Goal: Task Accomplishment & Management: Use online tool/utility

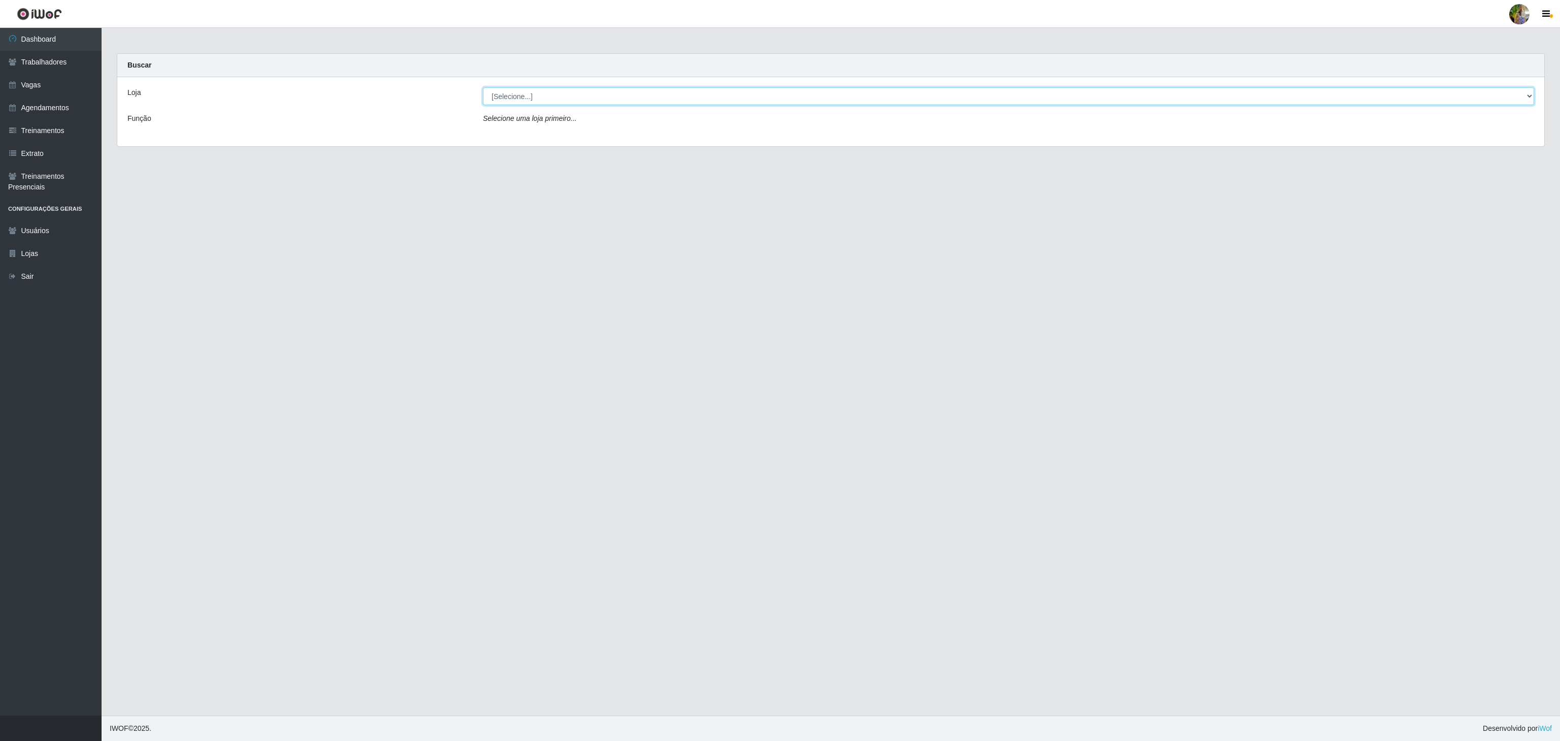
drag, startPoint x: 638, startPoint y: 89, endPoint x: 626, endPoint y: 96, distance: 13.9
click at [638, 89] on select "[Selecione...] Atacado Vem - [GEOGRAPHIC_DATA] 30 Laranjeiras Velha Atacado Vem…" at bounding box center [1008, 96] width 1051 height 18
click at [483, 88] on select "[Selecione...] Atacado Vem - [GEOGRAPHIC_DATA] 30 Laranjeiras Velha Atacado Vem…" at bounding box center [1008, 96] width 1051 height 18
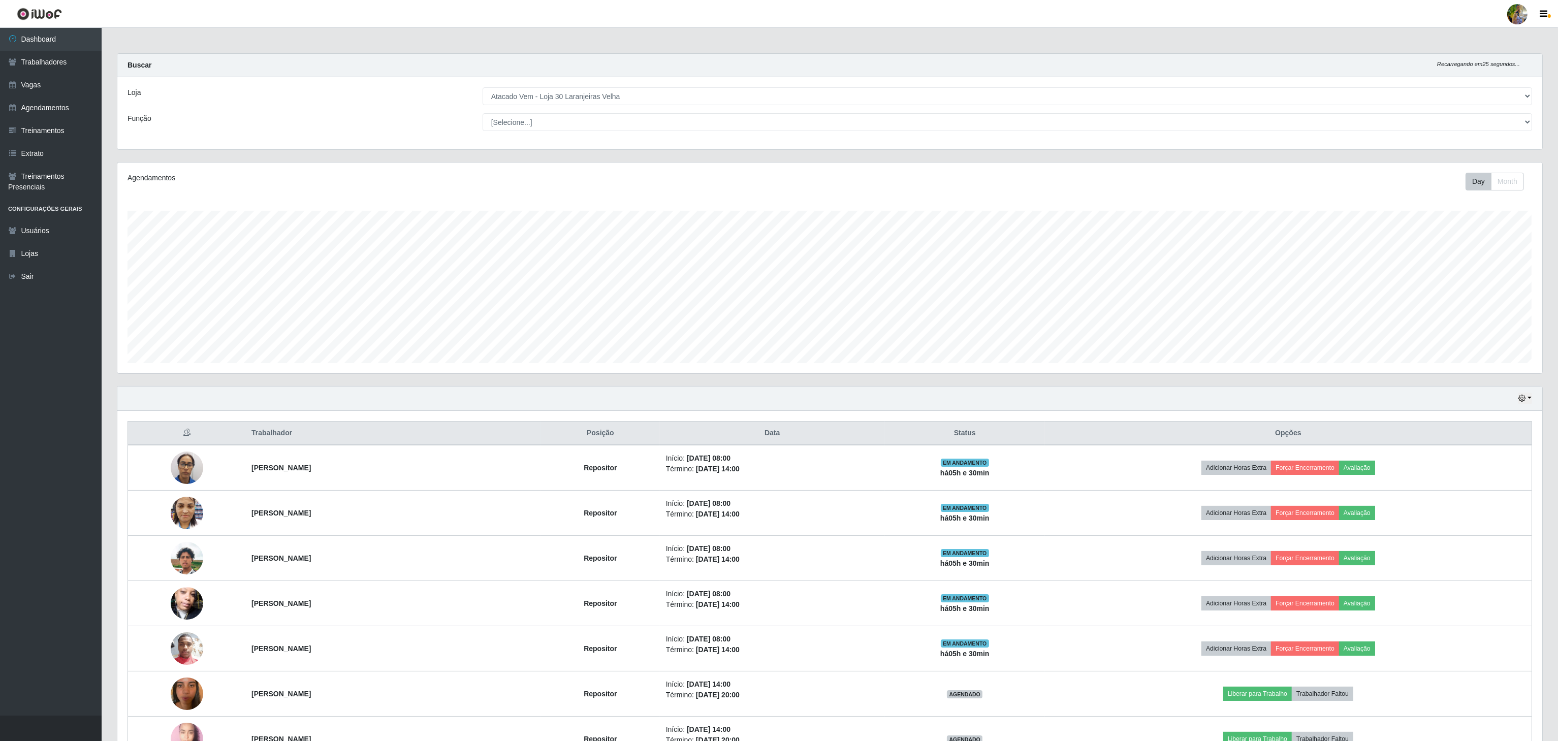
click at [588, 107] on div "Loja [Selecione...] Atacado Vem - [GEOGRAPHIC_DATA] 30 Laranjeiras Velha Atacad…" at bounding box center [829, 113] width 1425 height 72
click at [583, 94] on select "[Selecione...] Atacado Vem - [GEOGRAPHIC_DATA] 30 Laranjeiras Velha Atacado Vem…" at bounding box center [1007, 96] width 1049 height 18
click at [483, 88] on select "[Selecione...] Atacado Vem - [GEOGRAPHIC_DATA] 30 Laranjeiras Velha Atacado Vem…" at bounding box center [1007, 96] width 1049 height 18
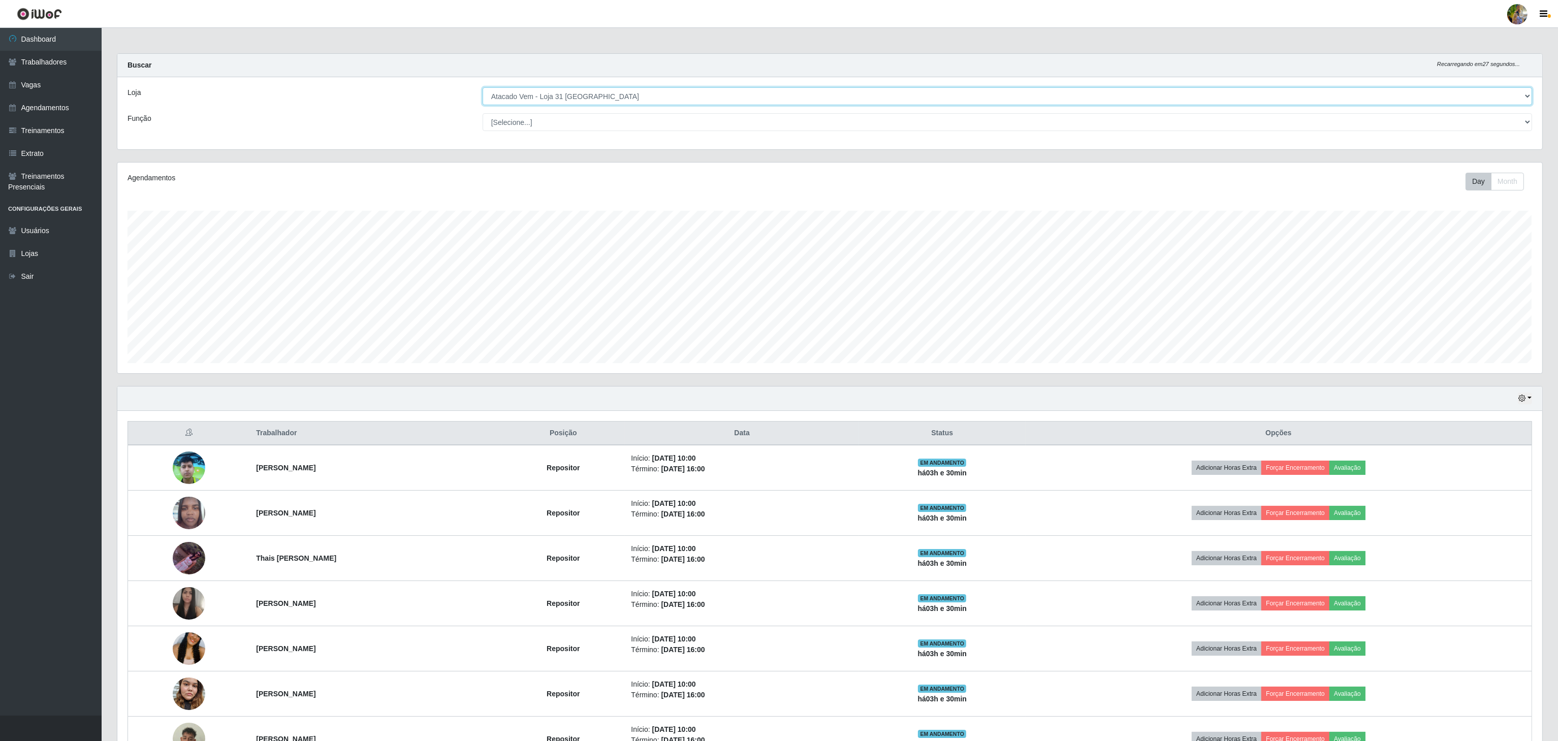
click at [605, 99] on select "[Selecione...] Atacado Vem - [GEOGRAPHIC_DATA] 30 Laranjeiras Velha Atacado Vem…" at bounding box center [1007, 96] width 1049 height 18
click at [483, 88] on select "[Selecione...] Atacado Vem - [GEOGRAPHIC_DATA] 30 Laranjeiras Velha Atacado Vem…" at bounding box center [1007, 96] width 1049 height 18
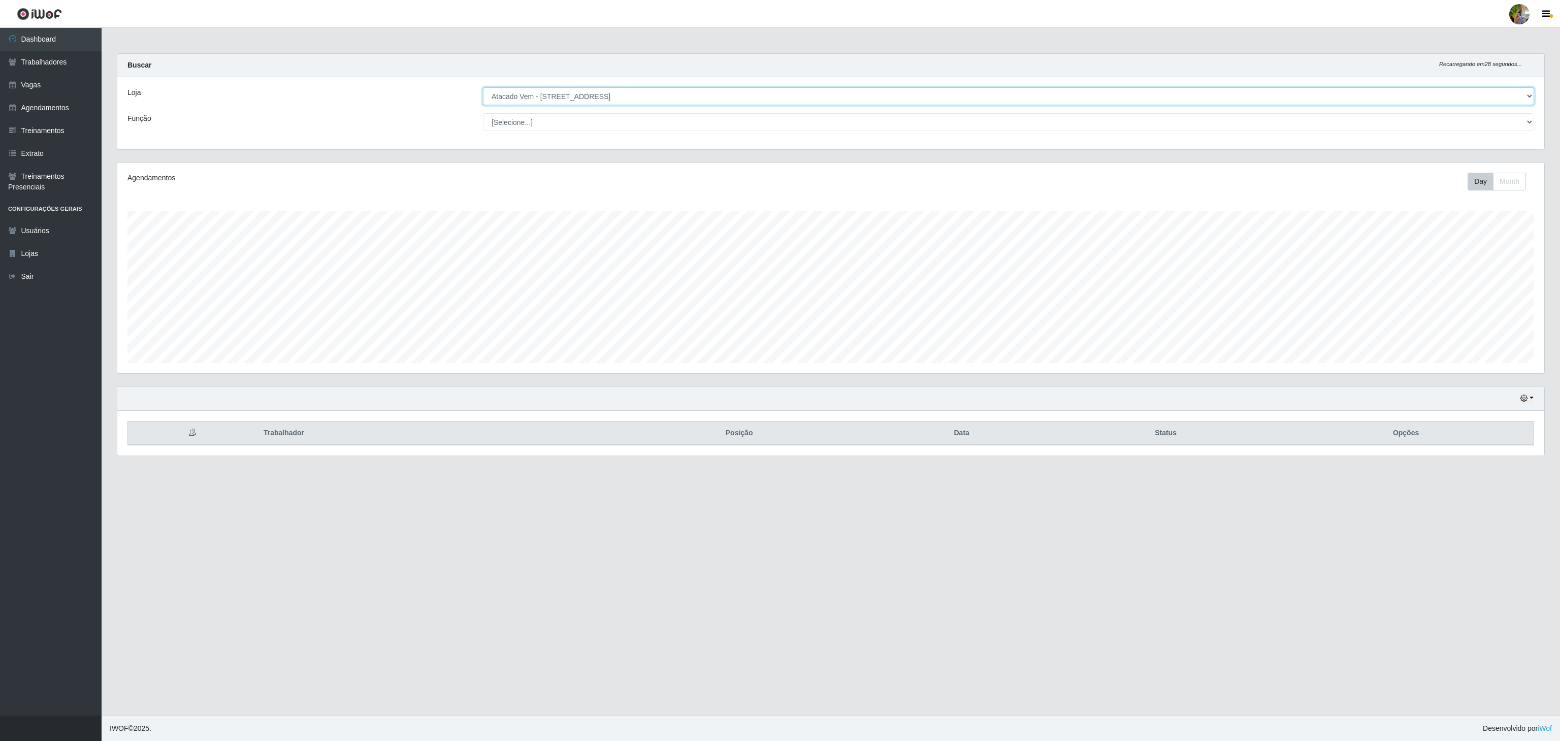
click at [561, 96] on select "[Selecione...] Atacado Vem - [GEOGRAPHIC_DATA] 30 Laranjeiras Velha Atacado Vem…" at bounding box center [1008, 96] width 1051 height 18
click at [483, 88] on select "[Selecione...] Atacado Vem - [GEOGRAPHIC_DATA] 30 Laranjeiras Velha Atacado Vem…" at bounding box center [1008, 96] width 1051 height 18
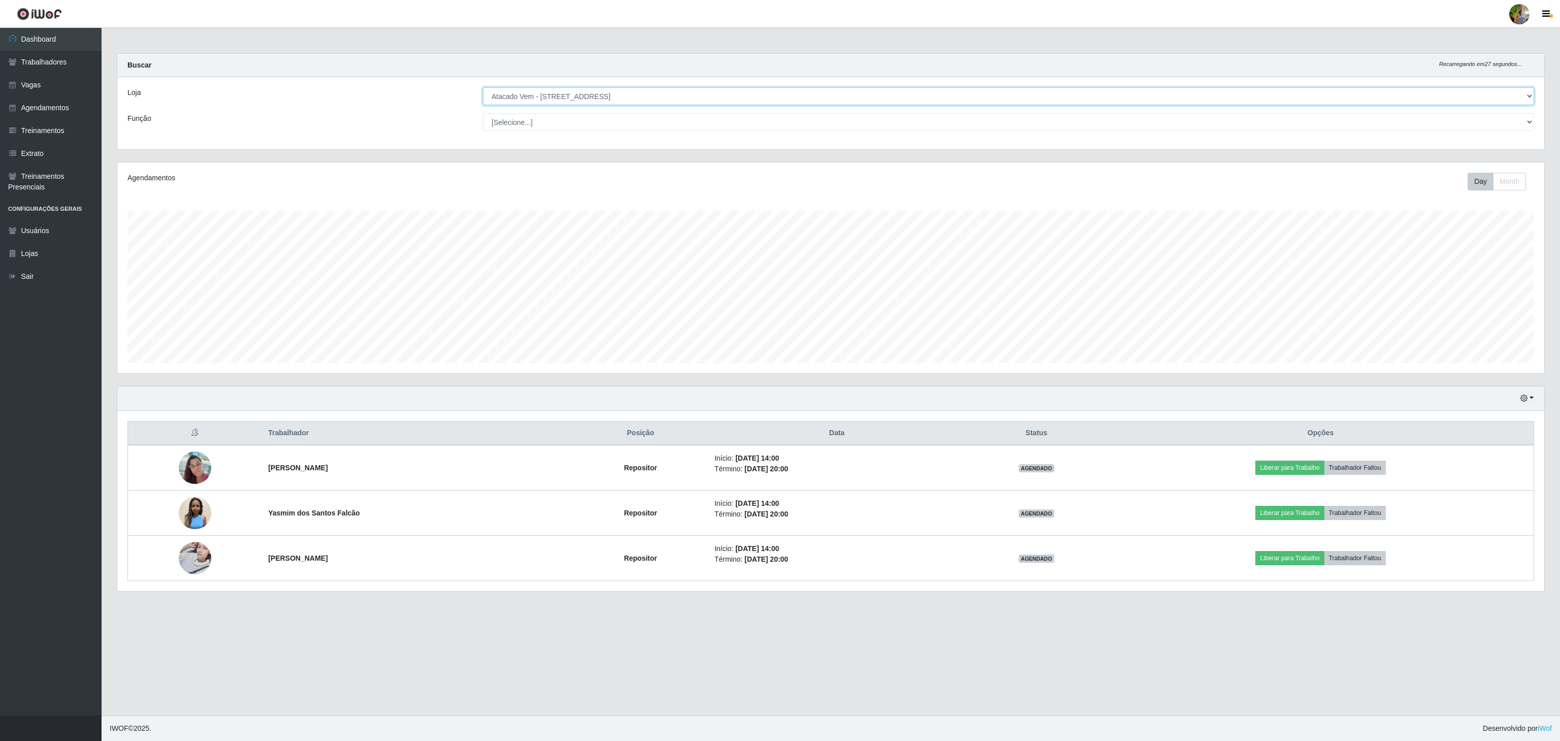
click at [598, 93] on select "[Selecione...] Atacado Vem - [GEOGRAPHIC_DATA] 30 Laranjeiras Velha Atacado Vem…" at bounding box center [1008, 96] width 1051 height 18
click at [483, 88] on select "[Selecione...] Atacado Vem - [GEOGRAPHIC_DATA] 30 Laranjeiras Velha Atacado Vem…" at bounding box center [1008, 96] width 1051 height 18
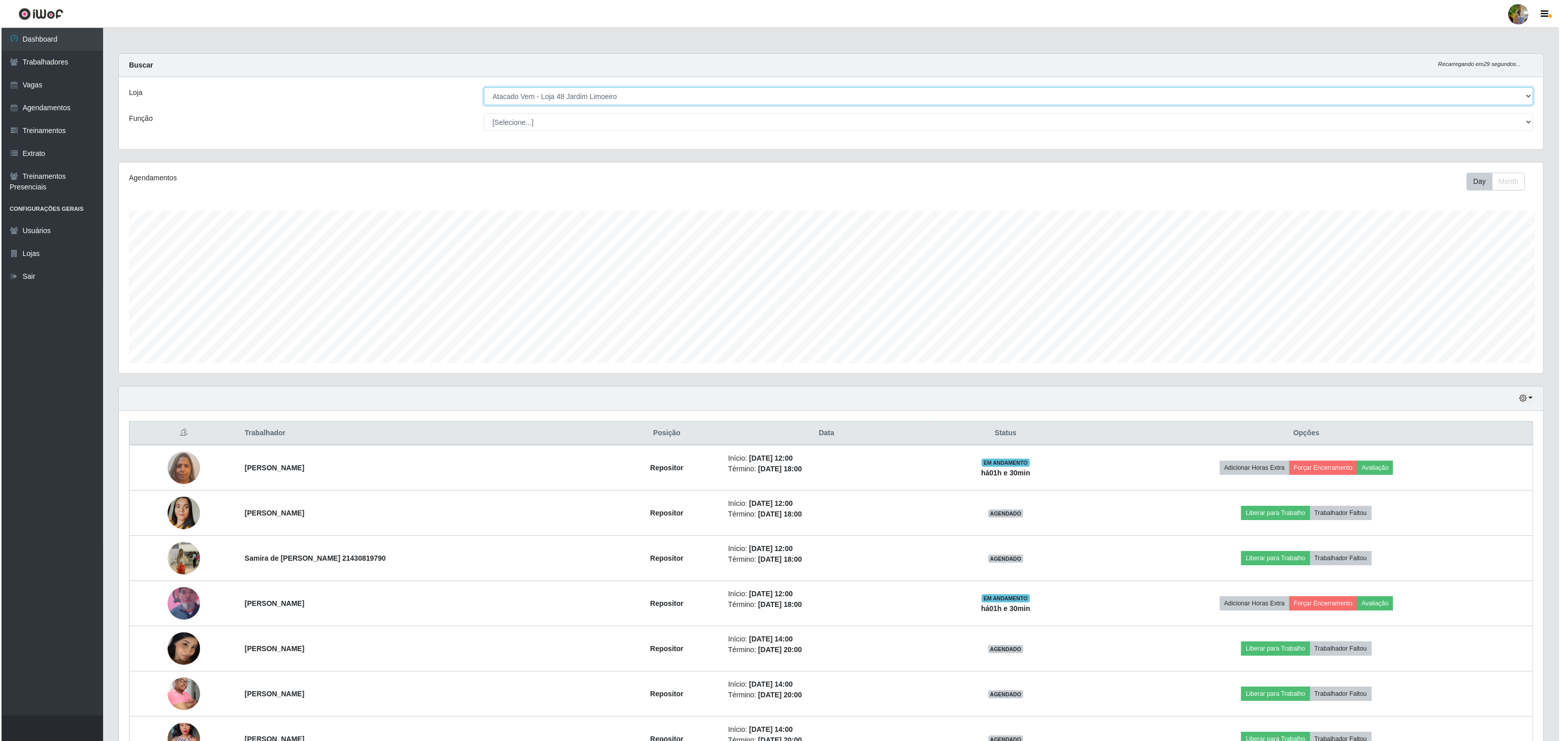
scroll to position [507723, 506509]
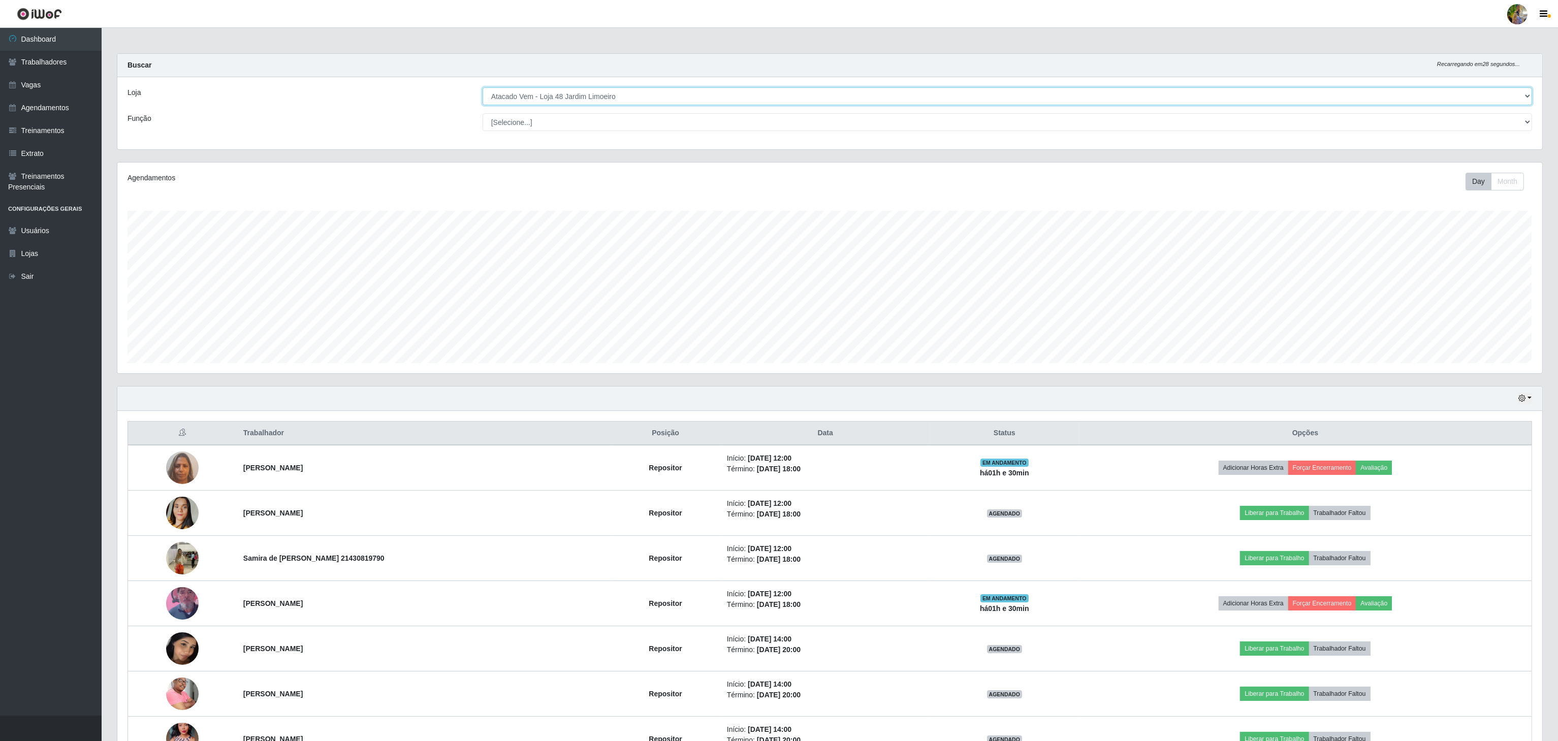
click at [619, 92] on select "[Selecione...] Atacado Vem - [GEOGRAPHIC_DATA] 30 Laranjeiras Velha Atacado Vem…" at bounding box center [1007, 96] width 1049 height 18
click at [483, 88] on select "[Selecione...] Atacado Vem - [GEOGRAPHIC_DATA] 30 Laranjeiras Velha Atacado Vem…" at bounding box center [1007, 96] width 1049 height 18
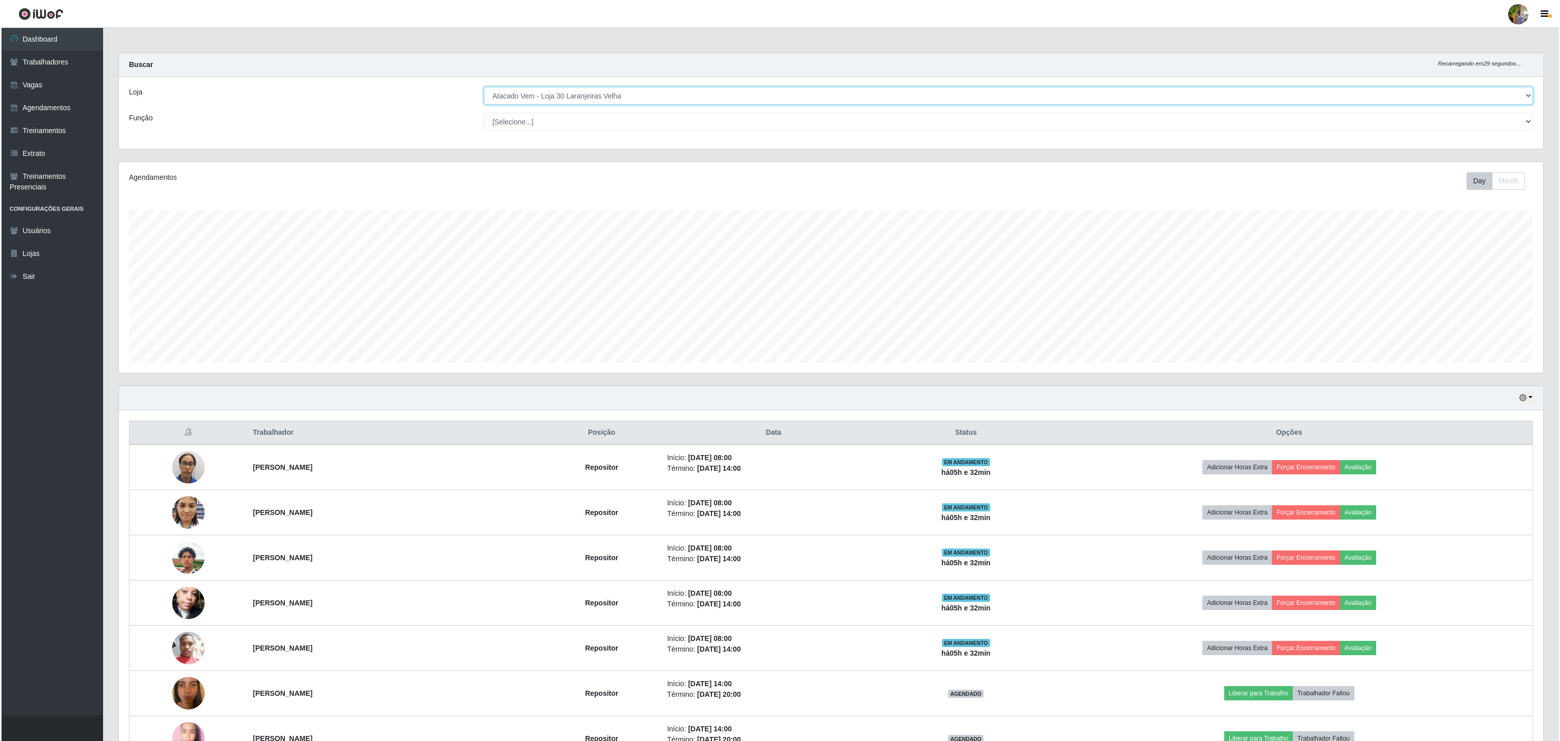
scroll to position [0, 0]
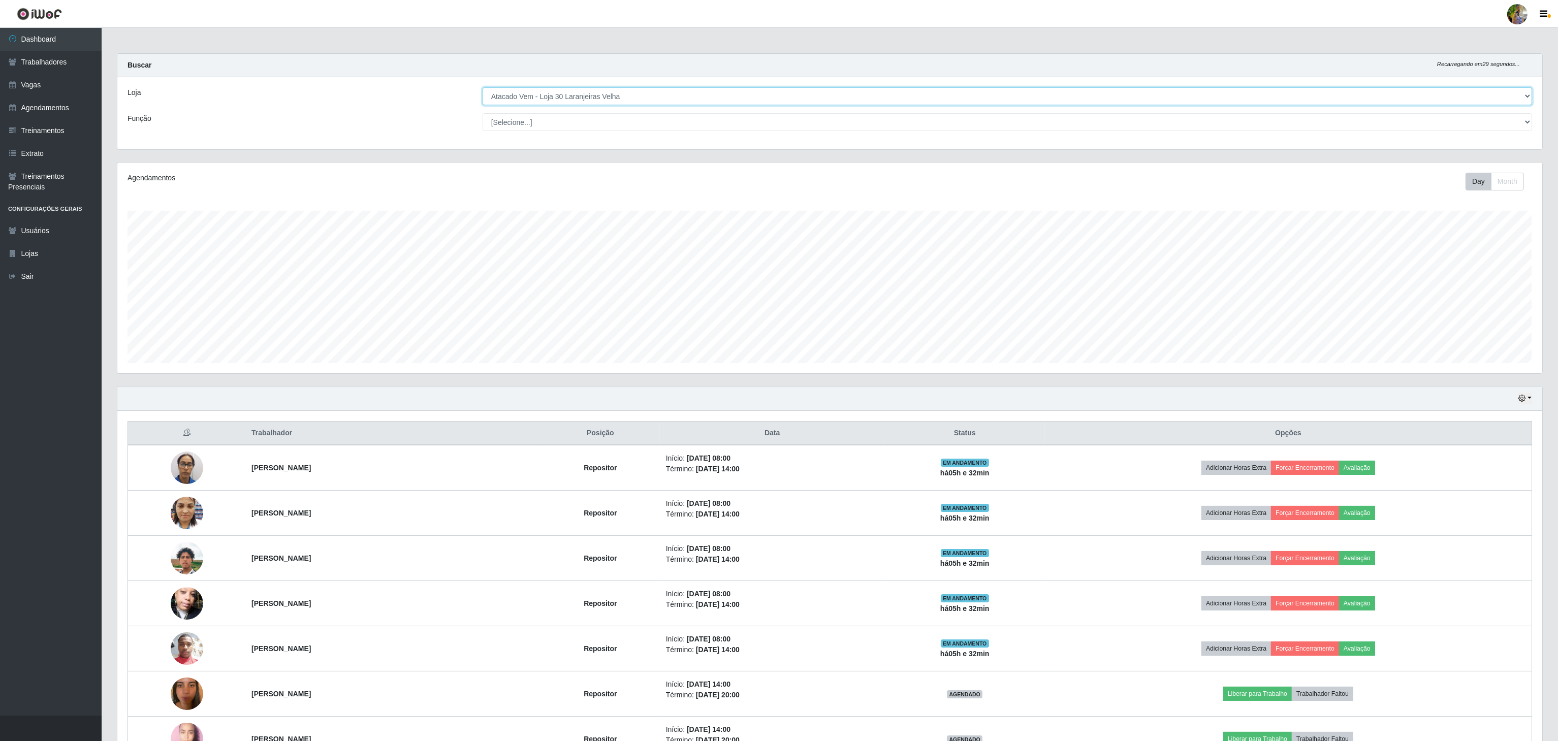
click at [636, 99] on select "[Selecione...] Atacado Vem - [GEOGRAPHIC_DATA] 30 Laranjeiras Velha Atacado Vem…" at bounding box center [1007, 96] width 1049 height 18
click at [483, 88] on select "[Selecione...] Atacado Vem - [GEOGRAPHIC_DATA] 30 Laranjeiras Velha Atacado Vem…" at bounding box center [1007, 96] width 1049 height 18
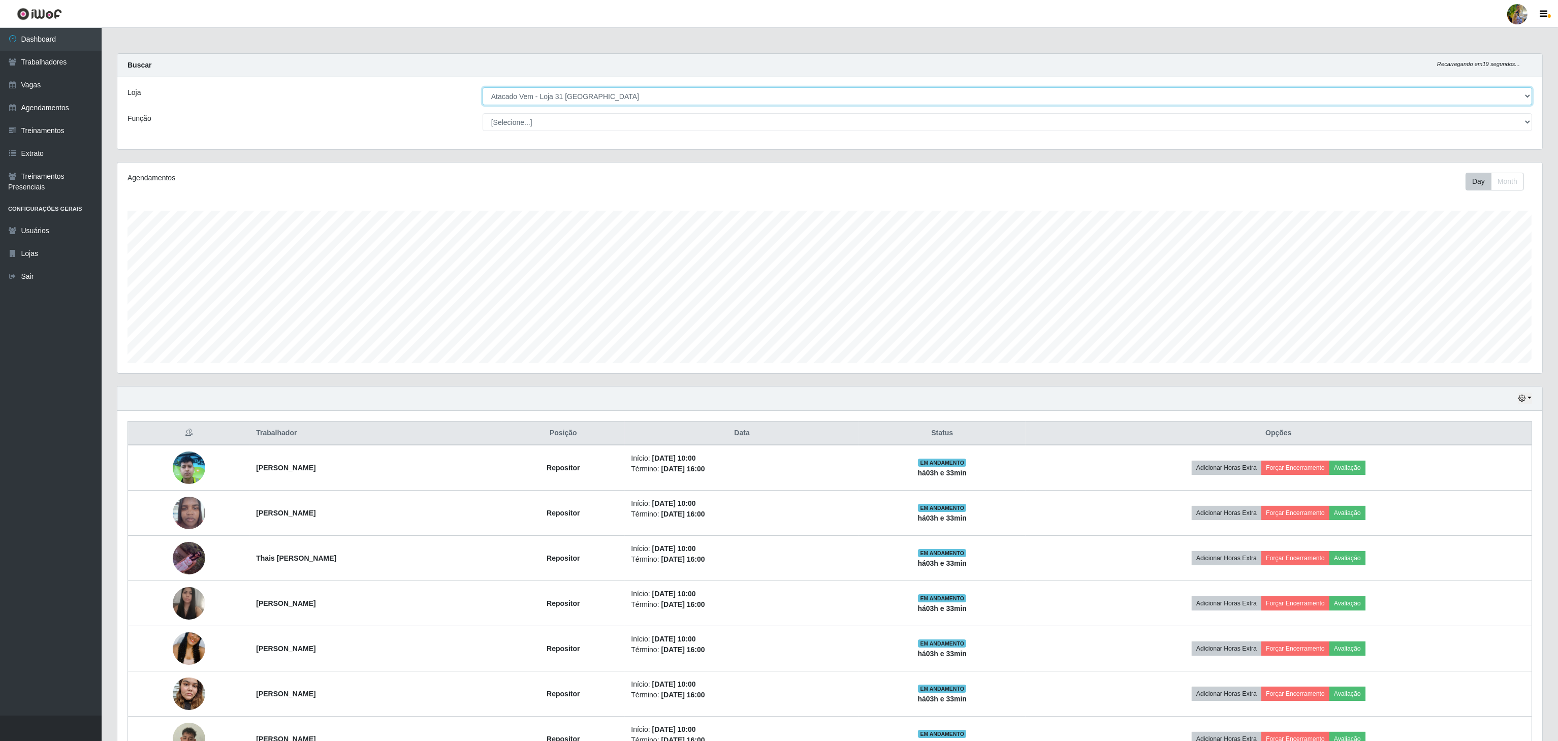
click at [501, 93] on select "[Selecione...] Atacado Vem - [GEOGRAPHIC_DATA] 30 Laranjeiras Velha Atacado Vem…" at bounding box center [1007, 96] width 1049 height 18
click at [483, 88] on select "[Selecione...] Atacado Vem - [GEOGRAPHIC_DATA] 30 Laranjeiras Velha Atacado Vem…" at bounding box center [1007, 96] width 1049 height 18
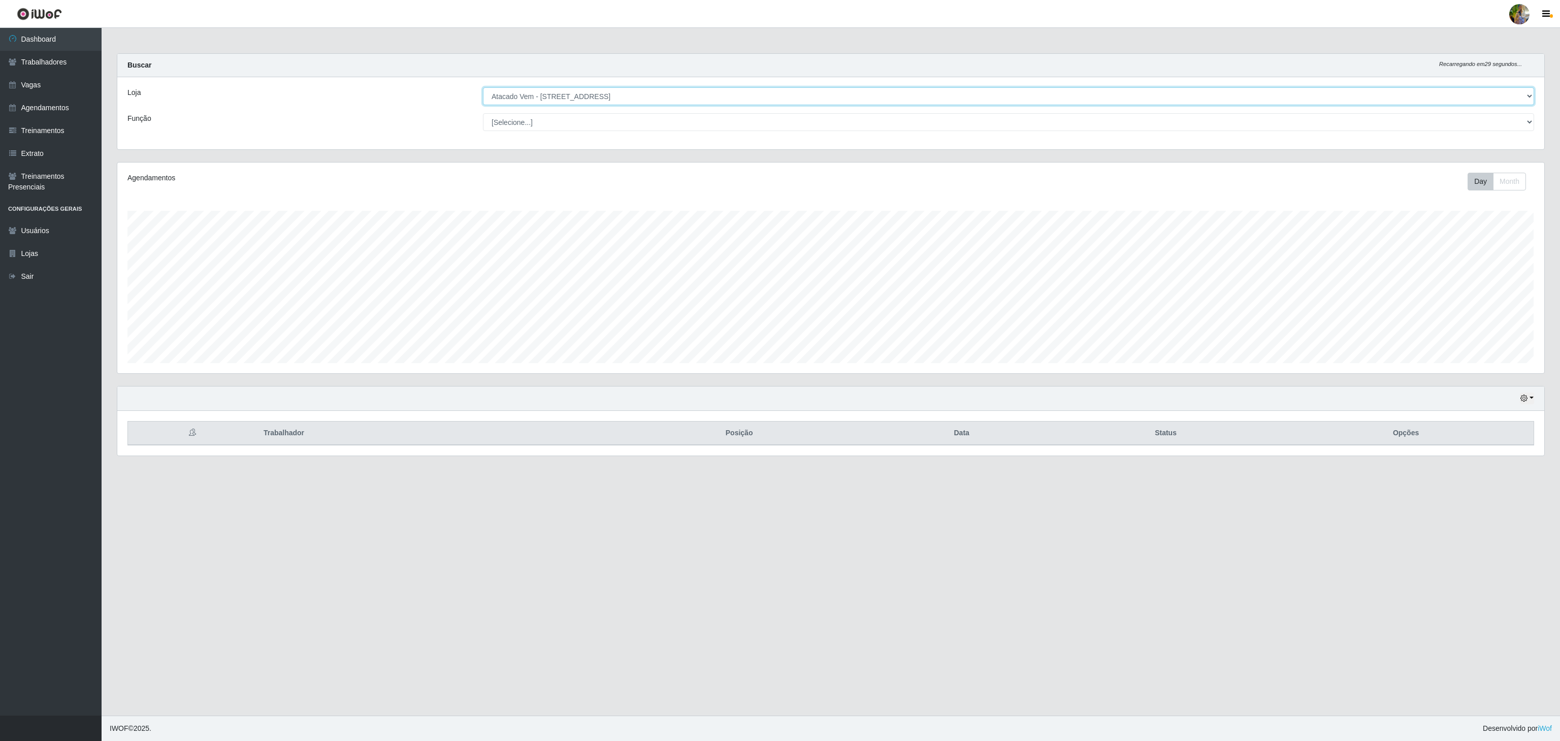
click at [658, 90] on select "[Selecione...] Atacado Vem - [GEOGRAPHIC_DATA] 30 Laranjeiras Velha Atacado Vem…" at bounding box center [1008, 96] width 1051 height 18
click at [483, 88] on select "[Selecione...] Atacado Vem - [GEOGRAPHIC_DATA] 30 Laranjeiras Velha Atacado Vem…" at bounding box center [1008, 96] width 1051 height 18
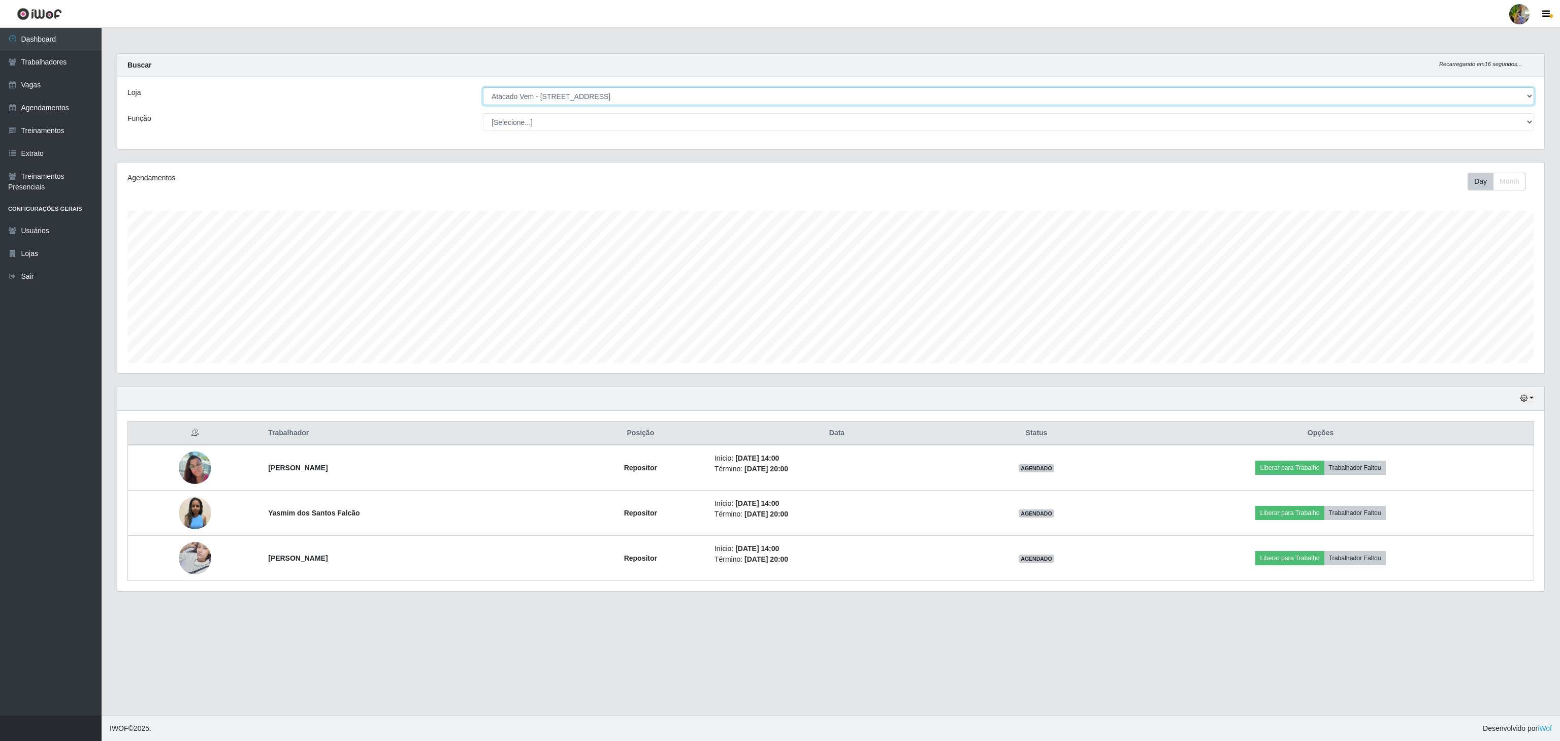
click at [557, 90] on select "[Selecione...] Atacado Vem - [GEOGRAPHIC_DATA] 30 Laranjeiras Velha Atacado Vem…" at bounding box center [1008, 96] width 1051 height 18
click at [483, 88] on select "[Selecione...] Atacado Vem - [GEOGRAPHIC_DATA] 30 Laranjeiras Velha Atacado Vem…" at bounding box center [1008, 96] width 1051 height 18
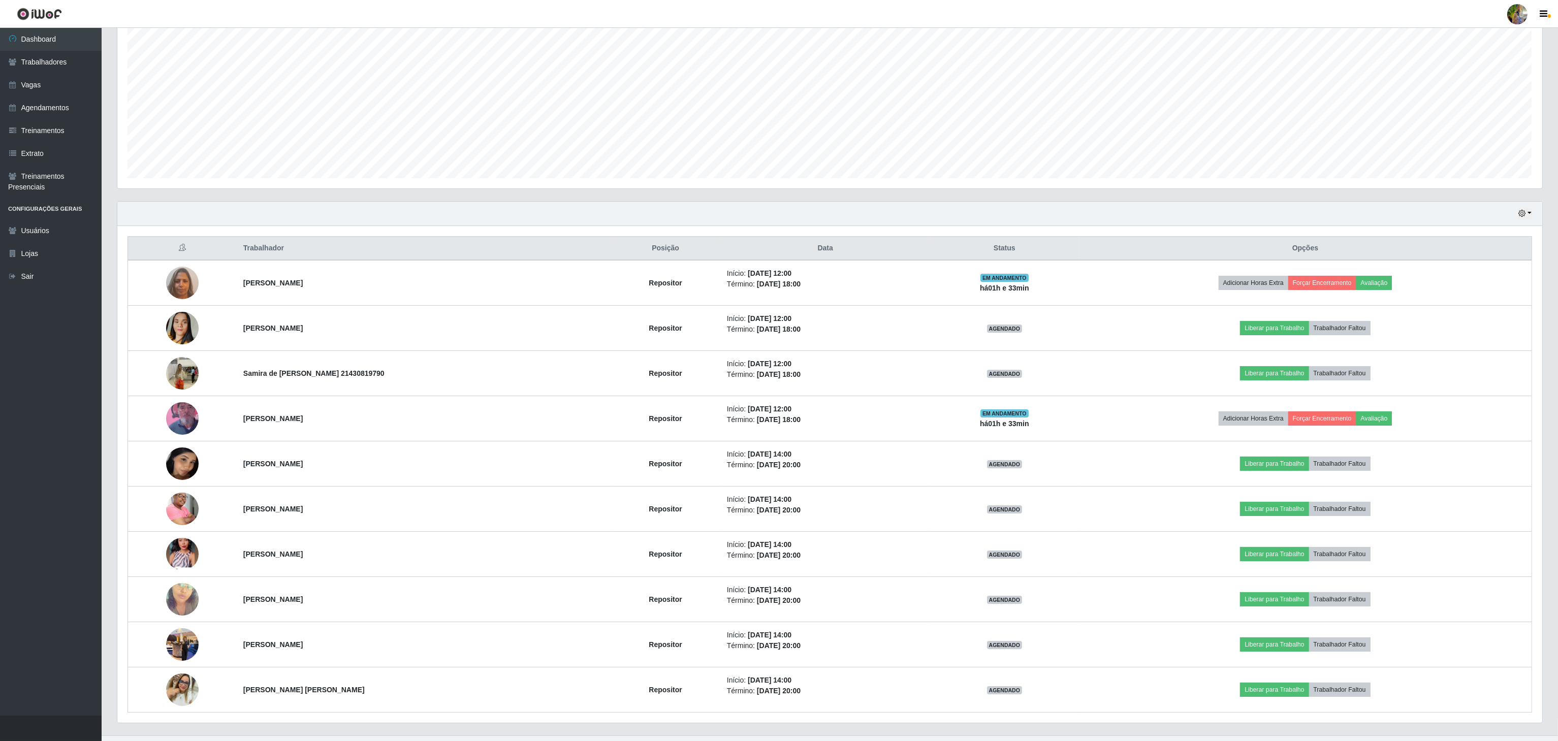
scroll to position [203, 0]
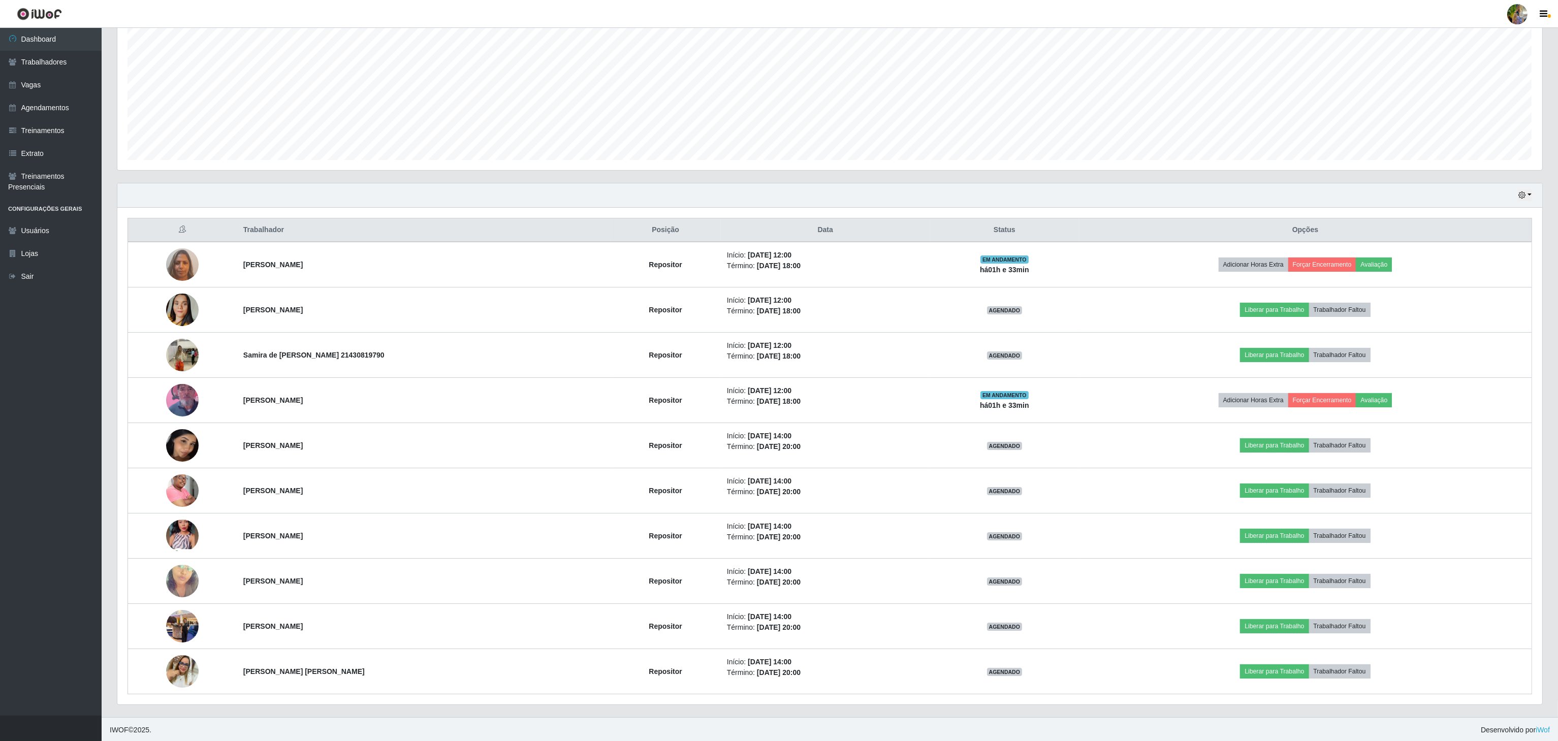
click at [1479, 170] on div "Agendamentos Day Month 01/08 Agendamentos 44.25" at bounding box center [829, 64] width 1425 height 211
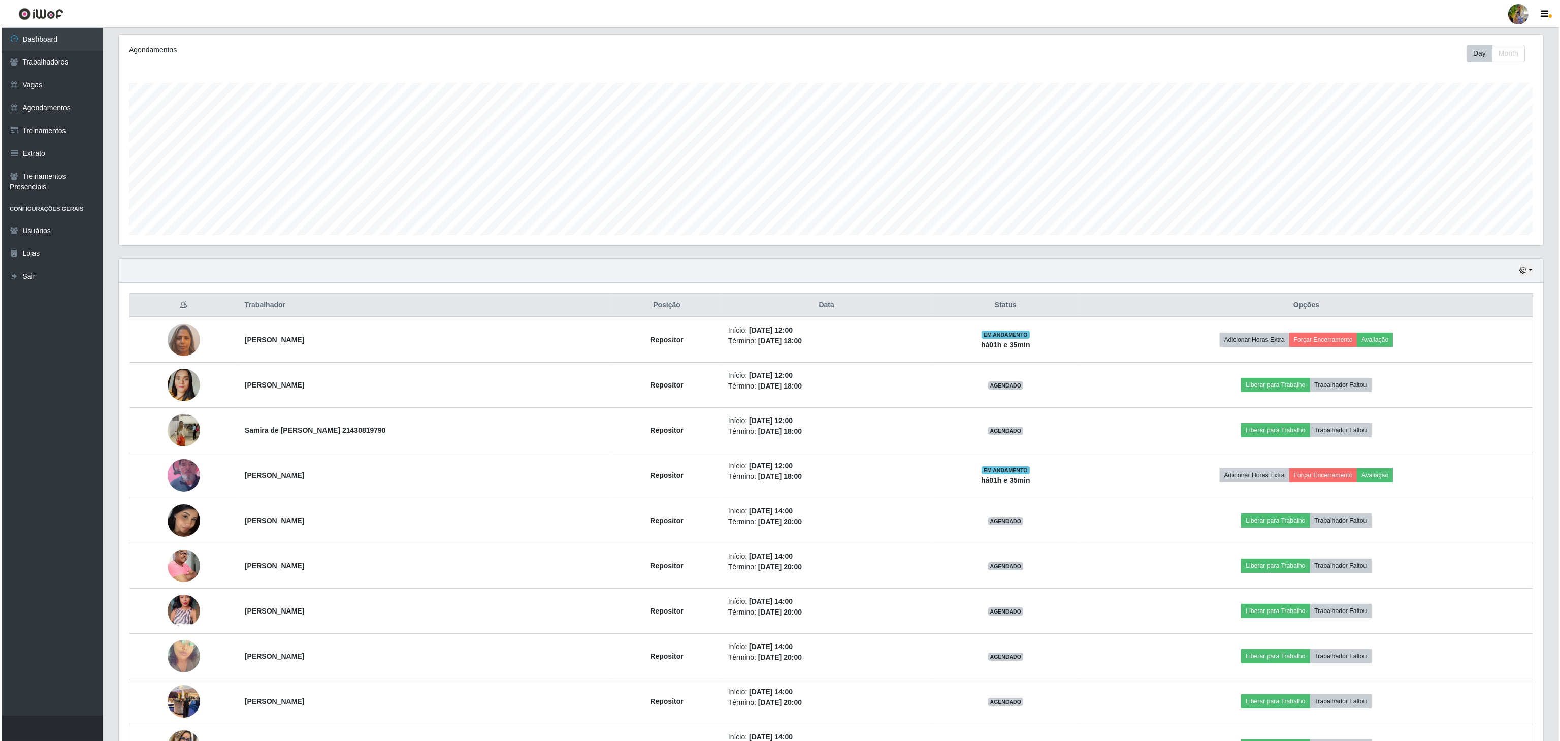
scroll to position [0, 0]
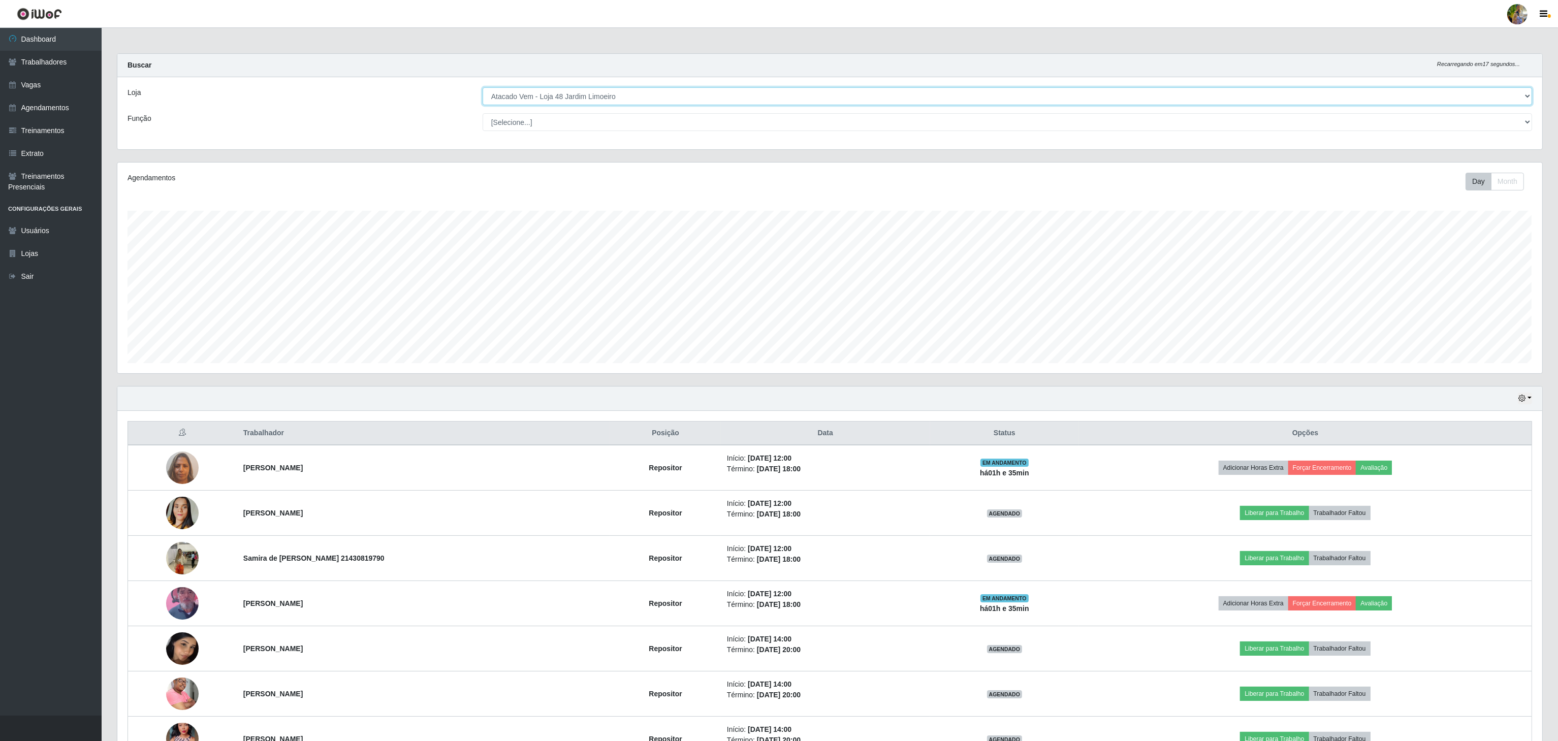
click at [668, 92] on select "[Selecione...] Atacado Vem - [GEOGRAPHIC_DATA] 30 Laranjeiras Velha Atacado Vem…" at bounding box center [1007, 96] width 1049 height 18
click at [483, 88] on select "[Selecione...] Atacado Vem - [GEOGRAPHIC_DATA] 30 Laranjeiras Velha Atacado Vem…" at bounding box center [1007, 96] width 1049 height 18
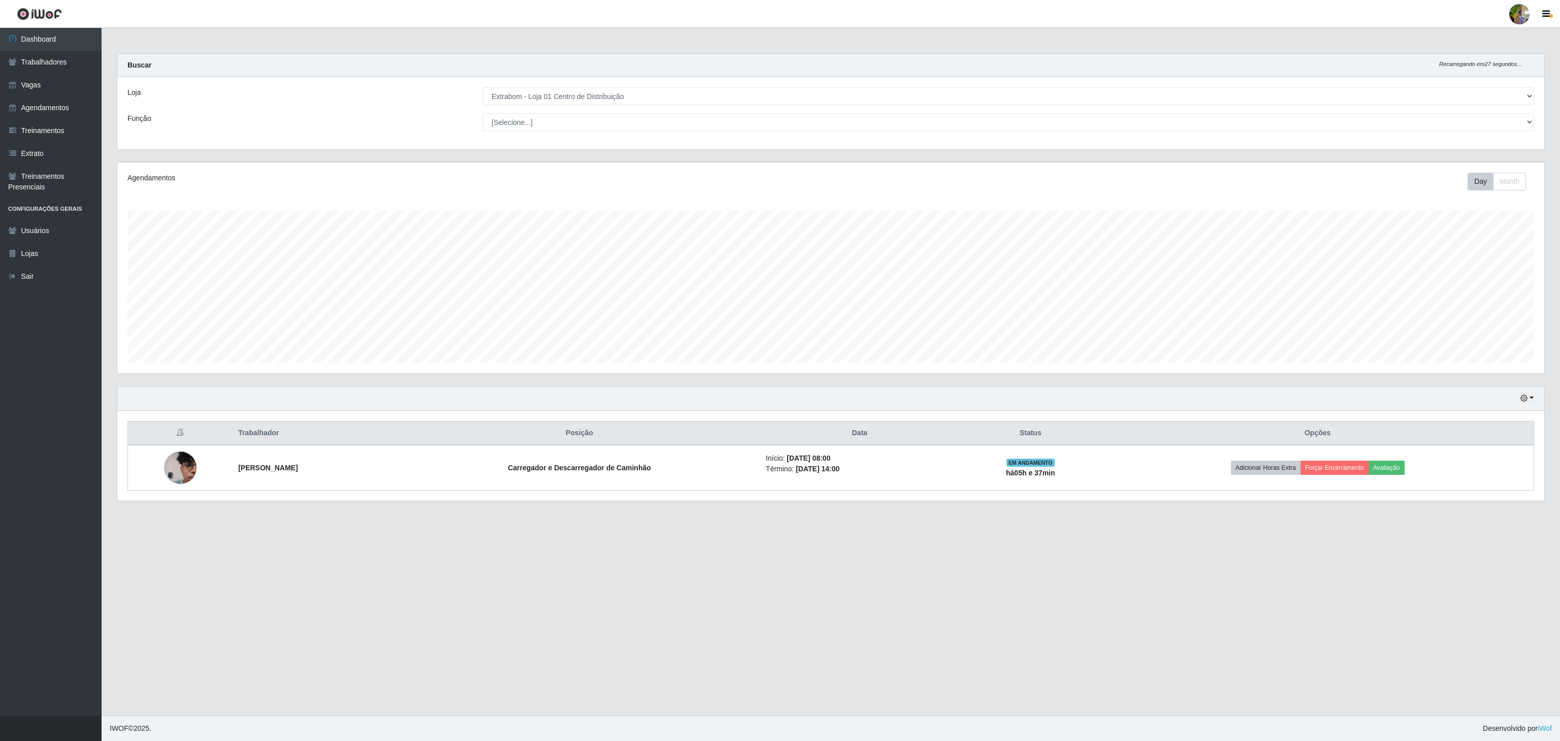
drag, startPoint x: 858, startPoint y: 107, endPoint x: 851, endPoint y: 118, distance: 12.5
click at [851, 118] on div "Loja [Selecione...] Atacado Vem - [GEOGRAPHIC_DATA] 30 Laranjeiras Velha Atacad…" at bounding box center [830, 113] width 1427 height 72
click at [841, 98] on select "[Selecione...] Atacado Vem - [GEOGRAPHIC_DATA] 30 Laranjeiras Velha Atacado Vem…" at bounding box center [1008, 96] width 1051 height 18
click at [483, 88] on select "[Selecione...] Atacado Vem - [GEOGRAPHIC_DATA] 30 Laranjeiras Velha Atacado Vem…" at bounding box center [1008, 96] width 1051 height 18
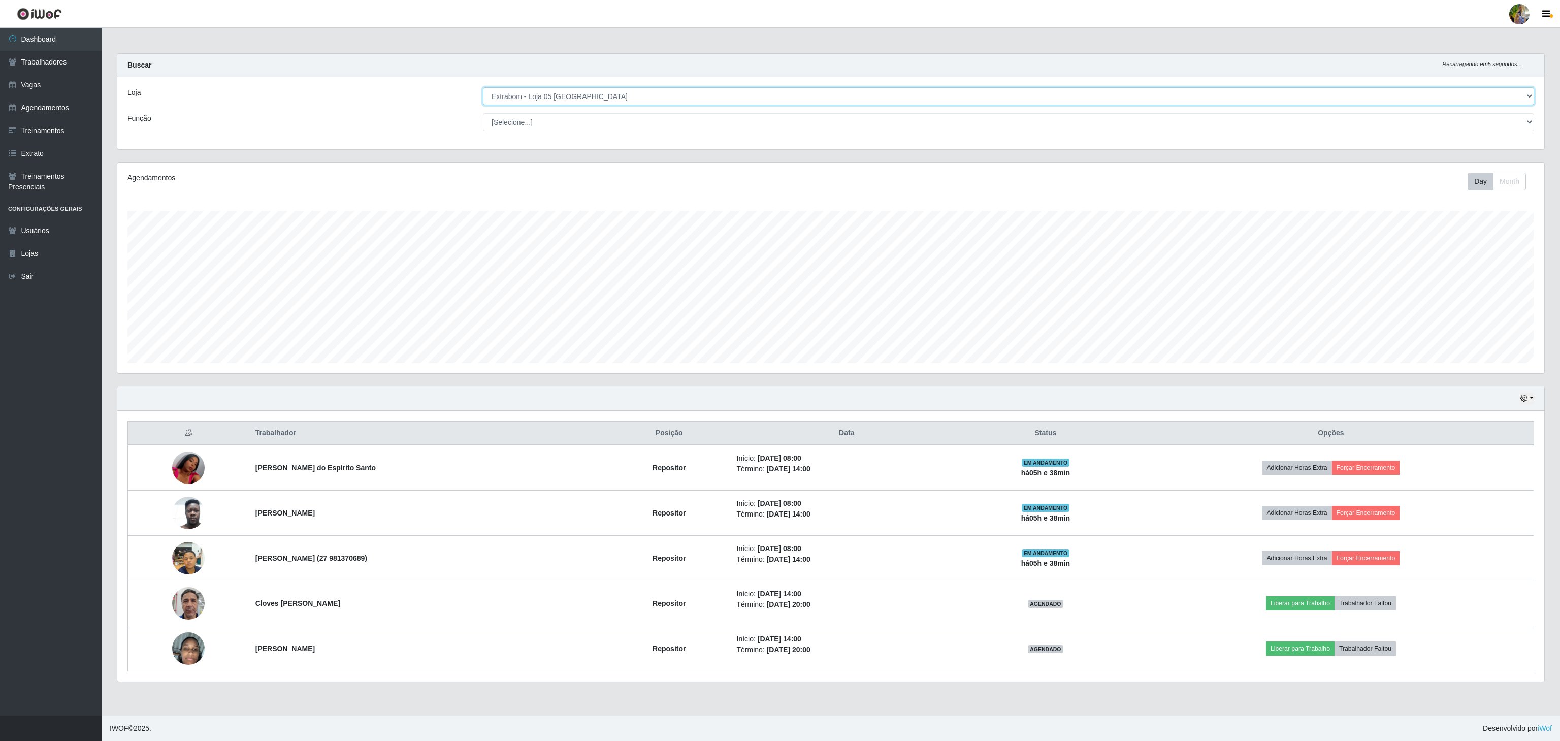
click at [560, 88] on select "[Selecione...] Atacado Vem - [GEOGRAPHIC_DATA] 30 Laranjeiras Velha Atacado Vem…" at bounding box center [1008, 96] width 1051 height 18
click at [483, 88] on select "[Selecione...] Atacado Vem - [GEOGRAPHIC_DATA] 30 Laranjeiras Velha Atacado Vem…" at bounding box center [1008, 96] width 1051 height 18
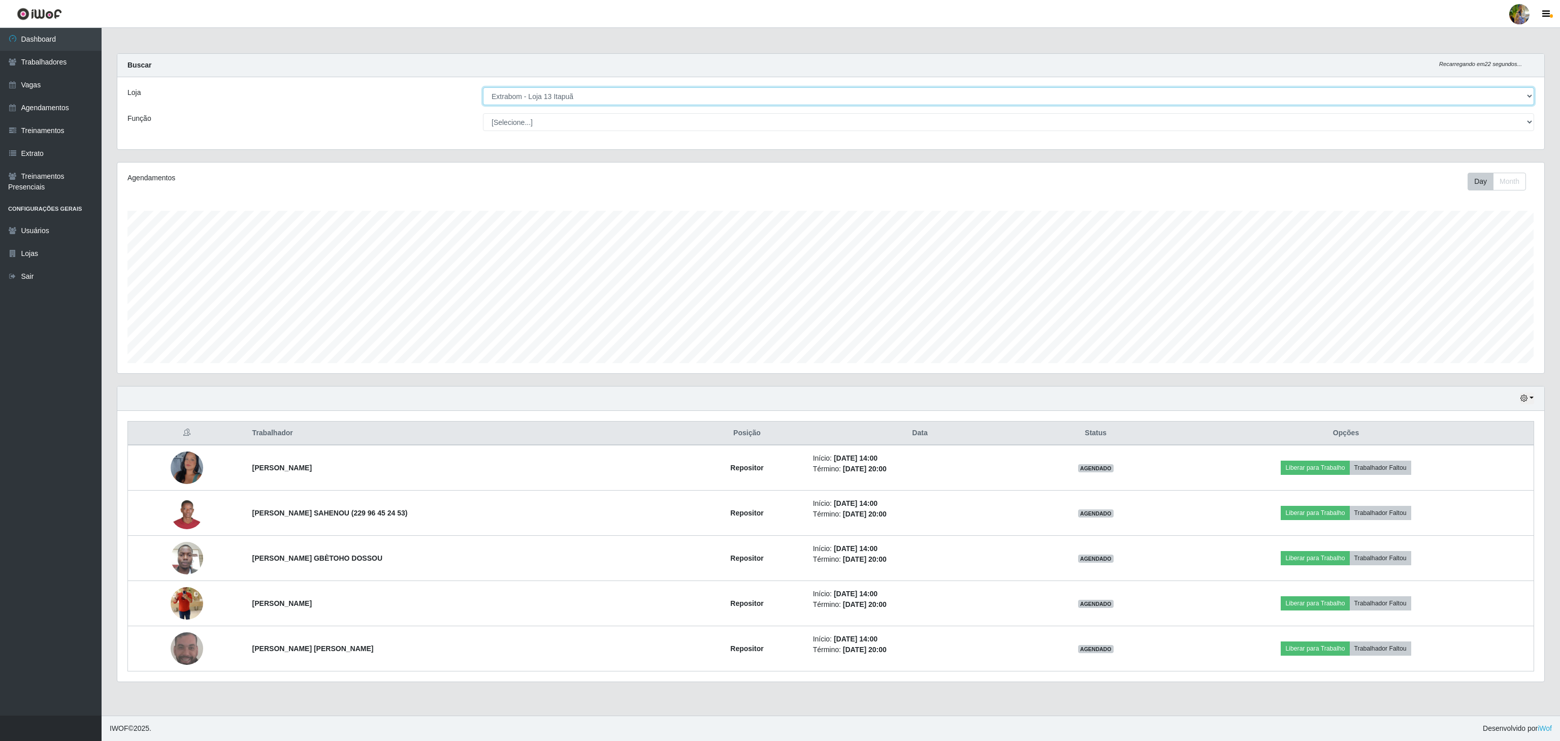
click at [639, 102] on select "[Selecione...] Atacado Vem - [GEOGRAPHIC_DATA] 30 Laranjeiras Velha Atacado Vem…" at bounding box center [1008, 96] width 1051 height 18
click at [483, 88] on select "[Selecione...] Atacado Vem - [GEOGRAPHIC_DATA] 30 Laranjeiras Velha Atacado Vem…" at bounding box center [1008, 96] width 1051 height 18
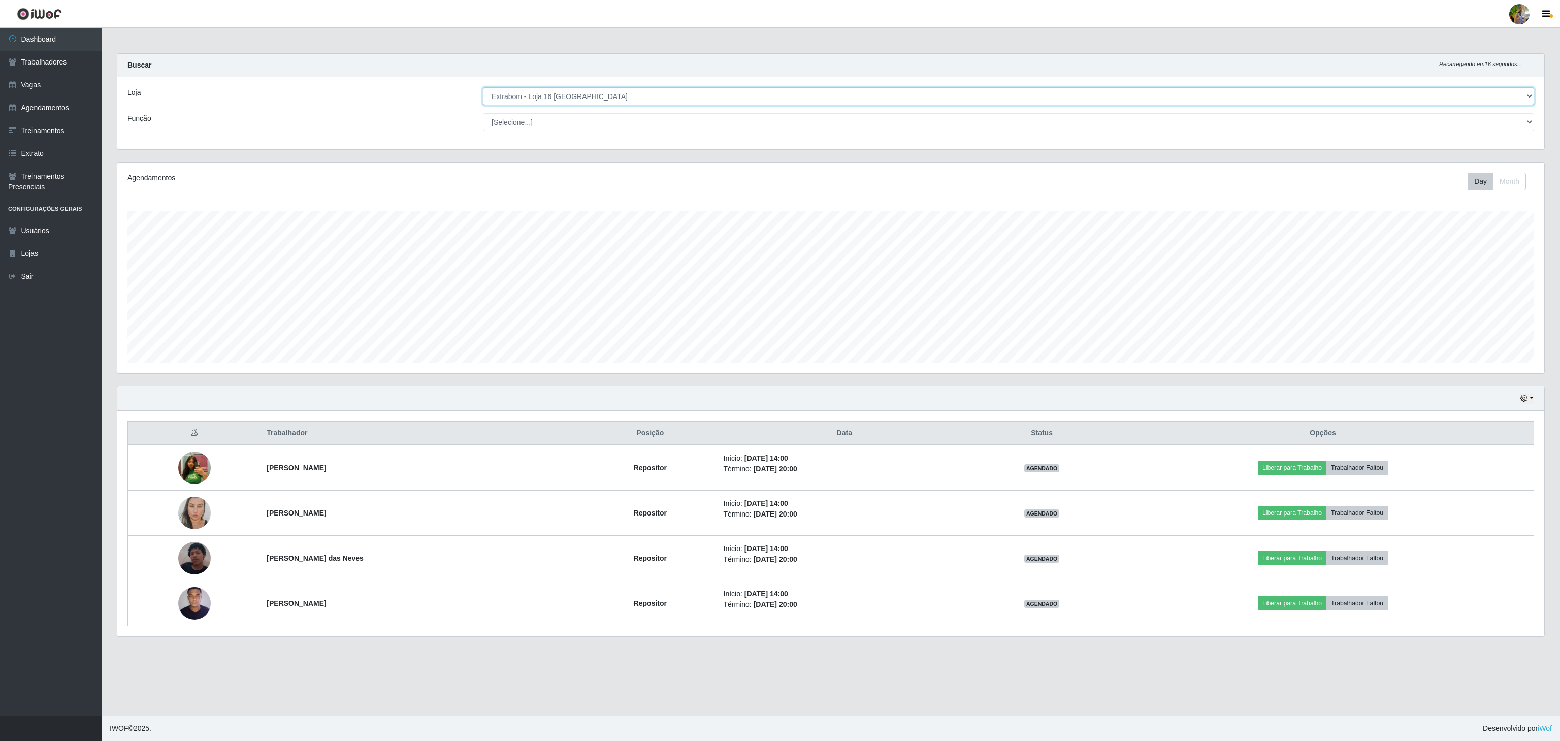
click at [666, 100] on select "[Selecione...] Atacado Vem - [GEOGRAPHIC_DATA] 30 Laranjeiras Velha Atacado Vem…" at bounding box center [1008, 96] width 1051 height 18
click at [483, 88] on select "[Selecione...] Atacado Vem - [GEOGRAPHIC_DATA] 30 Laranjeiras Velha Atacado Vem…" at bounding box center [1008, 96] width 1051 height 18
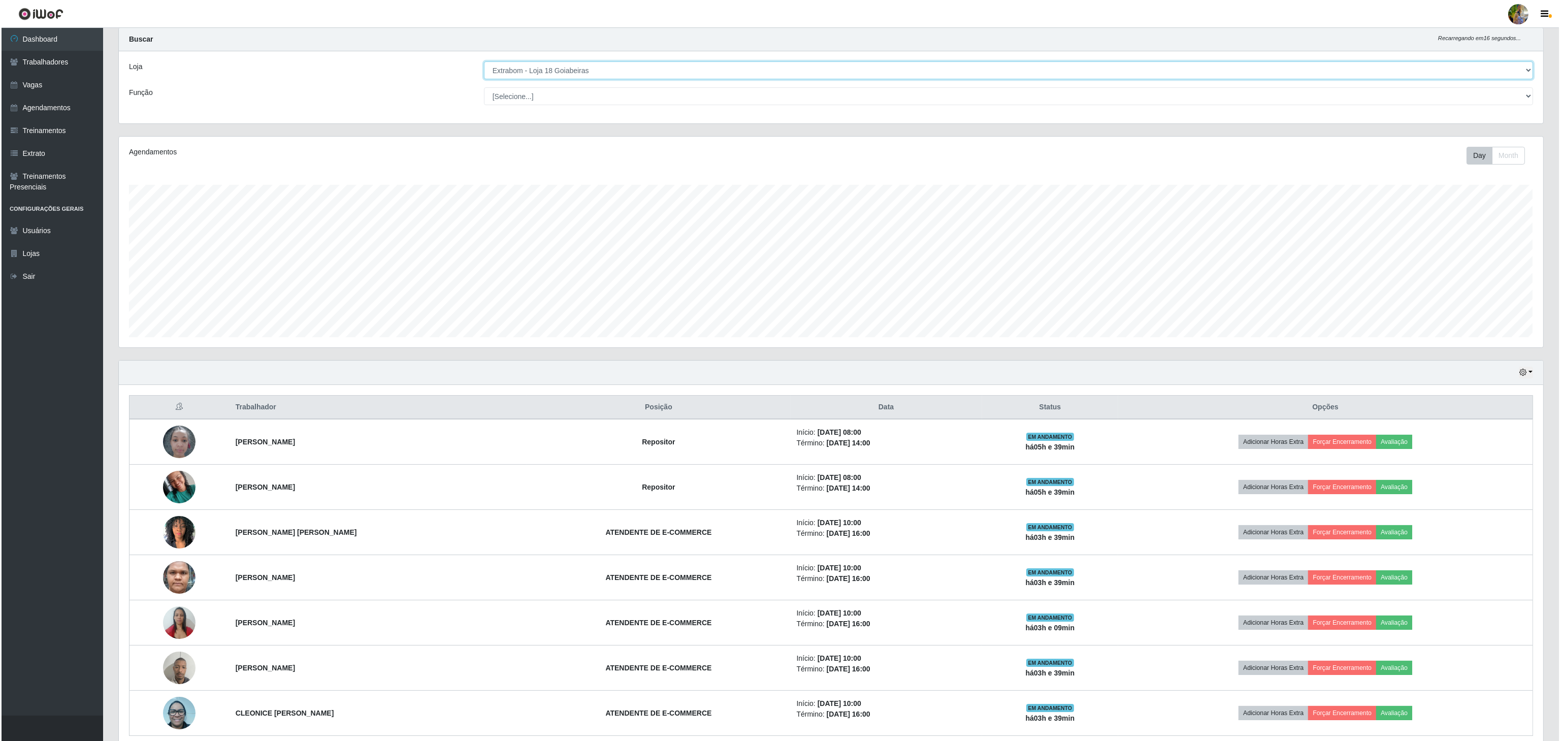
scroll to position [0, 0]
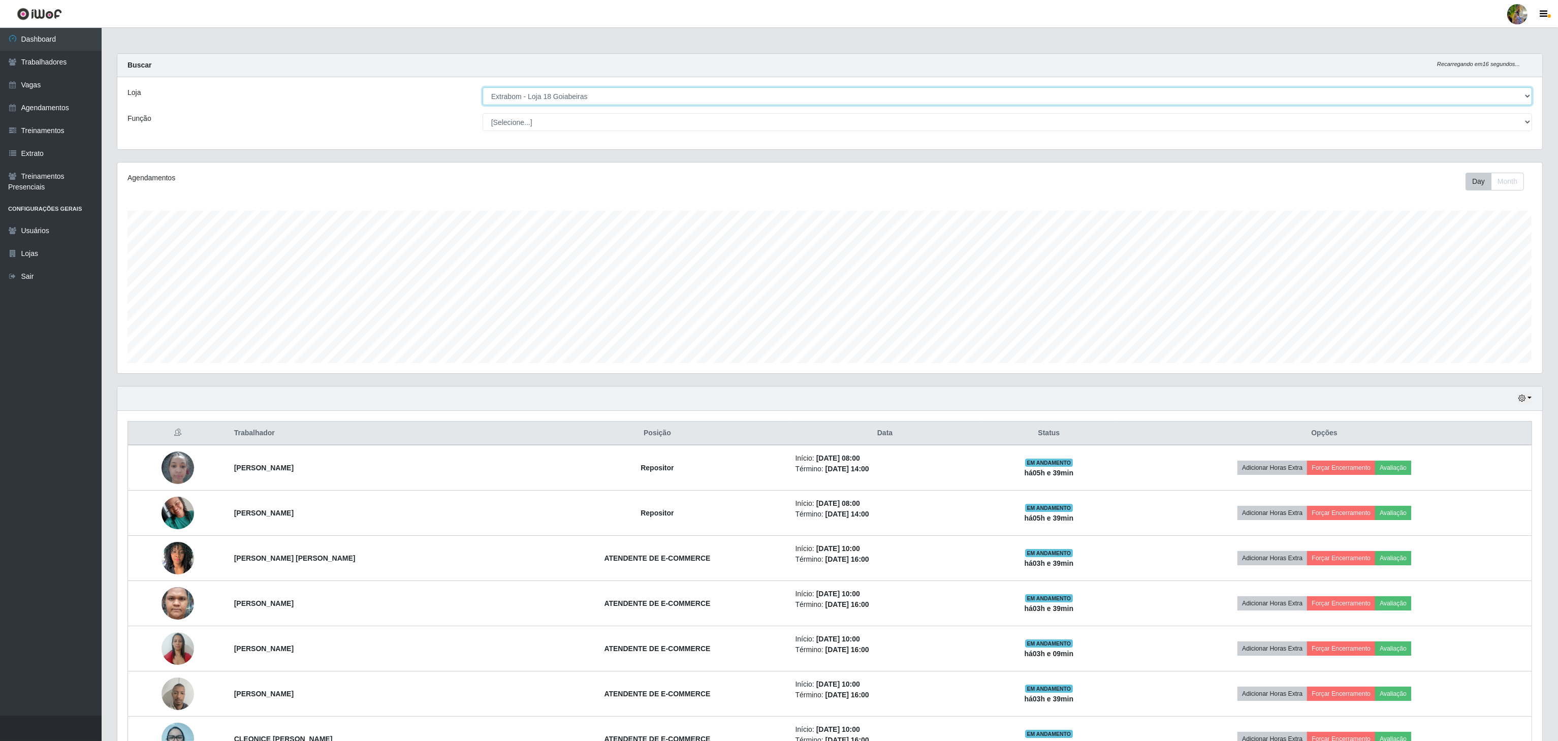
click at [590, 90] on select "[Selecione...] Atacado Vem - [GEOGRAPHIC_DATA] 30 Laranjeiras Velha Atacado Vem…" at bounding box center [1007, 96] width 1049 height 18
click at [581, 101] on select "[Selecione...] Atacado Vem - [GEOGRAPHIC_DATA] 30 Laranjeiras Velha Atacado Vem…" at bounding box center [1007, 96] width 1049 height 18
click at [483, 88] on select "[Selecione...] Atacado Vem - [GEOGRAPHIC_DATA] 30 Laranjeiras Velha Atacado Vem…" at bounding box center [1007, 96] width 1049 height 18
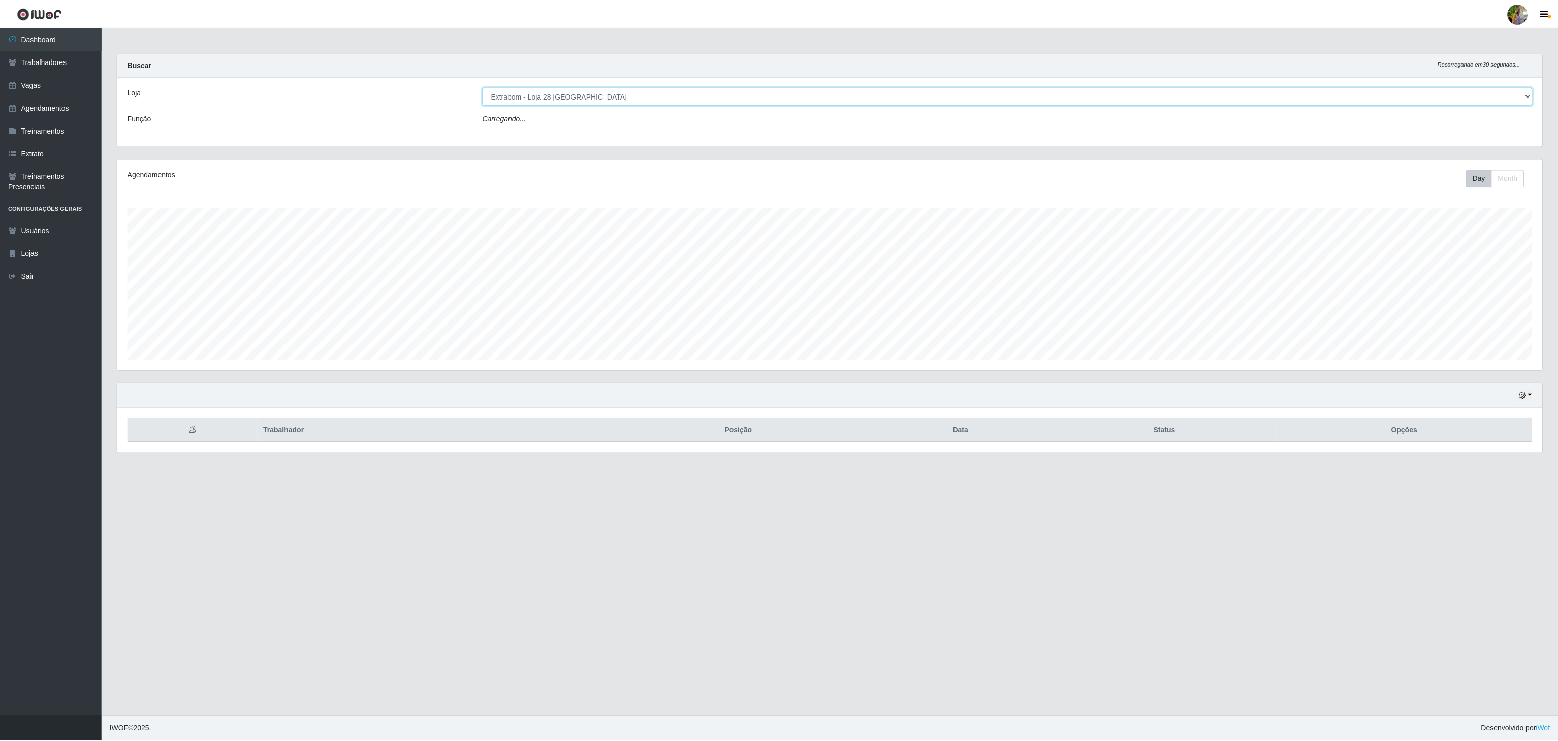
scroll to position [211, 1426]
click at [572, 92] on select "[Selecione...] Atacado Vem - [GEOGRAPHIC_DATA] 30 Laranjeiras Velha Atacado Vem…" at bounding box center [1008, 96] width 1051 height 18
click at [483, 88] on select "[Selecione...] Atacado Vem - [GEOGRAPHIC_DATA] 30 Laranjeiras Velha Atacado Vem…" at bounding box center [1008, 96] width 1051 height 18
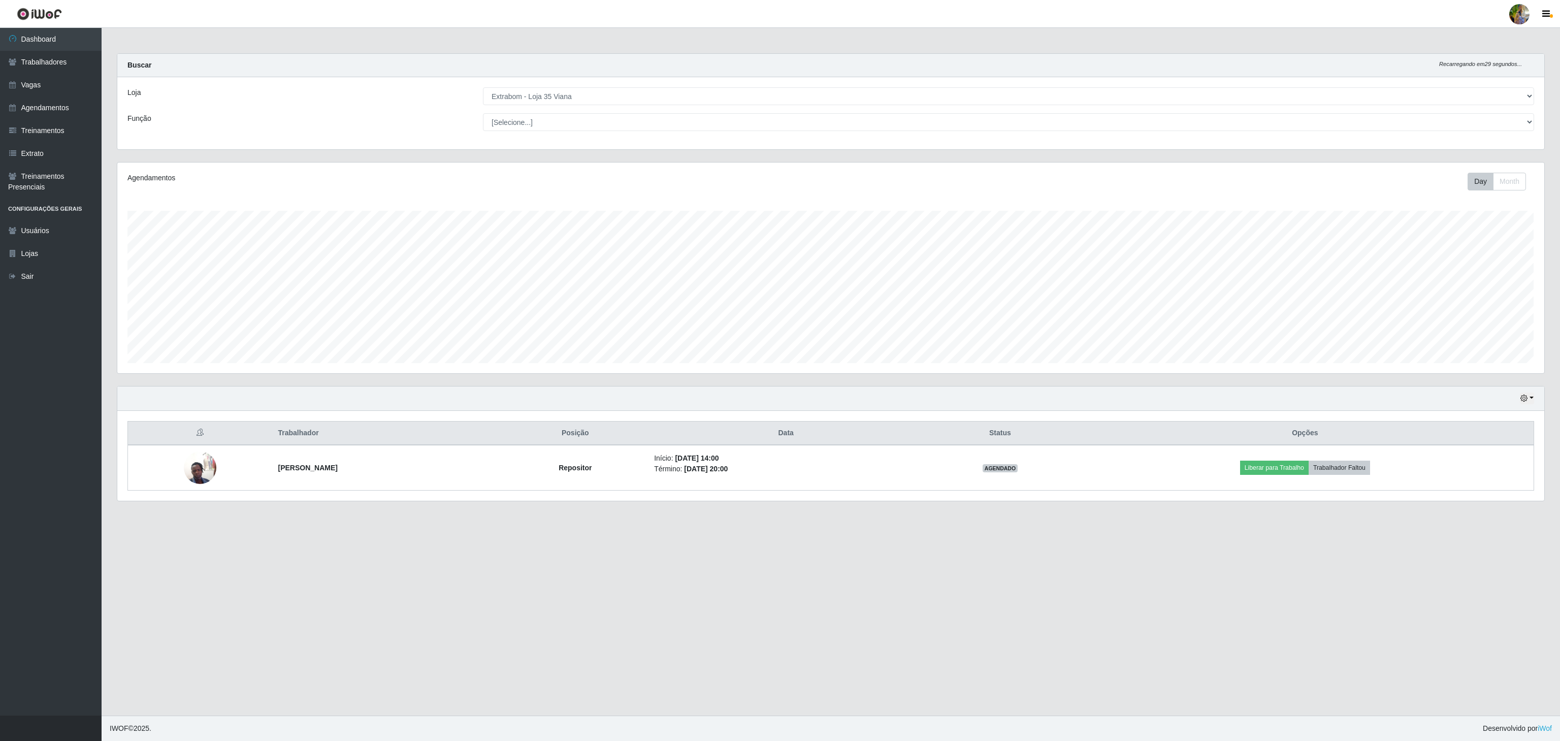
click at [551, 106] on div "Loja [Selecione...] Atacado Vem - [GEOGRAPHIC_DATA] 30 Laranjeiras Velha Atacad…" at bounding box center [830, 113] width 1427 height 72
click at [547, 100] on select "[Selecione...] Atacado Vem - [GEOGRAPHIC_DATA] 30 Laranjeiras Velha Atacado Vem…" at bounding box center [1008, 96] width 1051 height 18
click at [483, 88] on select "[Selecione...] Atacado Vem - [GEOGRAPHIC_DATA] 30 Laranjeiras Velha Atacado Vem…" at bounding box center [1008, 96] width 1051 height 18
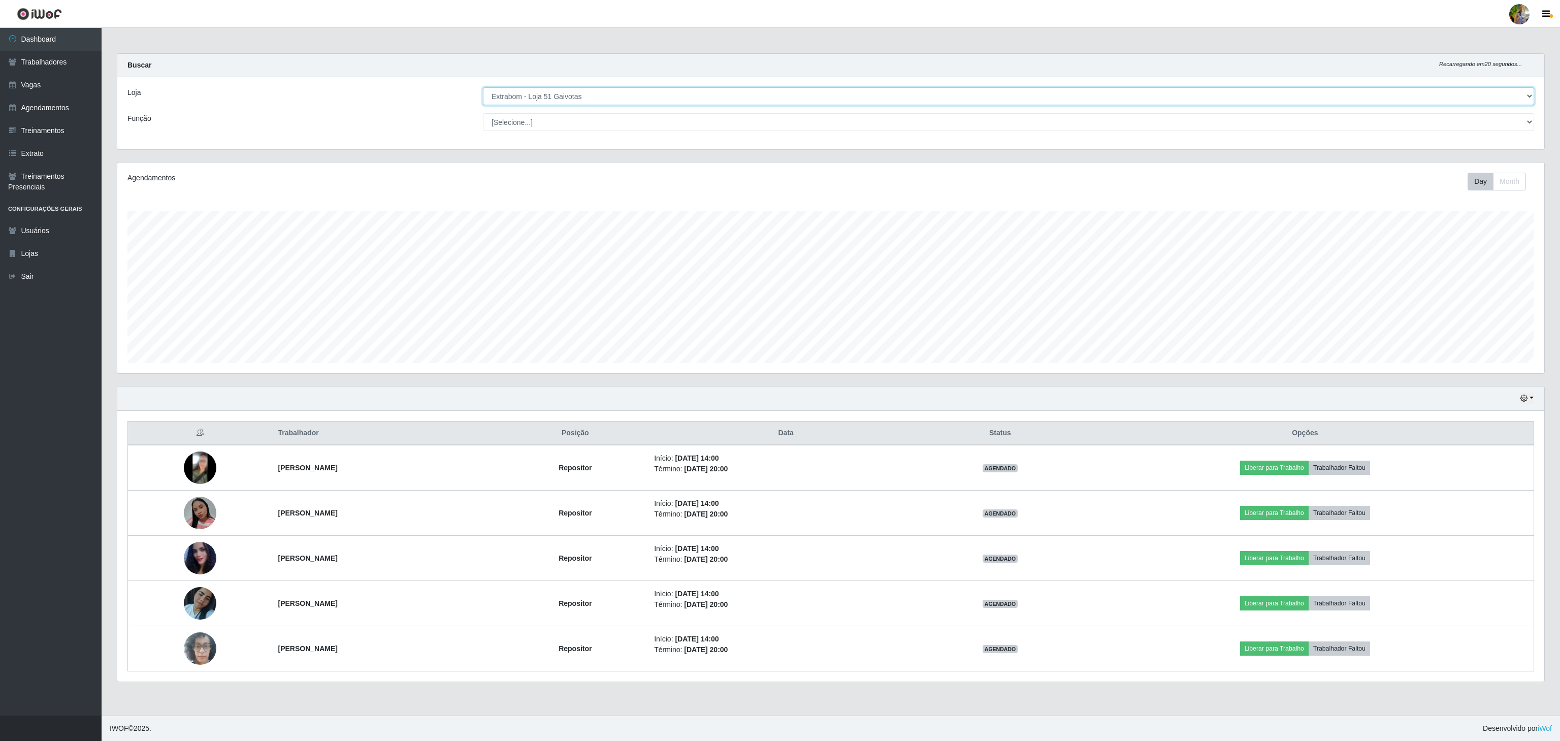
click at [529, 94] on select "[Selecione...] Atacado Vem - [GEOGRAPHIC_DATA] 30 Laranjeiras Velha Atacado Vem…" at bounding box center [1008, 96] width 1051 height 18
click at [483, 88] on select "[Selecione...] Atacado Vem - [GEOGRAPHIC_DATA] 30 Laranjeiras Velha Atacado Vem…" at bounding box center [1008, 96] width 1051 height 18
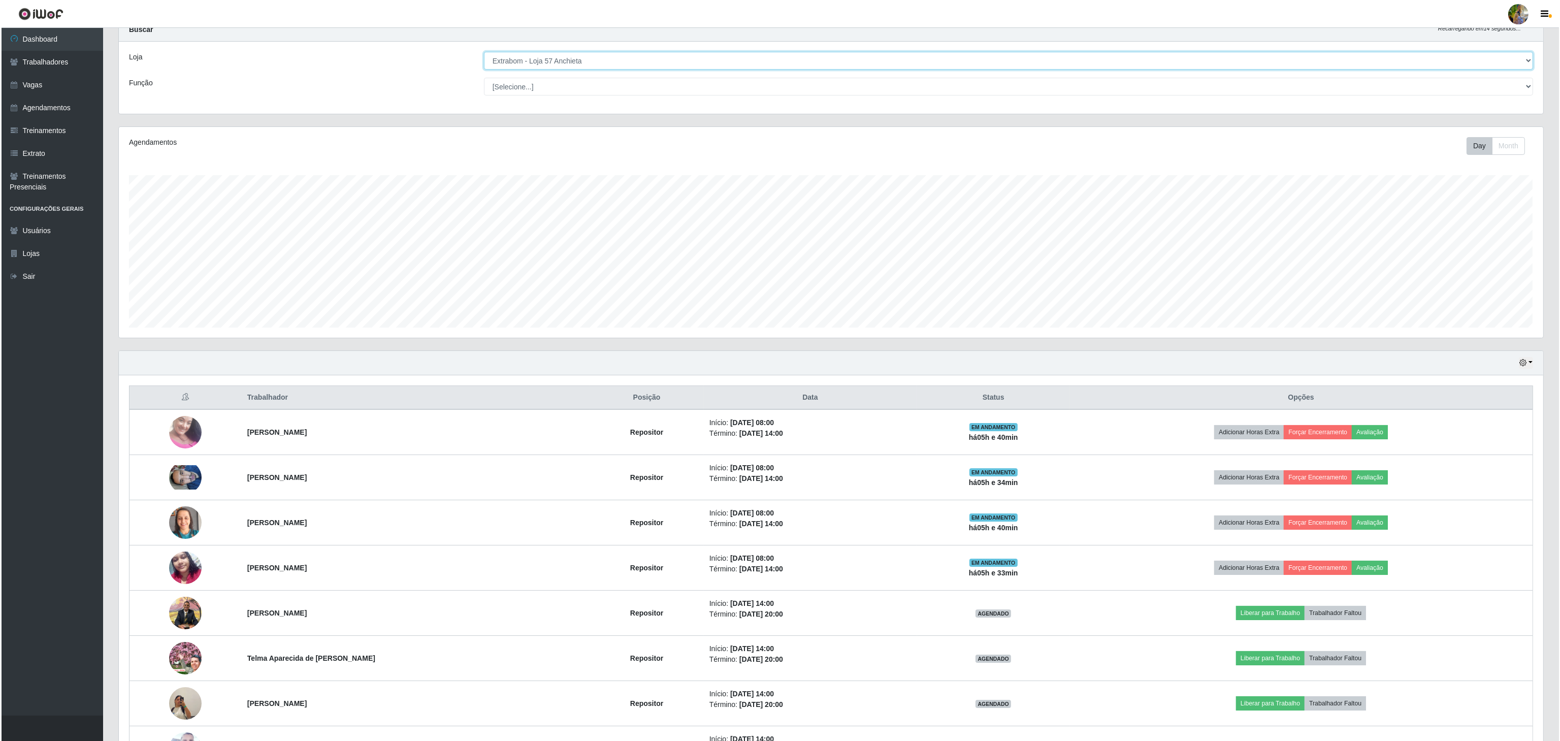
scroll to position [0, 0]
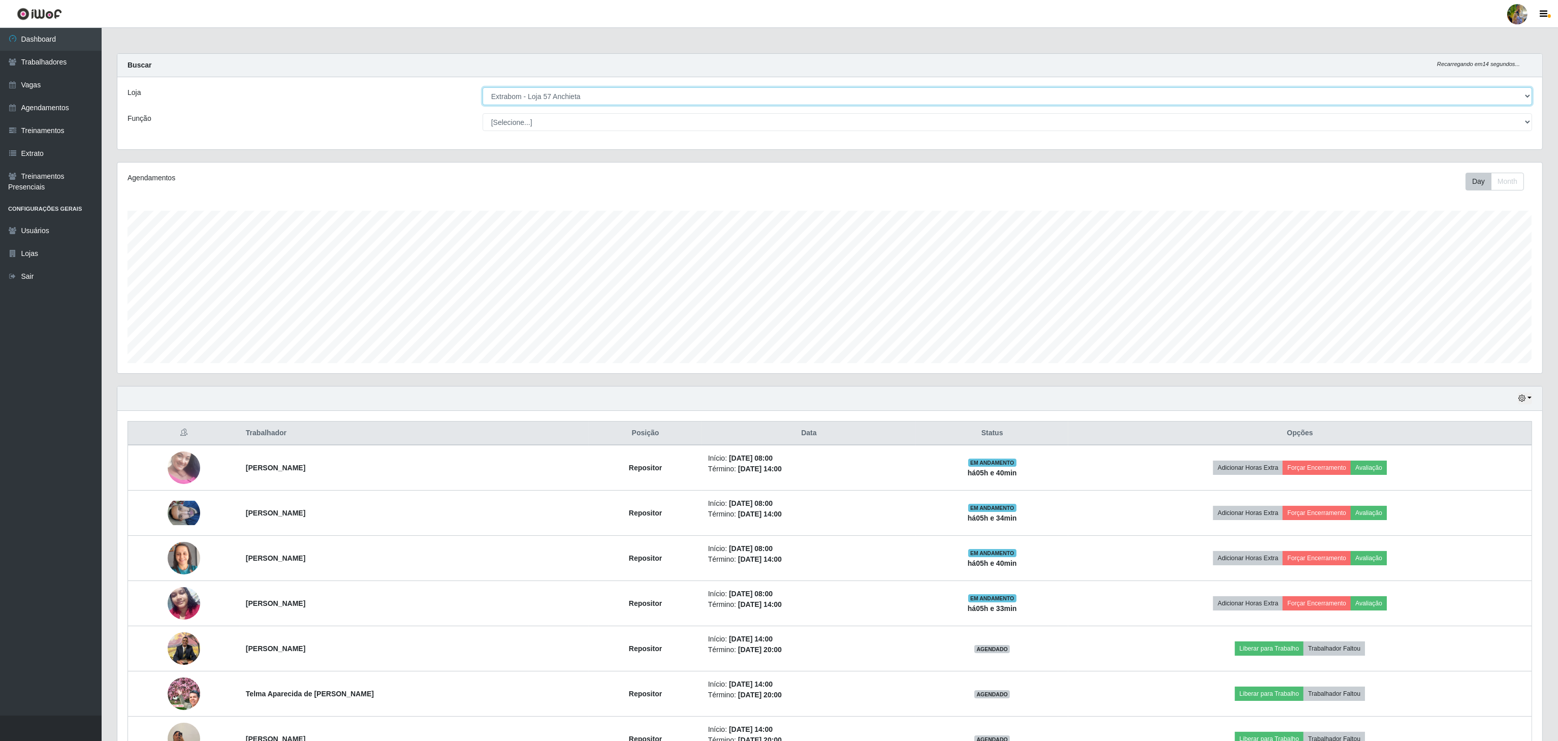
click at [560, 99] on select "[Selecione...] Atacado Vem - [GEOGRAPHIC_DATA] 30 Laranjeiras Velha Atacado Vem…" at bounding box center [1007, 96] width 1049 height 18
click at [483, 88] on select "[Selecione...] Atacado Vem - [GEOGRAPHIC_DATA] 30 Laranjeiras Velha Atacado Vem…" at bounding box center [1007, 96] width 1049 height 18
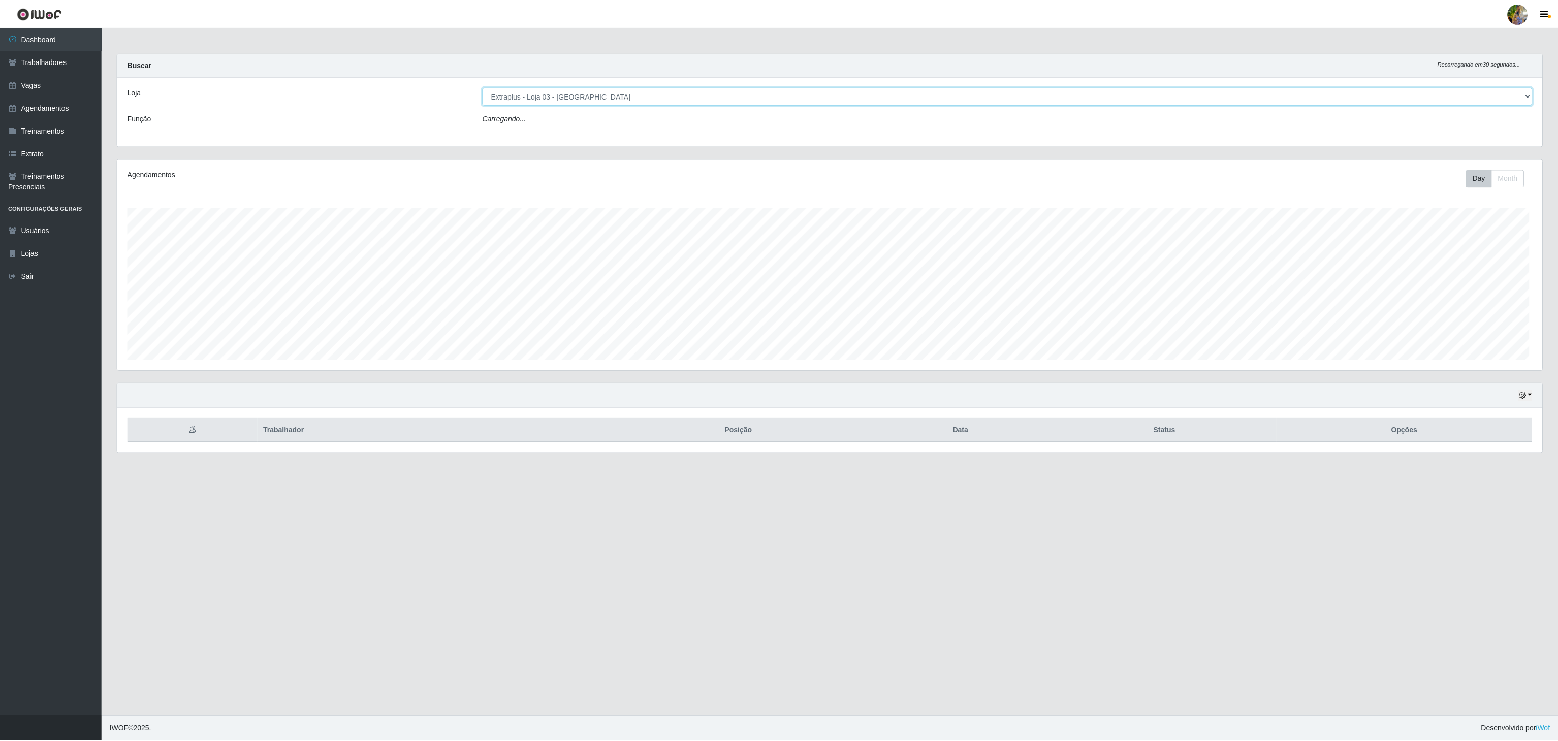
scroll to position [211, 1426]
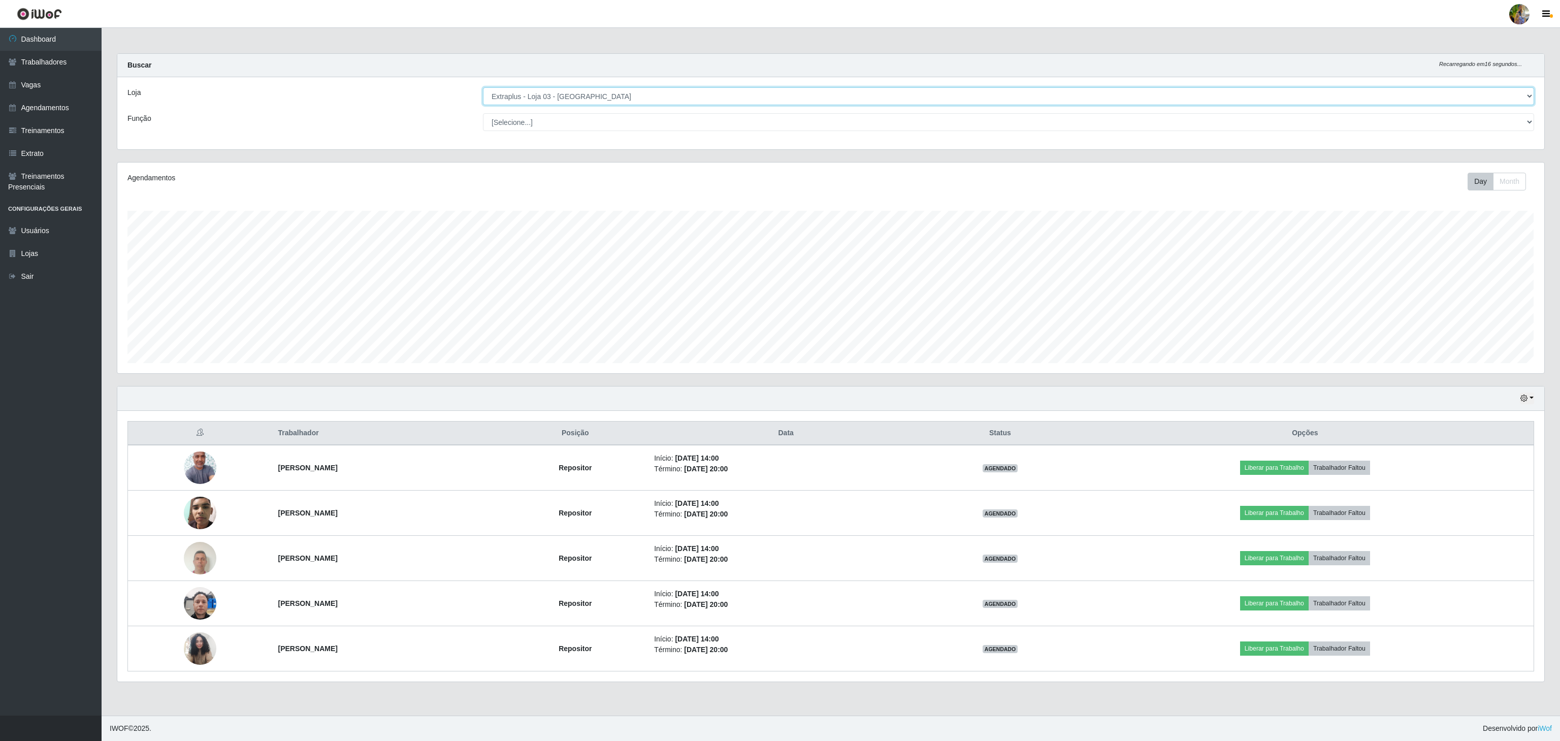
click at [542, 98] on select "[Selecione...] Atacado Vem - [GEOGRAPHIC_DATA] 30 Laranjeiras Velha Atacado Vem…" at bounding box center [1008, 96] width 1051 height 18
click at [483, 88] on select "[Selecione...] Atacado Vem - [GEOGRAPHIC_DATA] 30 Laranjeiras Velha Atacado Vem…" at bounding box center [1008, 96] width 1051 height 18
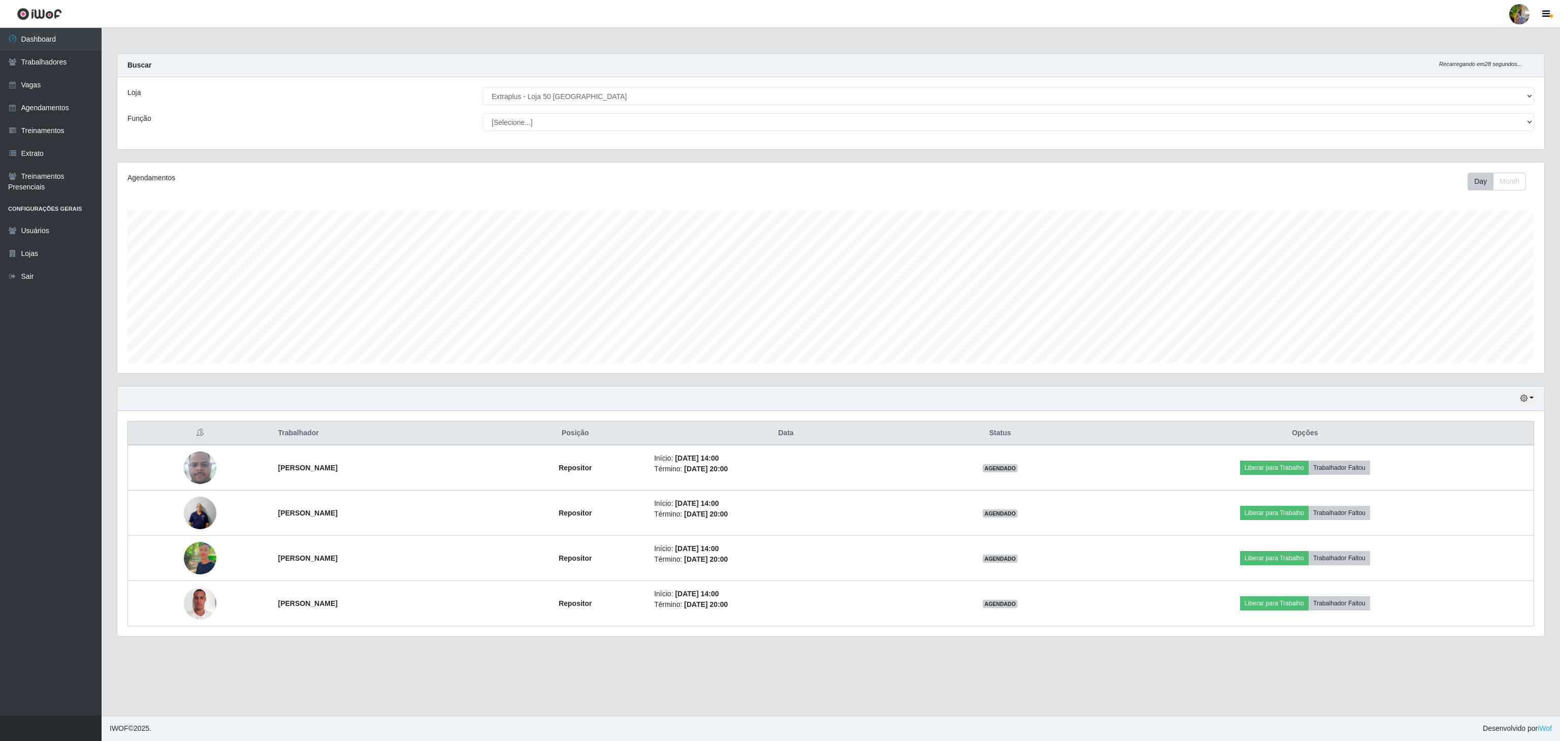
click at [563, 107] on div "Loja [Selecione...] Atacado Vem - [GEOGRAPHIC_DATA] 30 Laranjeiras Velha Atacad…" at bounding box center [830, 113] width 1427 height 72
click at [567, 100] on select "[Selecione...] Atacado Vem - [GEOGRAPHIC_DATA] 30 Laranjeiras Velha Atacado Vem…" at bounding box center [1008, 96] width 1051 height 18
click at [483, 88] on select "[Selecione...] Atacado Vem - [GEOGRAPHIC_DATA] 30 Laranjeiras Velha Atacado Vem…" at bounding box center [1008, 96] width 1051 height 18
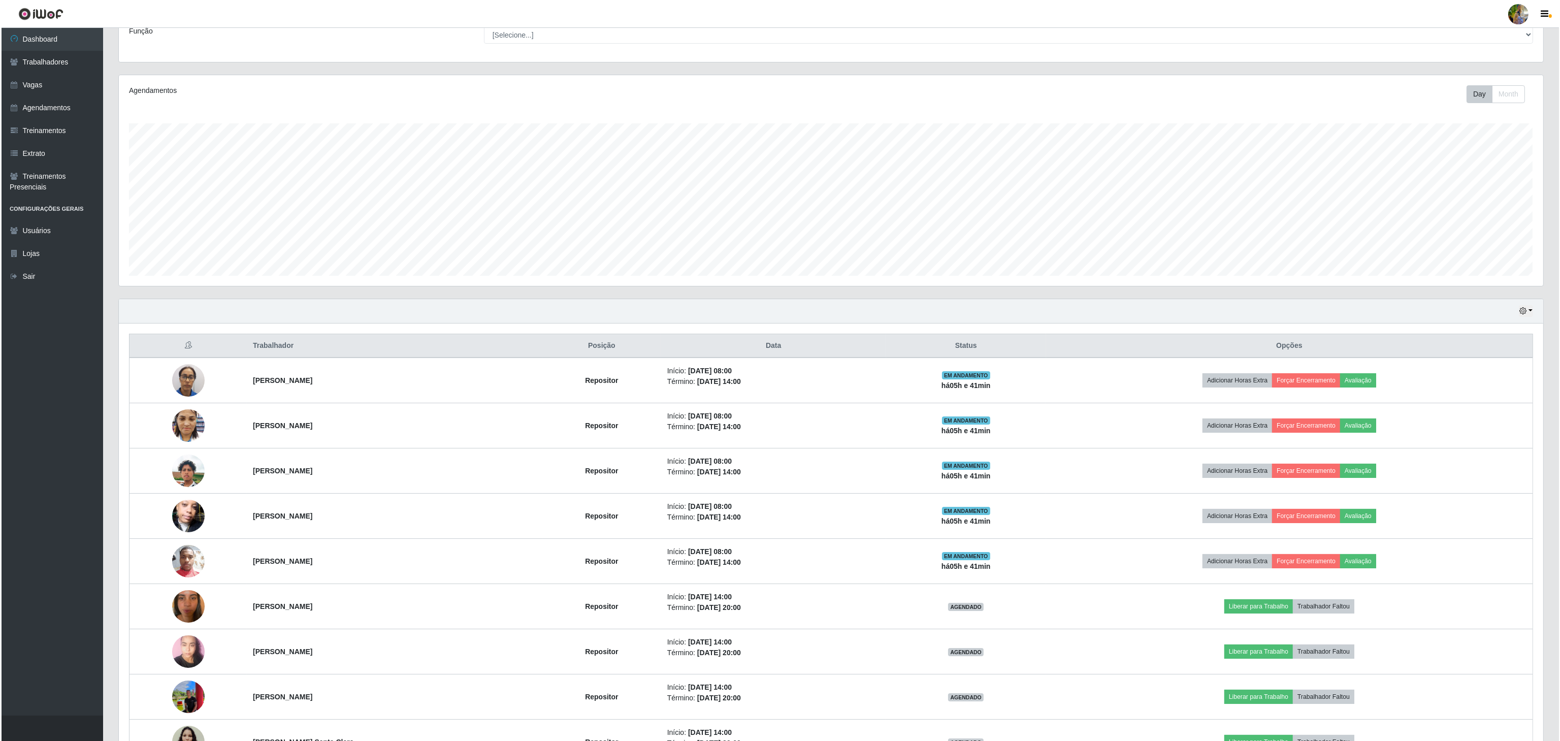
scroll to position [0, 0]
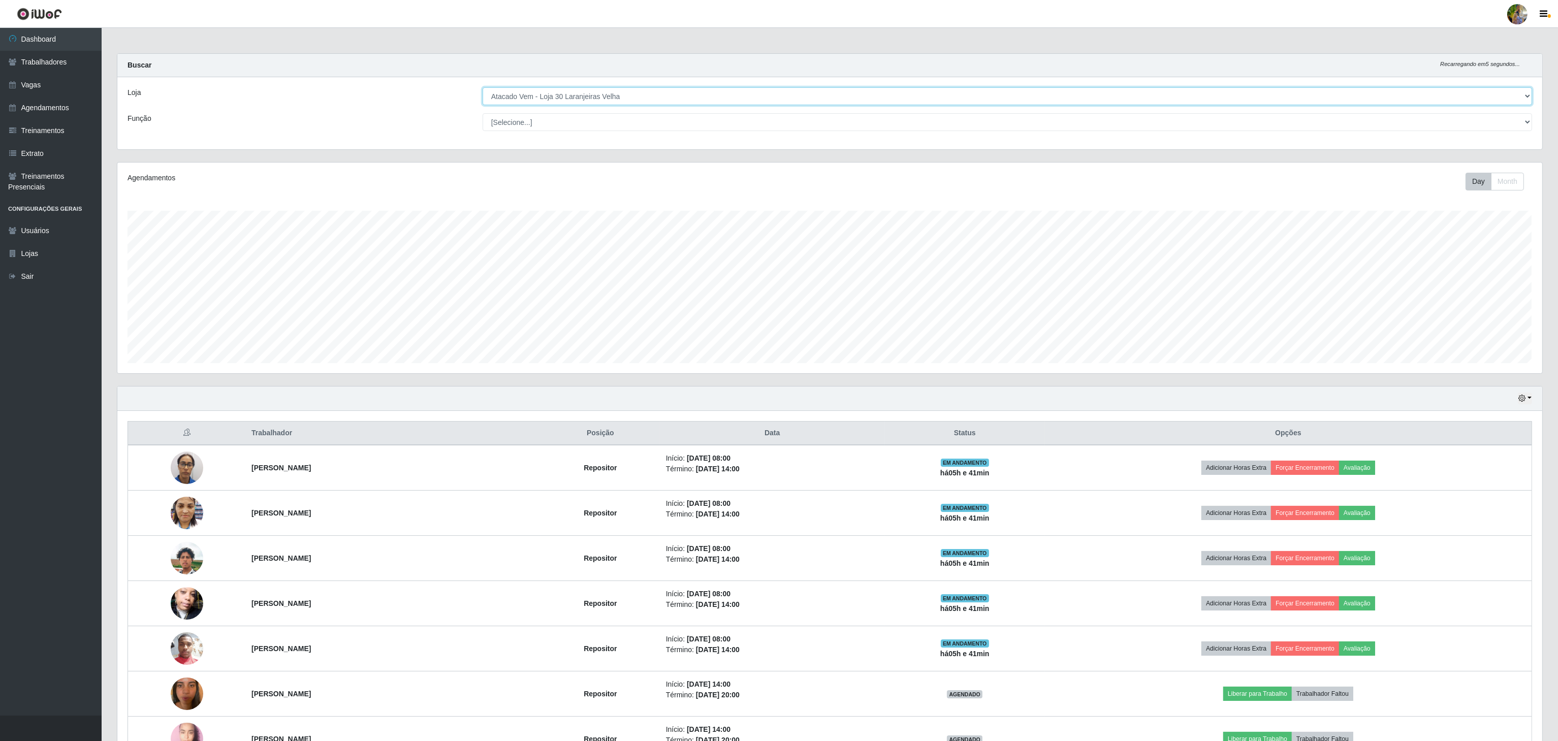
click at [560, 97] on select "[Selecione...] Atacado Vem - [GEOGRAPHIC_DATA] 30 Laranjeiras Velha Atacado Vem…" at bounding box center [1007, 96] width 1049 height 18
click at [483, 88] on select "[Selecione...] Atacado Vem - [GEOGRAPHIC_DATA] 30 Laranjeiras Velha Atacado Vem…" at bounding box center [1007, 96] width 1049 height 18
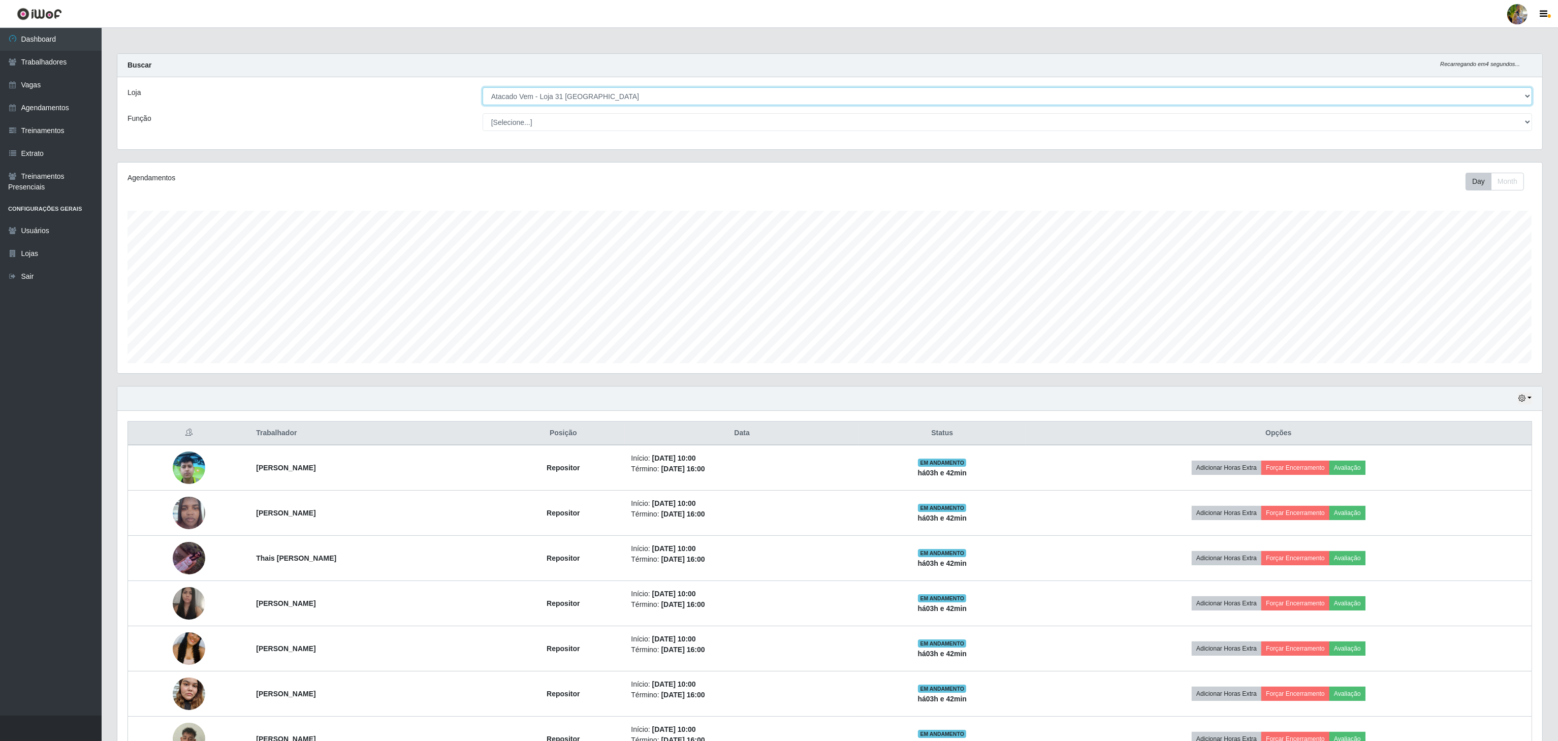
click at [605, 95] on select "[Selecione...] Atacado Vem - [GEOGRAPHIC_DATA] 30 Laranjeiras Velha Atacado Vem…" at bounding box center [1007, 96] width 1049 height 18
click at [583, 88] on select "[Selecione...] Atacado Vem - [GEOGRAPHIC_DATA] 30 Laranjeiras Velha Atacado Vem…" at bounding box center [1007, 96] width 1049 height 18
click at [483, 88] on select "[Selecione...] Atacado Vem - [GEOGRAPHIC_DATA] 30 Laranjeiras Velha Atacado Vem…" at bounding box center [1007, 96] width 1049 height 18
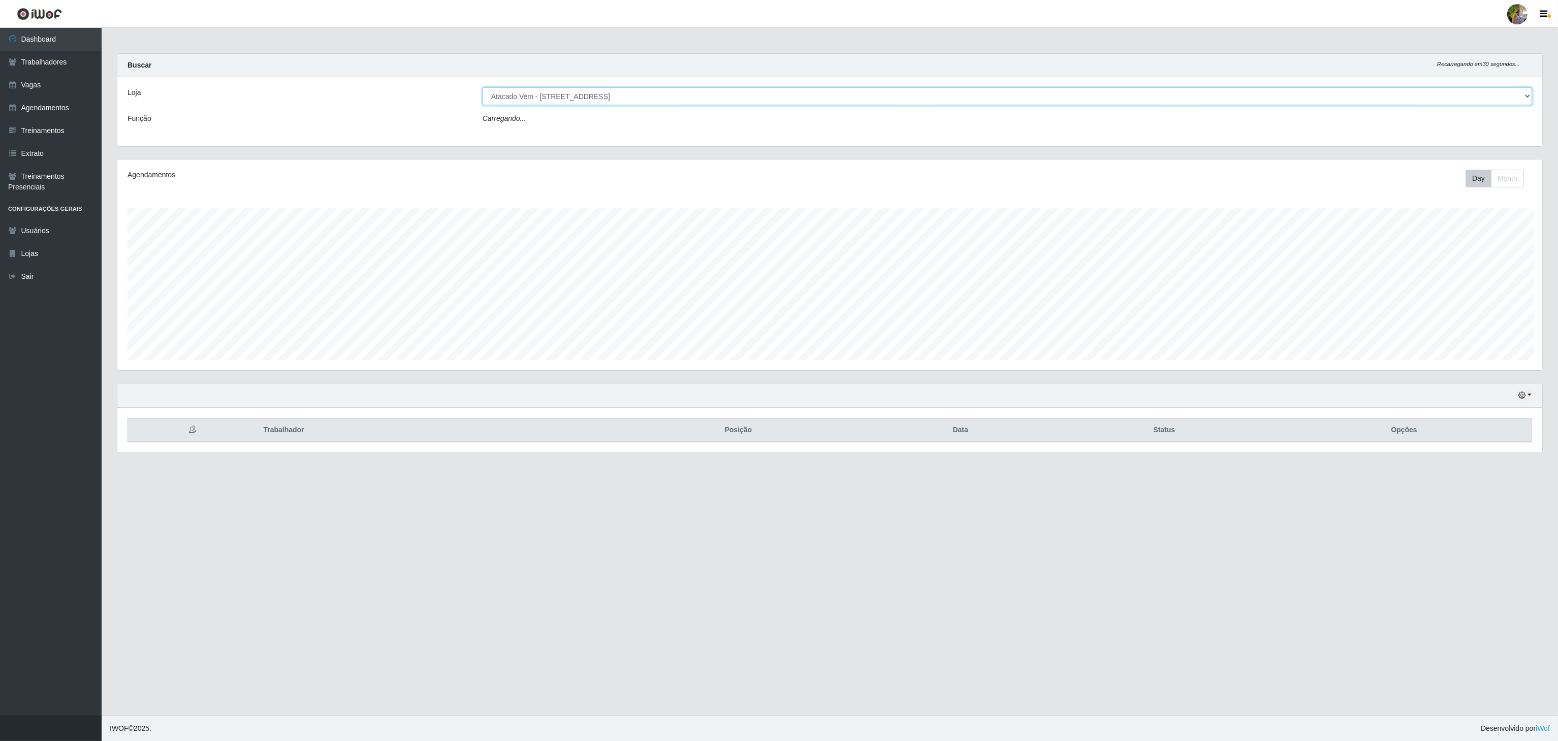
scroll to position [211, 1426]
click at [568, 99] on select "[Selecione...] Atacado Vem - [GEOGRAPHIC_DATA] 30 Laranjeiras Velha Atacado Vem…" at bounding box center [1008, 96] width 1051 height 18
click at [483, 88] on select "[Selecione...] Atacado Vem - [GEOGRAPHIC_DATA] 30 Laranjeiras Velha Atacado Vem…" at bounding box center [1008, 96] width 1051 height 18
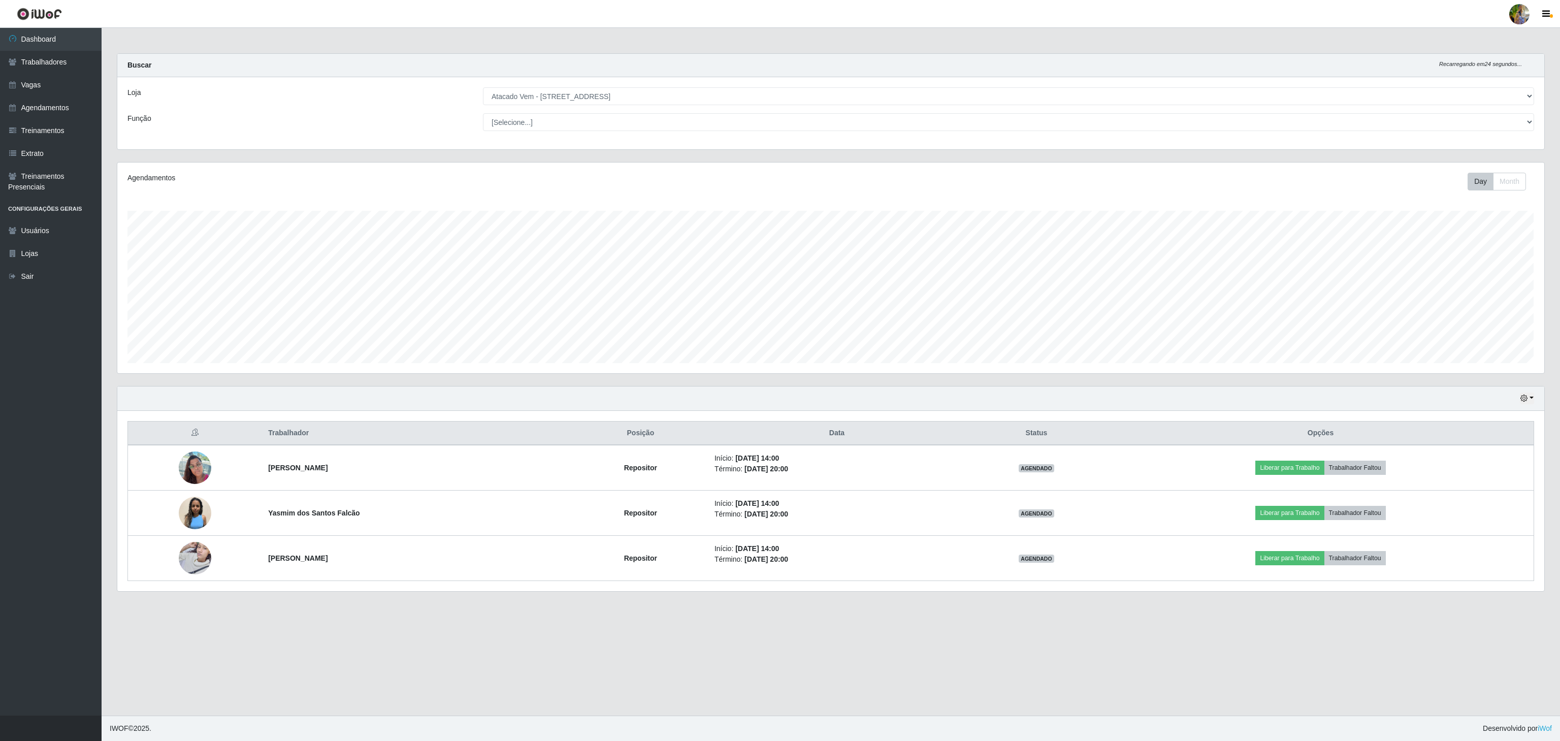
click at [591, 81] on div "Loja [Selecione...] Atacado Vem - [GEOGRAPHIC_DATA] 30 Laranjeiras Velha Atacad…" at bounding box center [830, 113] width 1427 height 72
click at [588, 94] on select "[Selecione...] Atacado Vem - [GEOGRAPHIC_DATA] 30 Laranjeiras Velha Atacado Vem…" at bounding box center [1008, 96] width 1051 height 18
click at [483, 88] on select "[Selecione...] Atacado Vem - [GEOGRAPHIC_DATA] 30 Laranjeiras Velha Atacado Vem…" at bounding box center [1008, 96] width 1051 height 18
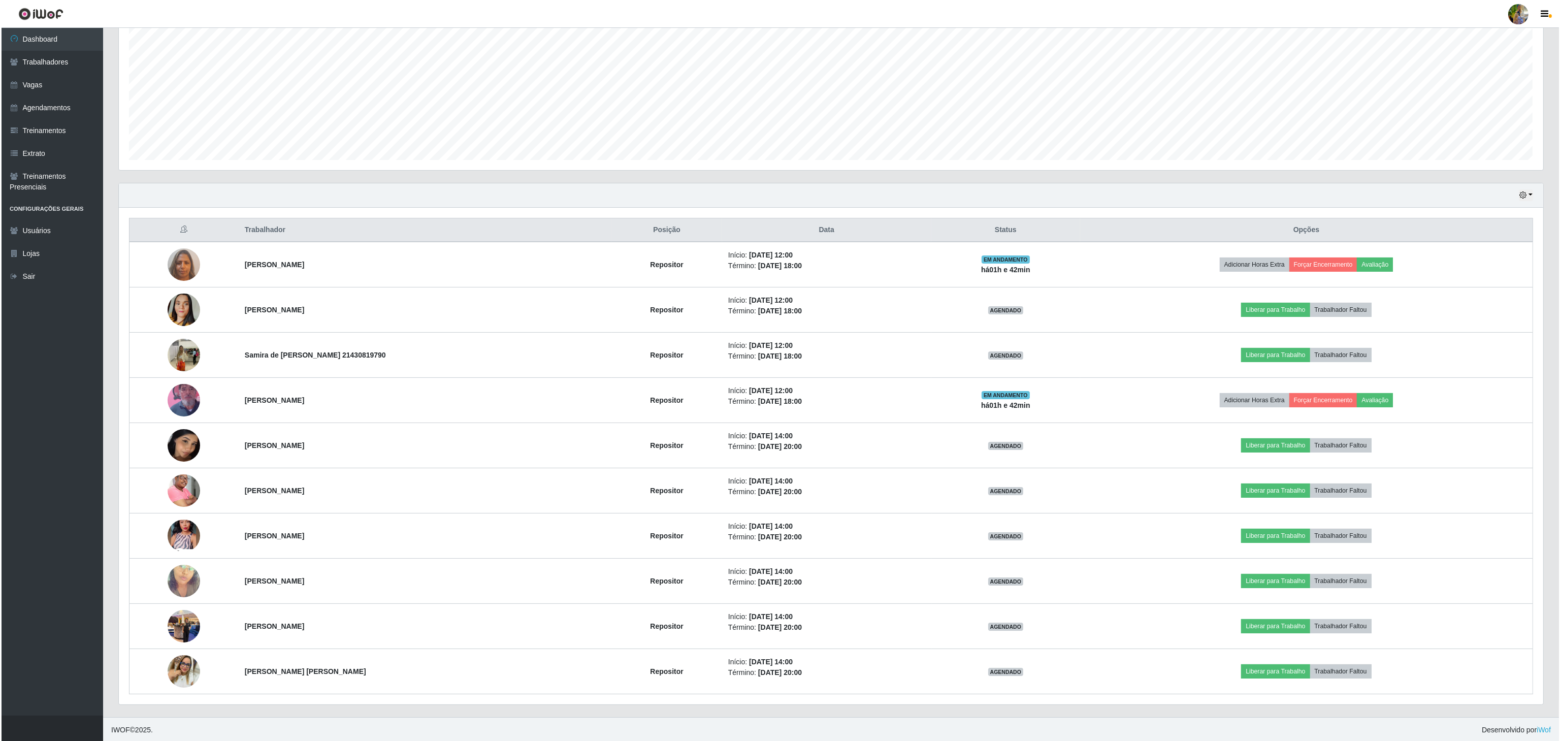
scroll to position [0, 0]
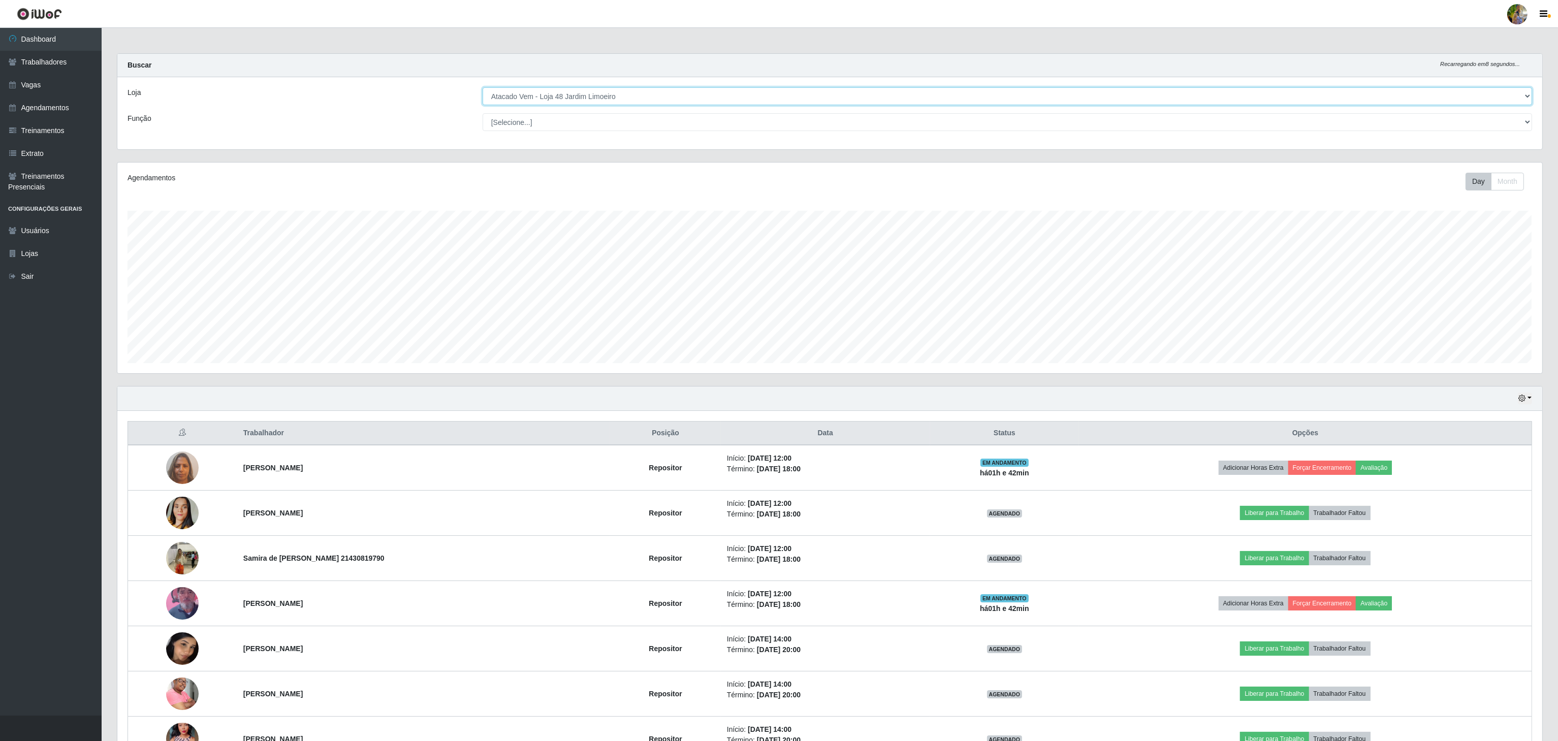
click at [564, 89] on select "[Selecione...] Atacado Vem - [GEOGRAPHIC_DATA] 30 Laranjeiras Velha Atacado Vem…" at bounding box center [1007, 96] width 1049 height 18
click at [569, 101] on select "[Selecione...] Atacado Vem - [GEOGRAPHIC_DATA] 30 Laranjeiras Velha Atacado Vem…" at bounding box center [1007, 96] width 1049 height 18
click at [483, 88] on select "[Selecione...] Atacado Vem - [GEOGRAPHIC_DATA] 30 Laranjeiras Velha Atacado Vem…" at bounding box center [1007, 96] width 1049 height 18
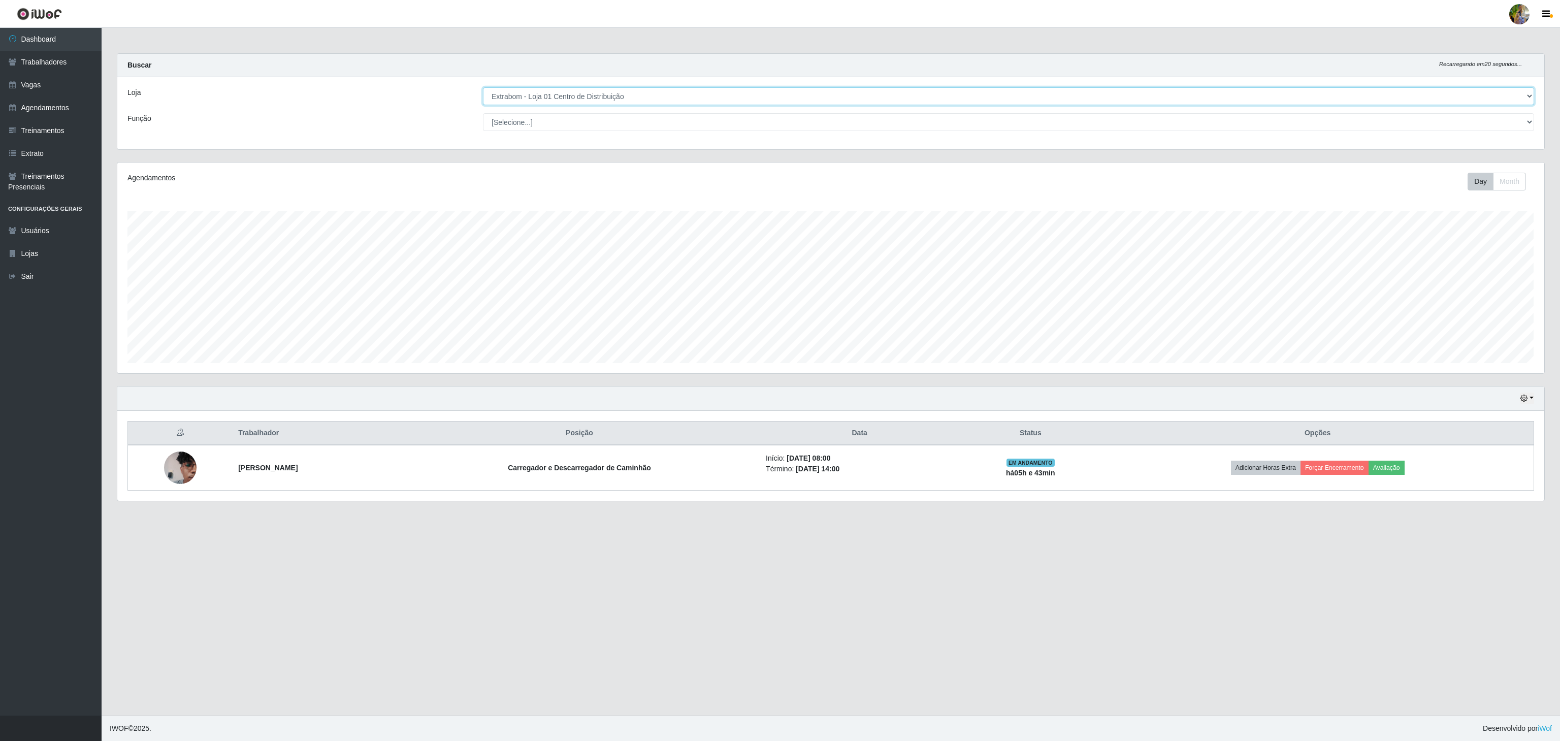
click at [603, 98] on select "[Selecione...] Atacado Vem - [GEOGRAPHIC_DATA] 30 Laranjeiras Velha Atacado Vem…" at bounding box center [1008, 96] width 1051 height 18
click at [483, 88] on select "[Selecione...] Atacado Vem - [GEOGRAPHIC_DATA] 30 Laranjeiras Velha Atacado Vem…" at bounding box center [1008, 96] width 1051 height 18
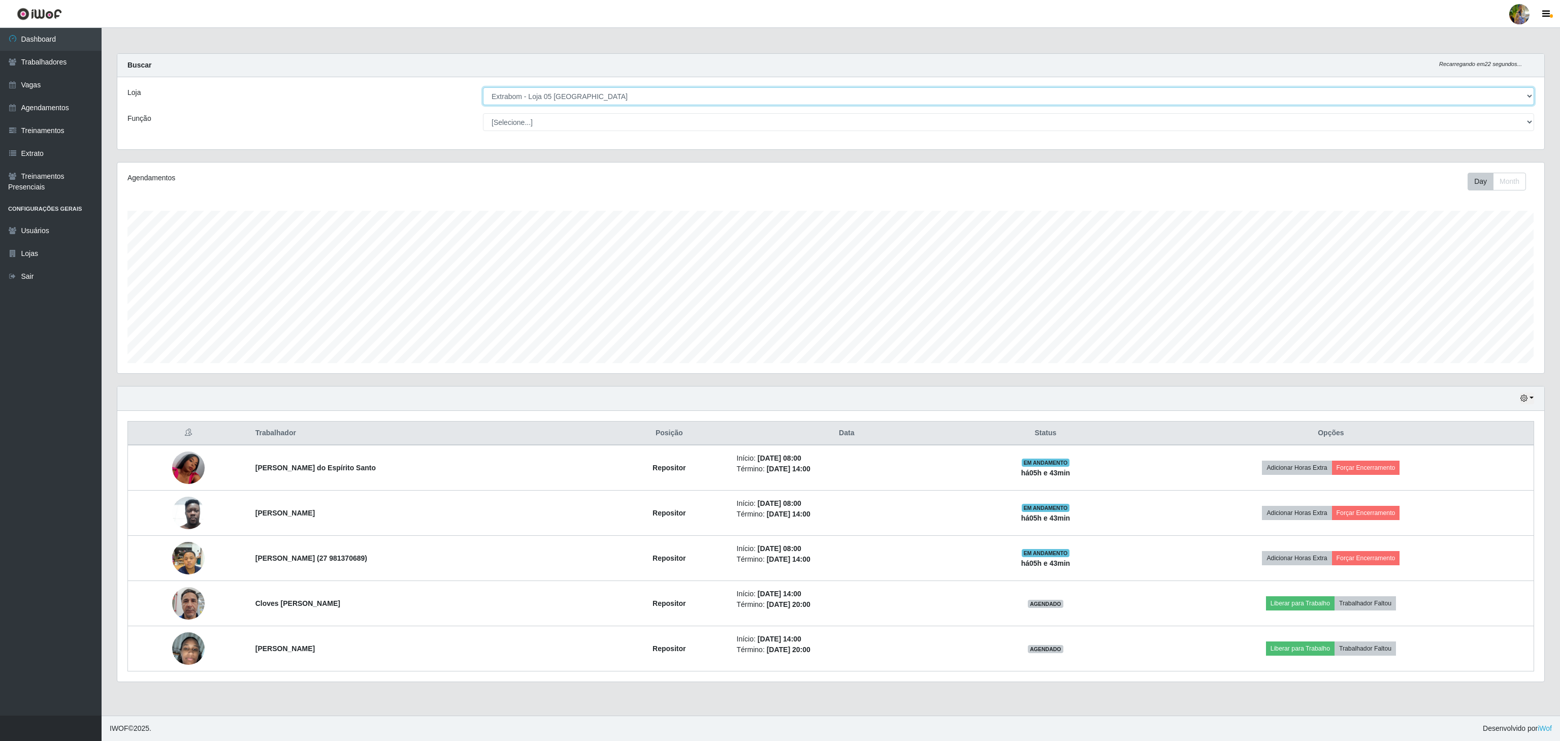
click at [545, 104] on select "[Selecione...] Atacado Vem - [GEOGRAPHIC_DATA] 30 Laranjeiras Velha Atacado Vem…" at bounding box center [1008, 96] width 1051 height 18
click at [483, 88] on select "[Selecione...] Atacado Vem - [GEOGRAPHIC_DATA] 30 Laranjeiras Velha Atacado Vem…" at bounding box center [1008, 96] width 1051 height 18
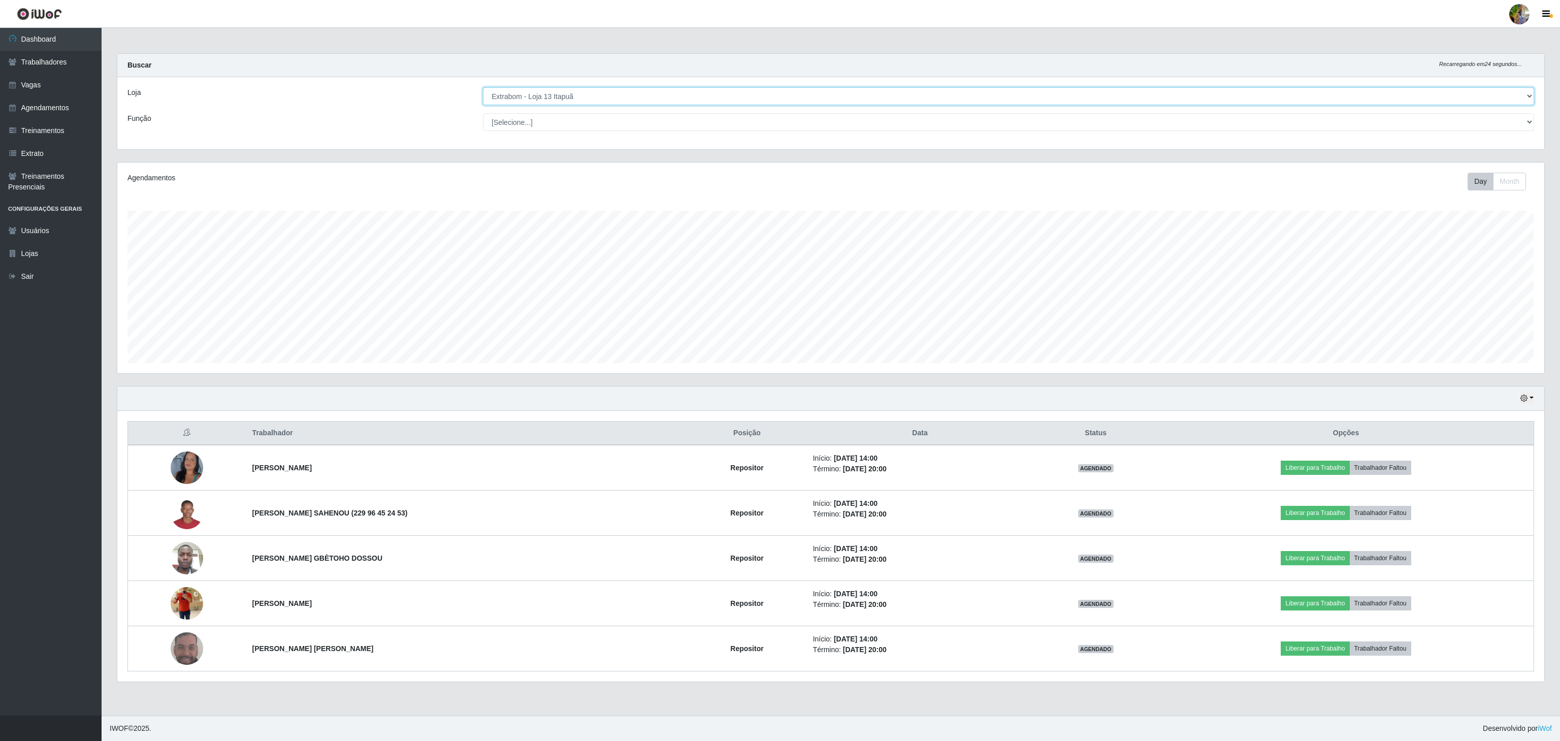
click at [514, 100] on select "[Selecione...] Atacado Vem - [GEOGRAPHIC_DATA] 30 Laranjeiras Velha Atacado Vem…" at bounding box center [1008, 96] width 1051 height 18
click at [483, 88] on select "[Selecione...] Atacado Vem - [GEOGRAPHIC_DATA] 30 Laranjeiras Velha Atacado Vem…" at bounding box center [1008, 96] width 1051 height 18
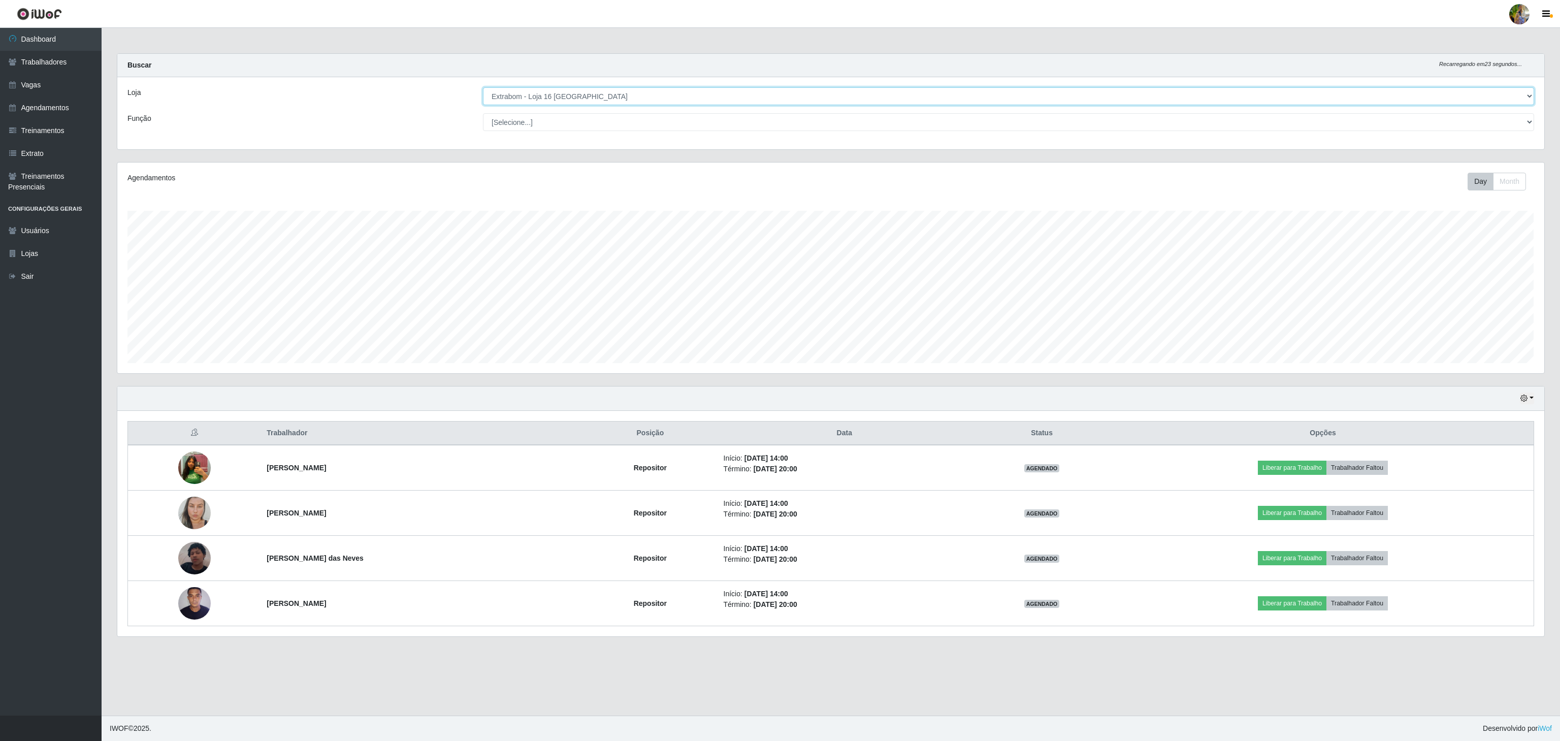
drag, startPoint x: 626, startPoint y: 93, endPoint x: 619, endPoint y: 101, distance: 9.7
click at [626, 93] on select "[Selecione...] Atacado Vem - [GEOGRAPHIC_DATA] 30 Laranjeiras Velha Atacado Vem…" at bounding box center [1008, 96] width 1051 height 18
click at [483, 88] on select "[Selecione...] Atacado Vem - [GEOGRAPHIC_DATA] 30 Laranjeiras Velha Atacado Vem…" at bounding box center [1008, 96] width 1051 height 18
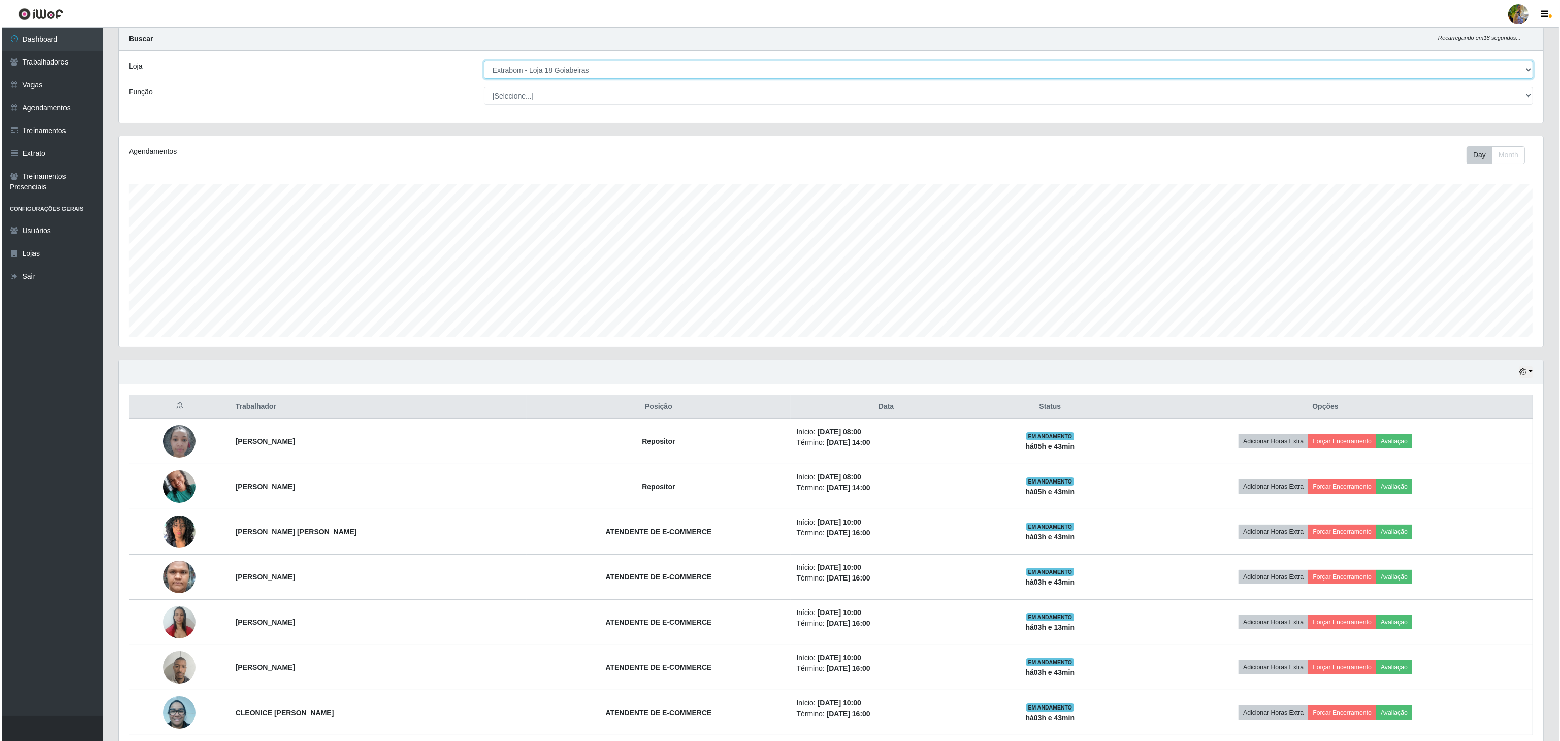
scroll to position [0, 0]
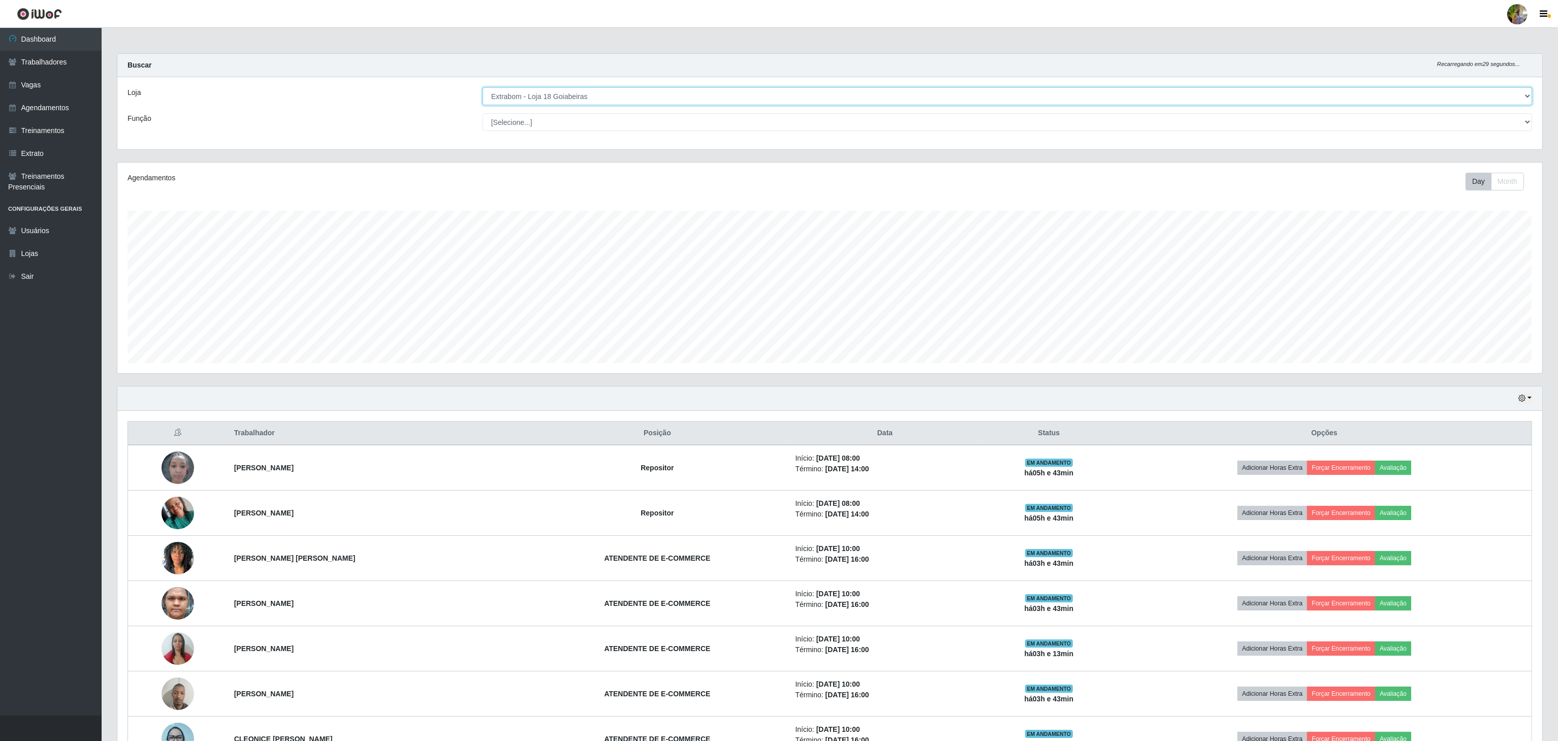
click at [618, 88] on select "[Selecione...] Atacado Vem - [GEOGRAPHIC_DATA] 30 Laranjeiras Velha Atacado Vem…" at bounding box center [1007, 96] width 1049 height 18
click at [483, 88] on select "[Selecione...] Atacado Vem - [GEOGRAPHIC_DATA] 30 Laranjeiras Velha Atacado Vem…" at bounding box center [1007, 96] width 1049 height 18
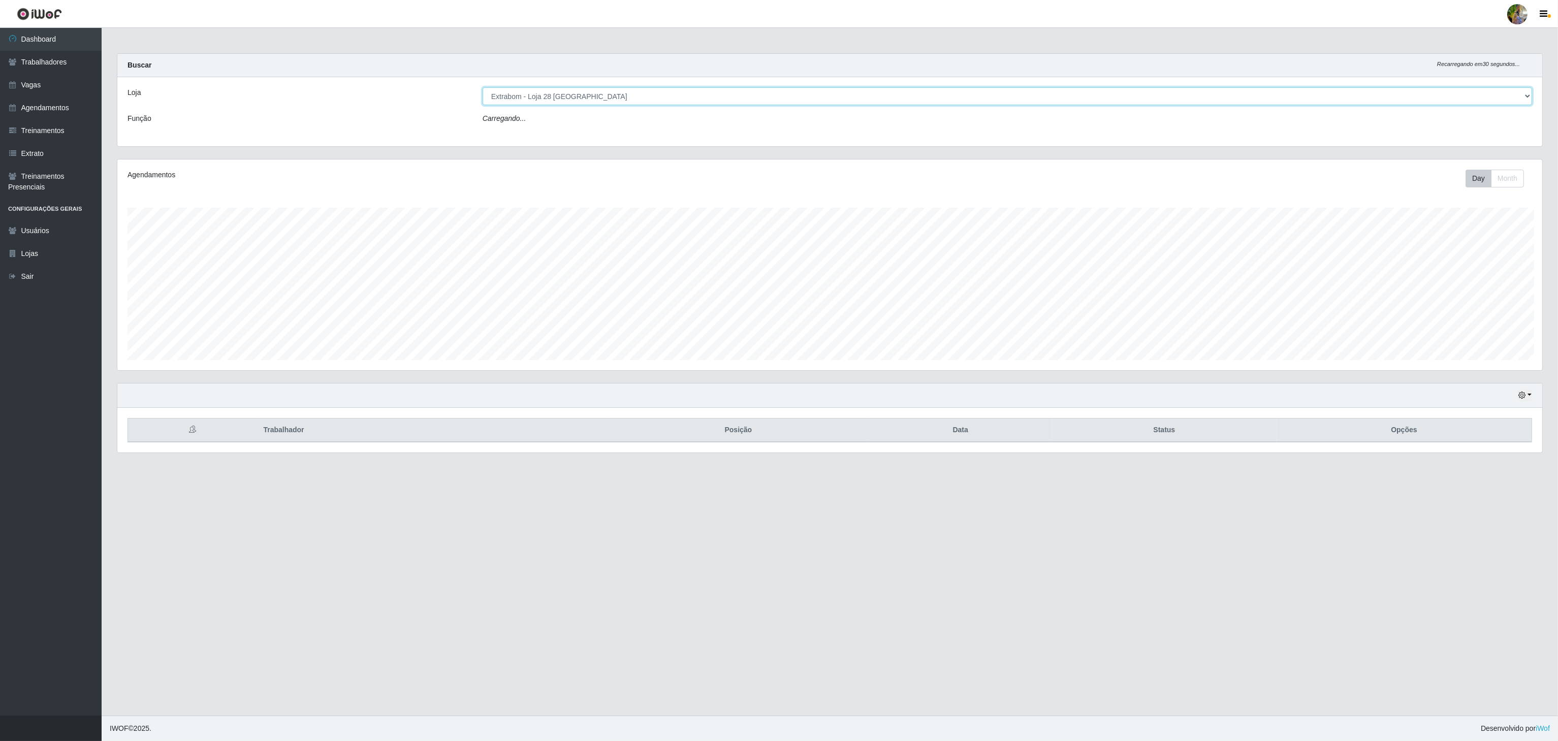
scroll to position [211, 1426]
click at [557, 102] on select "[Selecione...] Atacado Vem - [GEOGRAPHIC_DATA] 30 Laranjeiras Velha Atacado Vem…" at bounding box center [1008, 96] width 1051 height 18
click at [483, 88] on select "[Selecione...] Atacado Vem - [GEOGRAPHIC_DATA] 30 Laranjeiras Velha Atacado Vem…" at bounding box center [1008, 96] width 1051 height 18
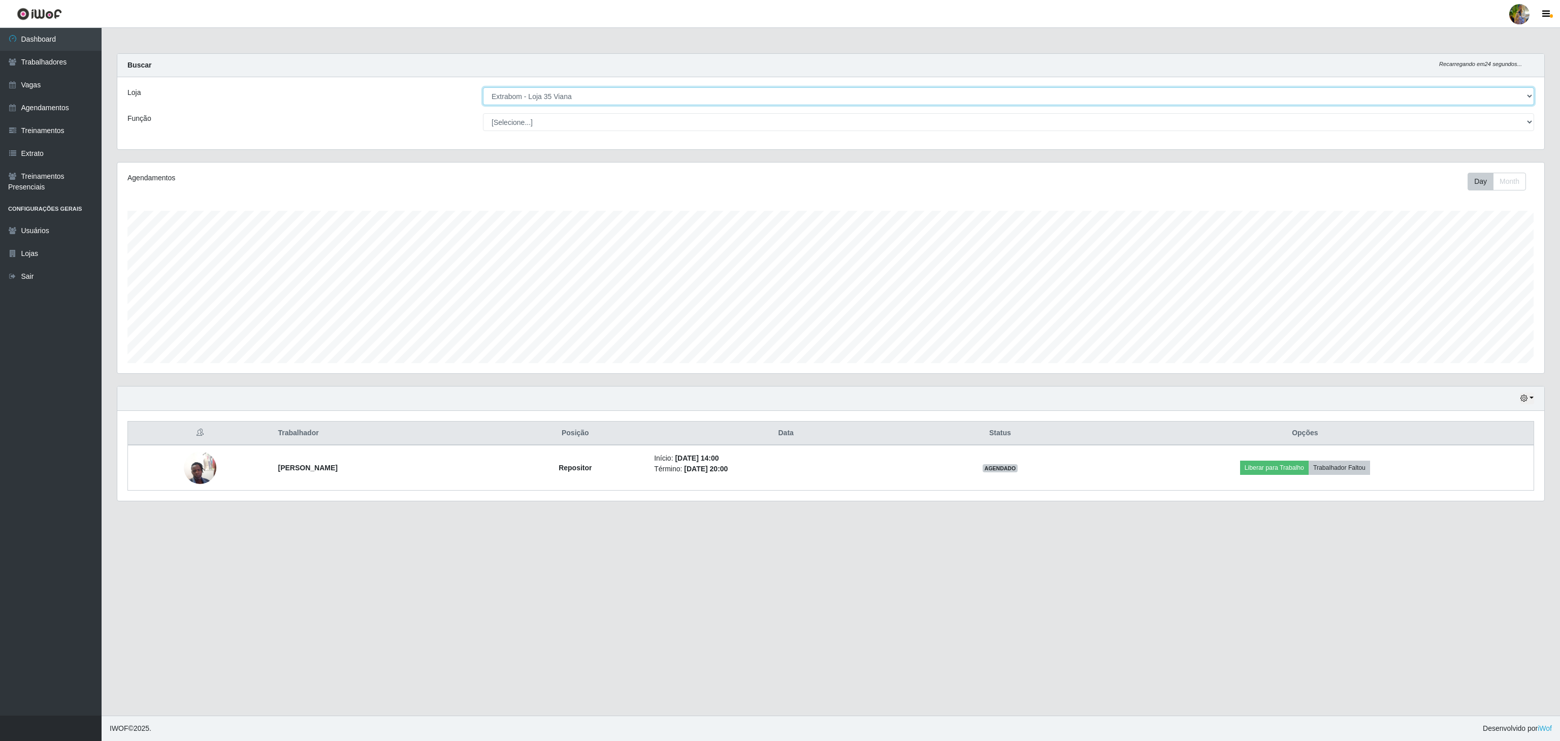
click at [534, 99] on select "[Selecione...] Atacado Vem - [GEOGRAPHIC_DATA] 30 Laranjeiras Velha Atacado Vem…" at bounding box center [1008, 96] width 1051 height 18
click at [483, 88] on select "[Selecione...] Atacado Vem - [GEOGRAPHIC_DATA] 30 Laranjeiras Velha Atacado Vem…" at bounding box center [1008, 96] width 1051 height 18
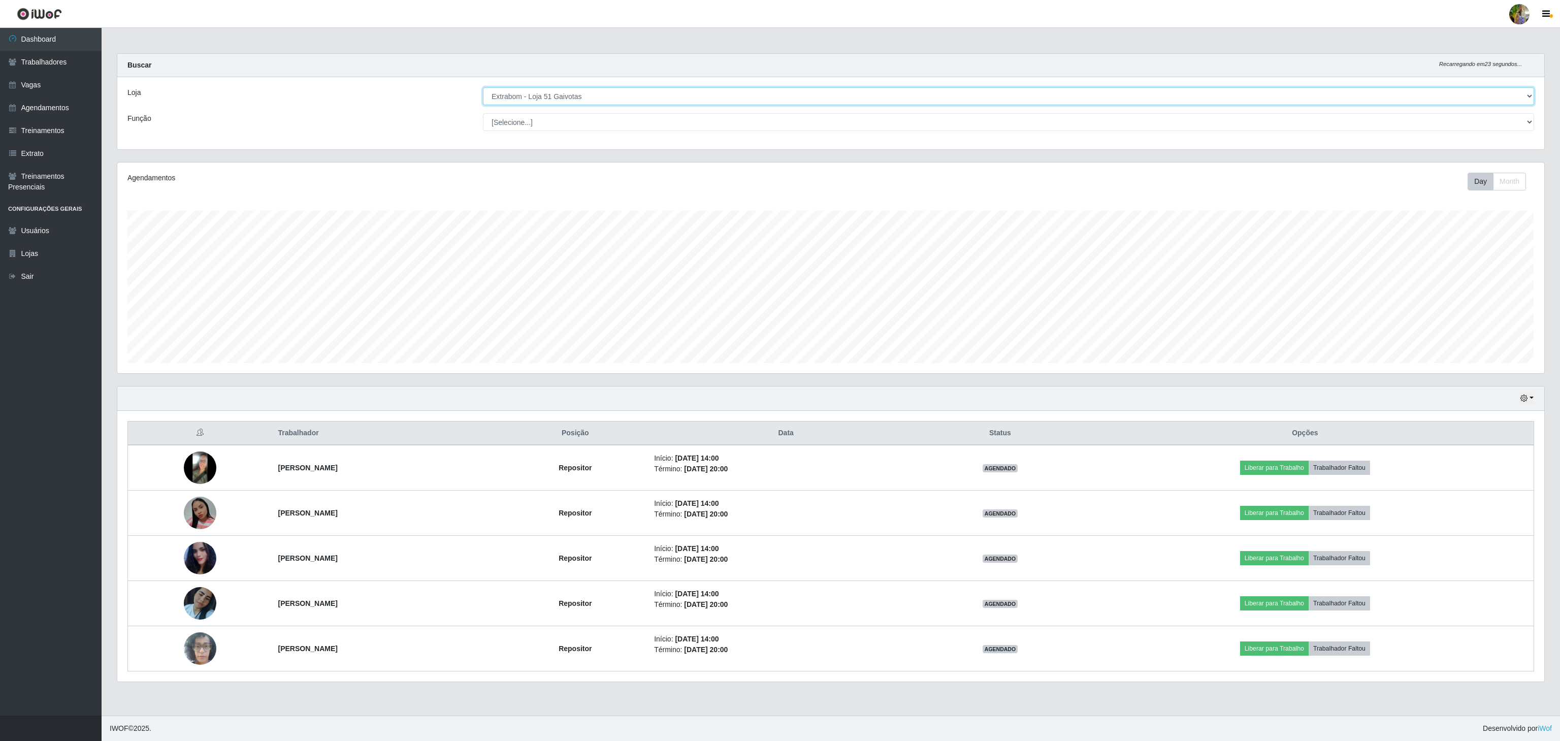
click at [625, 96] on select "[Selecione...] Atacado Vem - [GEOGRAPHIC_DATA] 30 Laranjeiras Velha Atacado Vem…" at bounding box center [1008, 96] width 1051 height 18
click at [483, 88] on select "[Selecione...] Atacado Vem - [GEOGRAPHIC_DATA] 30 Laranjeiras Velha Atacado Vem…" at bounding box center [1008, 96] width 1051 height 18
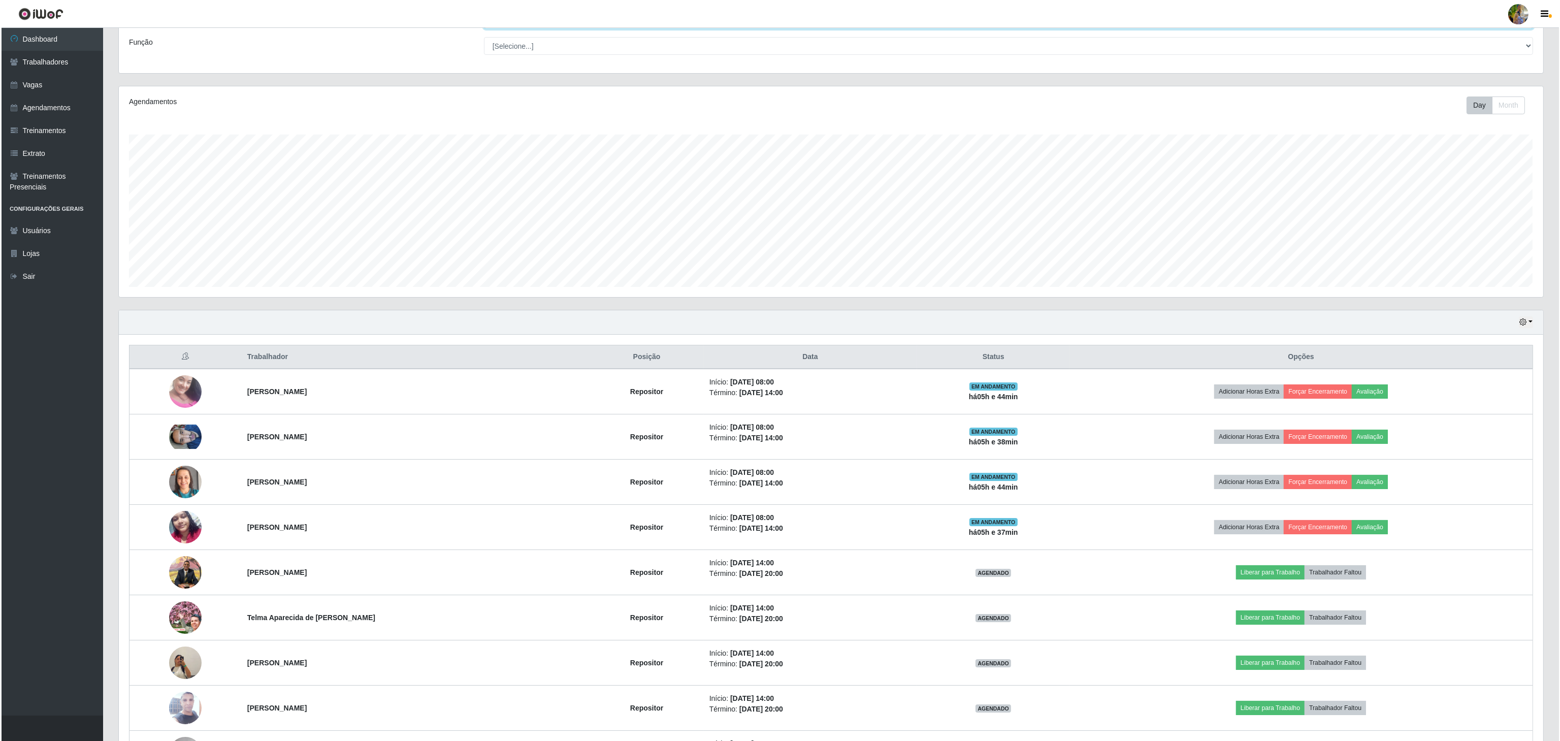
scroll to position [0, 0]
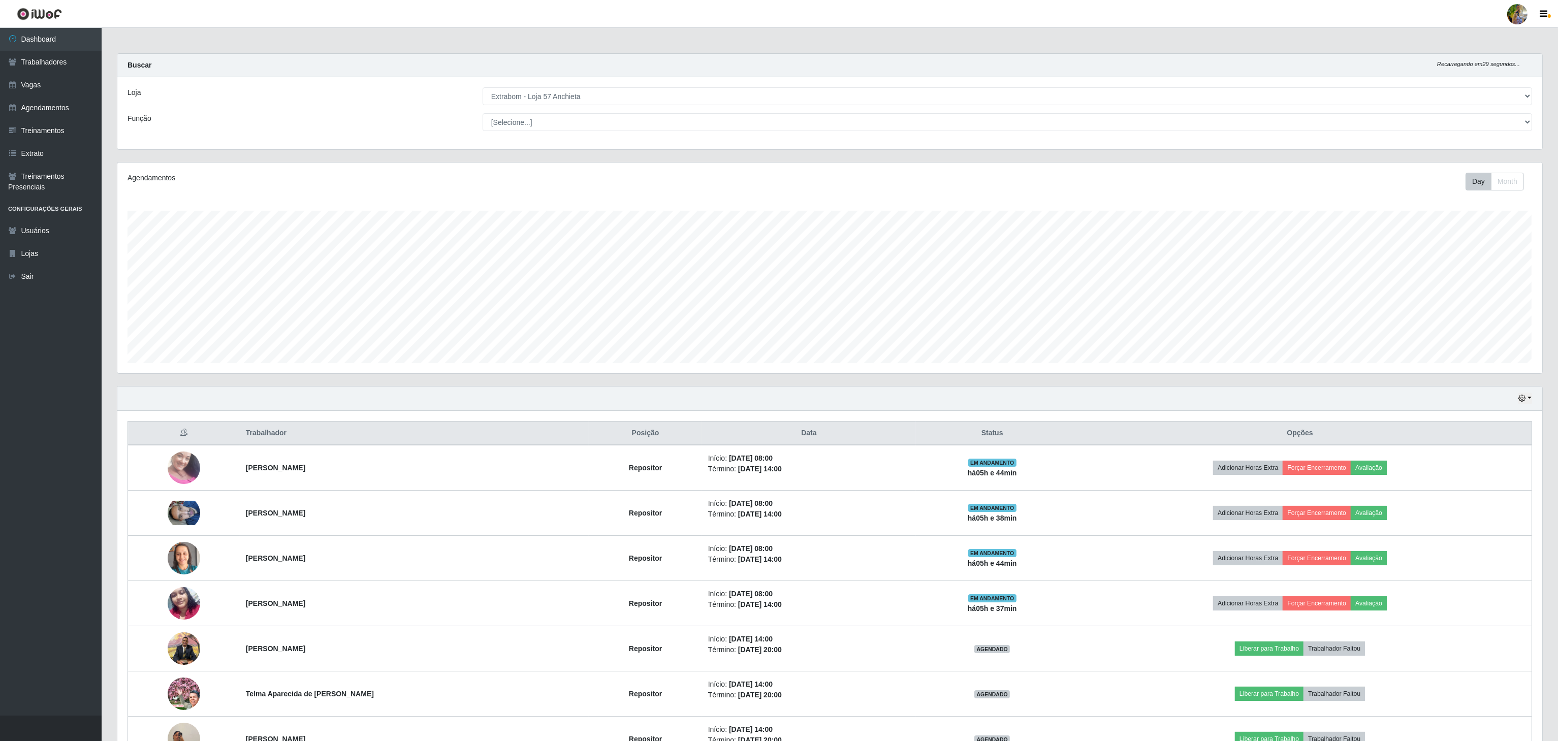
click at [655, 89] on div "Loja [Selecione...] Atacado Vem - [GEOGRAPHIC_DATA] 30 Laranjeiras Velha Atacad…" at bounding box center [829, 113] width 1425 height 72
click at [631, 108] on div "Loja [Selecione...] Atacado Vem - [GEOGRAPHIC_DATA] 30 Laranjeiras Velha Atacad…" at bounding box center [829, 113] width 1425 height 72
click at [624, 103] on select "[Selecione...] Atacado Vem - [GEOGRAPHIC_DATA] 30 Laranjeiras Velha Atacado Vem…" at bounding box center [1007, 96] width 1049 height 18
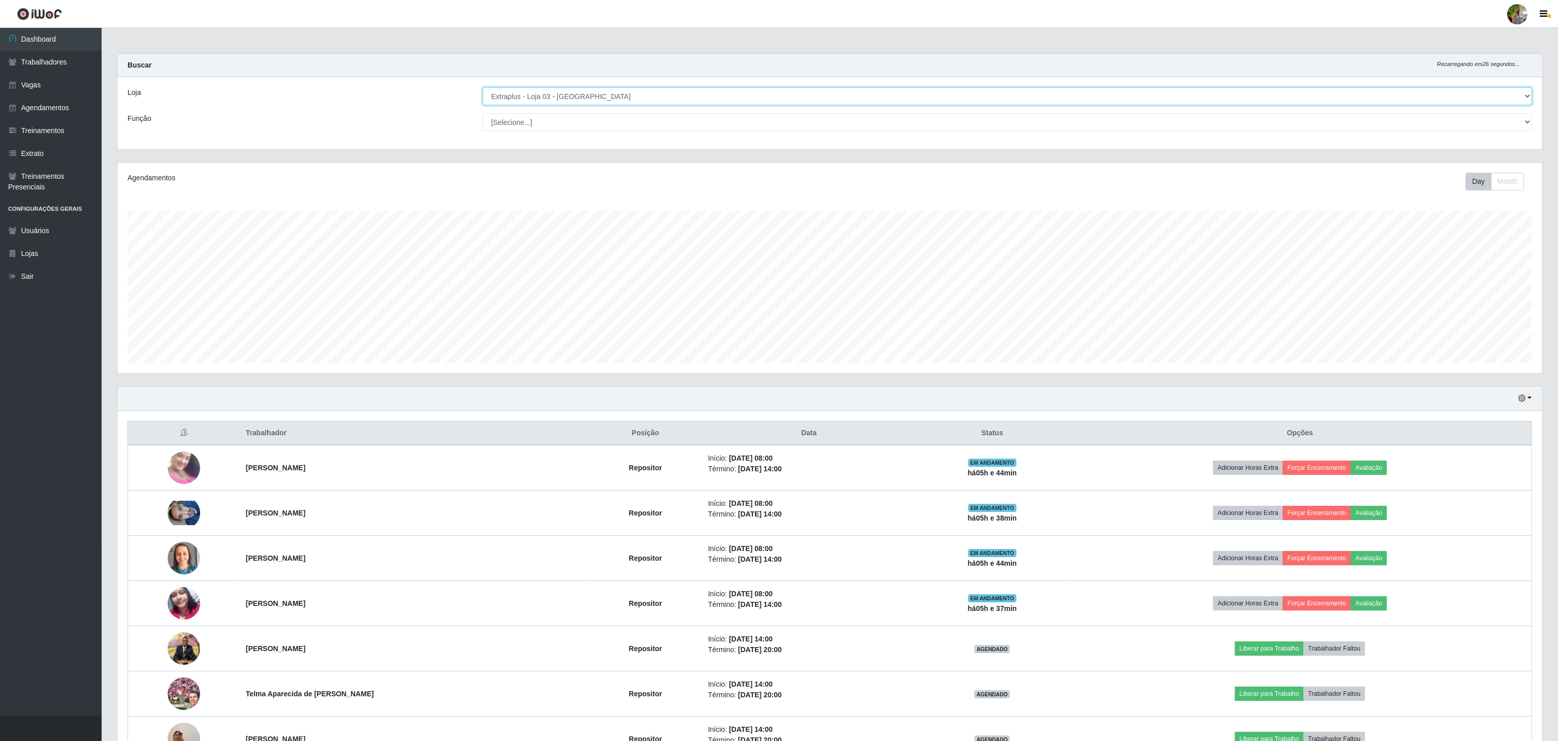
click at [483, 88] on select "[Selecione...] Atacado Vem - [GEOGRAPHIC_DATA] 30 Laranjeiras Velha Atacado Vem…" at bounding box center [1007, 96] width 1049 height 18
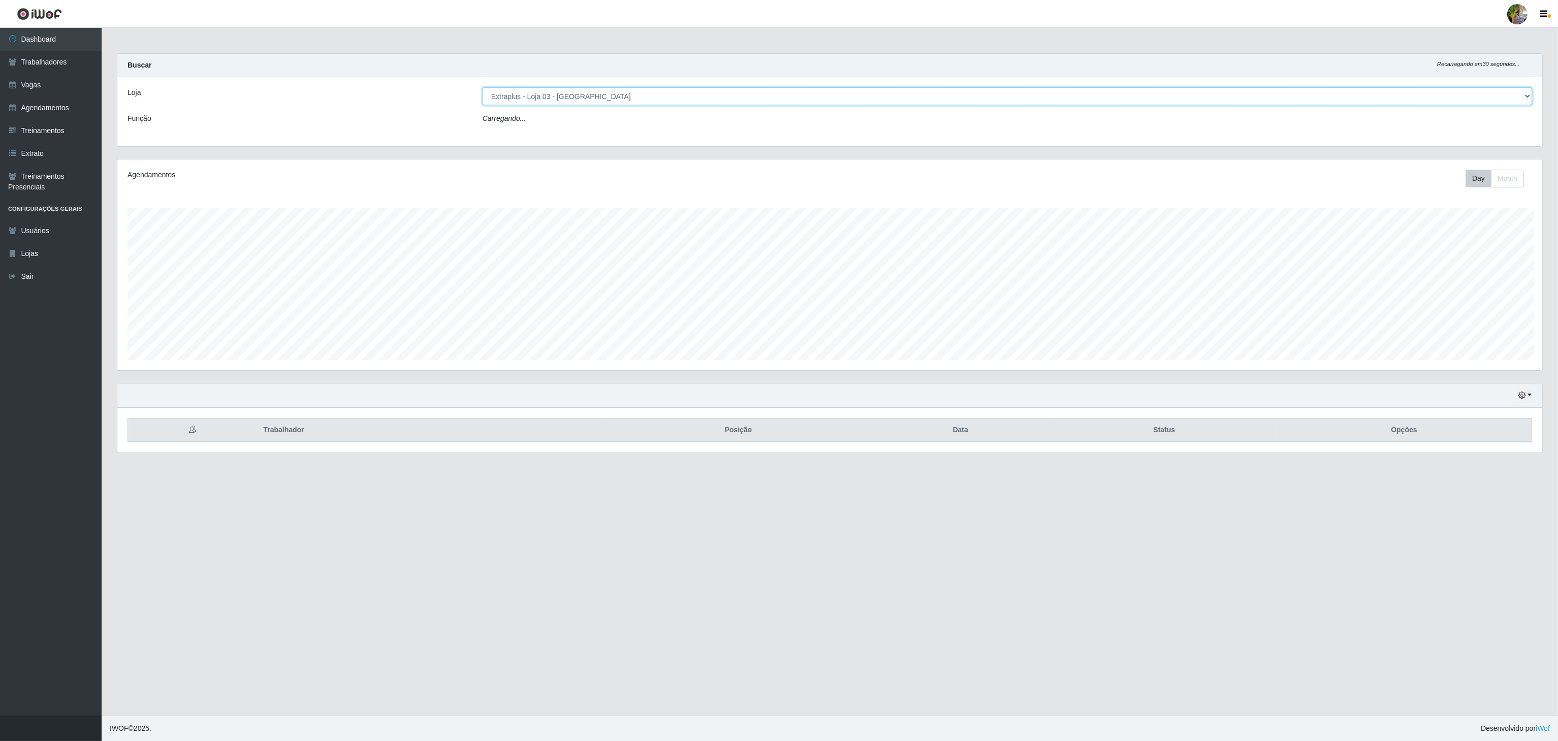
scroll to position [211, 1426]
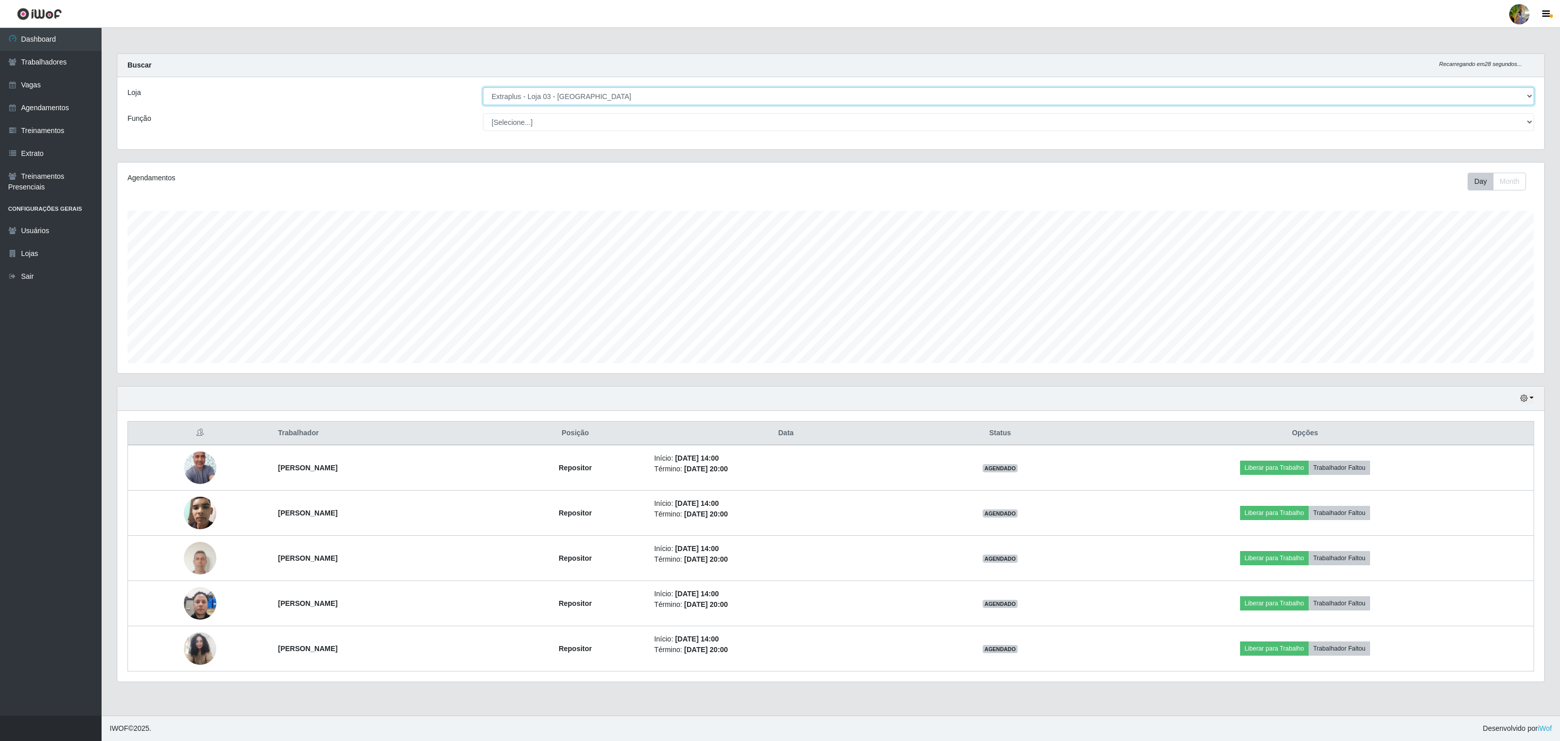
click at [586, 94] on select "[Selecione...] Atacado Vem - [GEOGRAPHIC_DATA] 30 Laranjeiras Velha Atacado Vem…" at bounding box center [1008, 96] width 1051 height 18
click at [483, 88] on select "[Selecione...] Atacado Vem - [GEOGRAPHIC_DATA] 30 Laranjeiras Velha Atacado Vem…" at bounding box center [1008, 96] width 1051 height 18
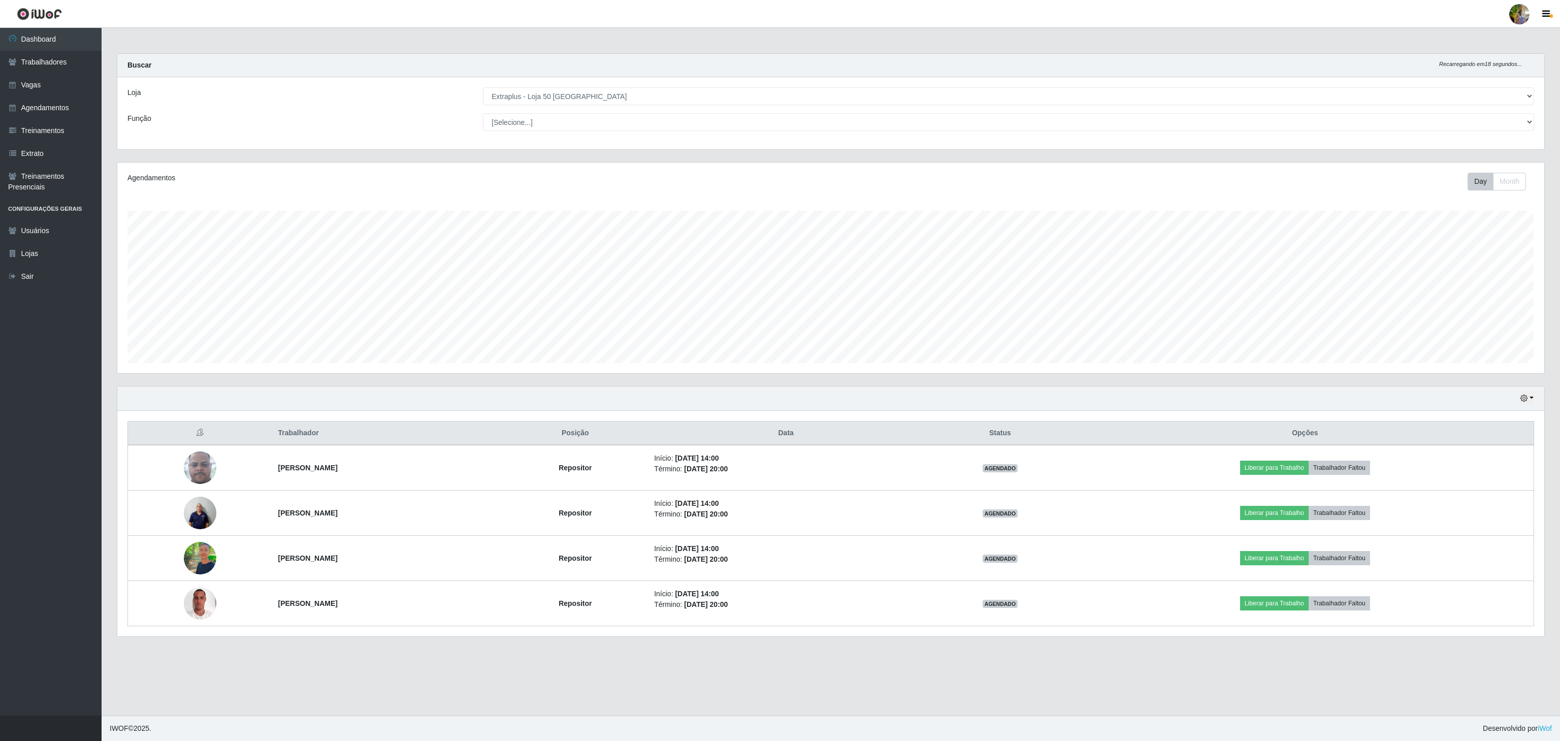
drag, startPoint x: 616, startPoint y: 79, endPoint x: 621, endPoint y: 75, distance: 6.5
click at [616, 78] on div "Loja [Selecione...] Atacado Vem - [GEOGRAPHIC_DATA] 30 Laranjeiras Velha Atacad…" at bounding box center [830, 113] width 1427 height 72
click at [553, 97] on select "[Selecione...] Atacado Vem - [GEOGRAPHIC_DATA] 30 Laranjeiras Velha Atacado Vem…" at bounding box center [1008, 96] width 1051 height 18
click at [483, 88] on select "[Selecione...] Atacado Vem - [GEOGRAPHIC_DATA] 30 Laranjeiras Velha Atacado Vem…" at bounding box center [1008, 96] width 1051 height 18
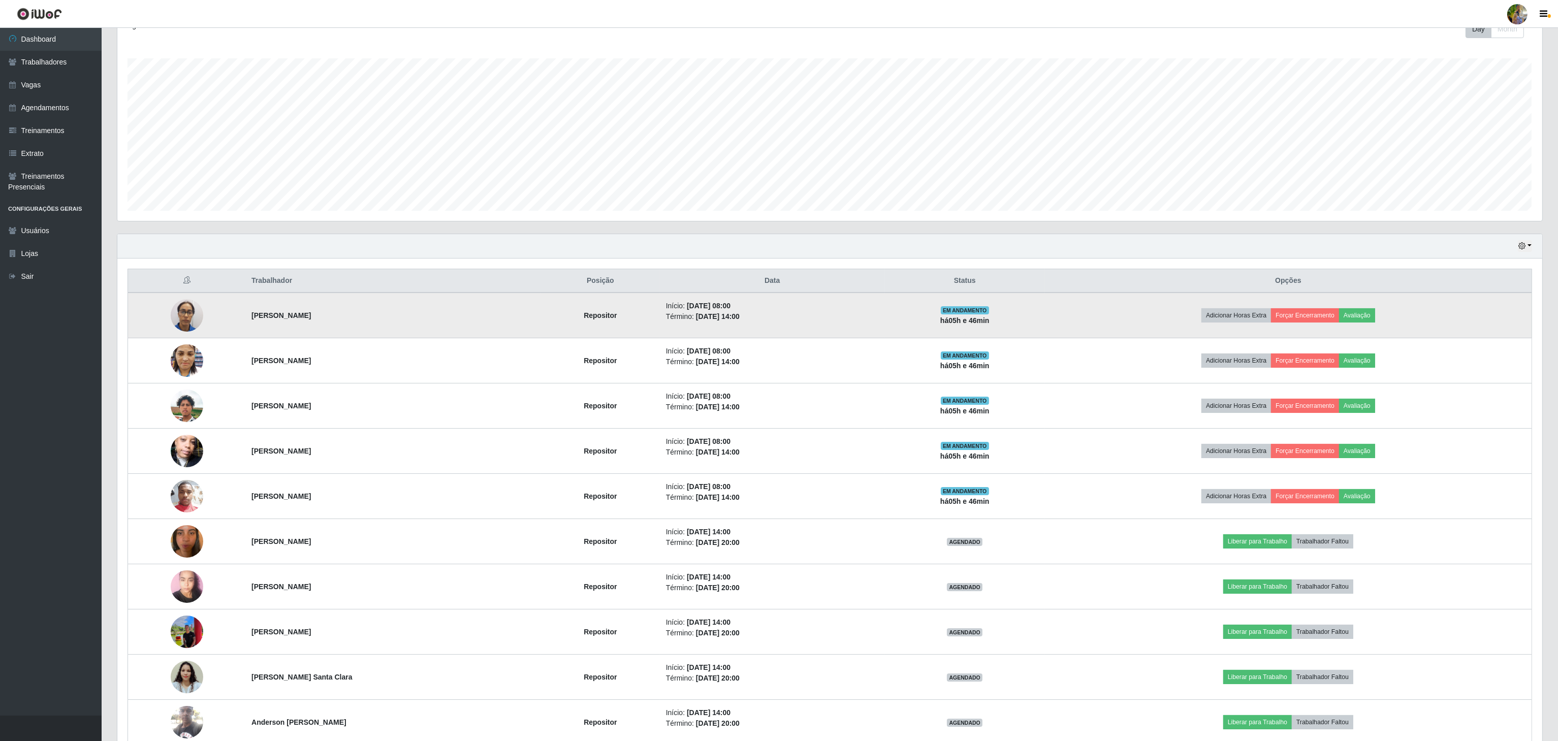
scroll to position [203, 0]
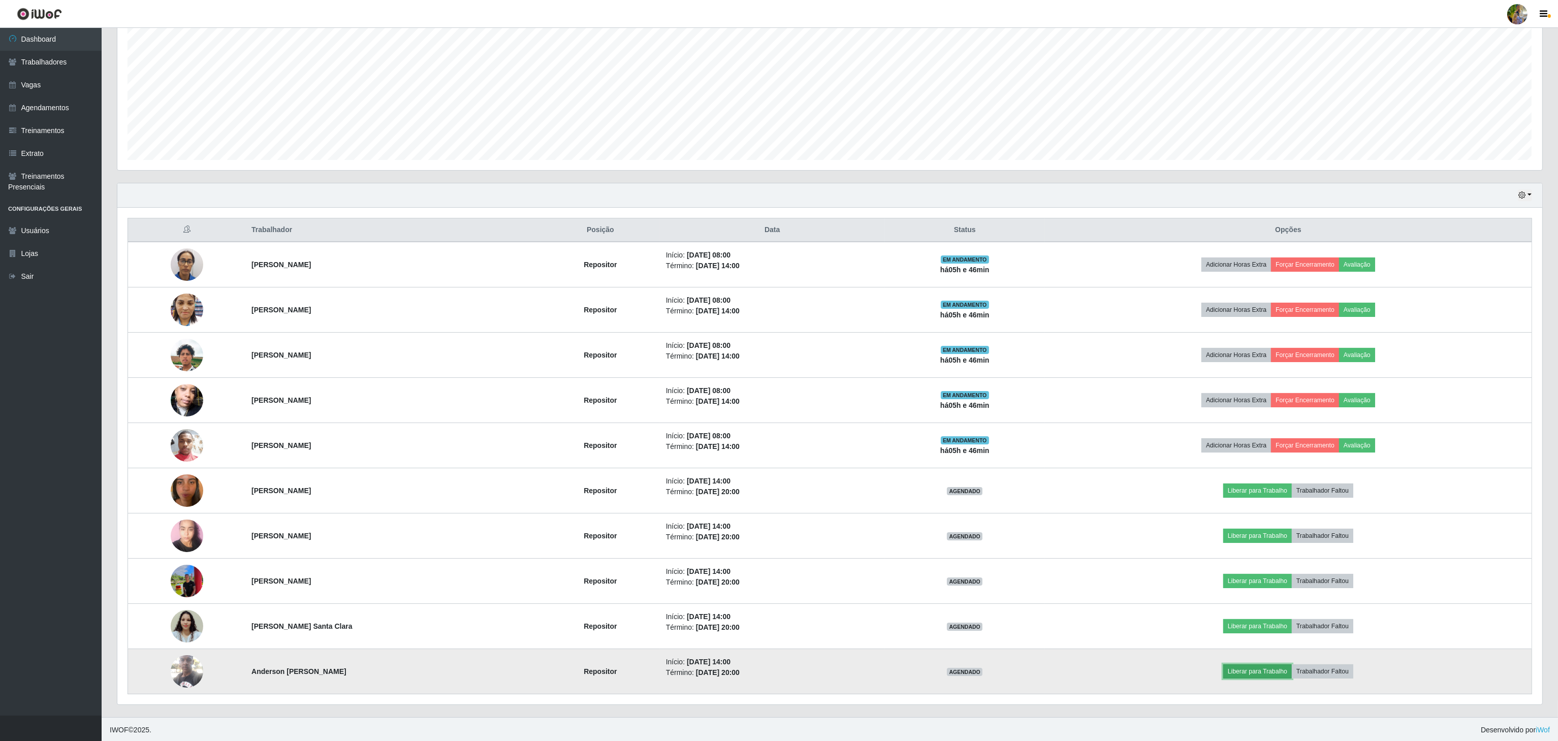
click at [1252, 679] on button "Liberar para Trabalho" at bounding box center [1257, 671] width 69 height 14
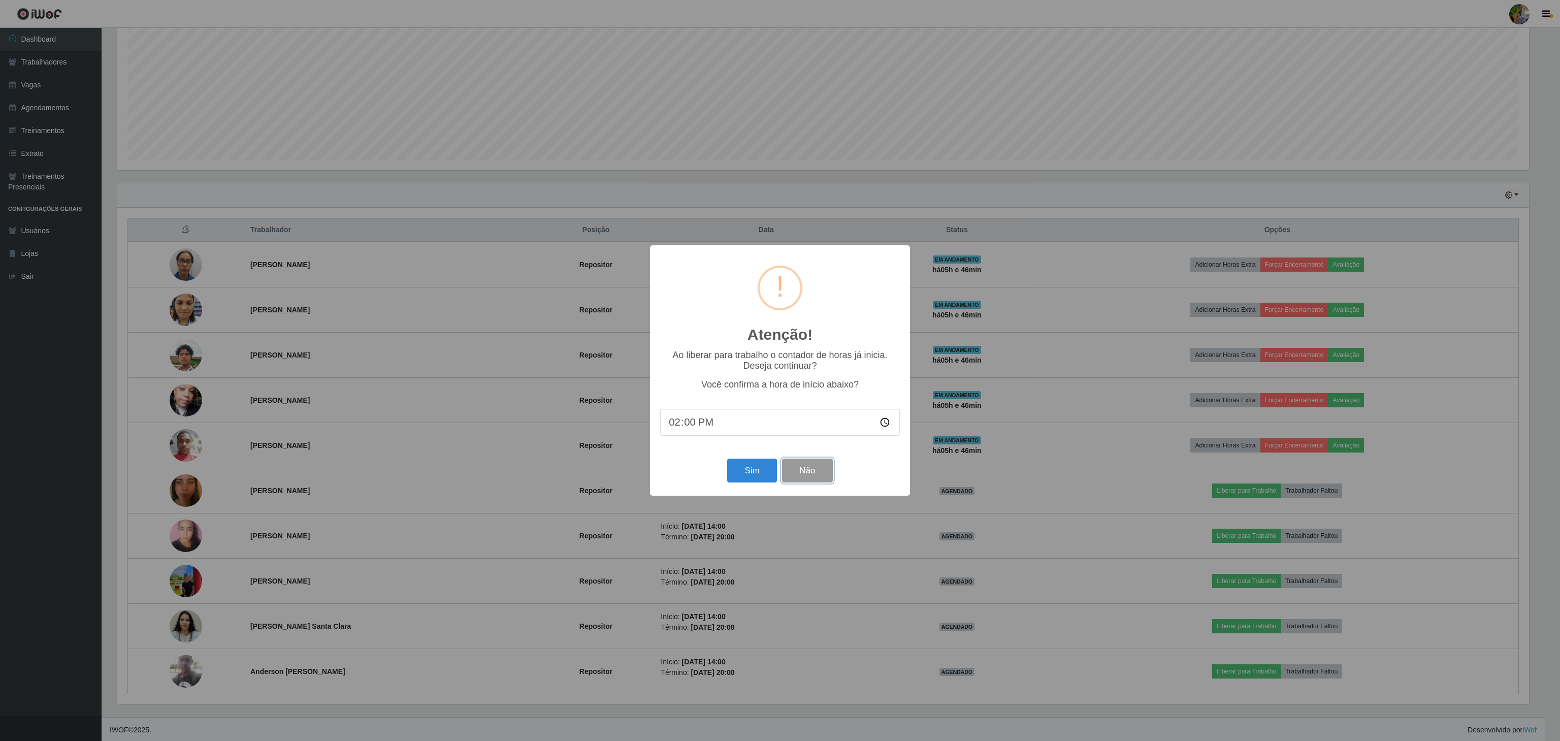
click at [823, 479] on button "Não" at bounding box center [807, 471] width 50 height 24
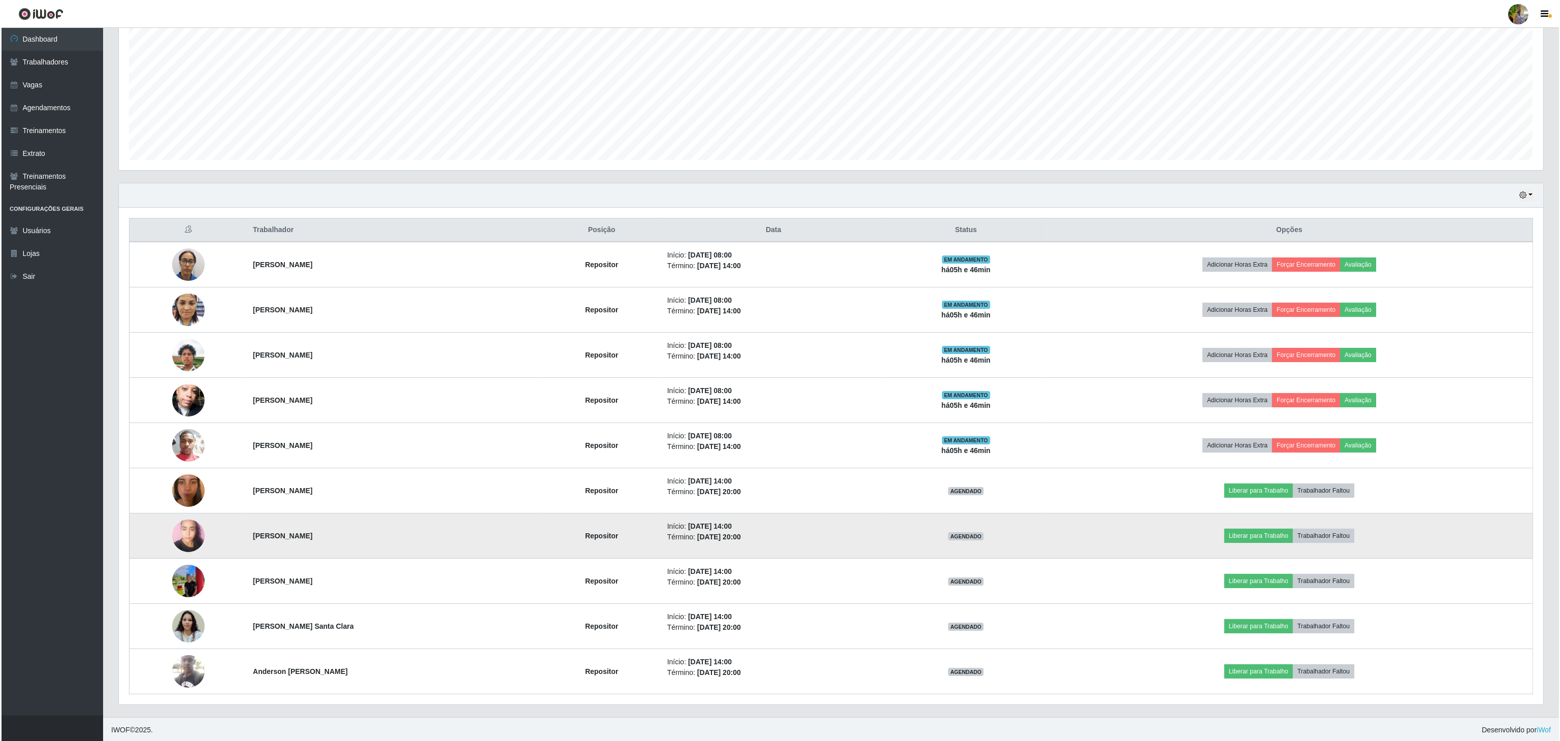
scroll to position [211, 1424]
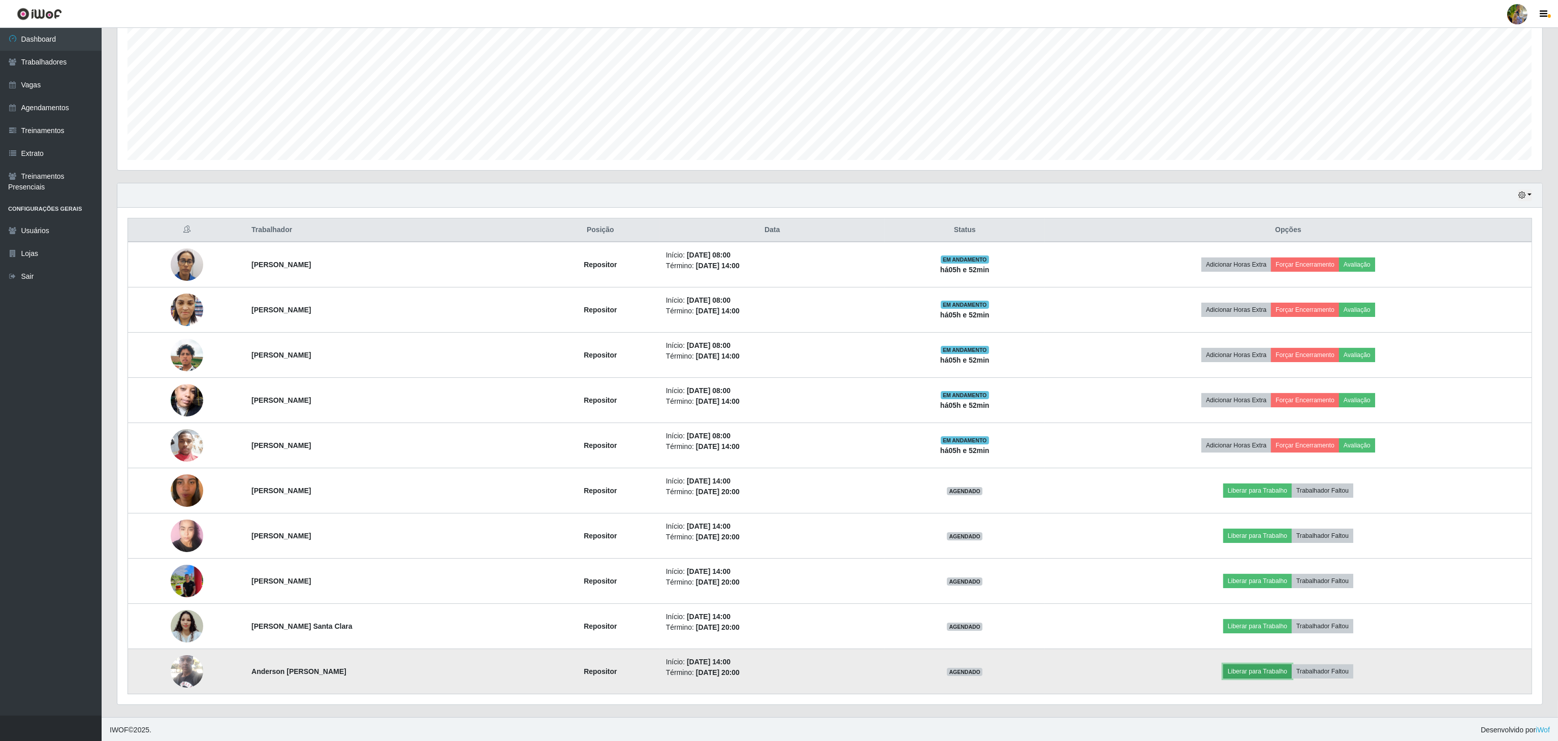
click at [1256, 679] on button "Liberar para Trabalho" at bounding box center [1257, 671] width 69 height 14
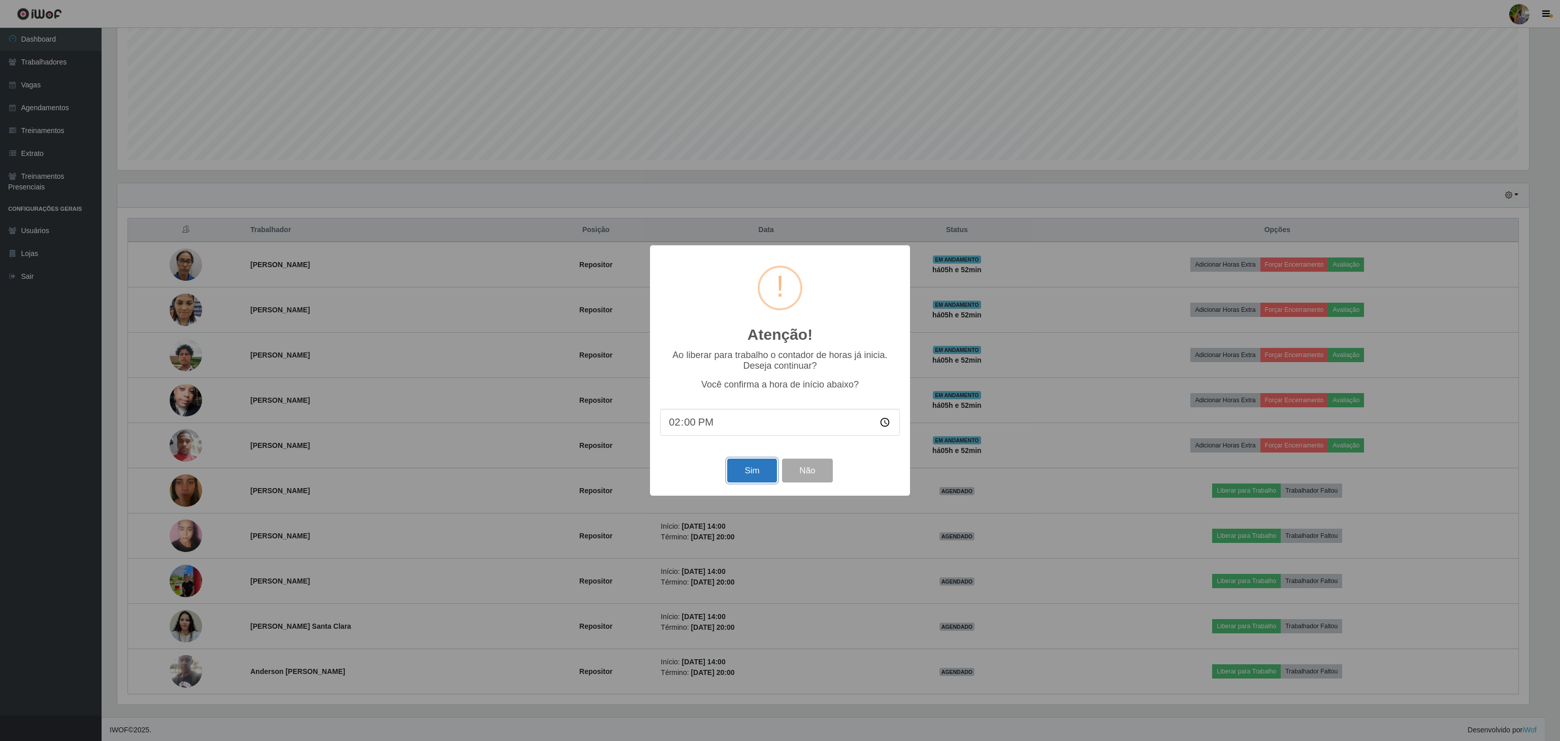
click at [769, 478] on button "Sim" at bounding box center [751, 471] width 49 height 24
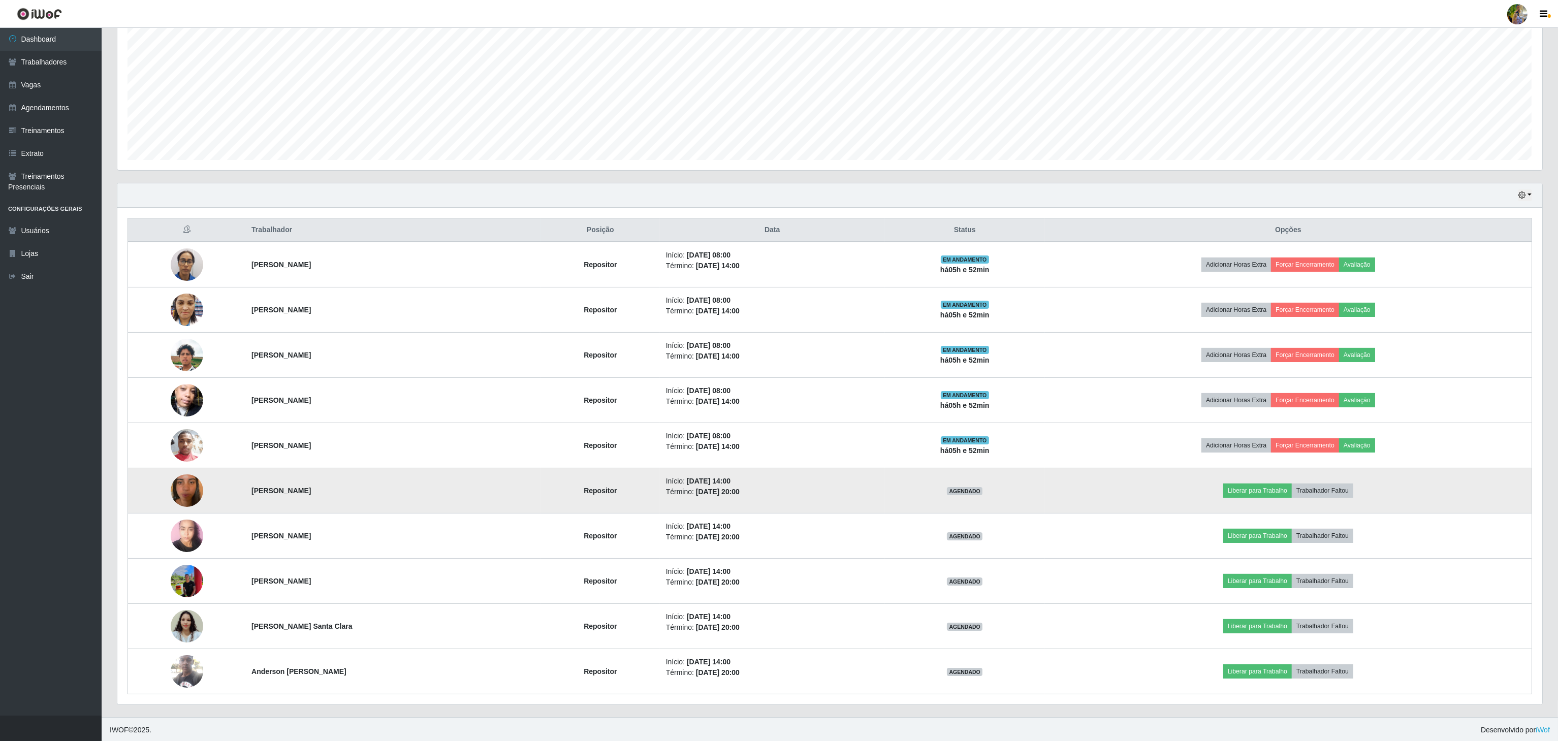
scroll to position [211, 1426]
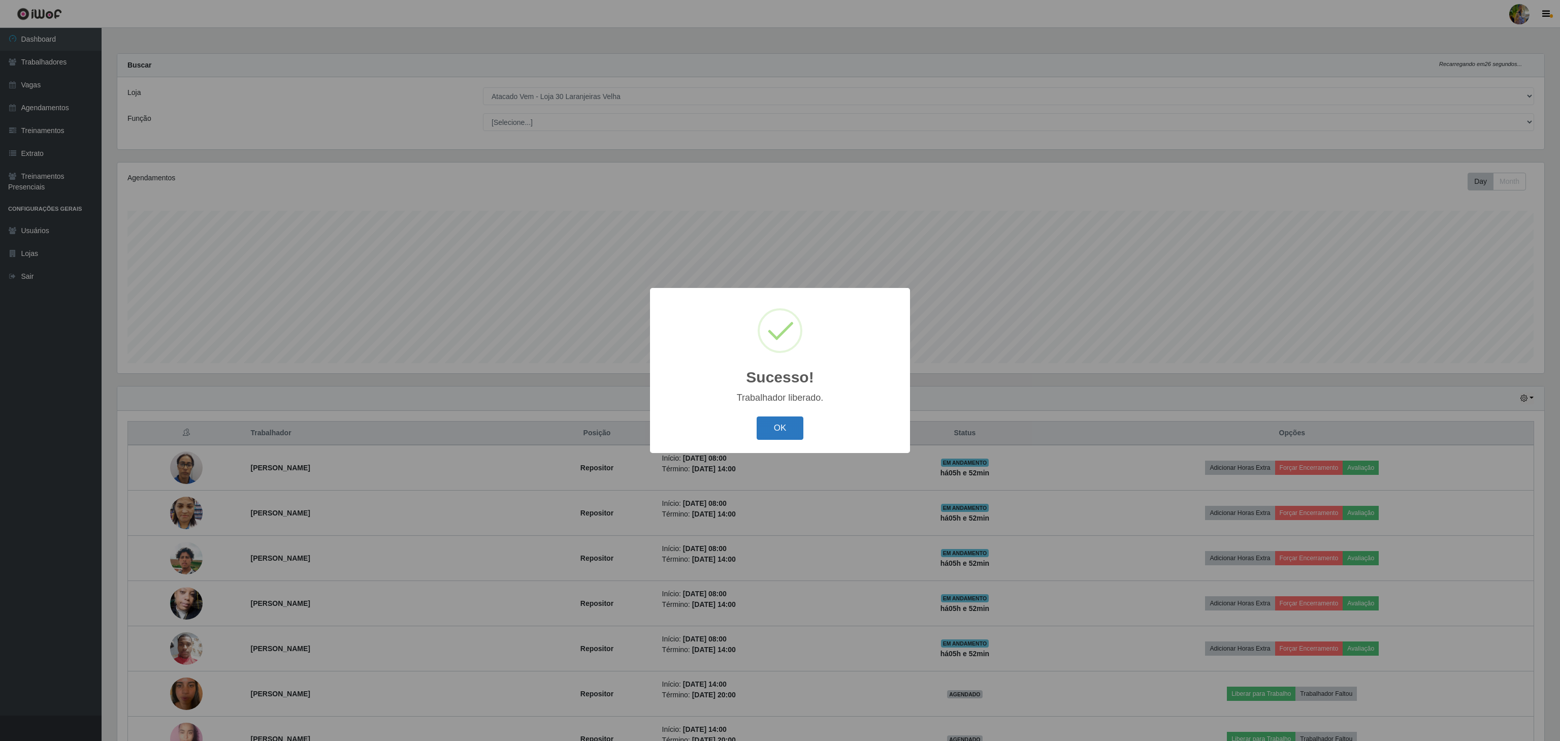
click at [787, 435] on button "OK" at bounding box center [780, 429] width 47 height 24
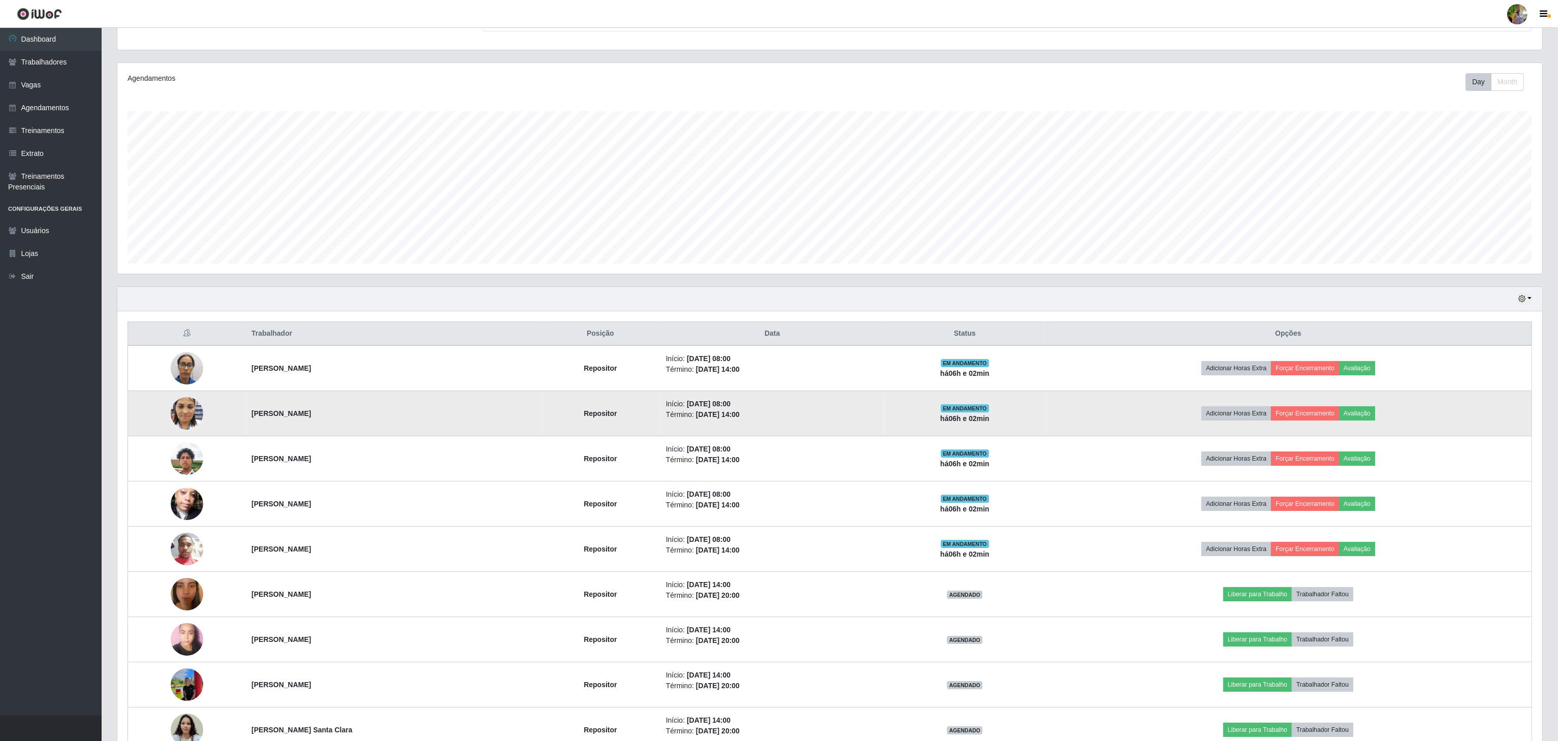
scroll to position [211, 0]
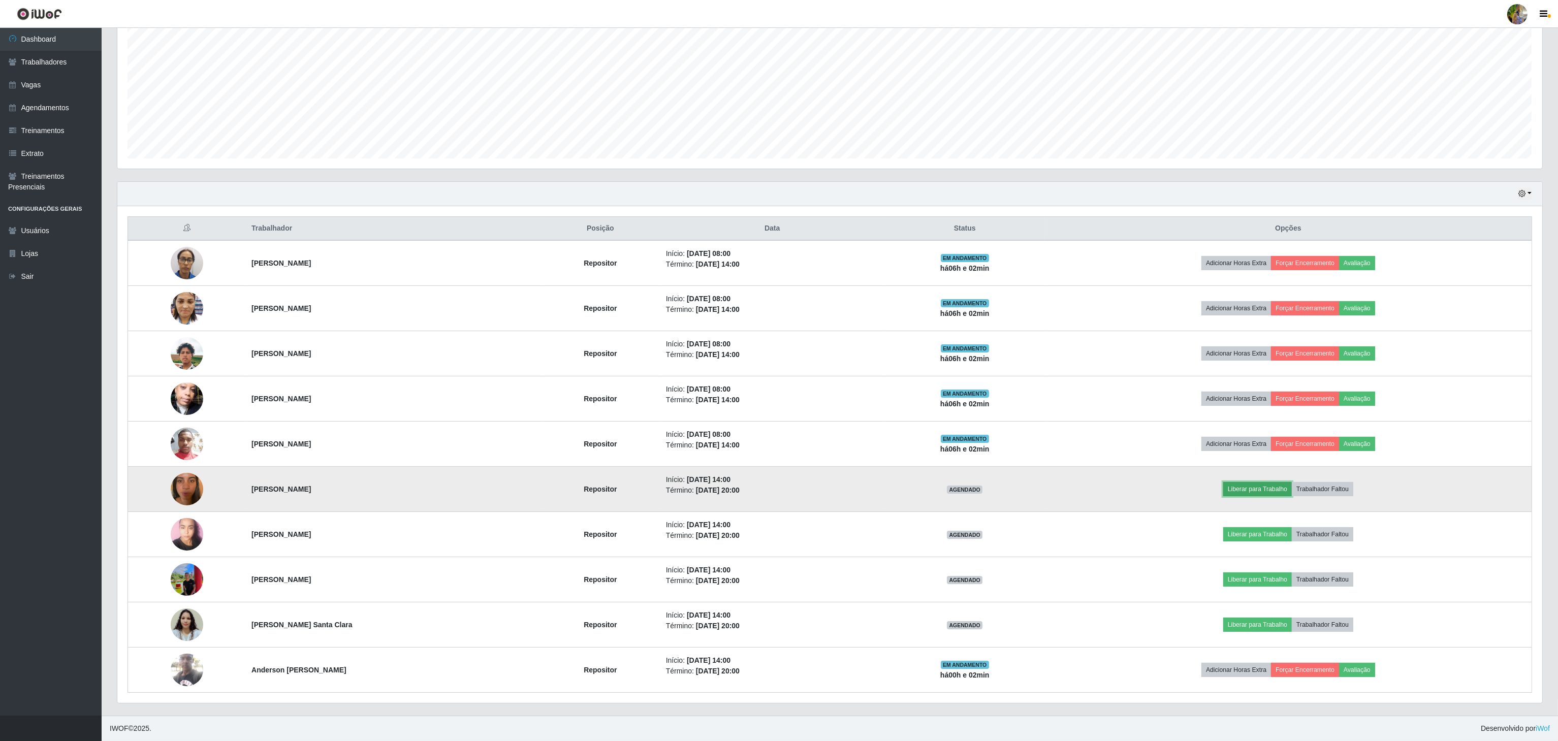
click at [1276, 489] on button "Liberar para Trabalho" at bounding box center [1257, 489] width 69 height 14
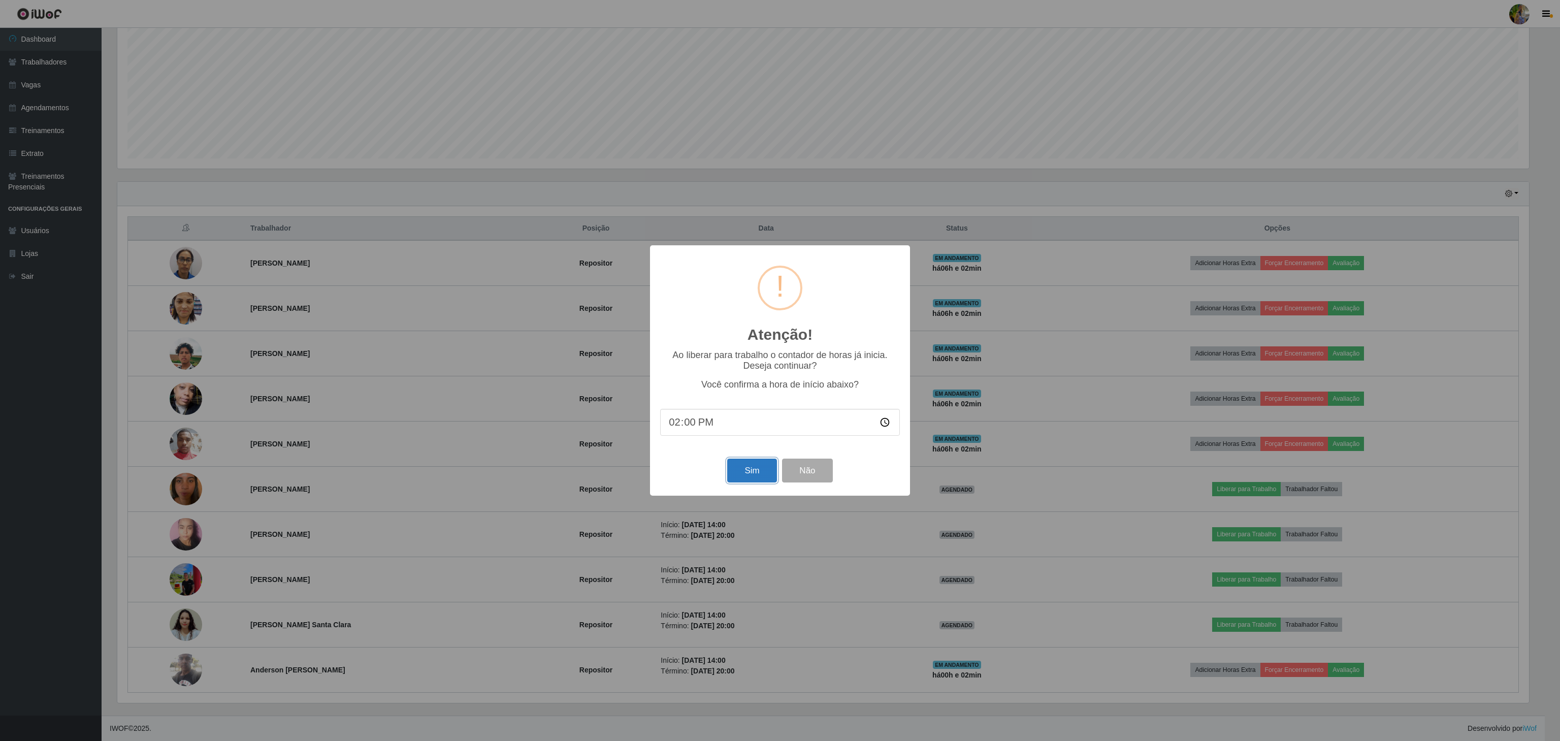
click at [752, 476] on button "Sim" at bounding box center [751, 471] width 49 height 24
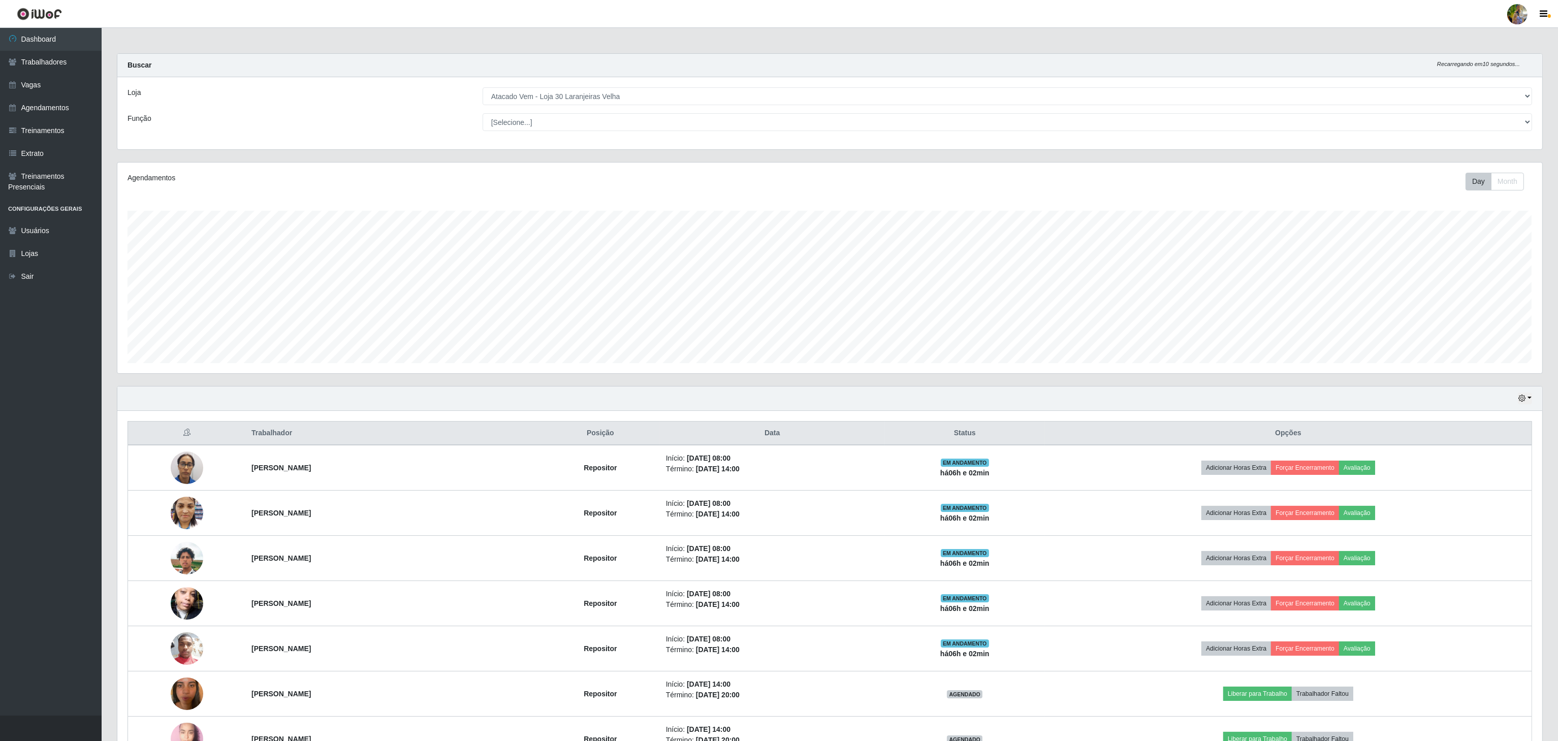
scroll to position [211, 1426]
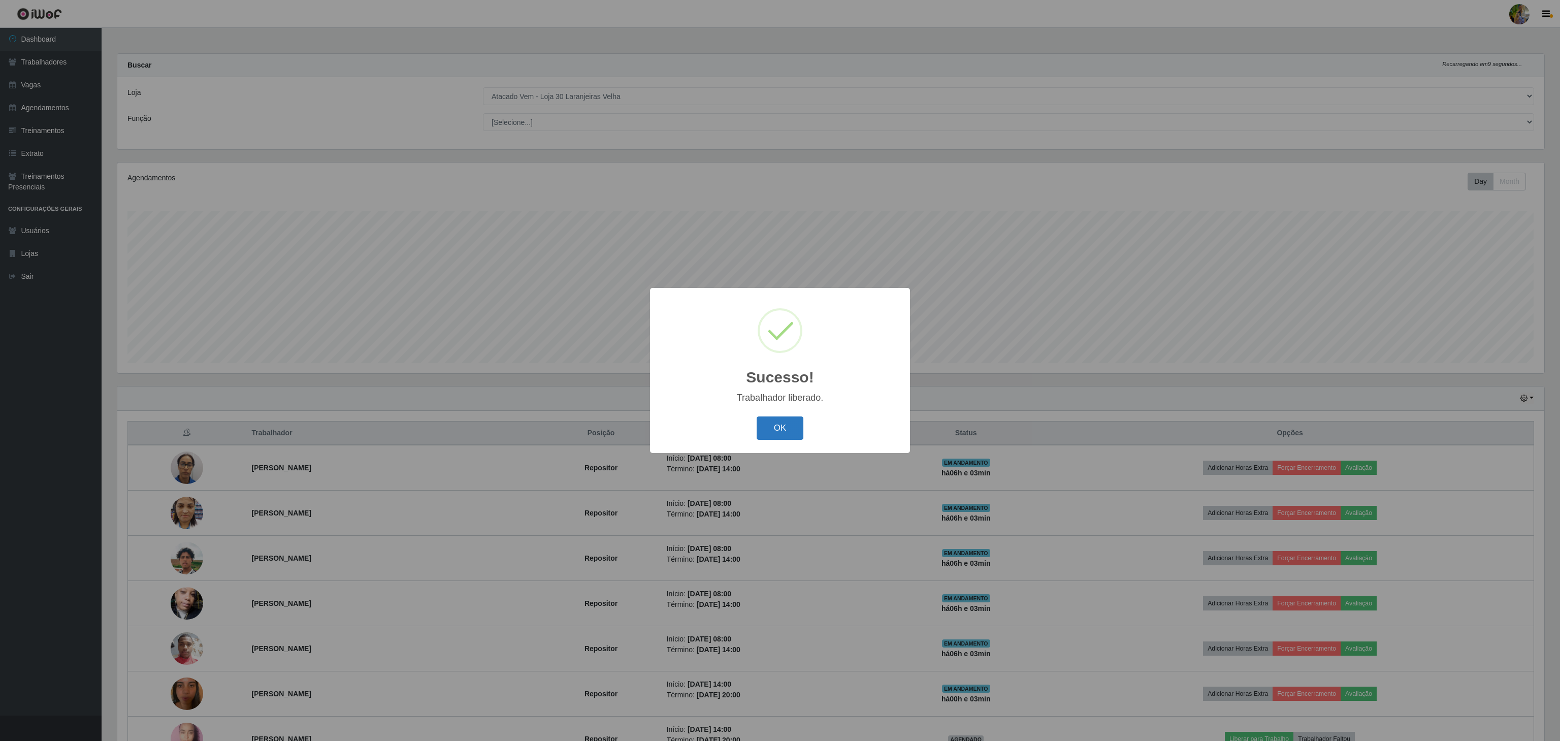
click at [778, 431] on button "OK" at bounding box center [780, 429] width 47 height 24
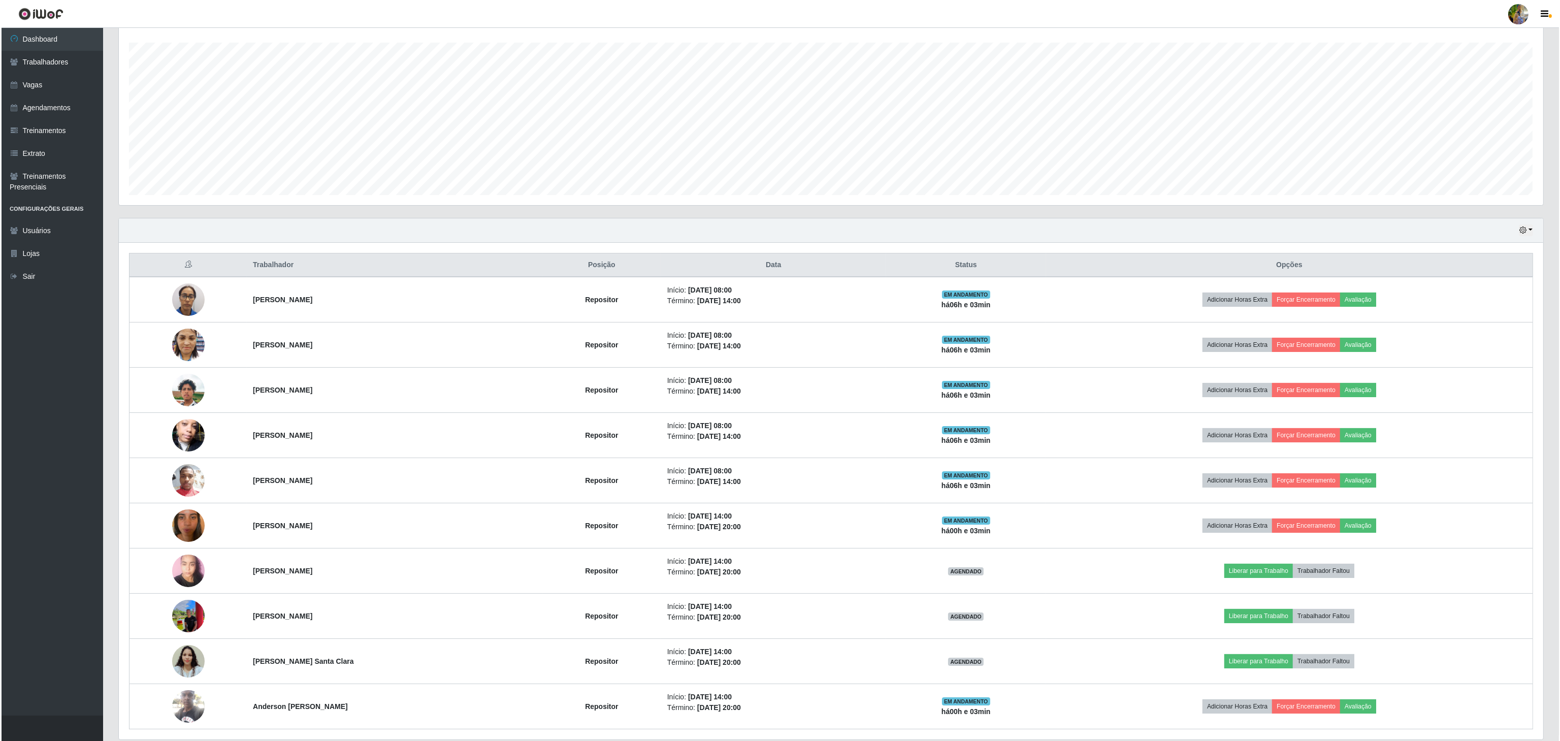
scroll to position [203, 0]
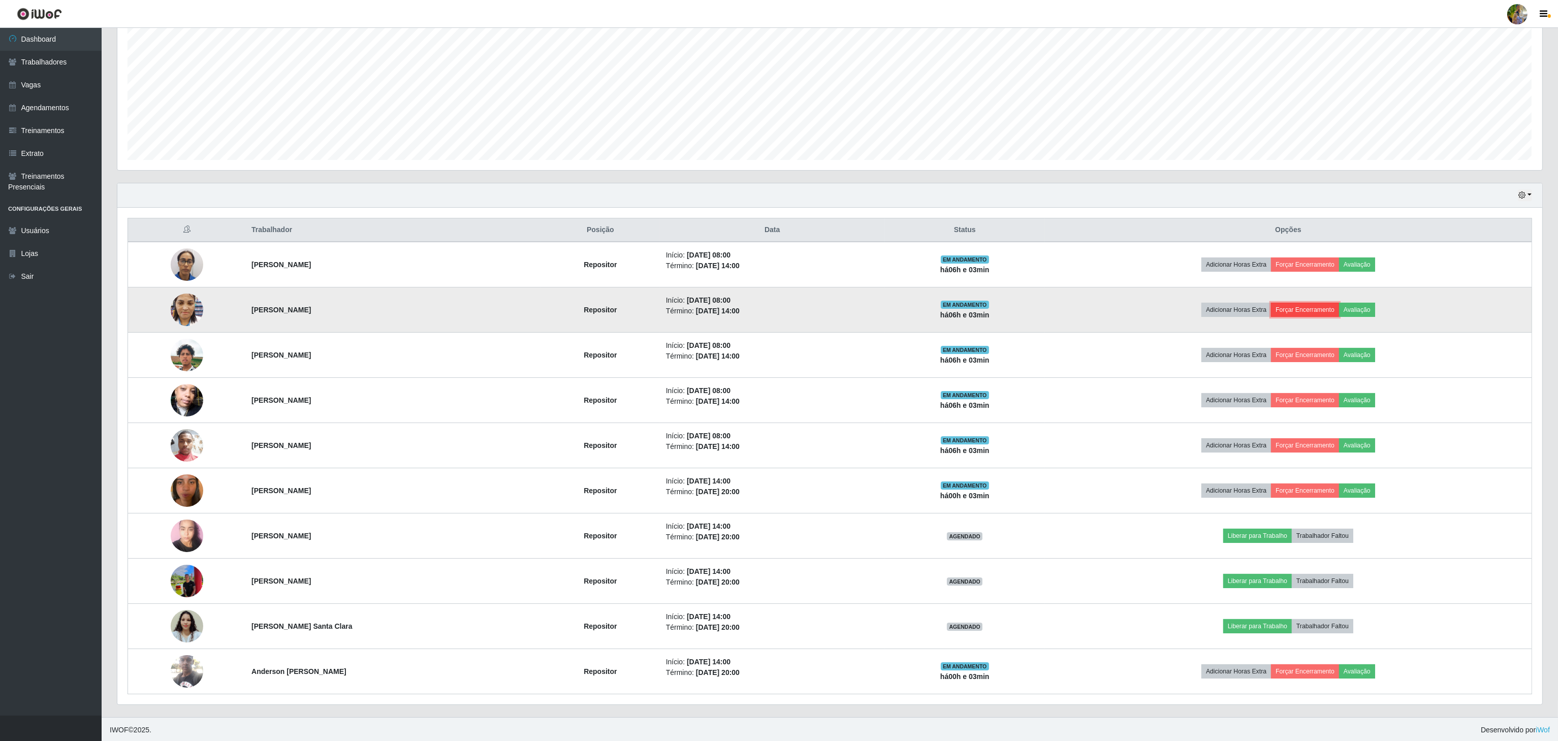
click at [1339, 316] on button "Forçar Encerramento" at bounding box center [1305, 310] width 68 height 14
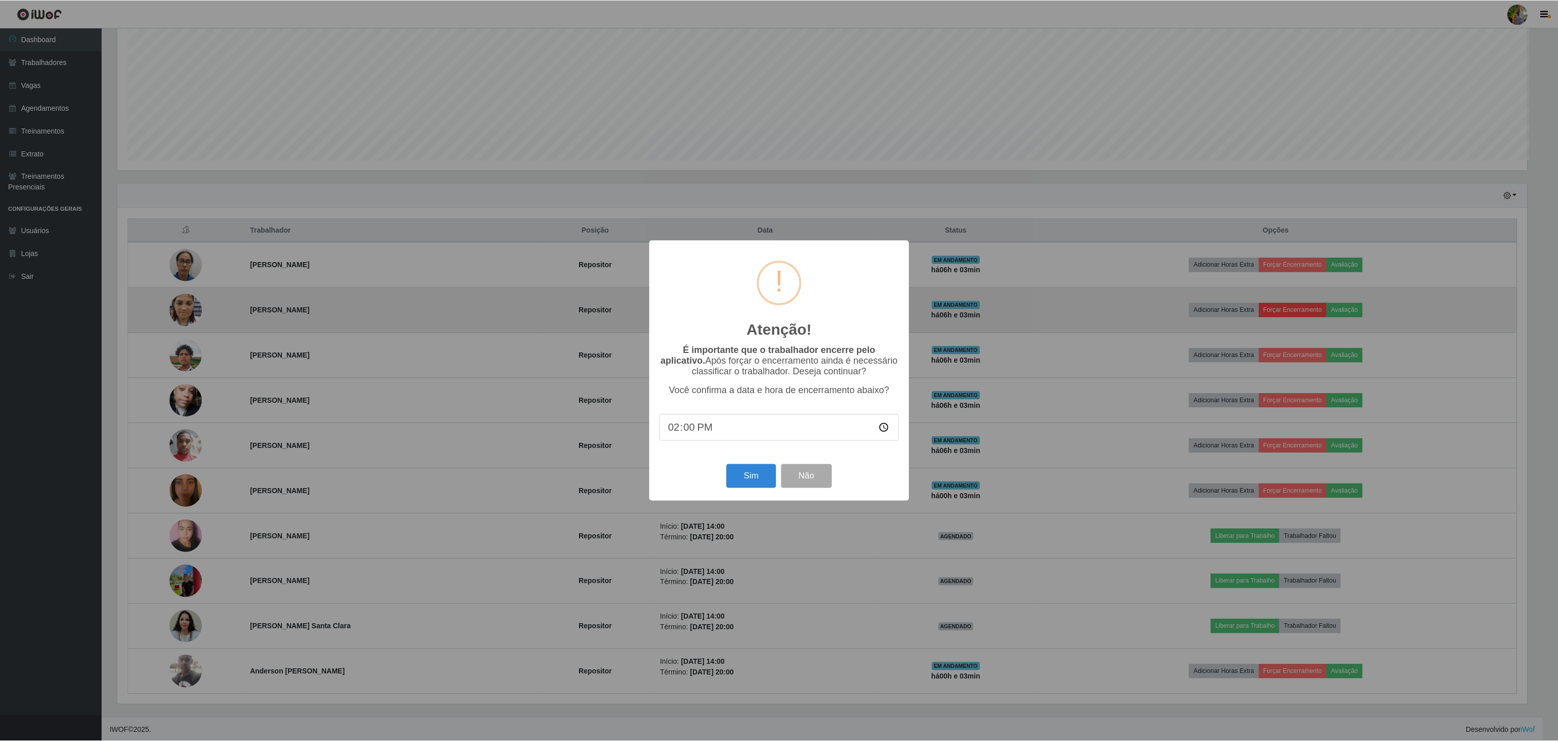
scroll to position [211, 1412]
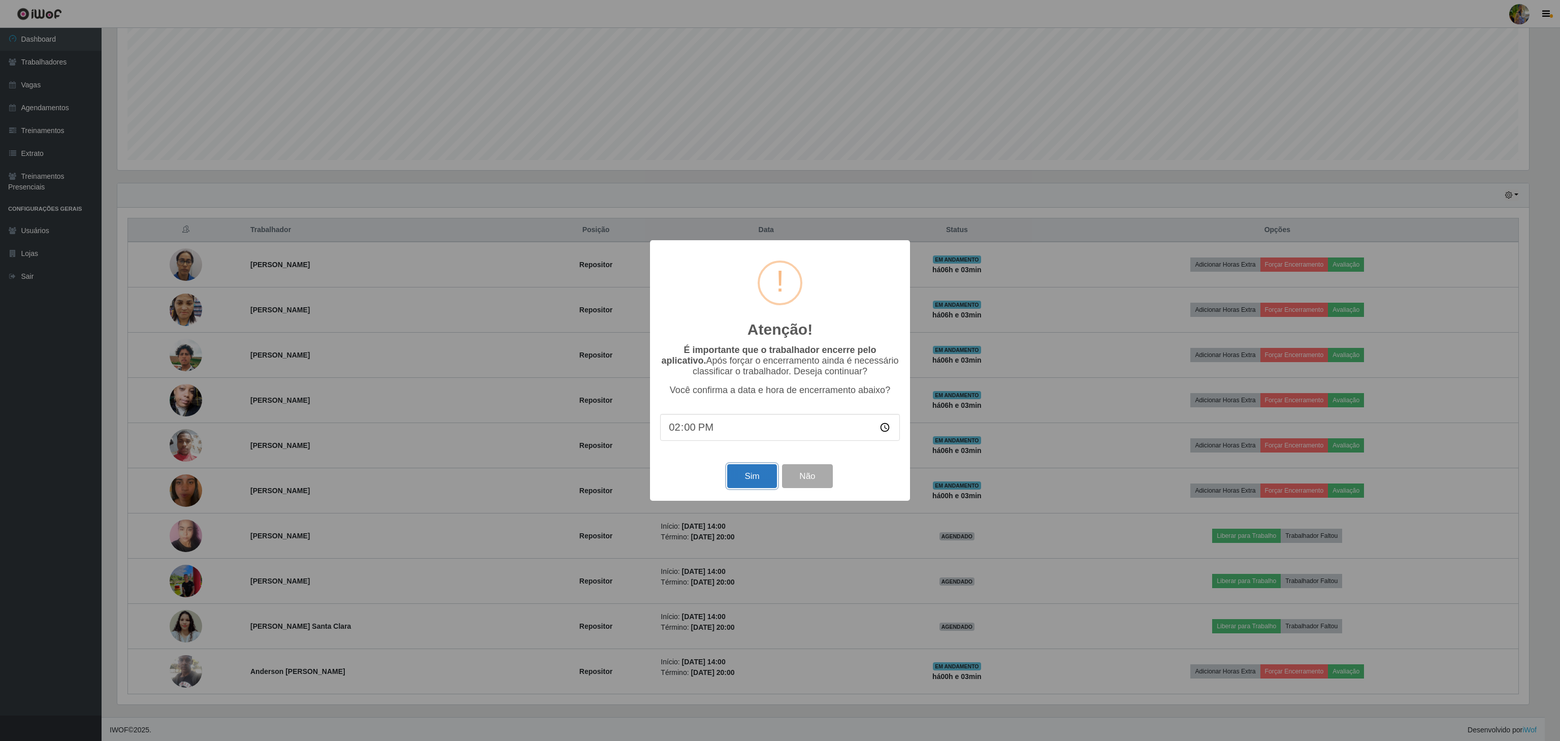
click at [747, 476] on button "Sim" at bounding box center [751, 476] width 49 height 24
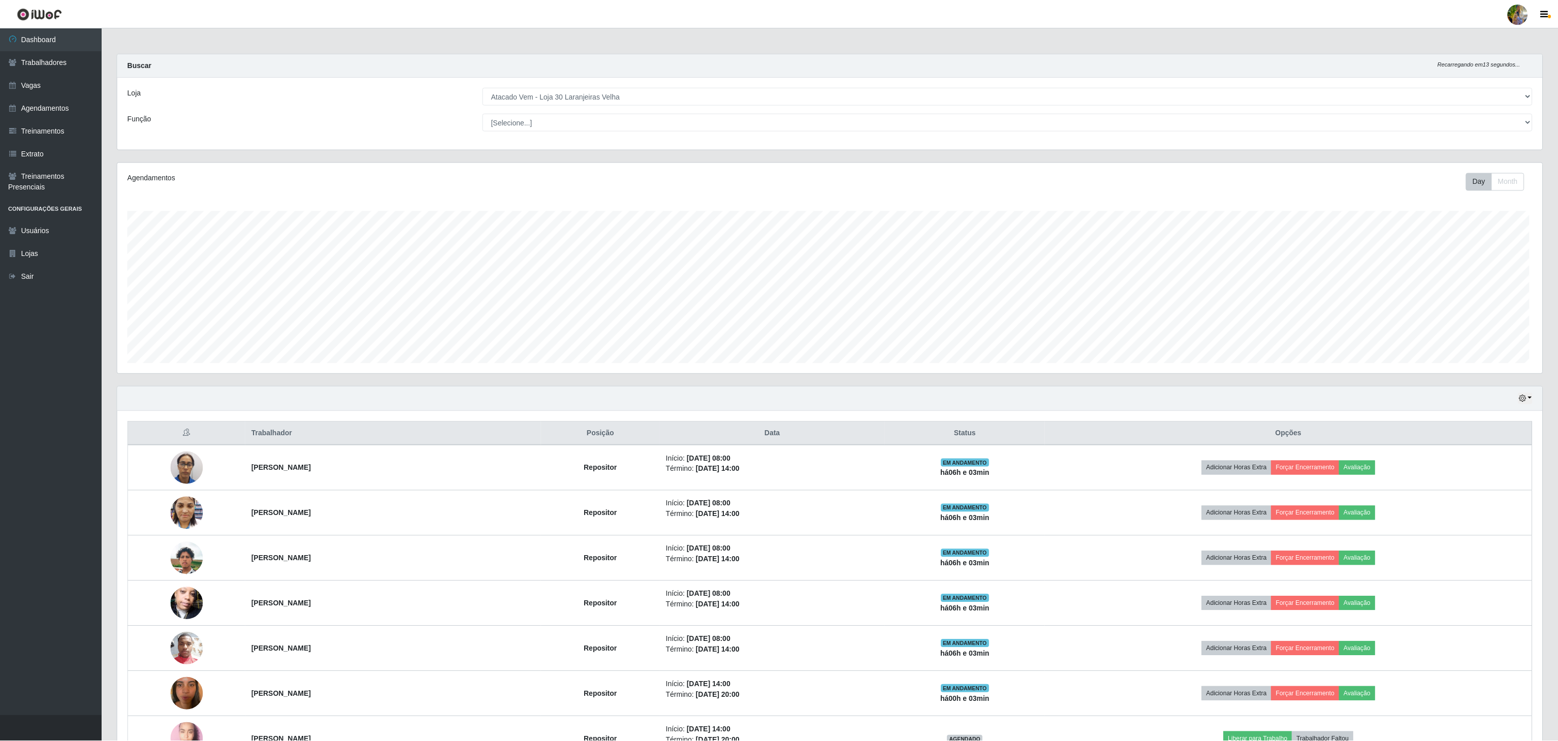
scroll to position [211, 1426]
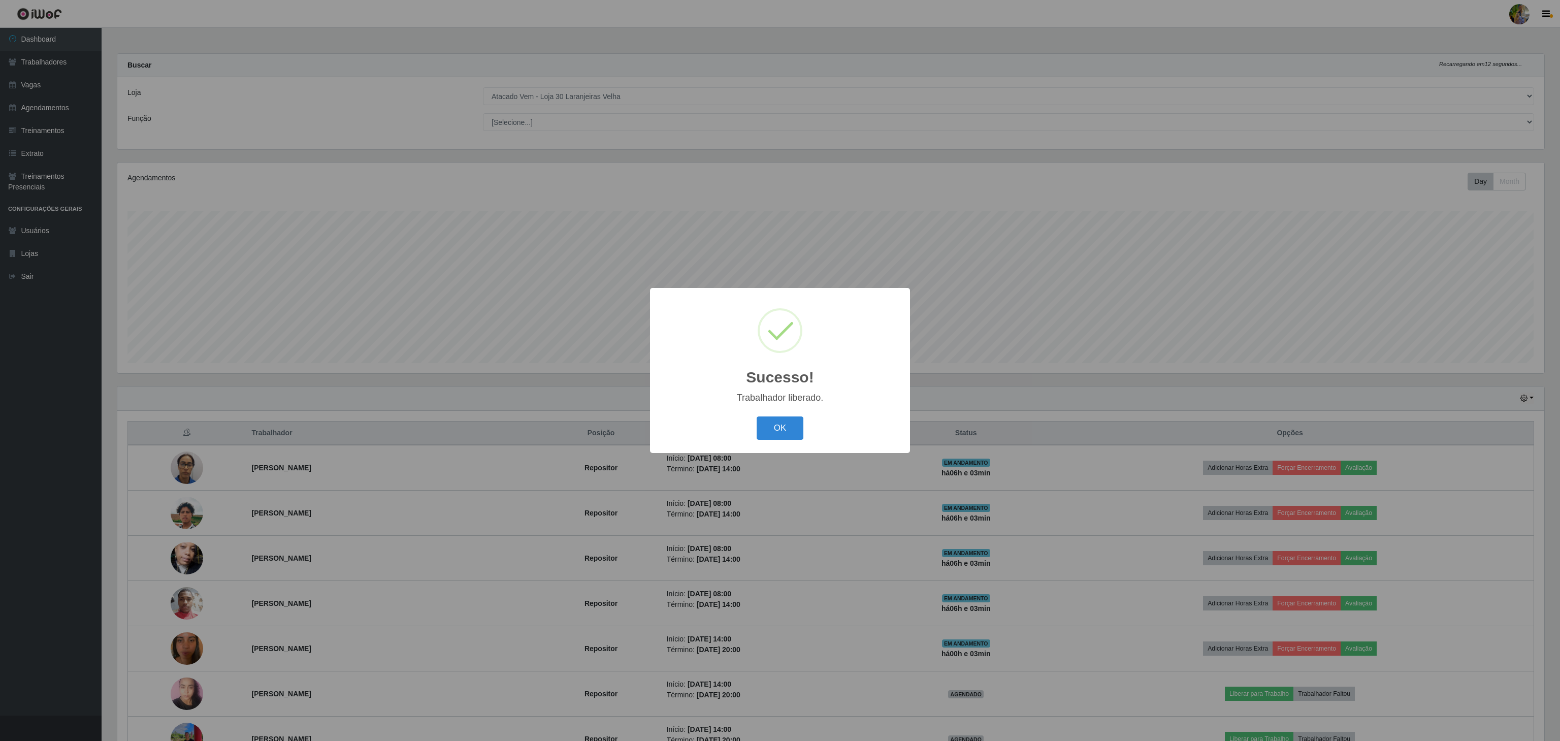
click at [763, 442] on div "OK Cancel" at bounding box center [780, 427] width 240 height 29
click at [770, 433] on button "OK" at bounding box center [780, 429] width 47 height 24
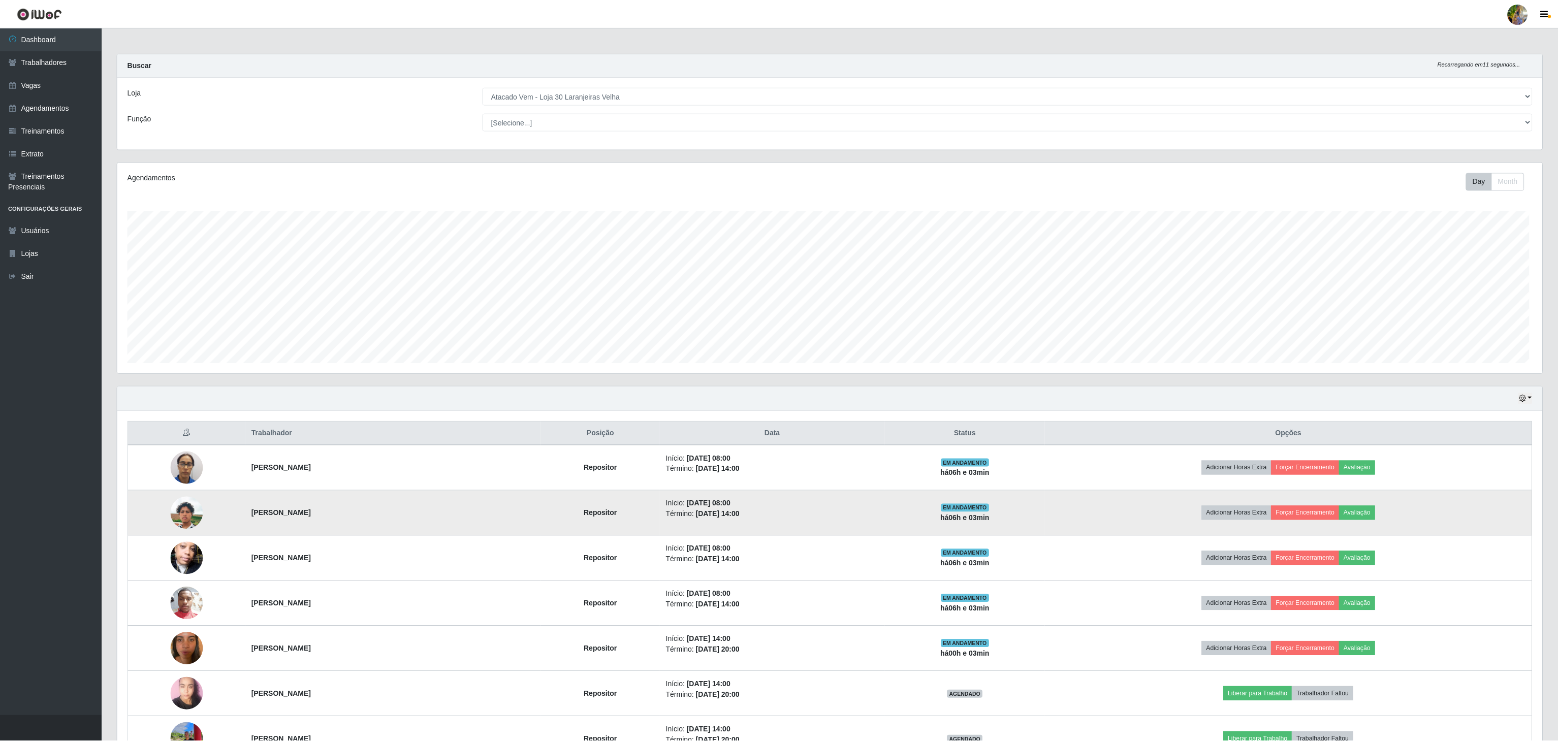
scroll to position [507723, 506509]
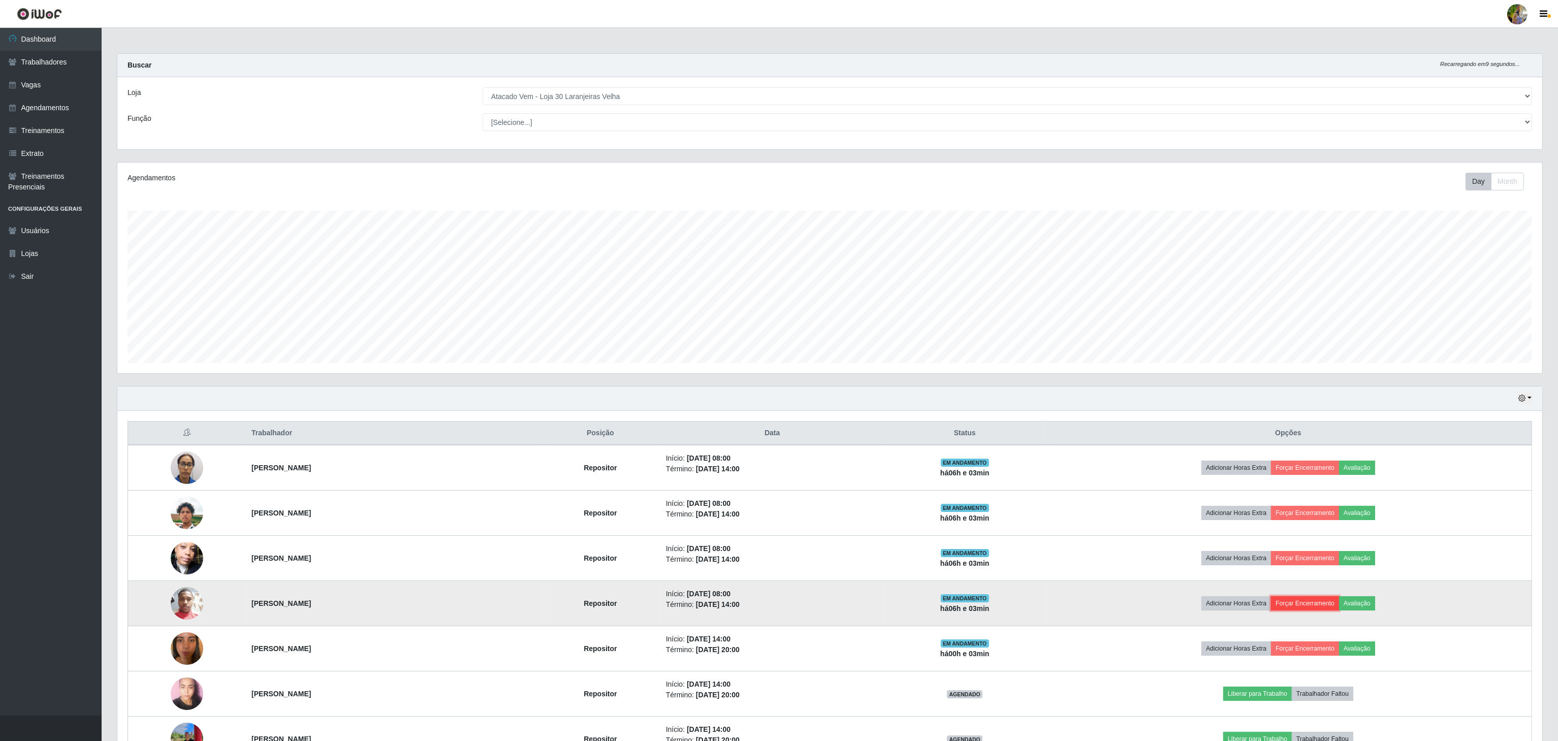
click at [1310, 607] on button "Forçar Encerramento" at bounding box center [1305, 603] width 68 height 14
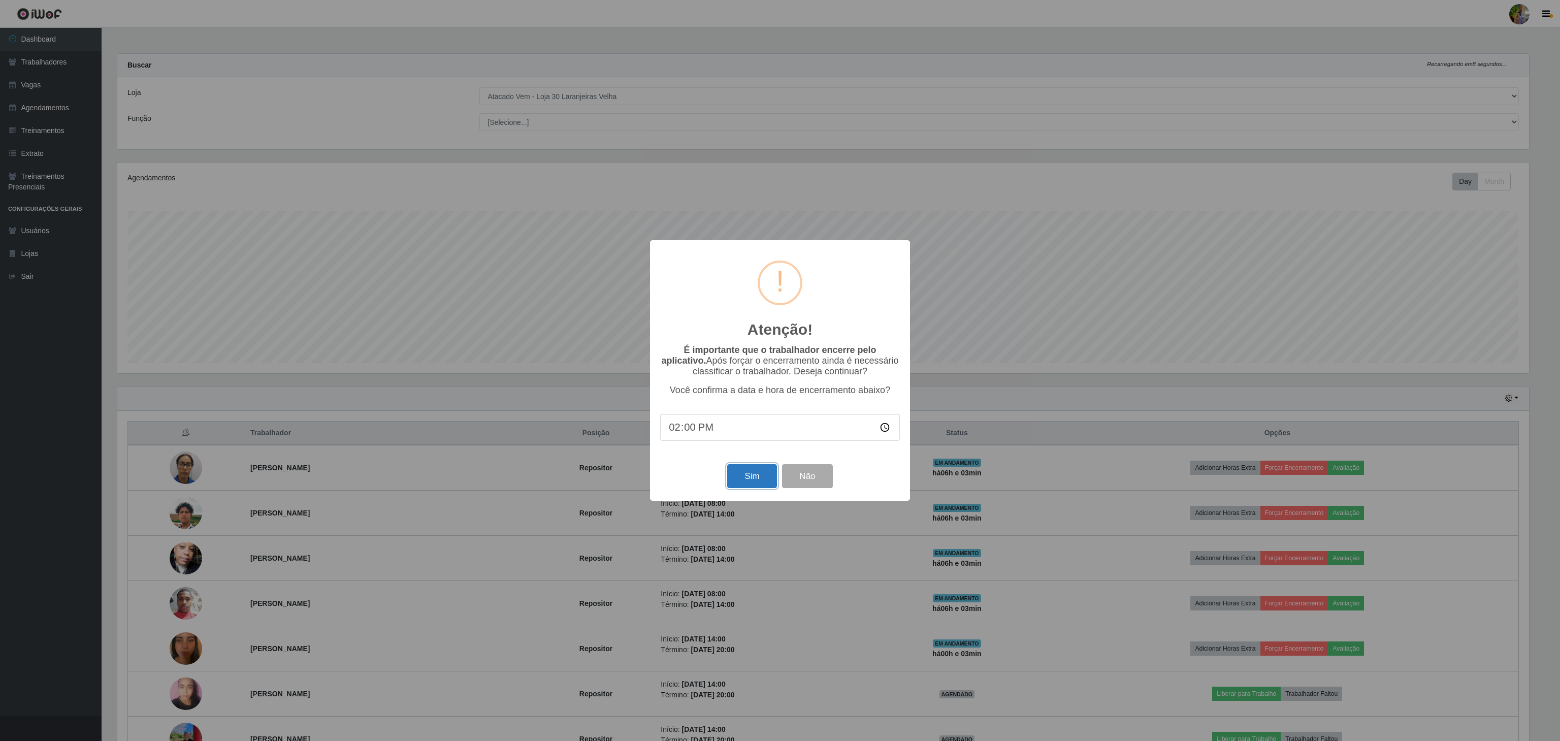
click at [762, 484] on button "Sim" at bounding box center [751, 476] width 49 height 24
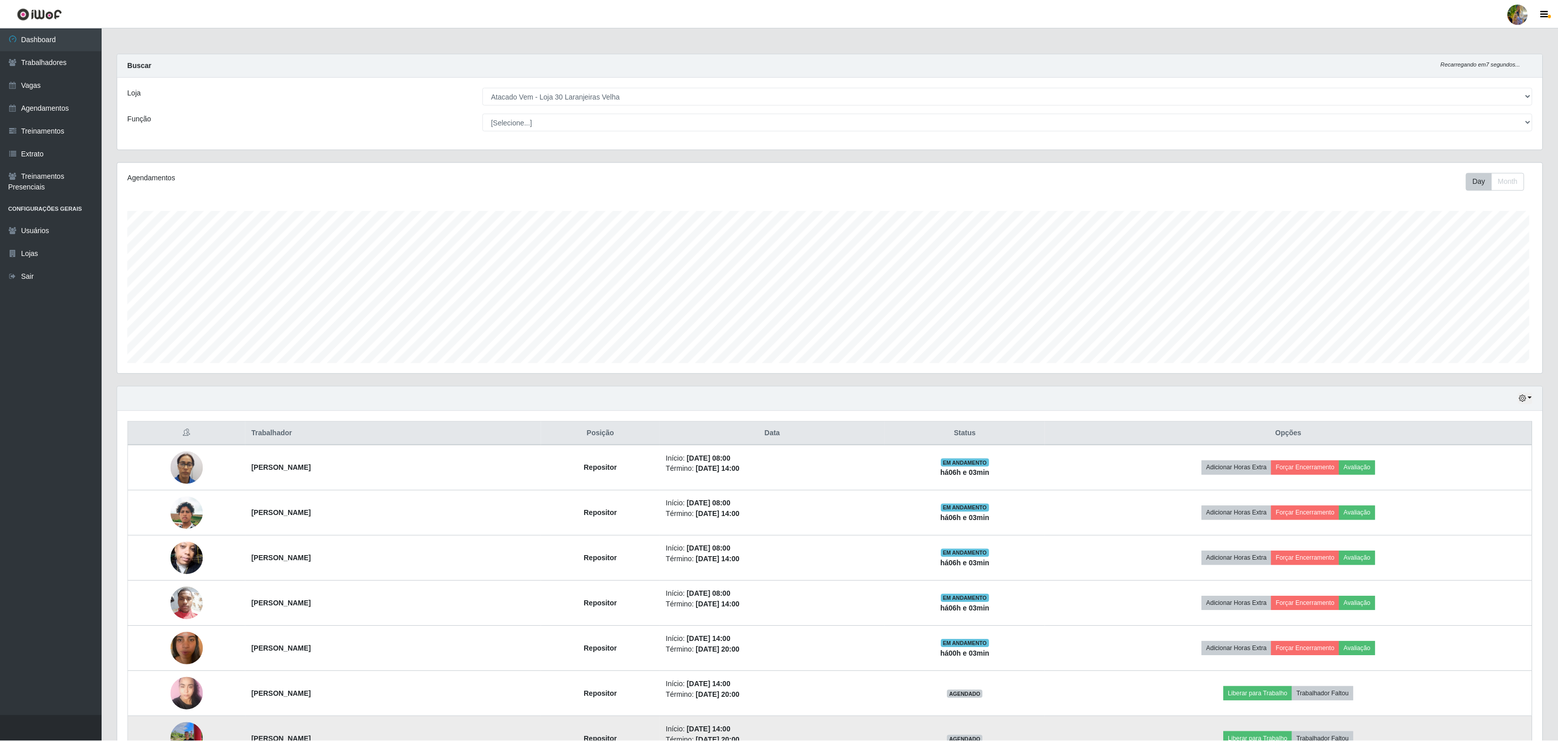
scroll to position [211, 1426]
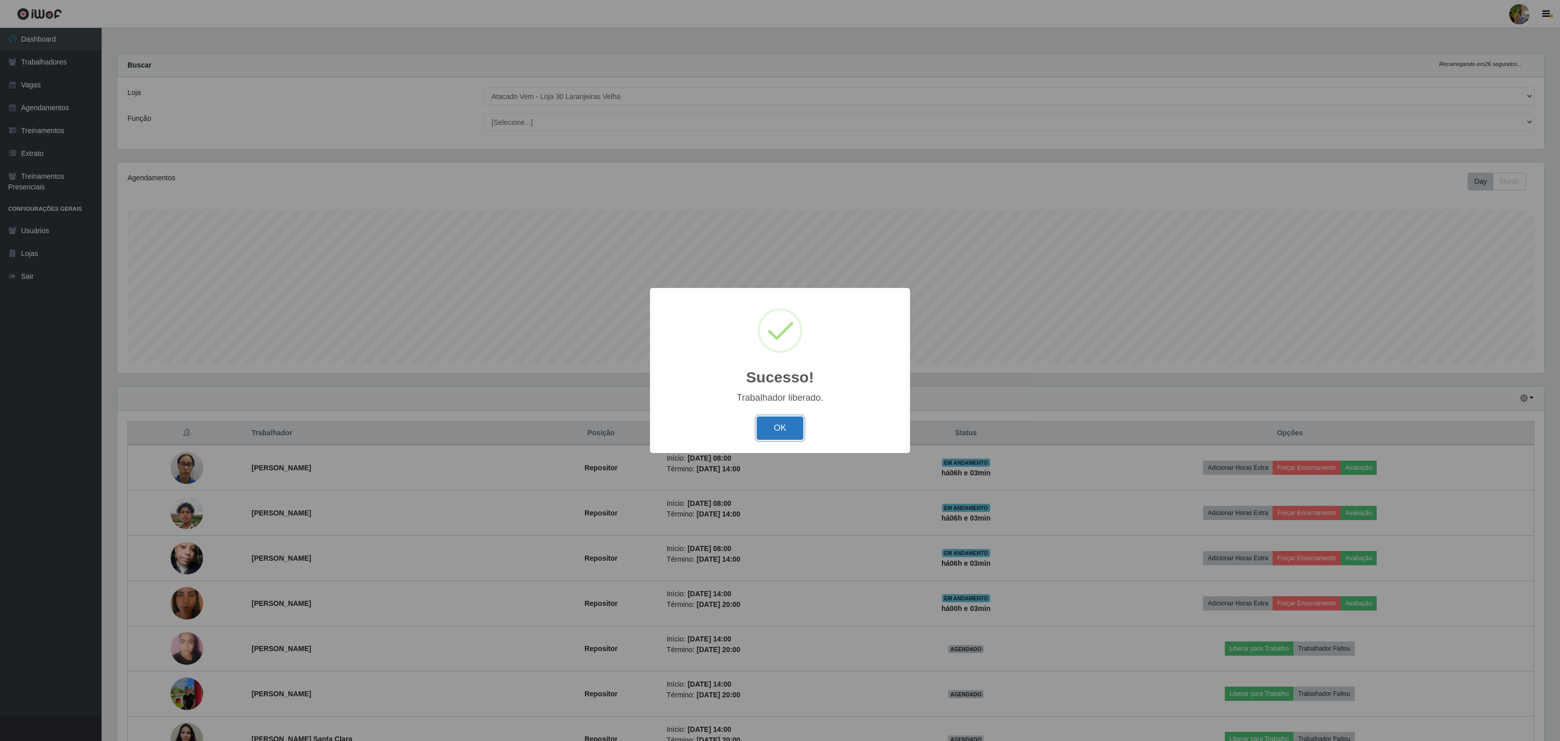
click at [788, 433] on button "OK" at bounding box center [780, 429] width 47 height 24
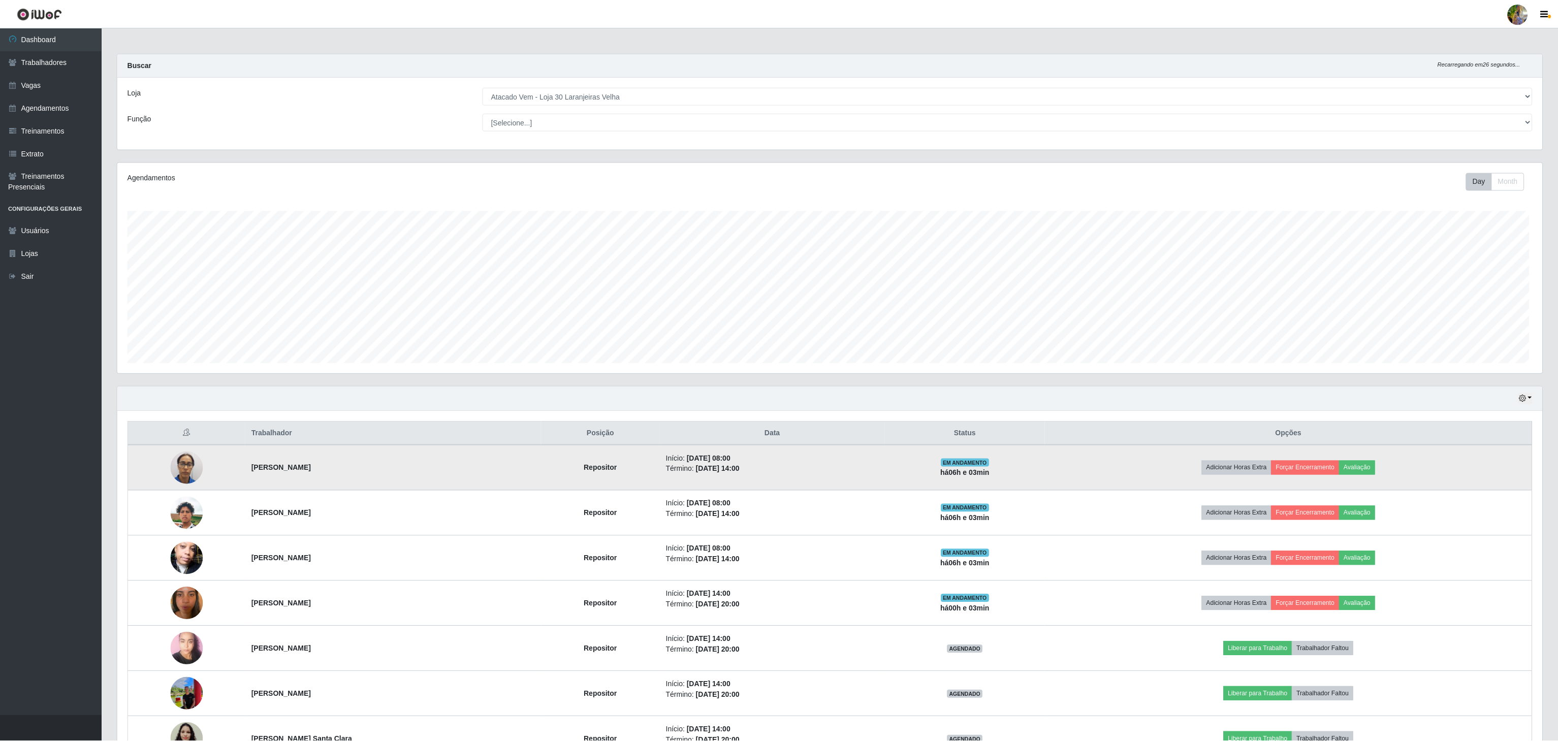
scroll to position [0, 0]
click at [1315, 472] on button "Forçar Encerramento" at bounding box center [1305, 468] width 68 height 14
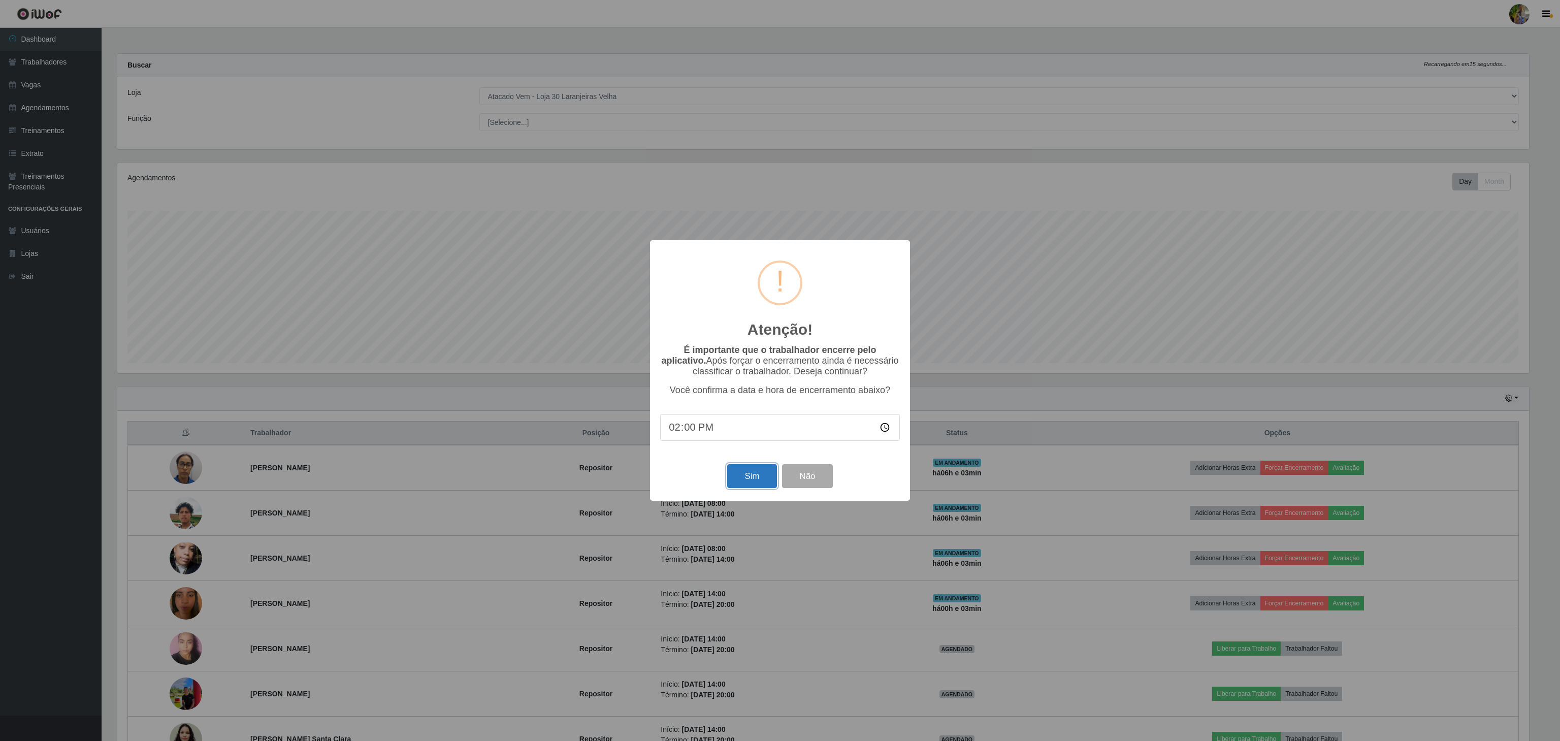
click at [763, 472] on button "Sim" at bounding box center [751, 476] width 49 height 24
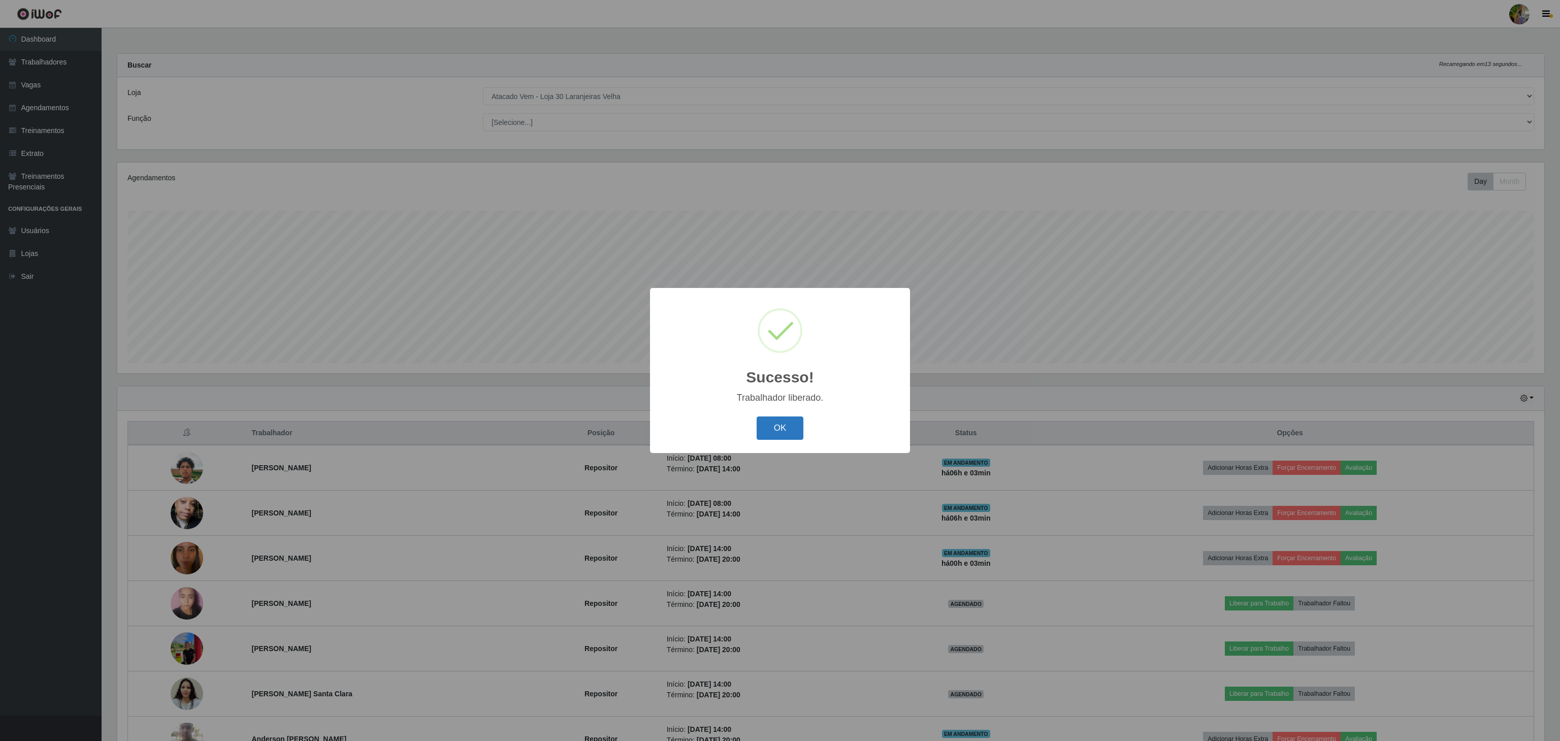
click at [778, 429] on button "OK" at bounding box center [780, 429] width 47 height 24
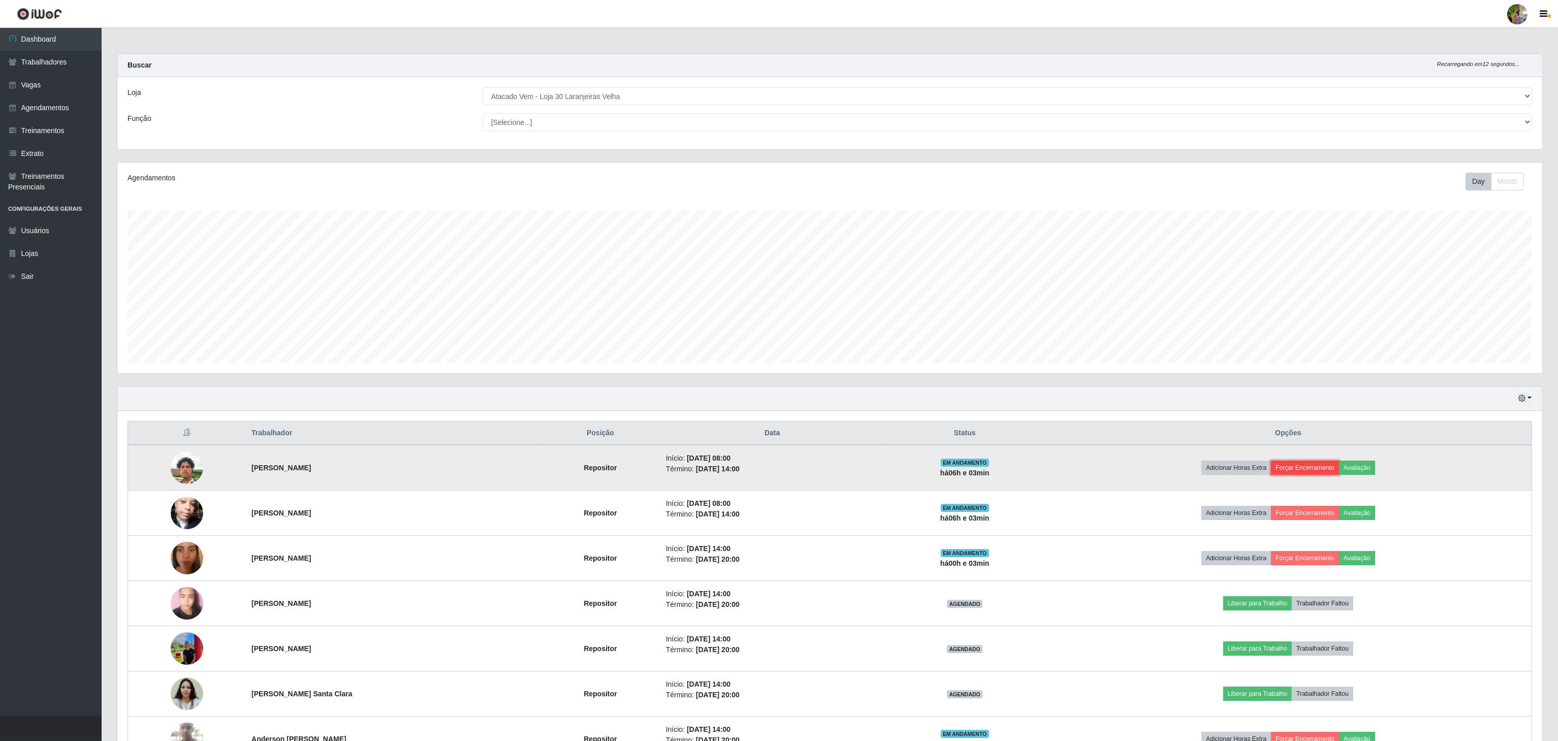
click at [1309, 469] on button "Forçar Encerramento" at bounding box center [1305, 468] width 68 height 14
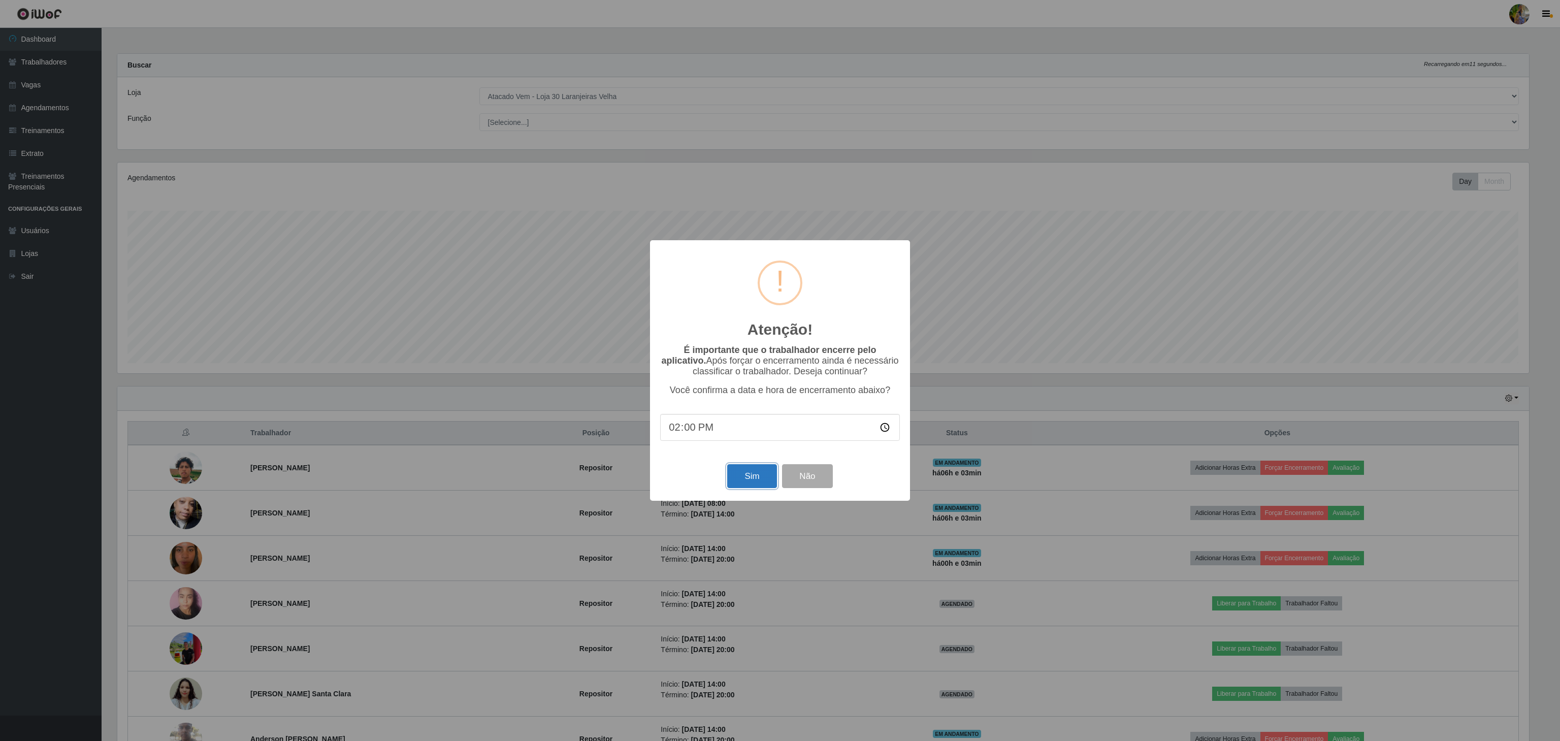
click at [735, 476] on button "Sim" at bounding box center [751, 476] width 49 height 24
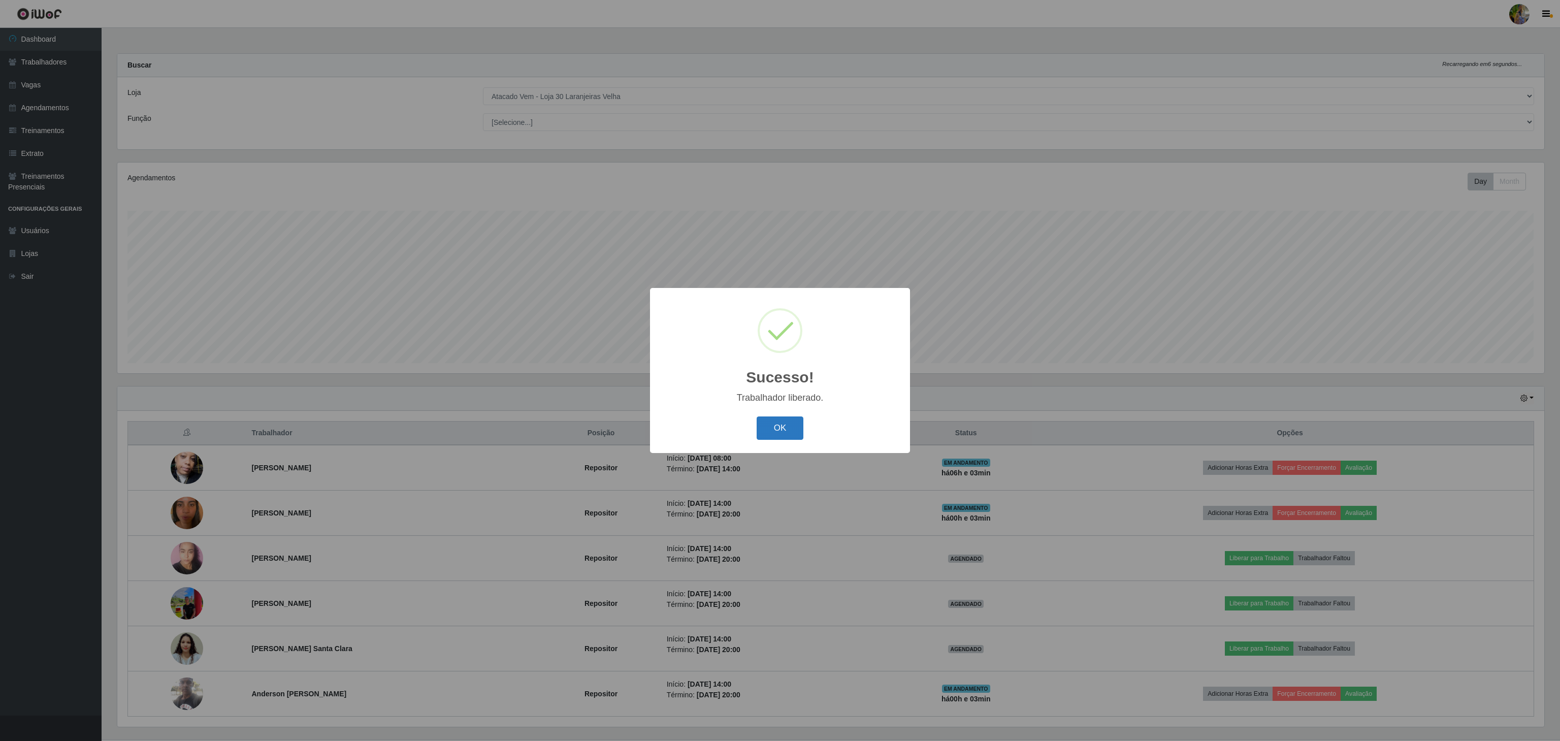
click at [780, 432] on button "OK" at bounding box center [780, 429] width 47 height 24
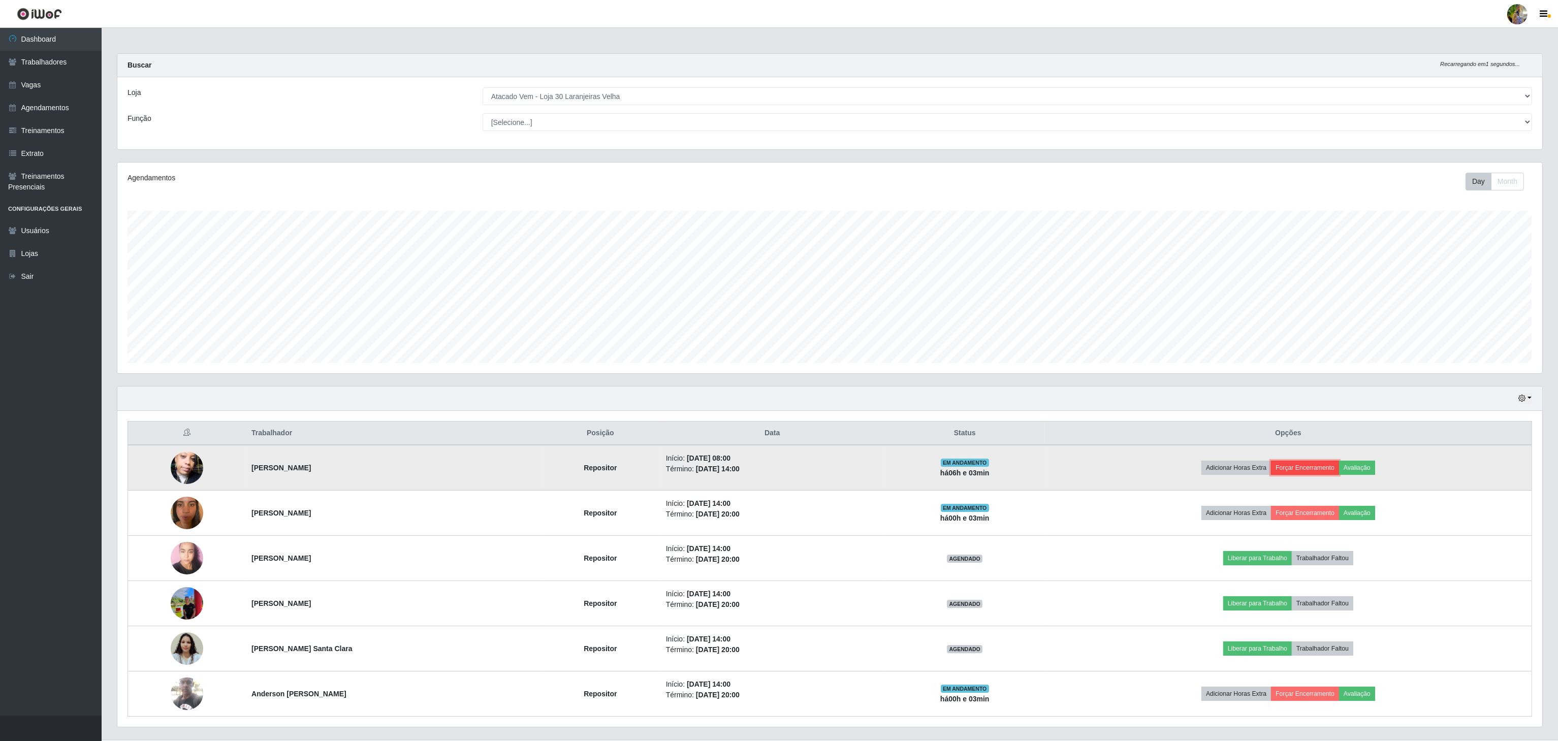
click at [1326, 469] on button "Forçar Encerramento" at bounding box center [1305, 468] width 68 height 14
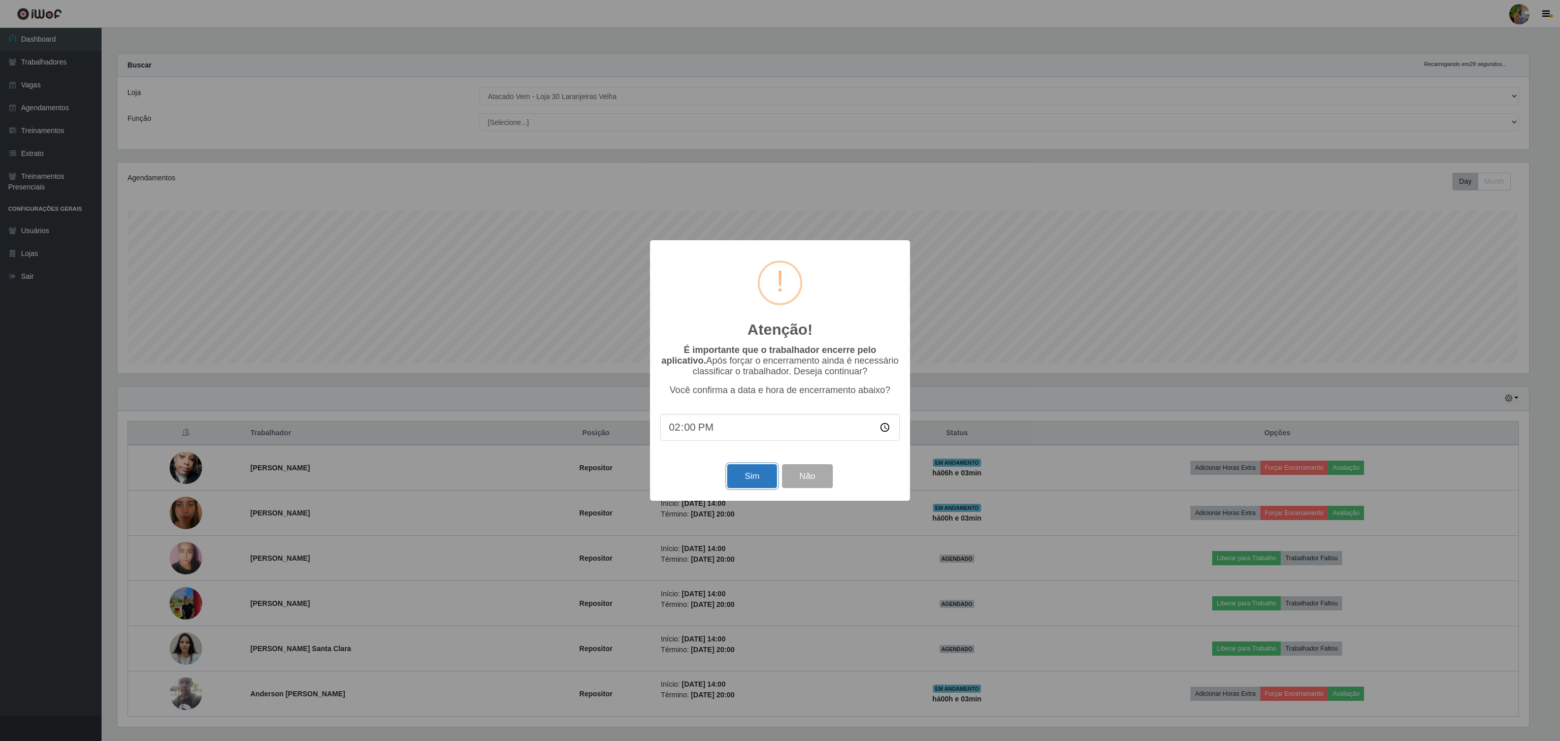
click at [740, 471] on button "Sim" at bounding box center [751, 476] width 49 height 24
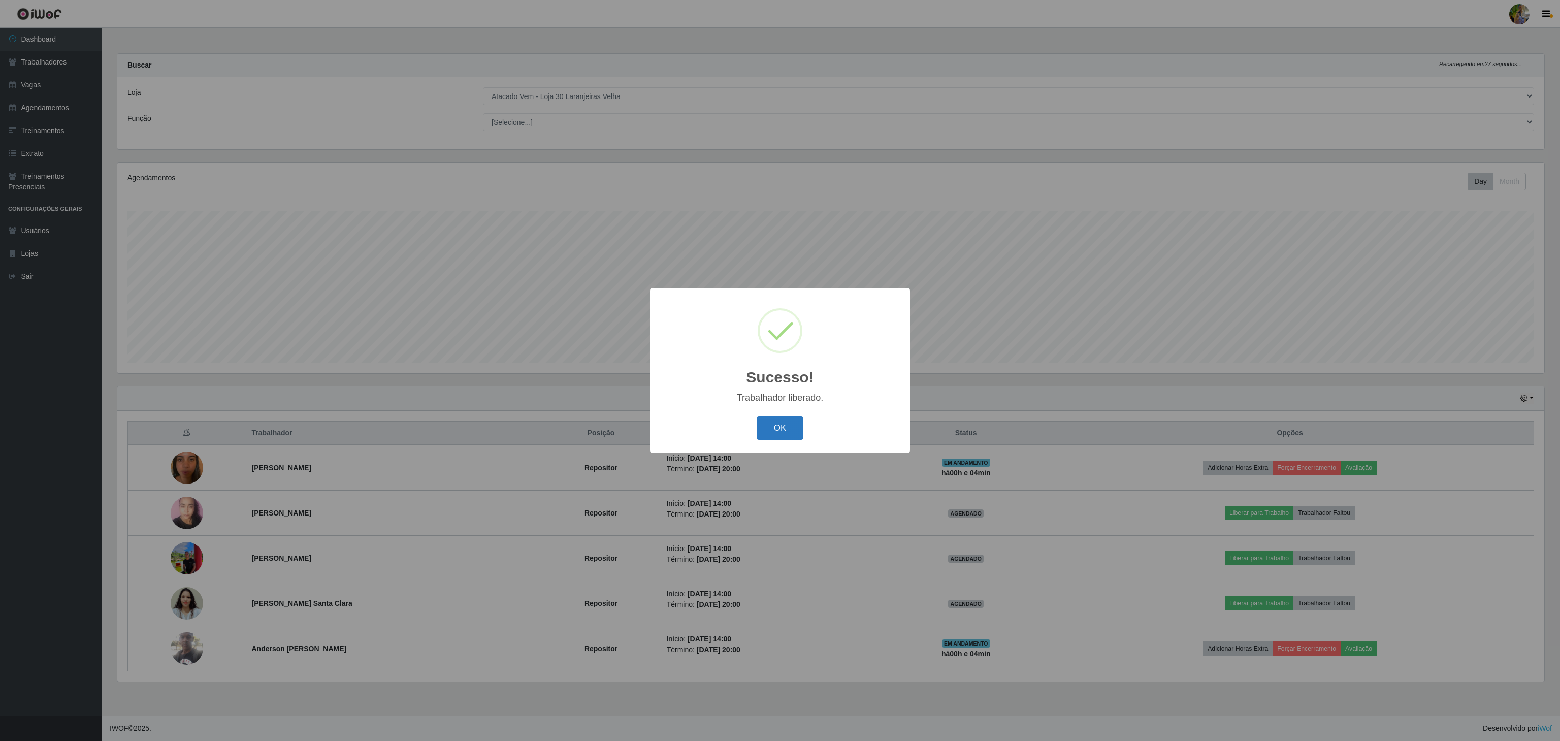
click at [786, 424] on button "OK" at bounding box center [780, 429] width 47 height 24
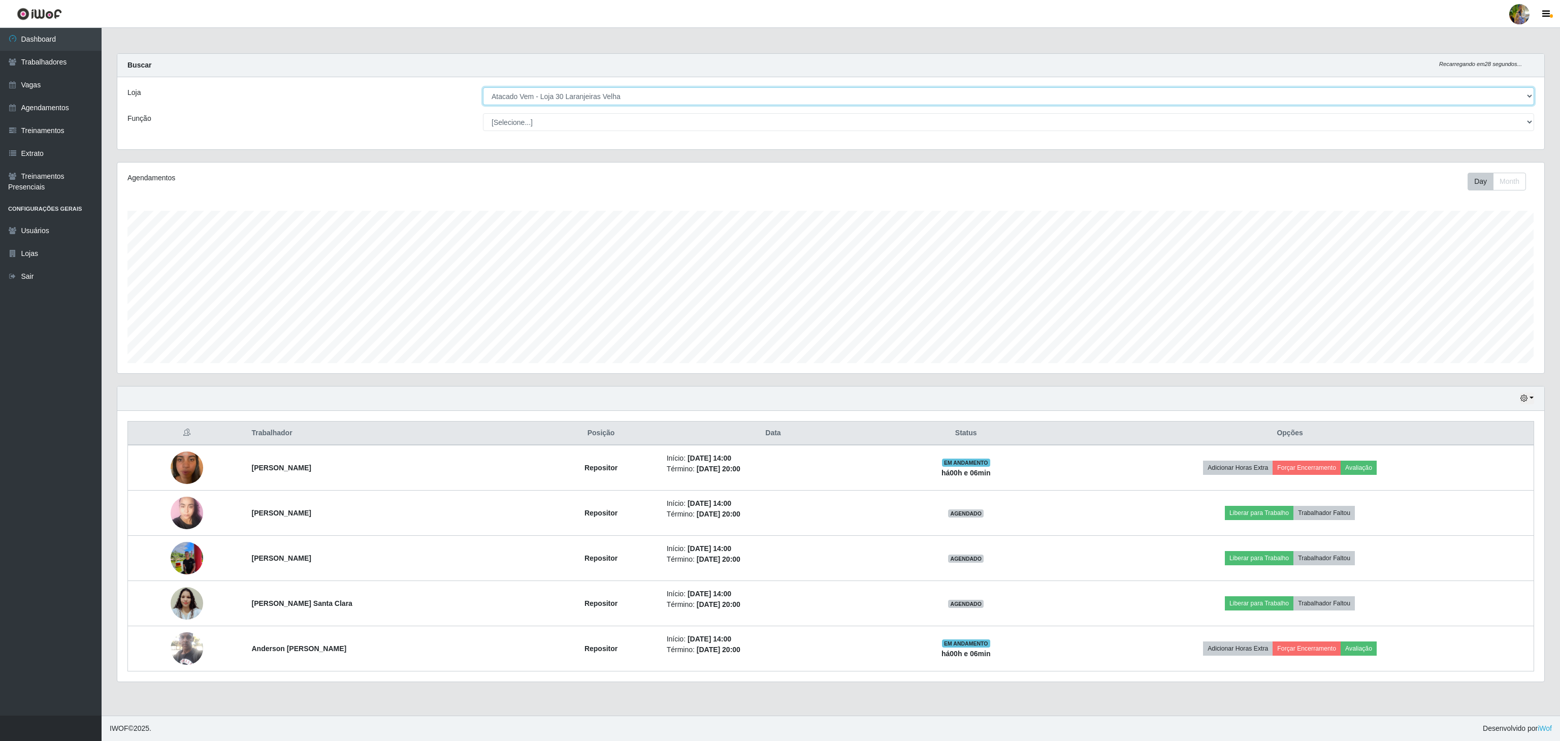
click at [530, 92] on select "[Selecione...] Atacado Vem - [GEOGRAPHIC_DATA] 30 Laranjeiras Velha Atacado Vem…" at bounding box center [1008, 96] width 1051 height 18
click at [483, 88] on select "[Selecione...] Atacado Vem - [GEOGRAPHIC_DATA] 30 Laranjeiras Velha Atacado Vem…" at bounding box center [1008, 96] width 1051 height 18
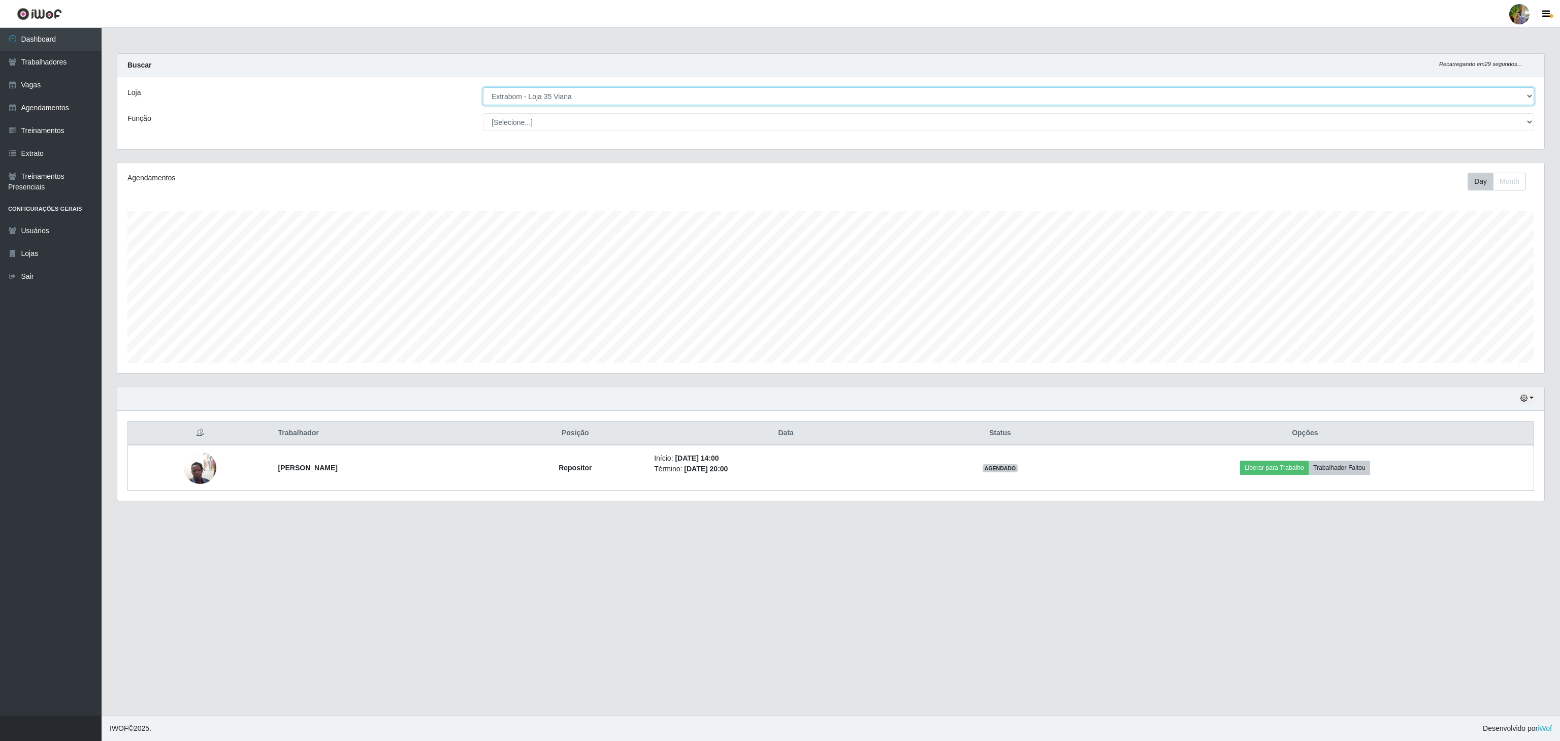
click at [531, 99] on select "[Selecione...] Atacado Vem - [GEOGRAPHIC_DATA] 30 Laranjeiras Velha Atacado Vem…" at bounding box center [1008, 96] width 1051 height 18
click at [483, 88] on select "[Selecione...] Atacado Vem - [GEOGRAPHIC_DATA] 30 Laranjeiras Velha Atacado Vem…" at bounding box center [1008, 96] width 1051 height 18
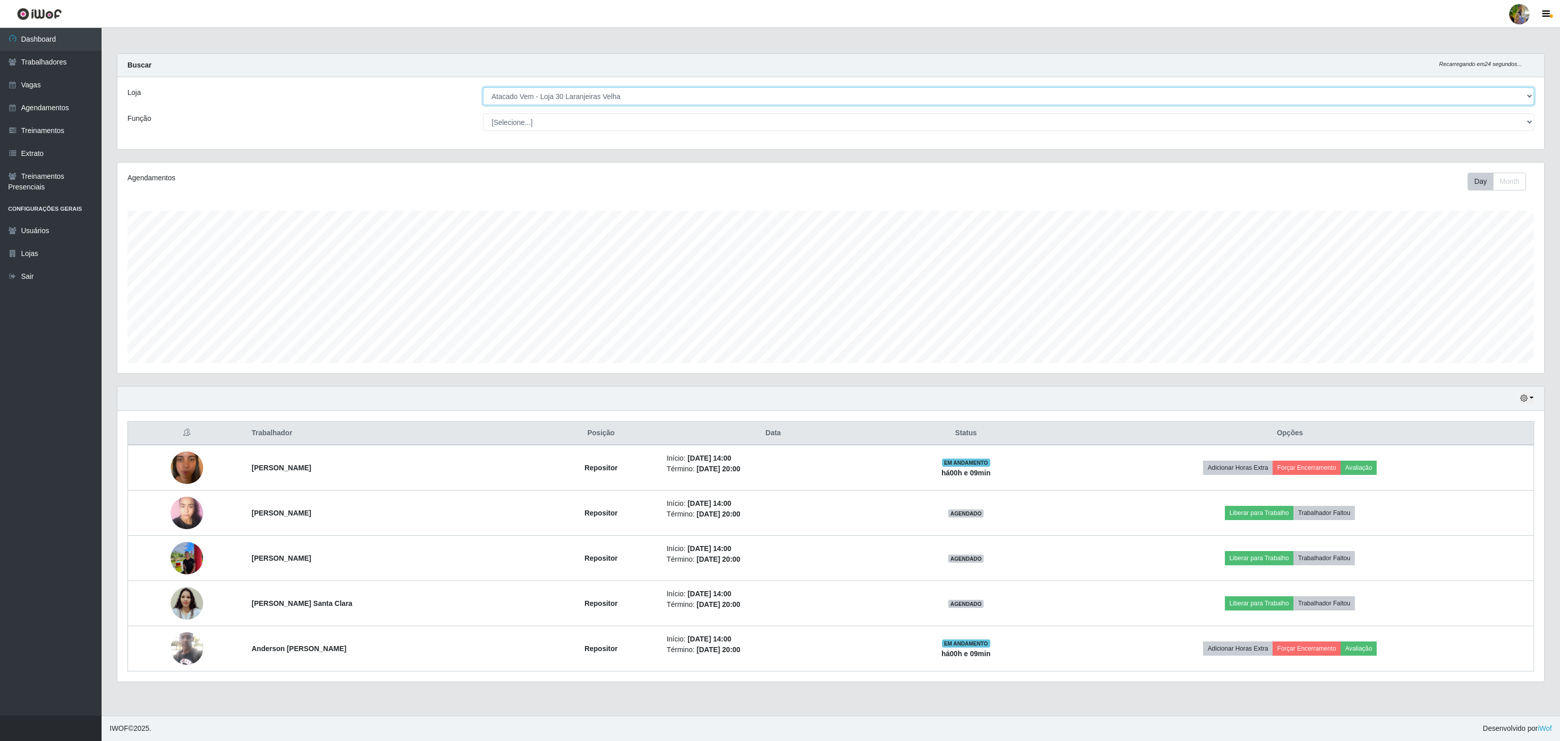
click at [603, 94] on select "[Selecione...] Atacado Vem - [GEOGRAPHIC_DATA] 30 Laranjeiras Velha Atacado Vem…" at bounding box center [1008, 96] width 1051 height 18
click at [483, 88] on select "[Selecione...] Atacado Vem - [GEOGRAPHIC_DATA] 30 Laranjeiras Velha Atacado Vem…" at bounding box center [1008, 96] width 1051 height 18
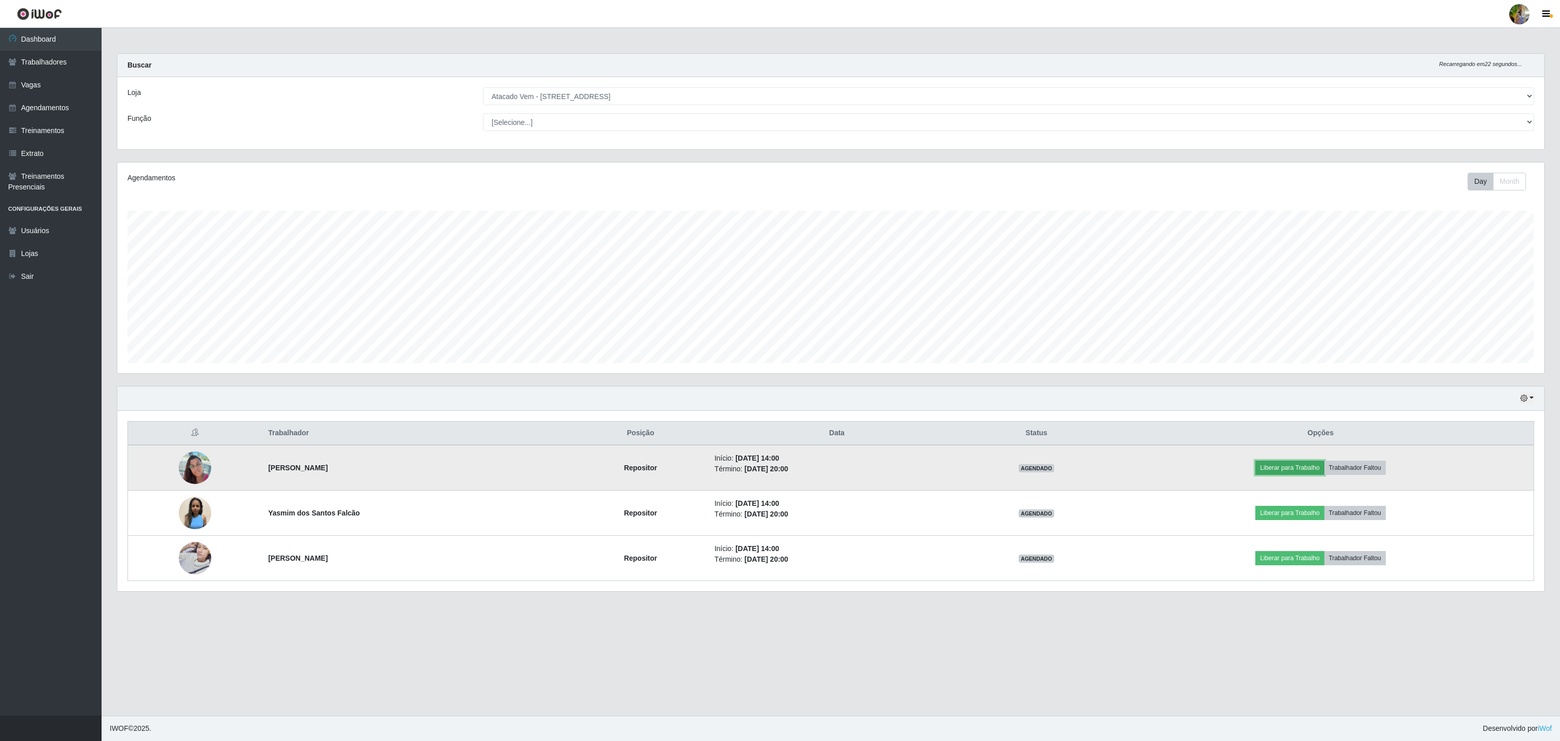
click at [1274, 466] on button "Liberar para Trabalho" at bounding box center [1290, 468] width 69 height 14
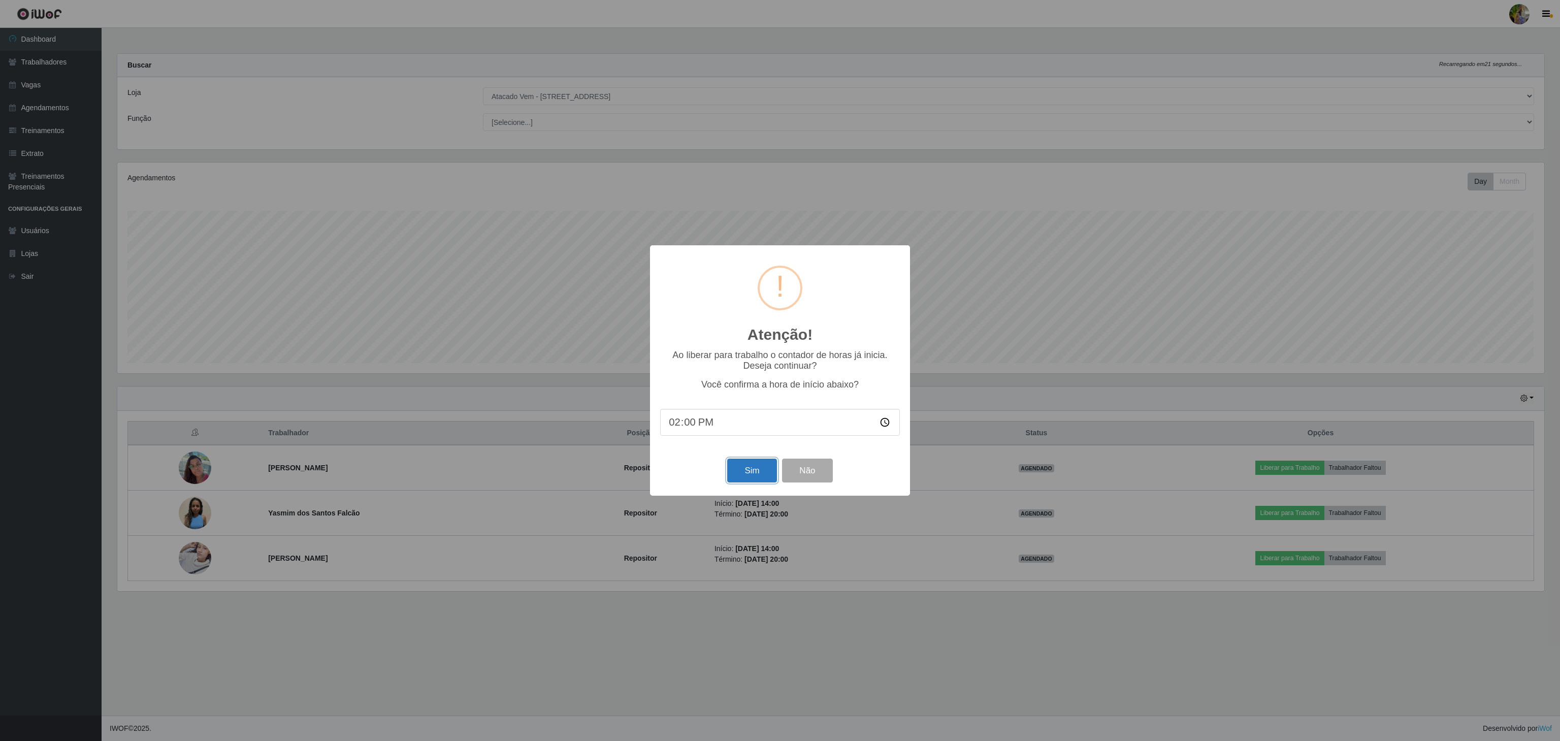
click at [760, 473] on button "Sim" at bounding box center [751, 471] width 49 height 24
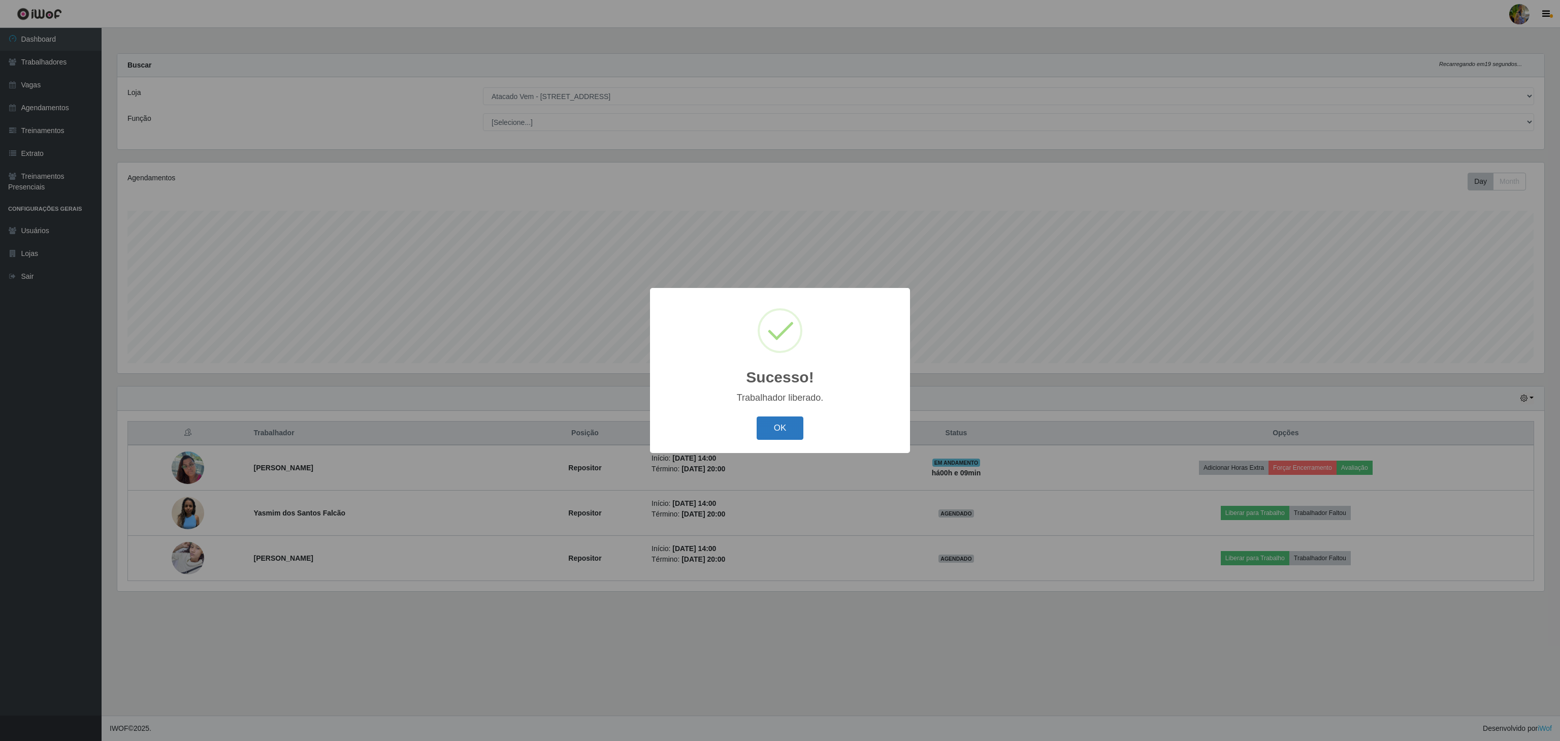
click at [791, 431] on button "OK" at bounding box center [780, 429] width 47 height 24
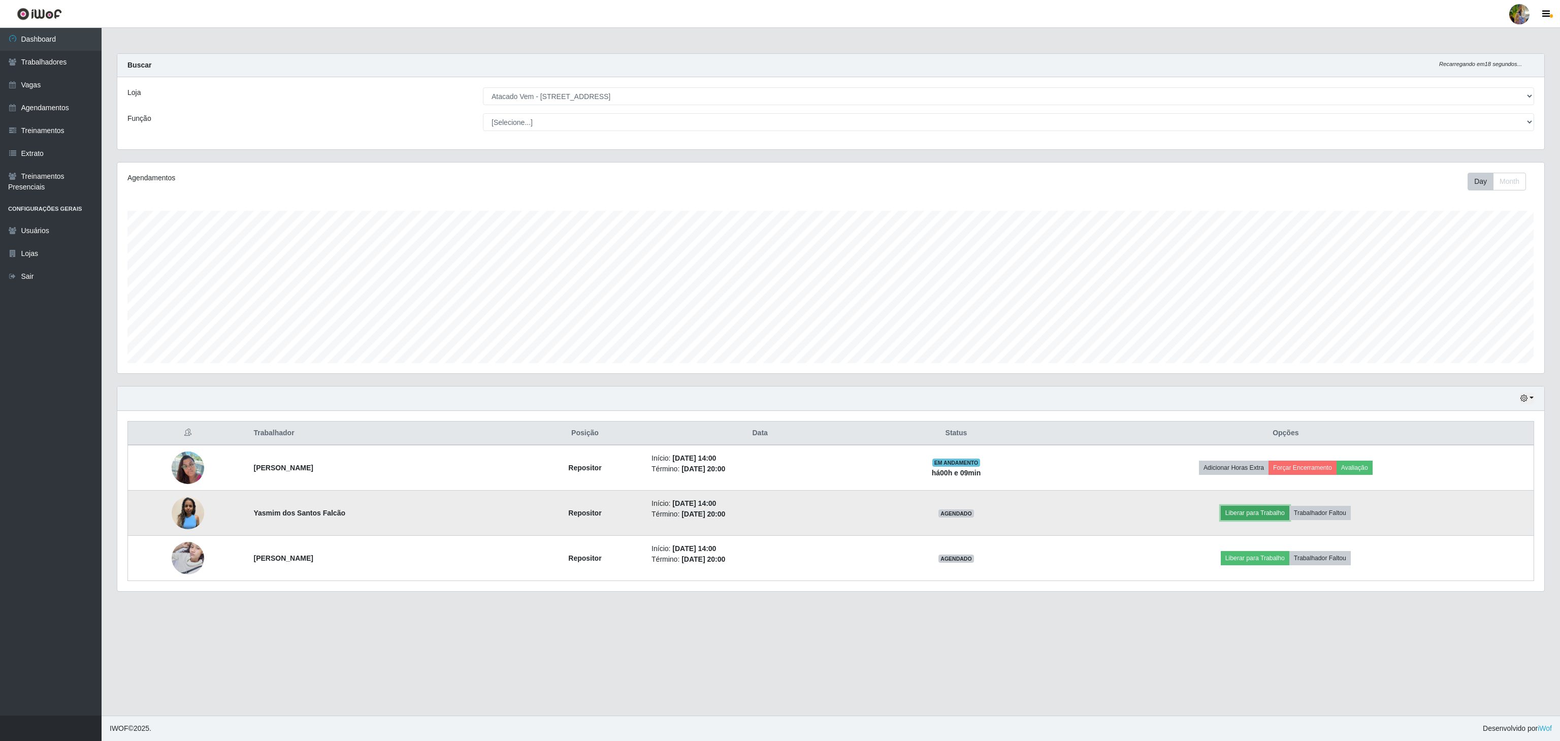
click at [1240, 513] on button "Liberar para Trabalho" at bounding box center [1255, 513] width 69 height 14
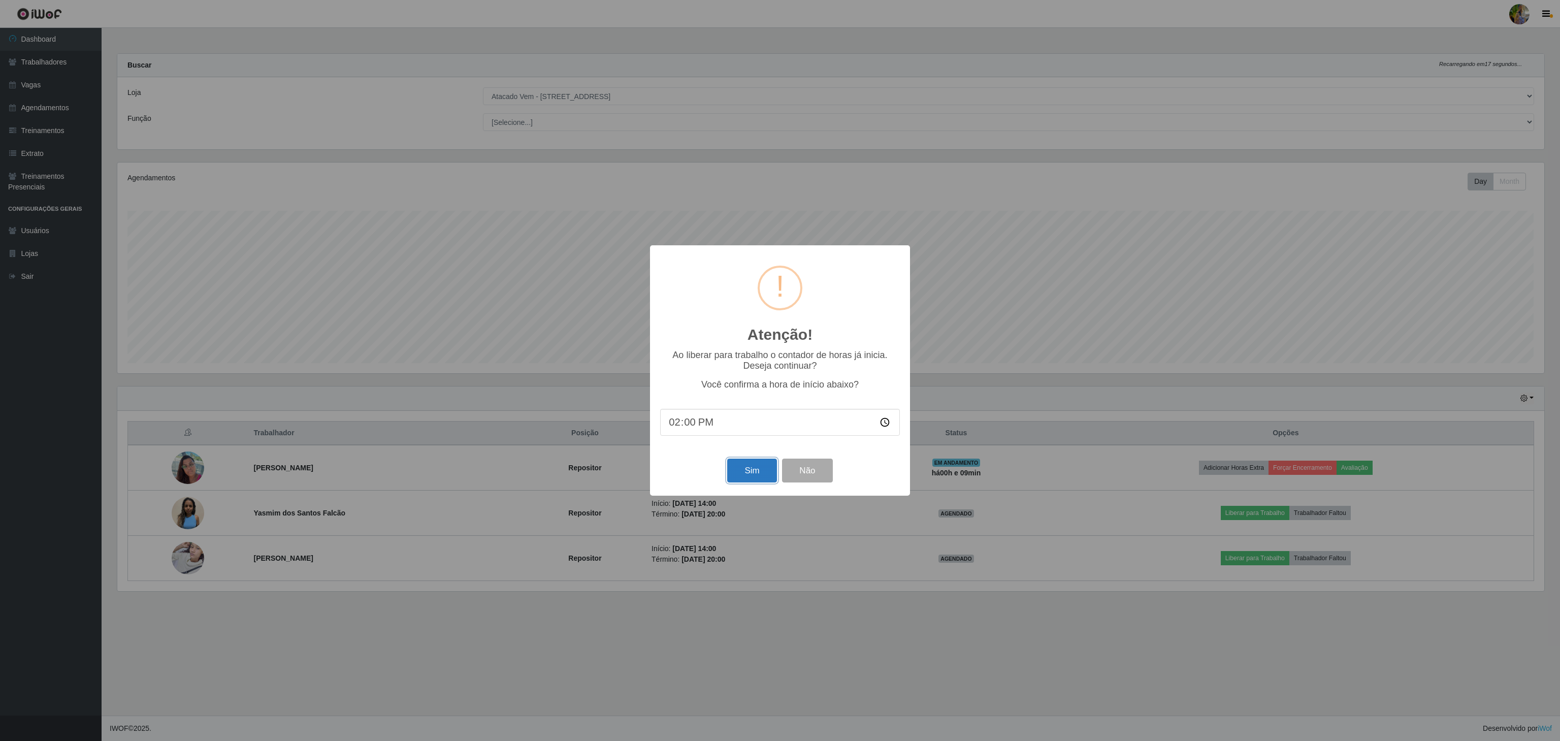
click at [765, 467] on button "Sim" at bounding box center [751, 471] width 49 height 24
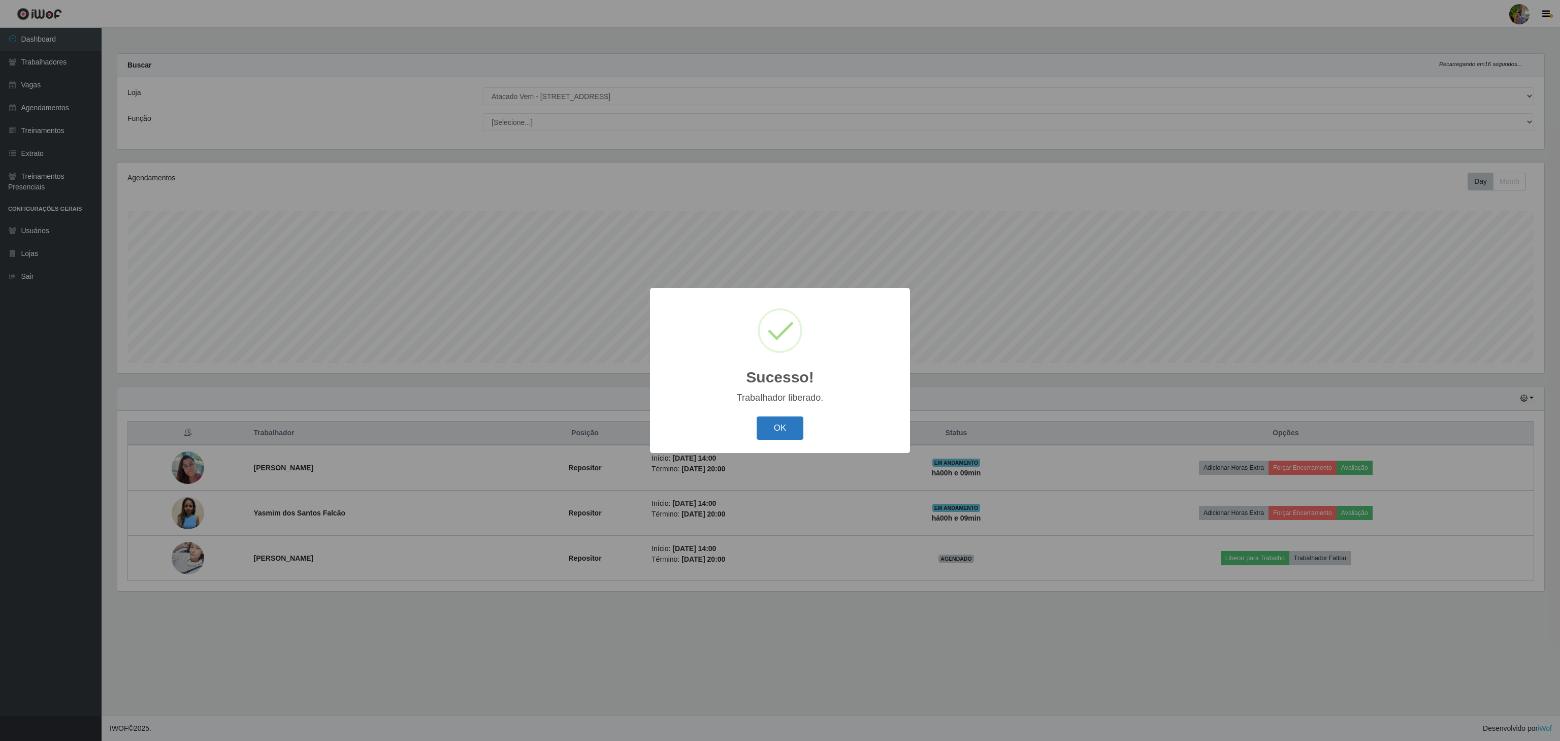
click at [769, 432] on button "OK" at bounding box center [780, 429] width 47 height 24
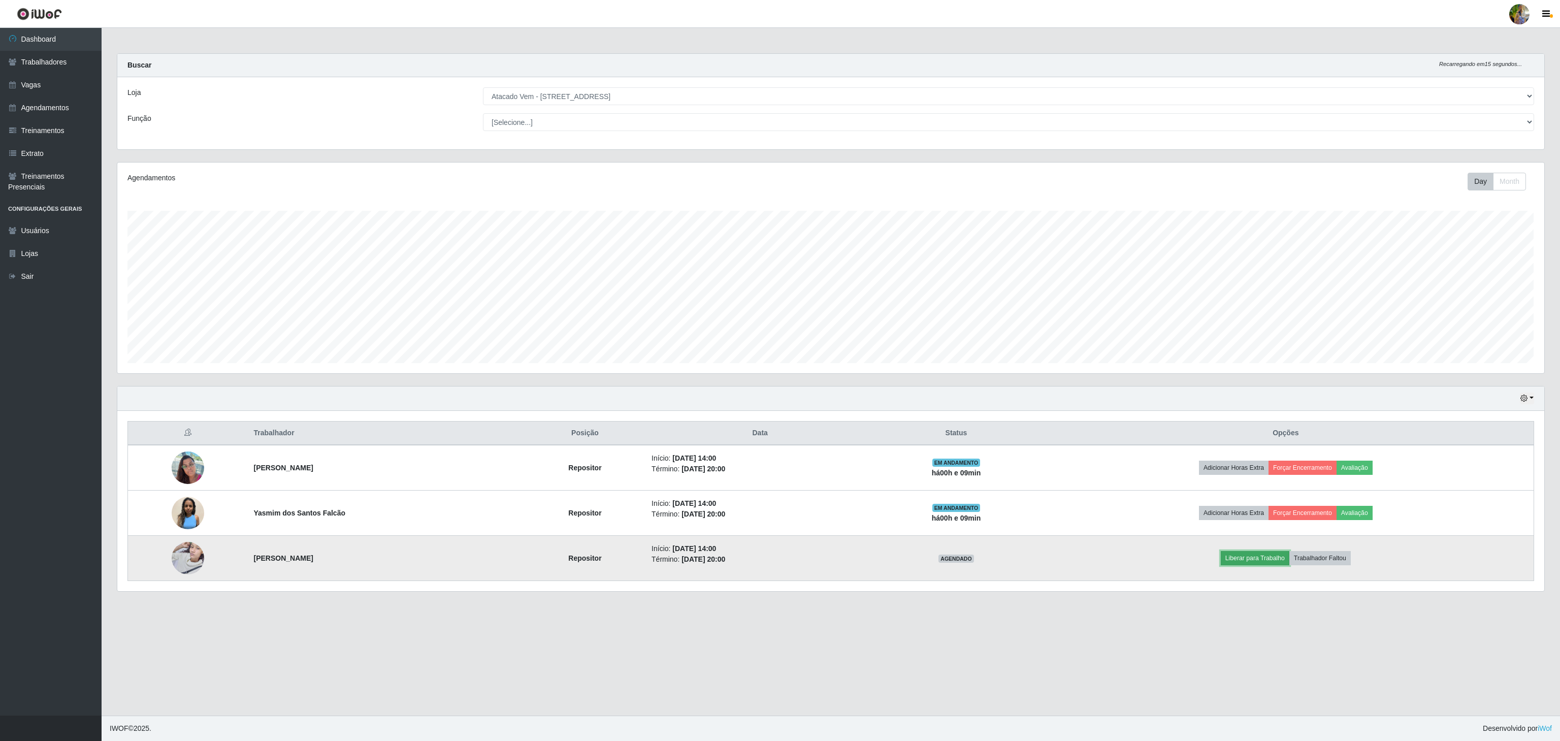
click at [1256, 564] on button "Liberar para Trabalho" at bounding box center [1255, 558] width 69 height 14
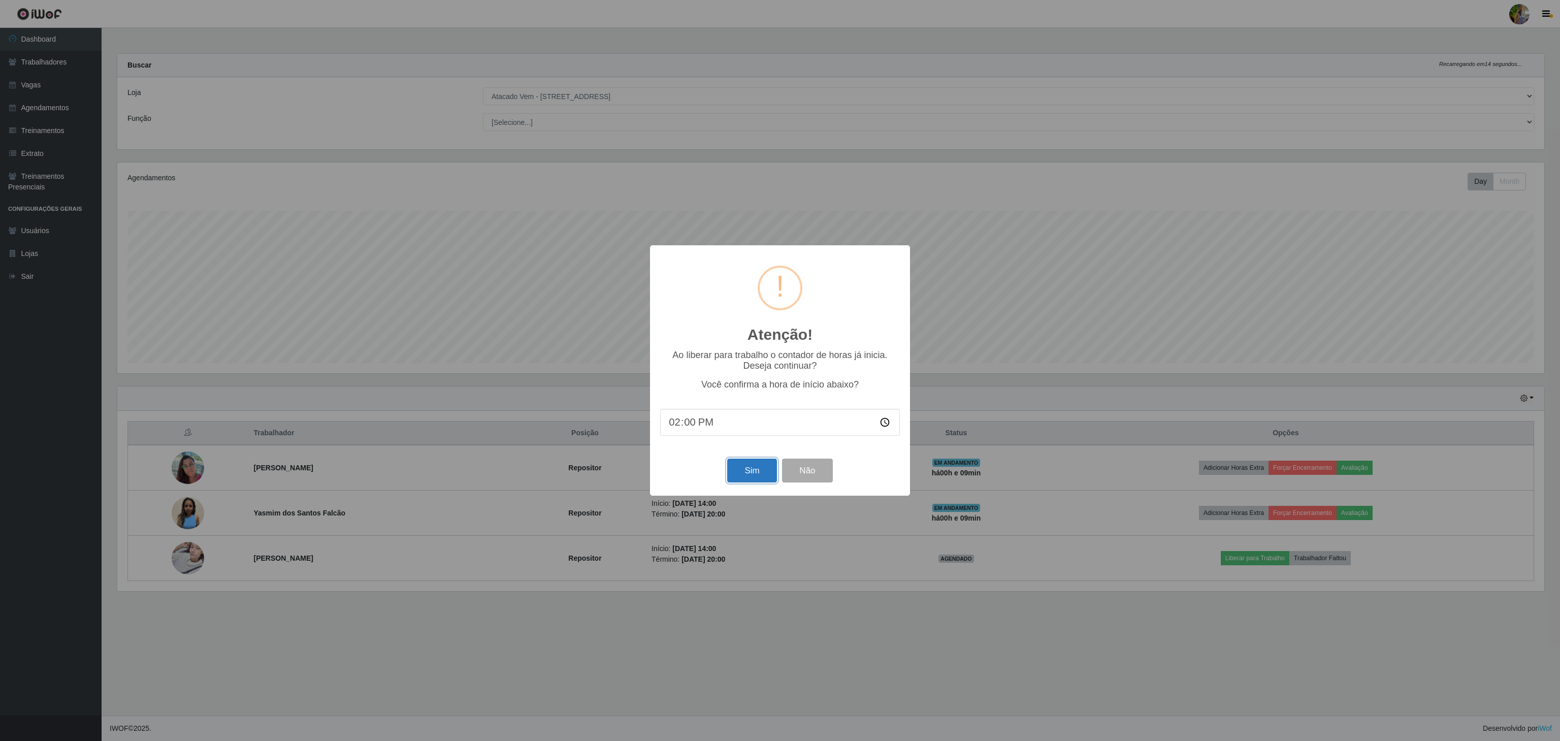
click at [740, 466] on button "Sim" at bounding box center [751, 471] width 49 height 24
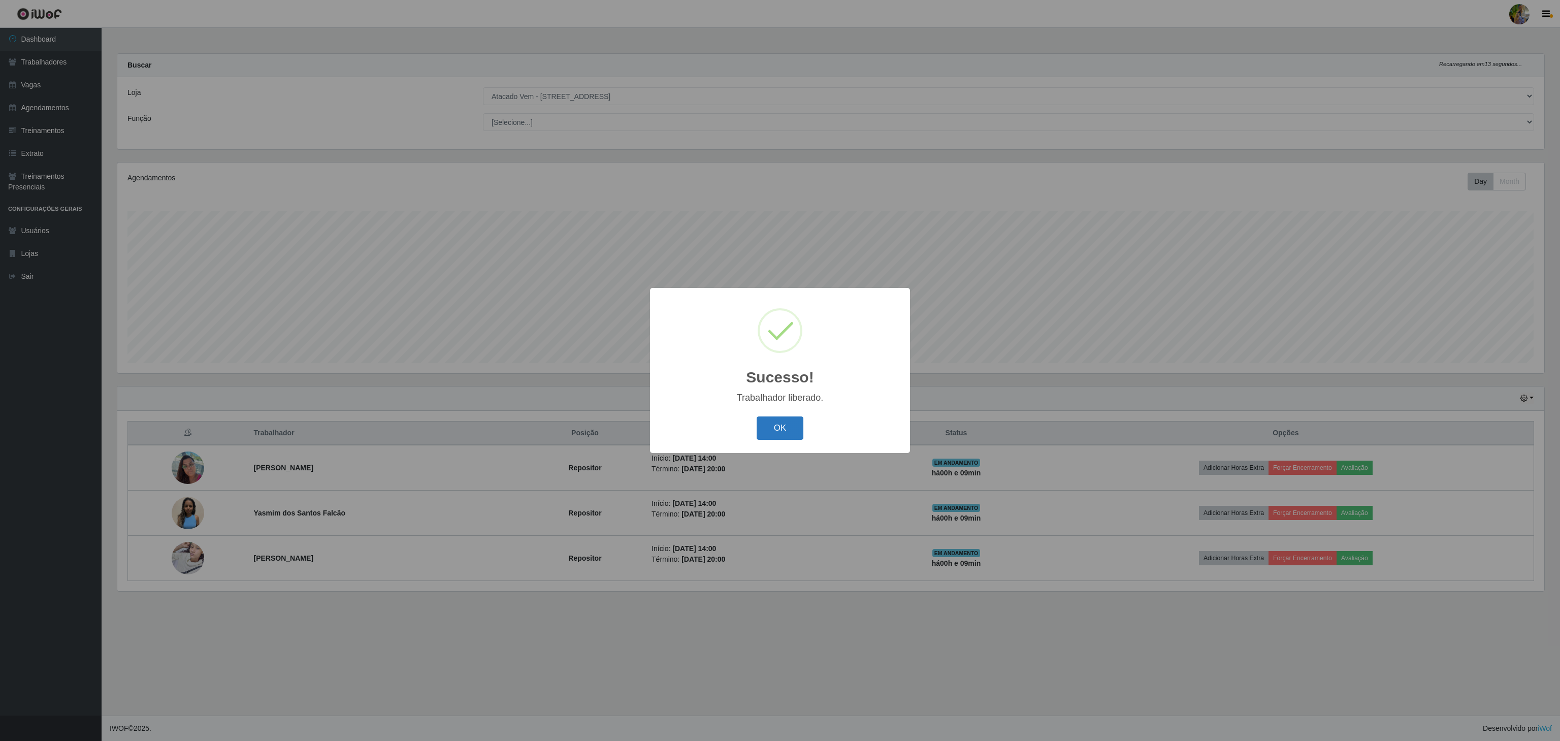
click at [774, 434] on button "OK" at bounding box center [780, 429] width 47 height 24
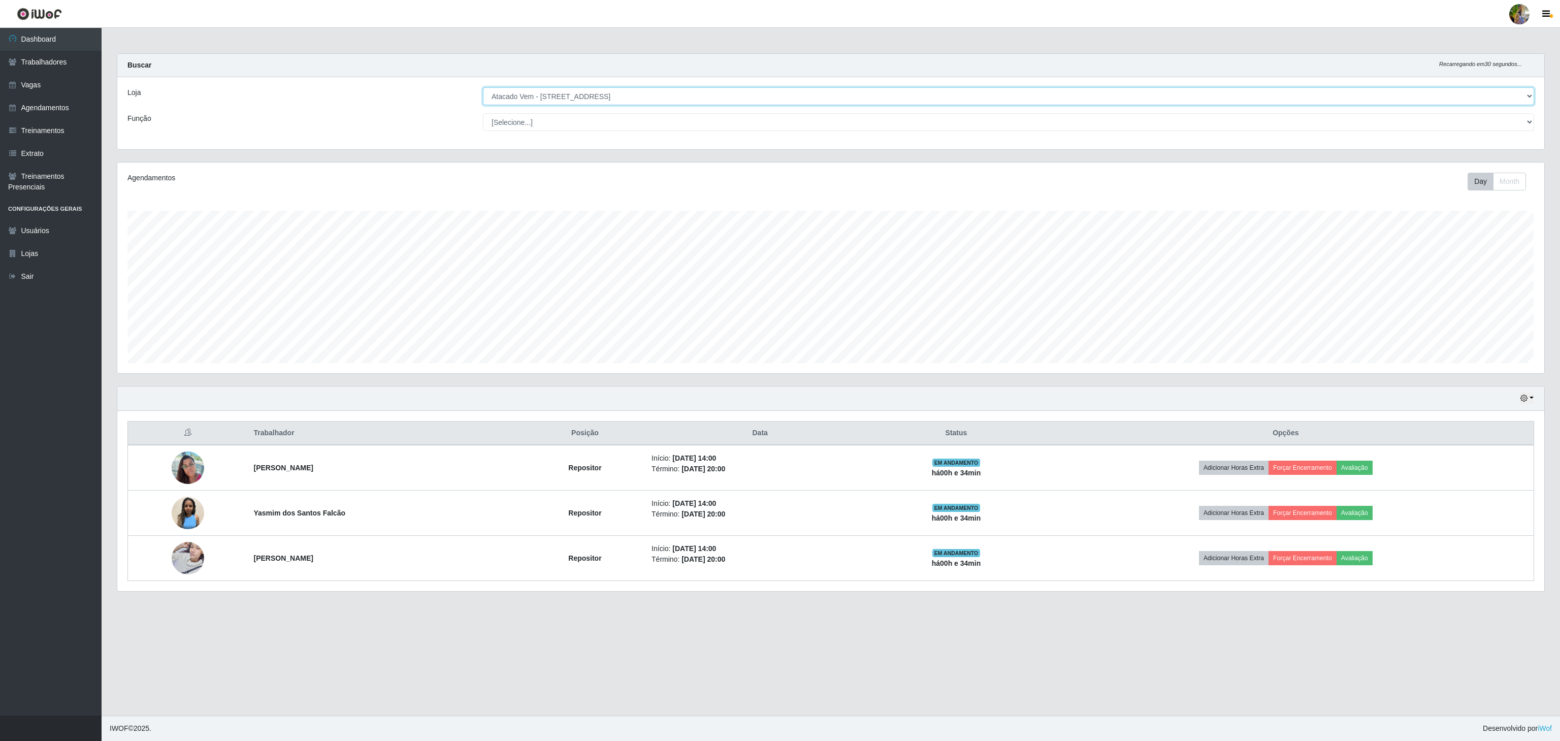
click at [599, 101] on select "[Selecione...] Atacado Vem - [GEOGRAPHIC_DATA] 30 Laranjeiras Velha Atacado Vem…" at bounding box center [1008, 96] width 1051 height 18
click at [483, 88] on select "[Selecione...] Atacado Vem - [GEOGRAPHIC_DATA] 30 Laranjeiras Velha Atacado Vem…" at bounding box center [1008, 96] width 1051 height 18
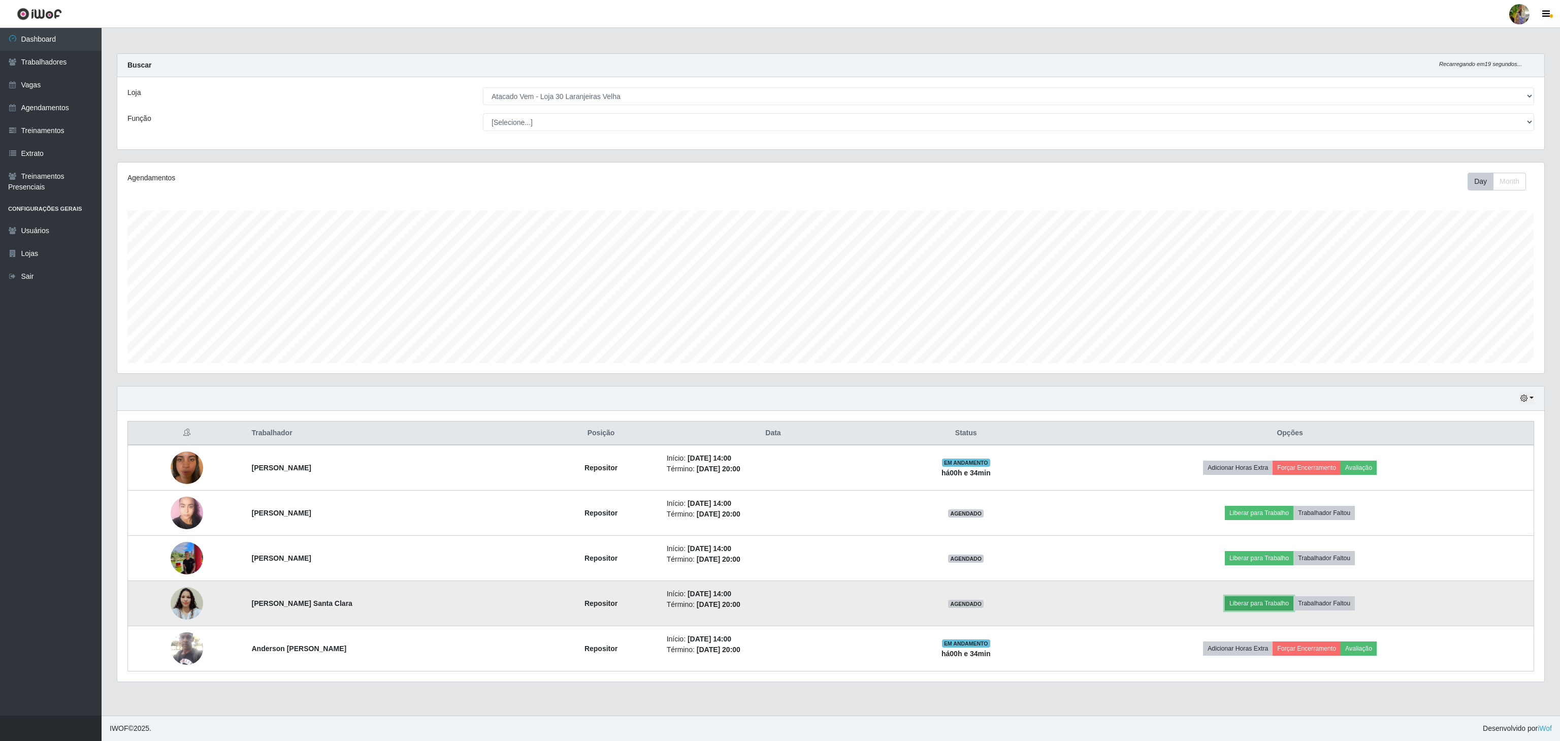
click at [1261, 611] on button "Liberar para Trabalho" at bounding box center [1259, 603] width 69 height 14
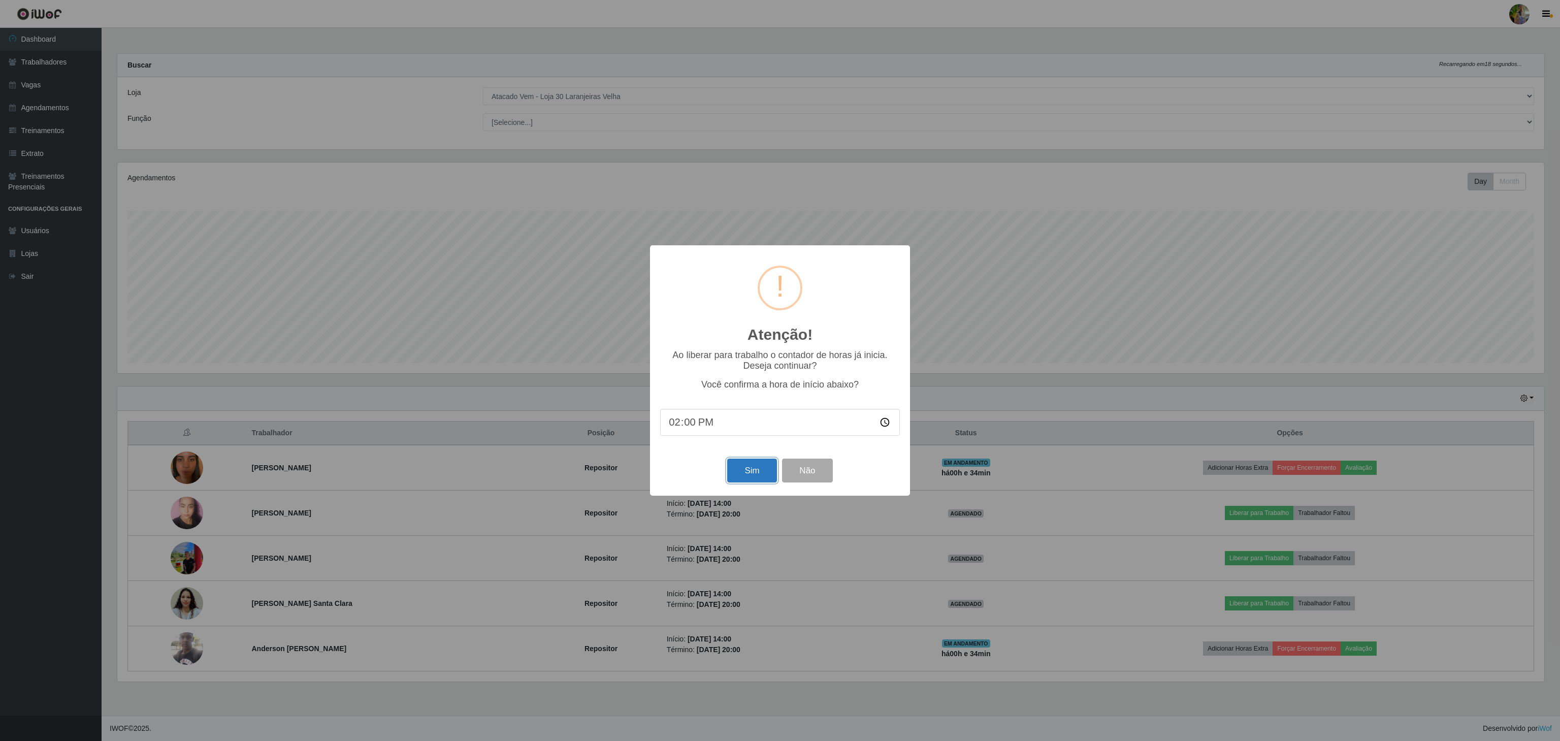
click at [761, 473] on button "Sim" at bounding box center [751, 471] width 49 height 24
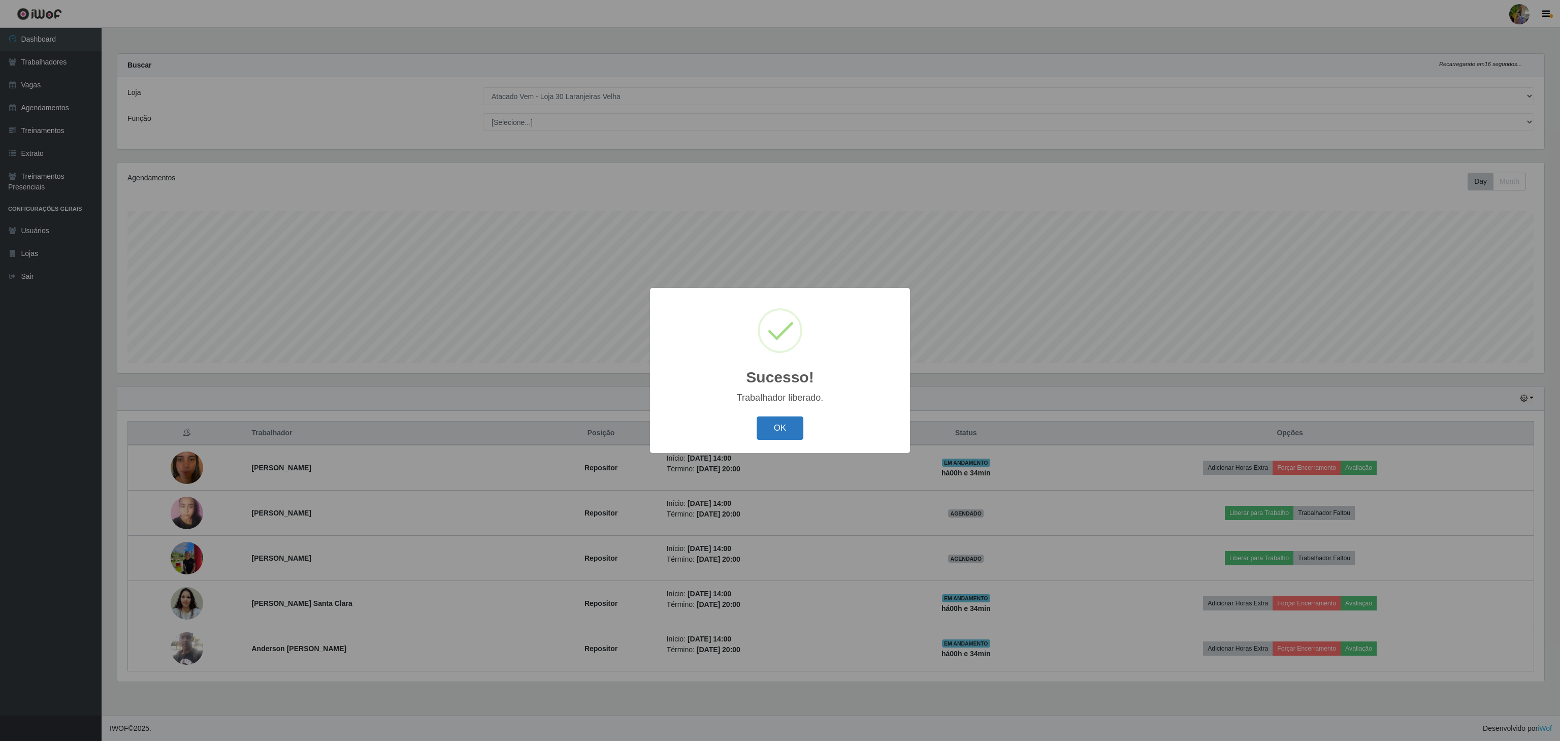
click at [786, 436] on button "OK" at bounding box center [780, 429] width 47 height 24
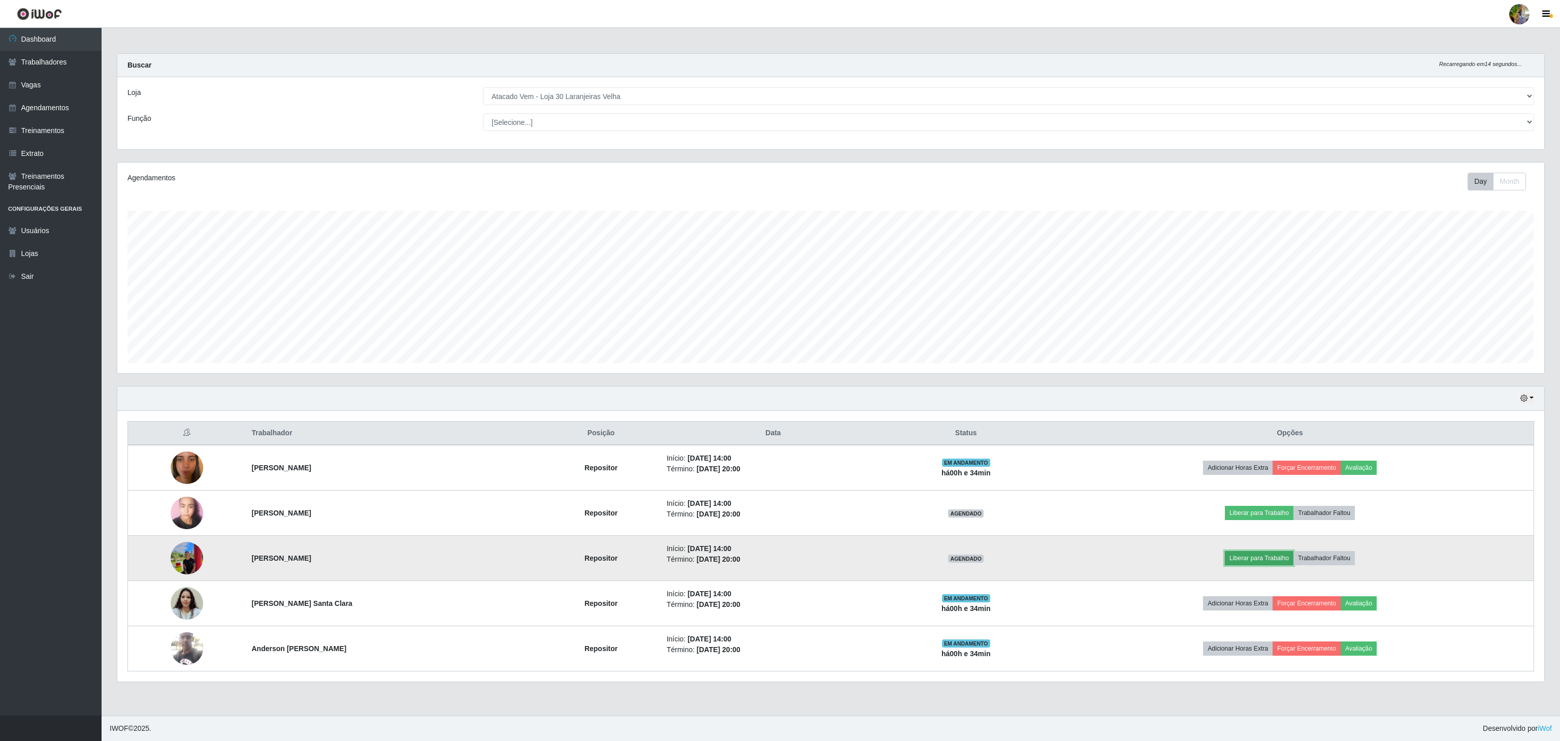
click at [1260, 562] on button "Liberar para Trabalho" at bounding box center [1259, 558] width 69 height 14
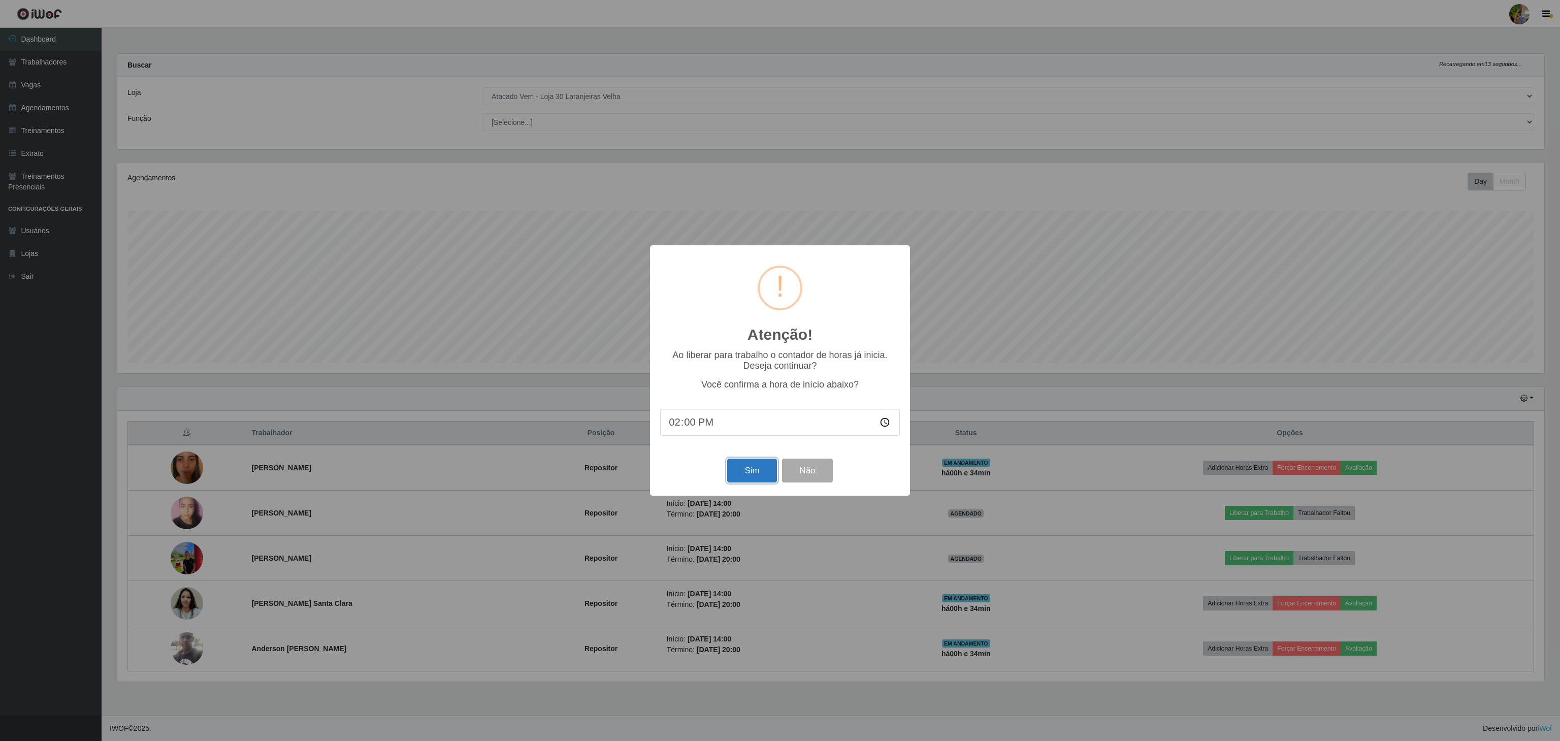
click at [738, 471] on button "Sim" at bounding box center [751, 471] width 49 height 24
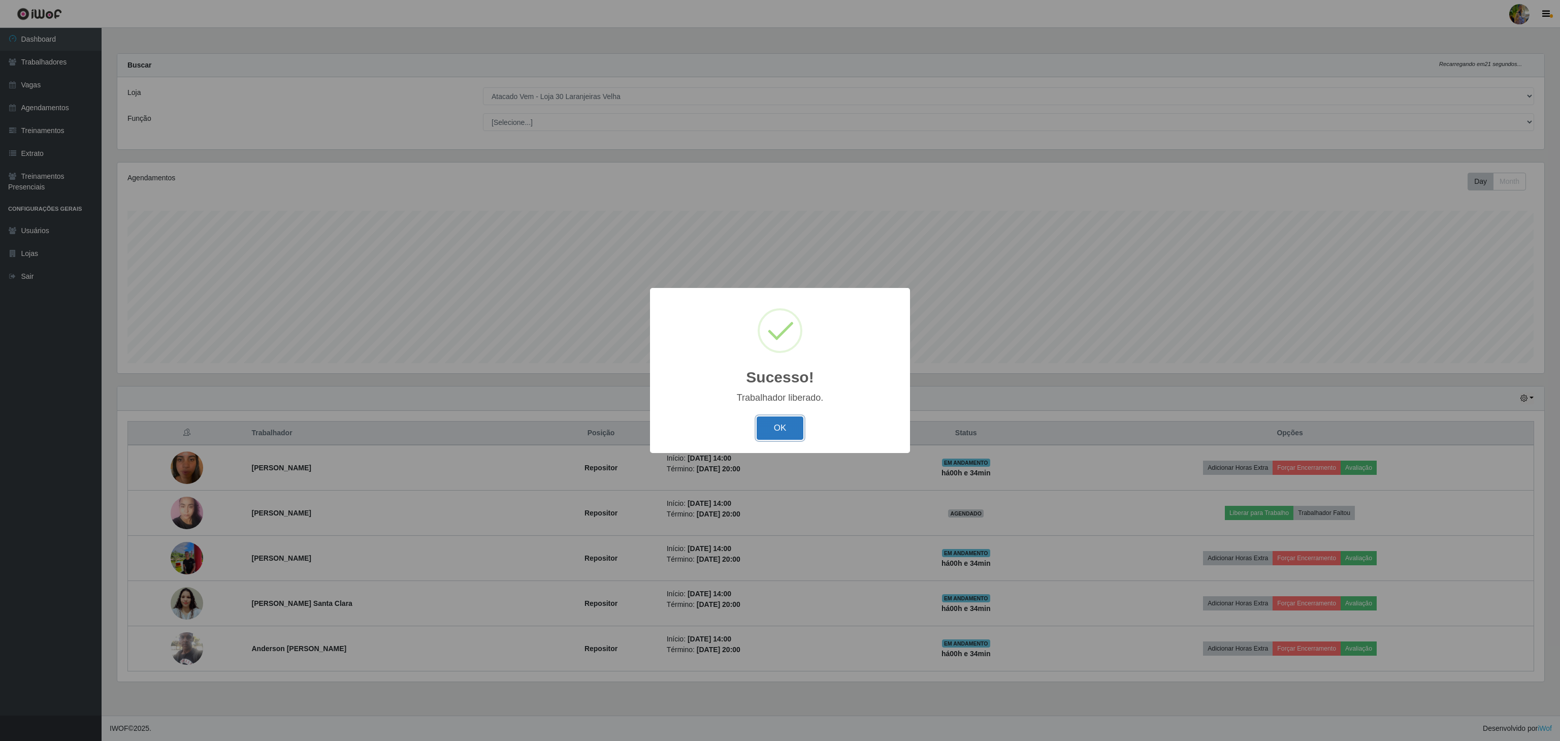
click at [784, 428] on button "OK" at bounding box center [780, 429] width 47 height 24
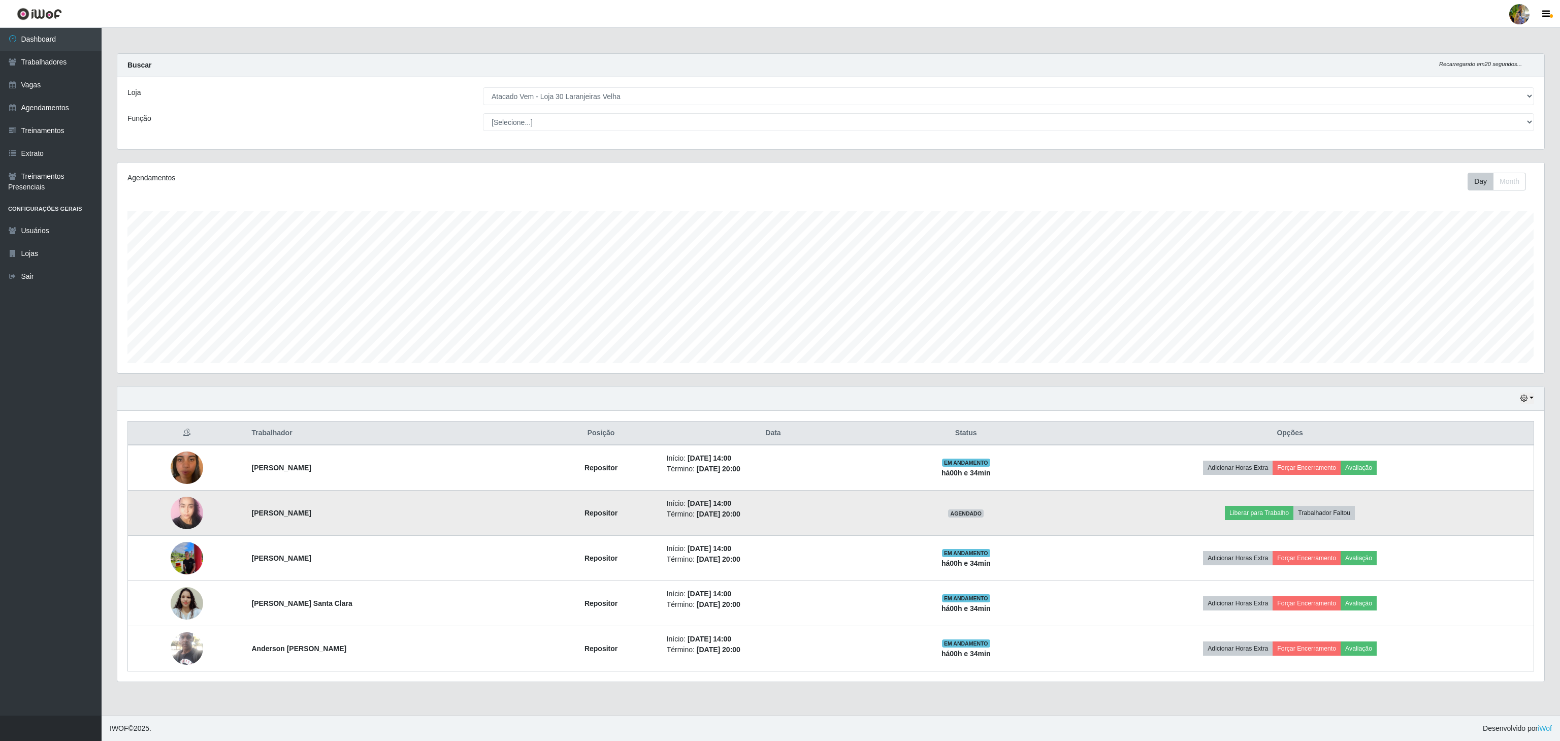
drag, startPoint x: 234, startPoint y: 519, endPoint x: 372, endPoint y: 515, distance: 138.2
click at [372, 515] on tr "[PERSON_NAME] Repositor Início: [DATE] 14:00 Término: [DATE] 20:00 AGENDADO Lib…" at bounding box center [831, 513] width 1406 height 45
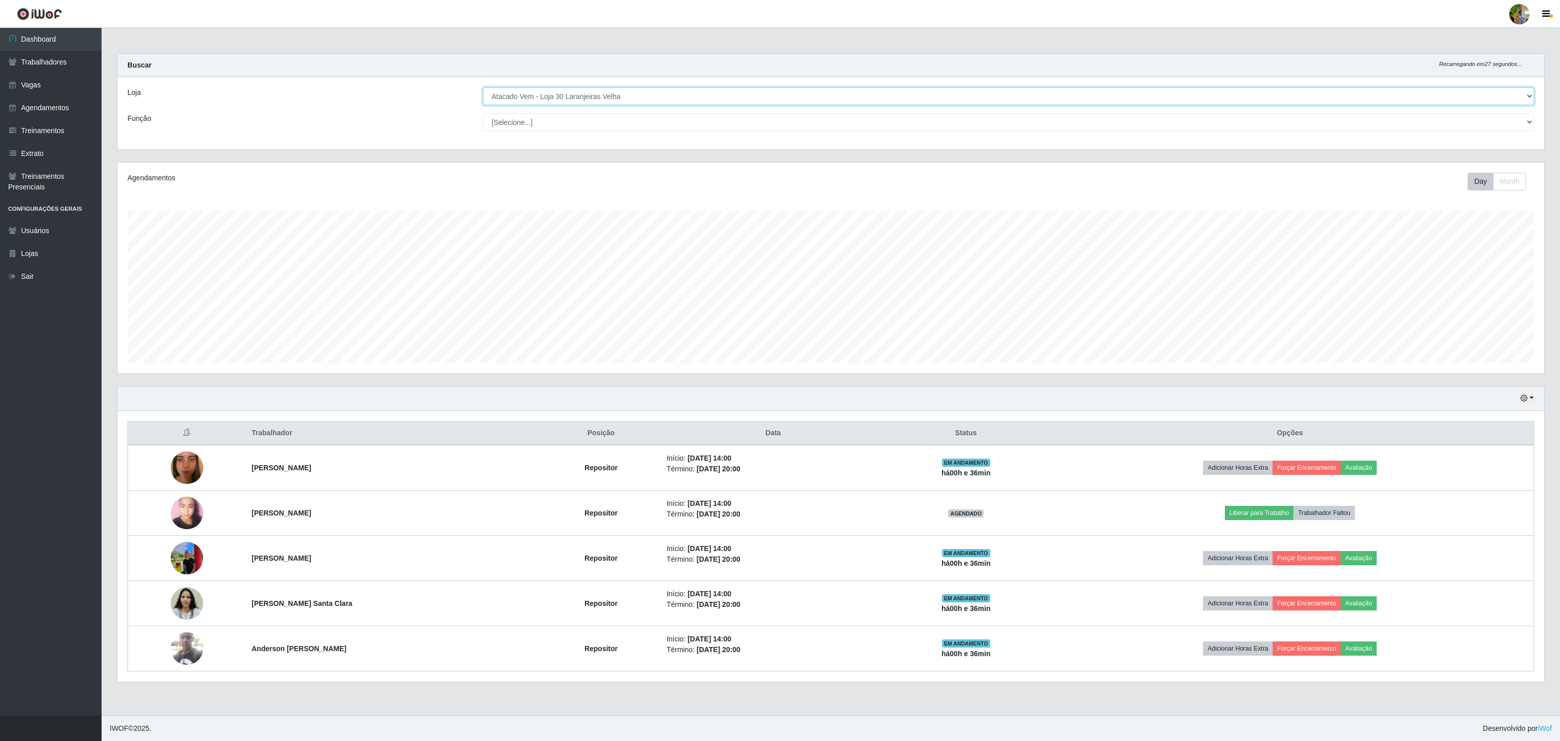
click at [604, 104] on select "[Selecione...] Atacado Vem - [GEOGRAPHIC_DATA] 30 Laranjeiras Velha Atacado Vem…" at bounding box center [1008, 96] width 1051 height 18
select select "450"
click at [483, 88] on select "[Selecione...] Atacado Vem - [GEOGRAPHIC_DATA] 30 Laranjeiras Velha Atacado Vem…" at bounding box center [1008, 96] width 1051 height 18
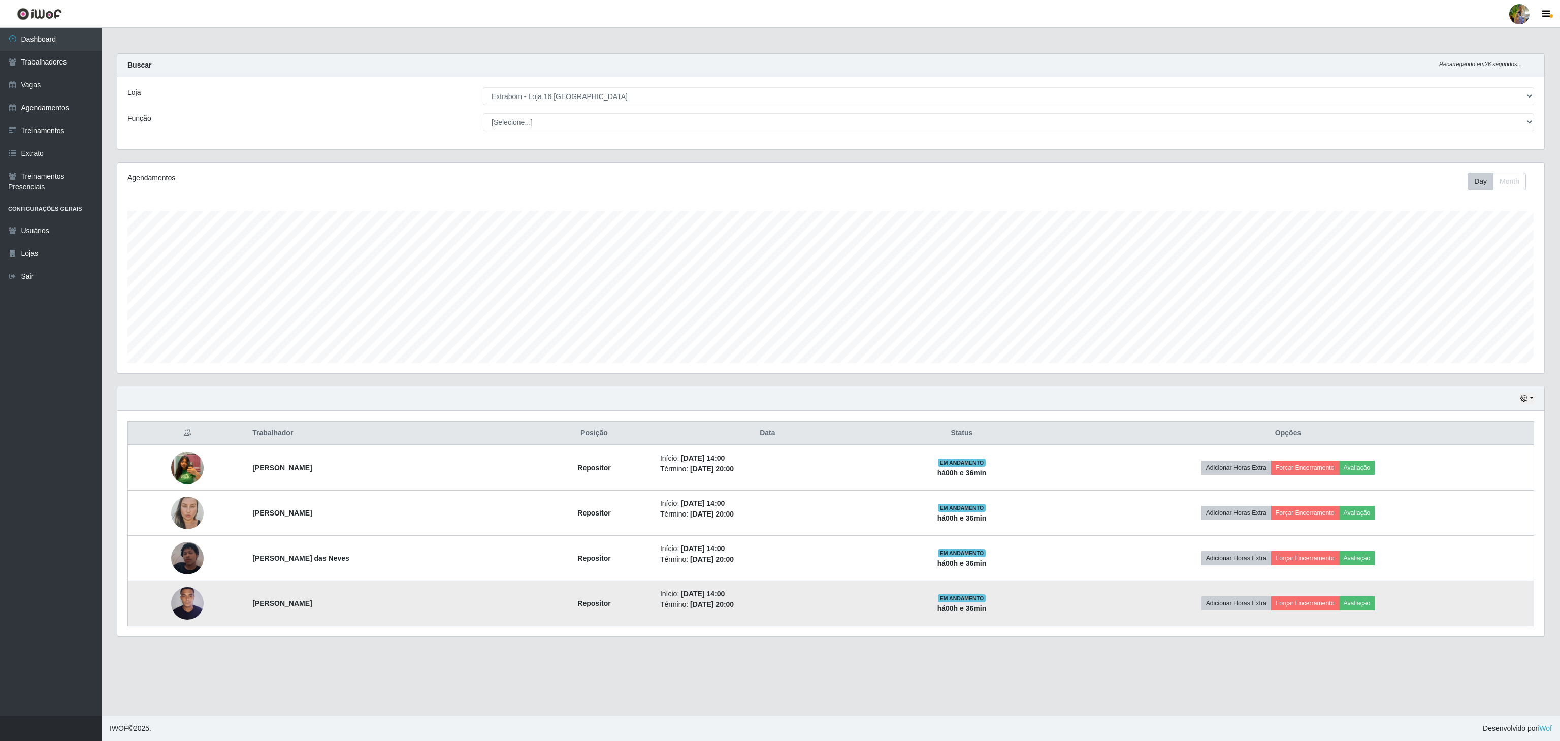
drag, startPoint x: 247, startPoint y: 599, endPoint x: 383, endPoint y: 595, distance: 136.7
click at [383, 595] on td "[PERSON_NAME]" at bounding box center [390, 603] width 288 height 45
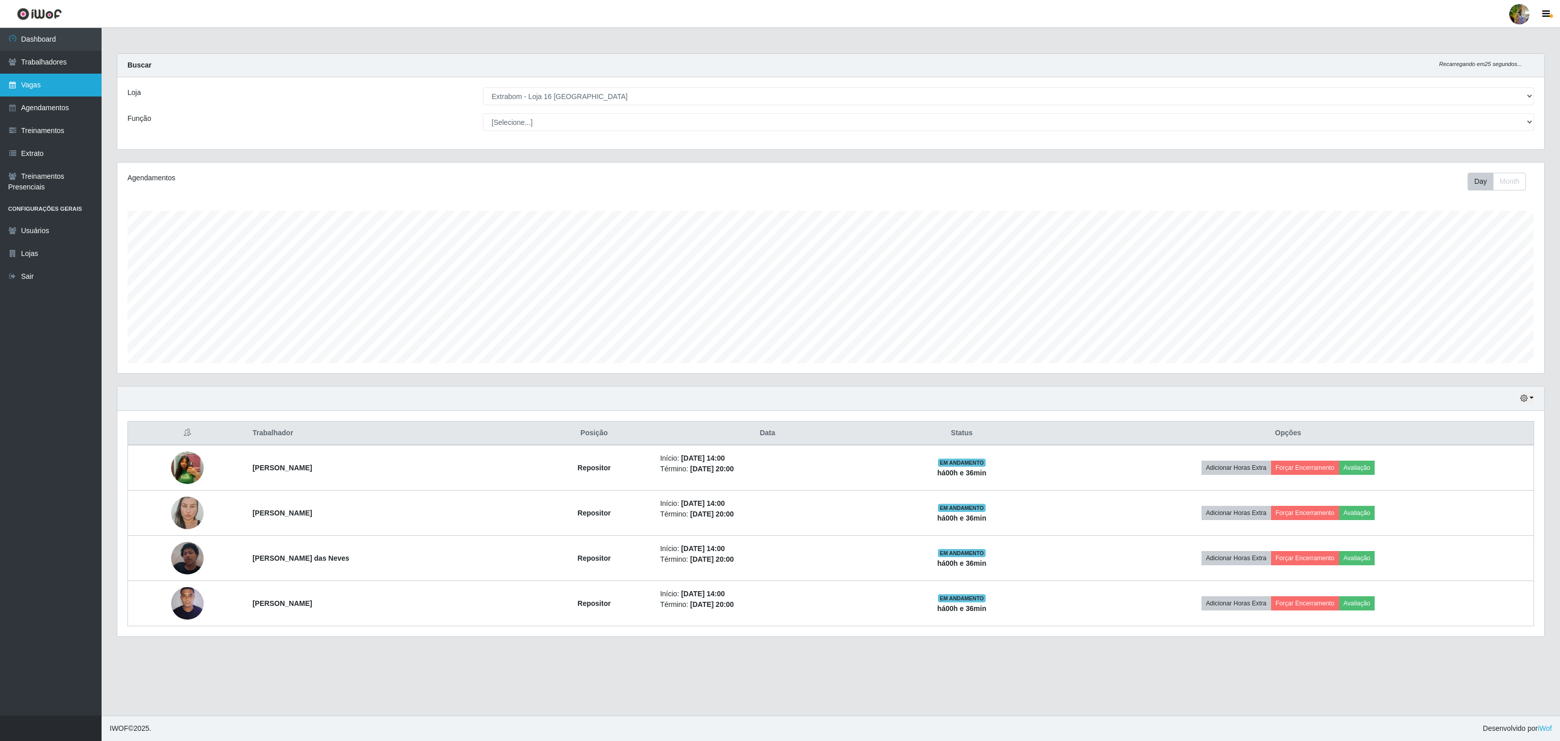
copy strong "[PERSON_NAME]"
click at [70, 62] on link "Trabalhadores" at bounding box center [51, 62] width 102 height 23
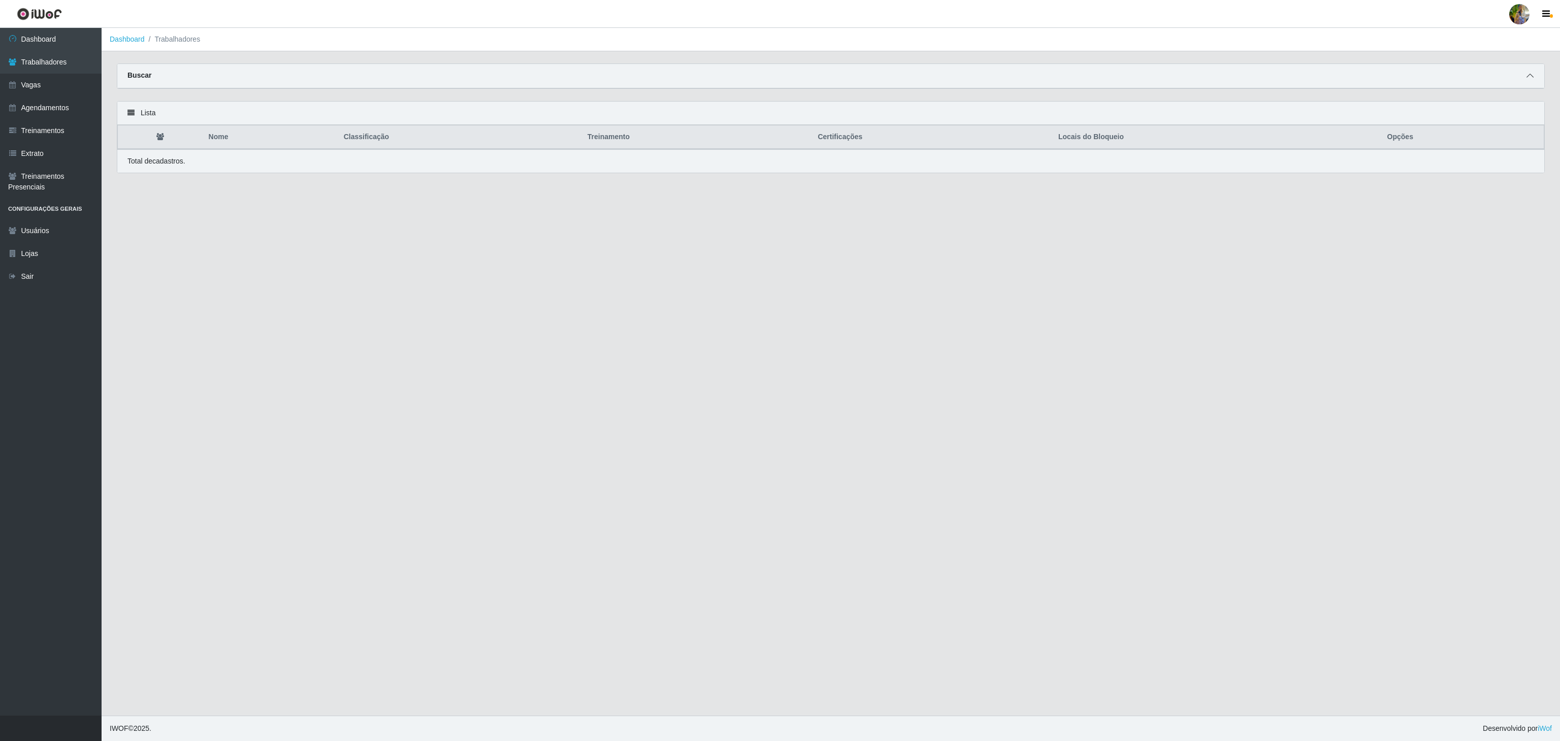
click at [1527, 73] on icon at bounding box center [1530, 75] width 7 height 7
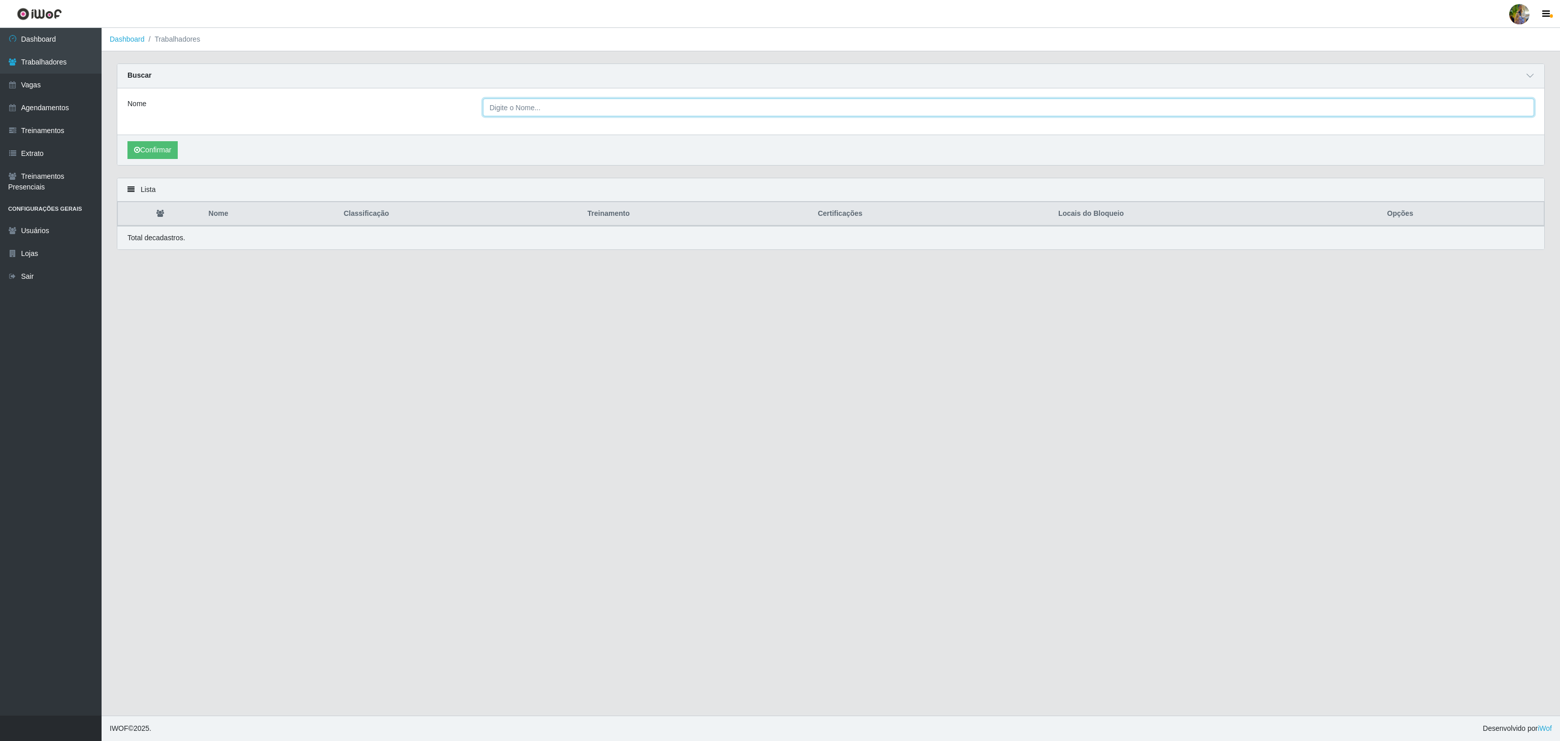
click at [750, 111] on input "Nome" at bounding box center [1008, 108] width 1051 height 18
paste input "[PERSON_NAME]"
type input "[PERSON_NAME]"
click at [167, 159] on button "Confirmar" at bounding box center [152, 150] width 50 height 18
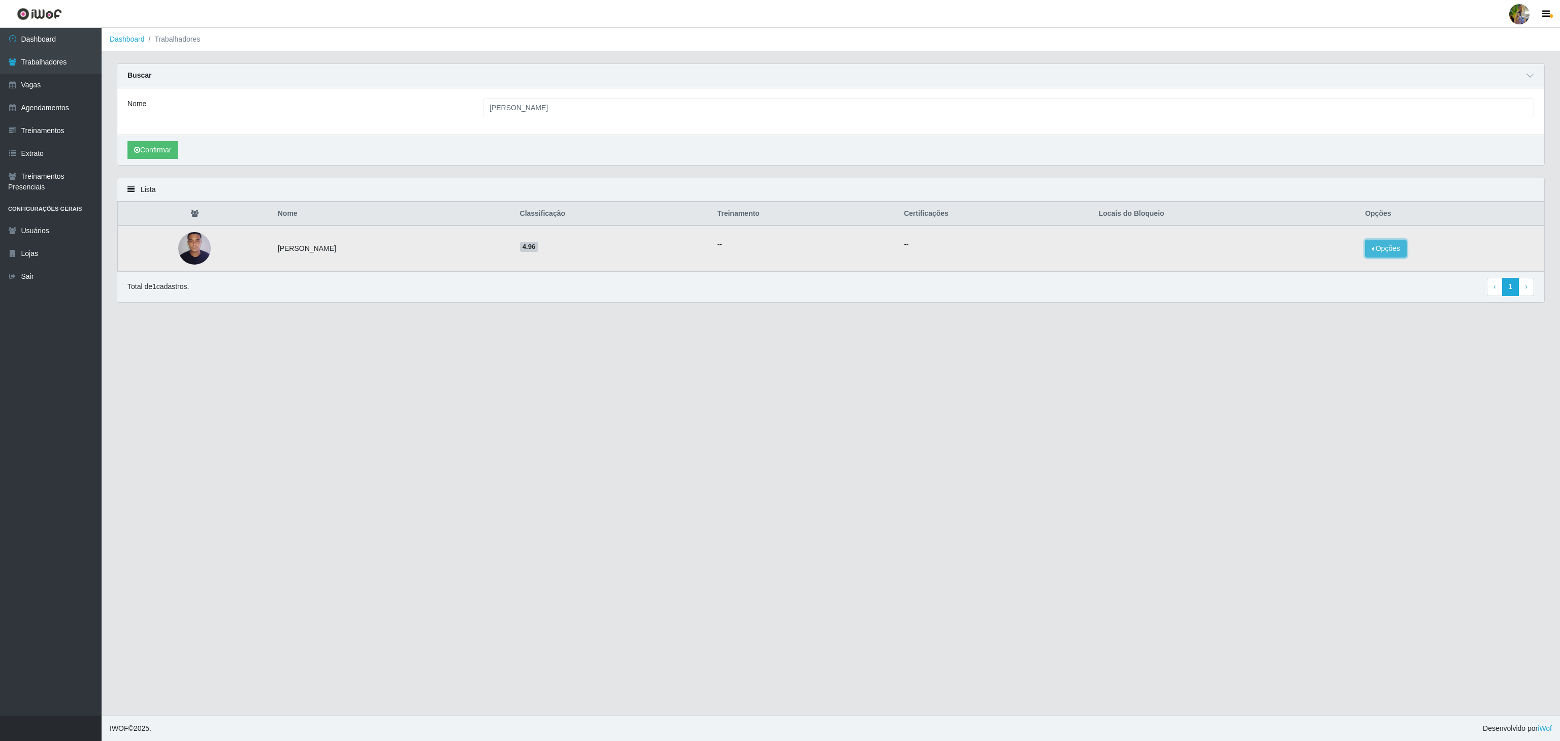
click at [1391, 251] on button "Opções" at bounding box center [1386, 249] width 42 height 18
click at [1199, 401] on main "Dashboard Trabalhadores Carregando... Buscar Nome [PERSON_NAME] Confirmar Lista…" at bounding box center [831, 372] width 1459 height 688
click at [527, 111] on input "[PERSON_NAME]" at bounding box center [1008, 108] width 1051 height 18
click at [79, 38] on link "Dashboard" at bounding box center [51, 39] width 102 height 23
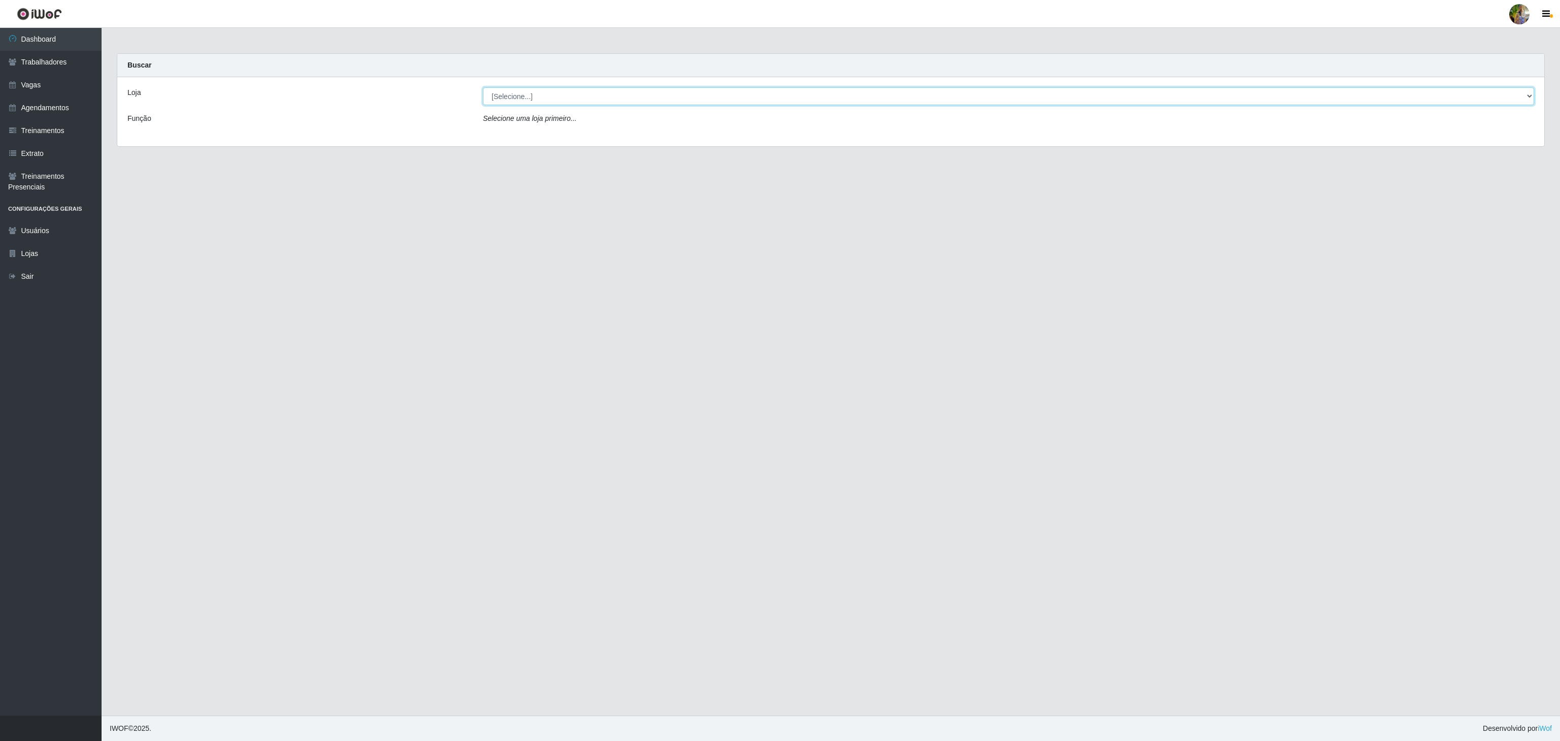
click at [561, 101] on select "[Selecione...] Atacado Vem - [GEOGRAPHIC_DATA] 30 Laranjeiras Velha Atacado Vem…" at bounding box center [1008, 96] width 1051 height 18
click at [483, 88] on select "[Selecione...] Atacado Vem - [GEOGRAPHIC_DATA] 30 Laranjeiras Velha Atacado Vem…" at bounding box center [1008, 96] width 1051 height 18
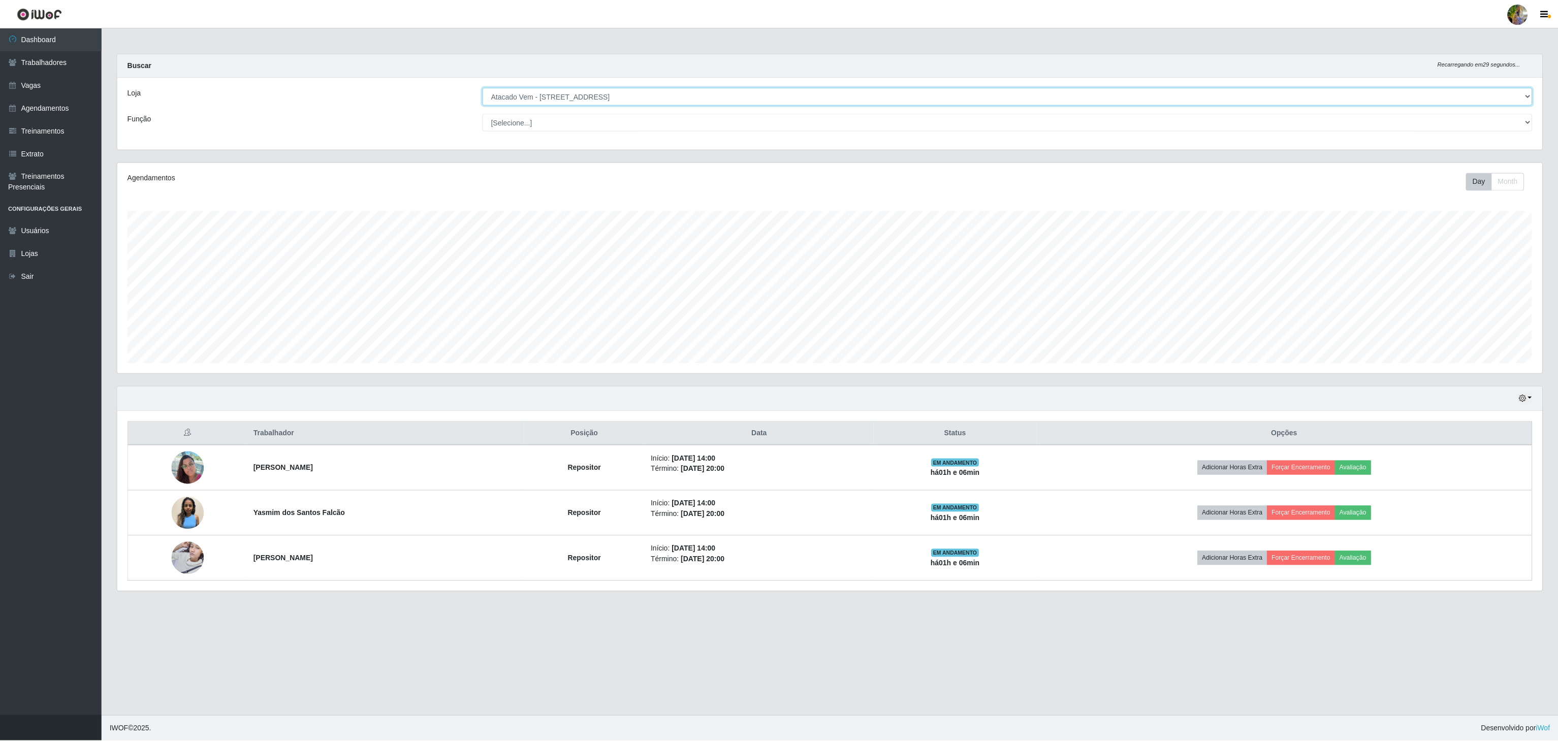
scroll to position [211, 1426]
click at [555, 91] on select "[Selecione...] Atacado Vem - [GEOGRAPHIC_DATA] 30 Laranjeiras Velha Atacado Vem…" at bounding box center [1008, 96] width 1051 height 18
click at [483, 88] on select "[Selecione...] Atacado Vem - [GEOGRAPHIC_DATA] 30 Laranjeiras Velha Atacado Vem…" at bounding box center [1008, 96] width 1051 height 18
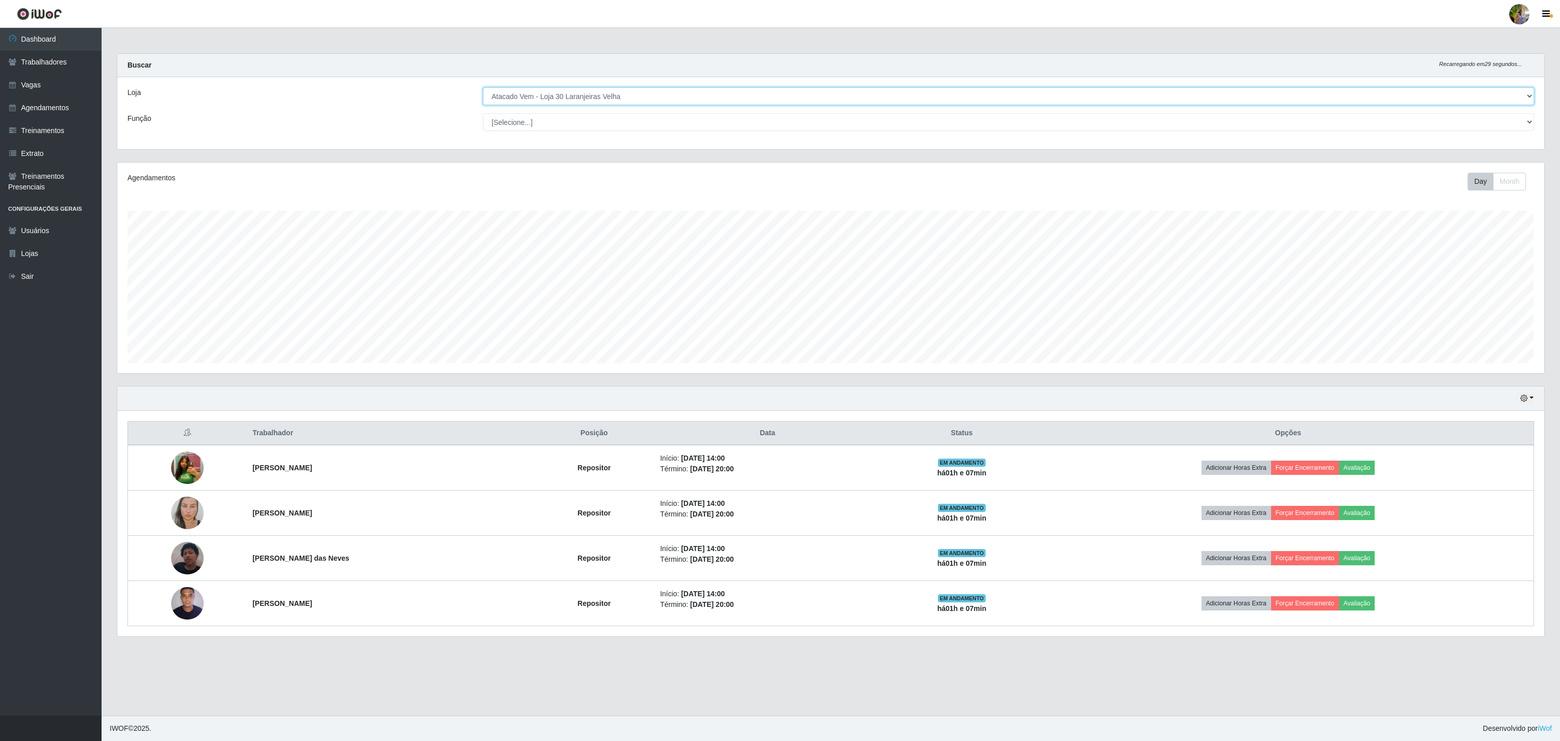
click at [546, 99] on select "[Selecione...] Atacado Vem - [GEOGRAPHIC_DATA] 30 Laranjeiras Velha Atacado Vem…" at bounding box center [1008, 96] width 1051 height 18
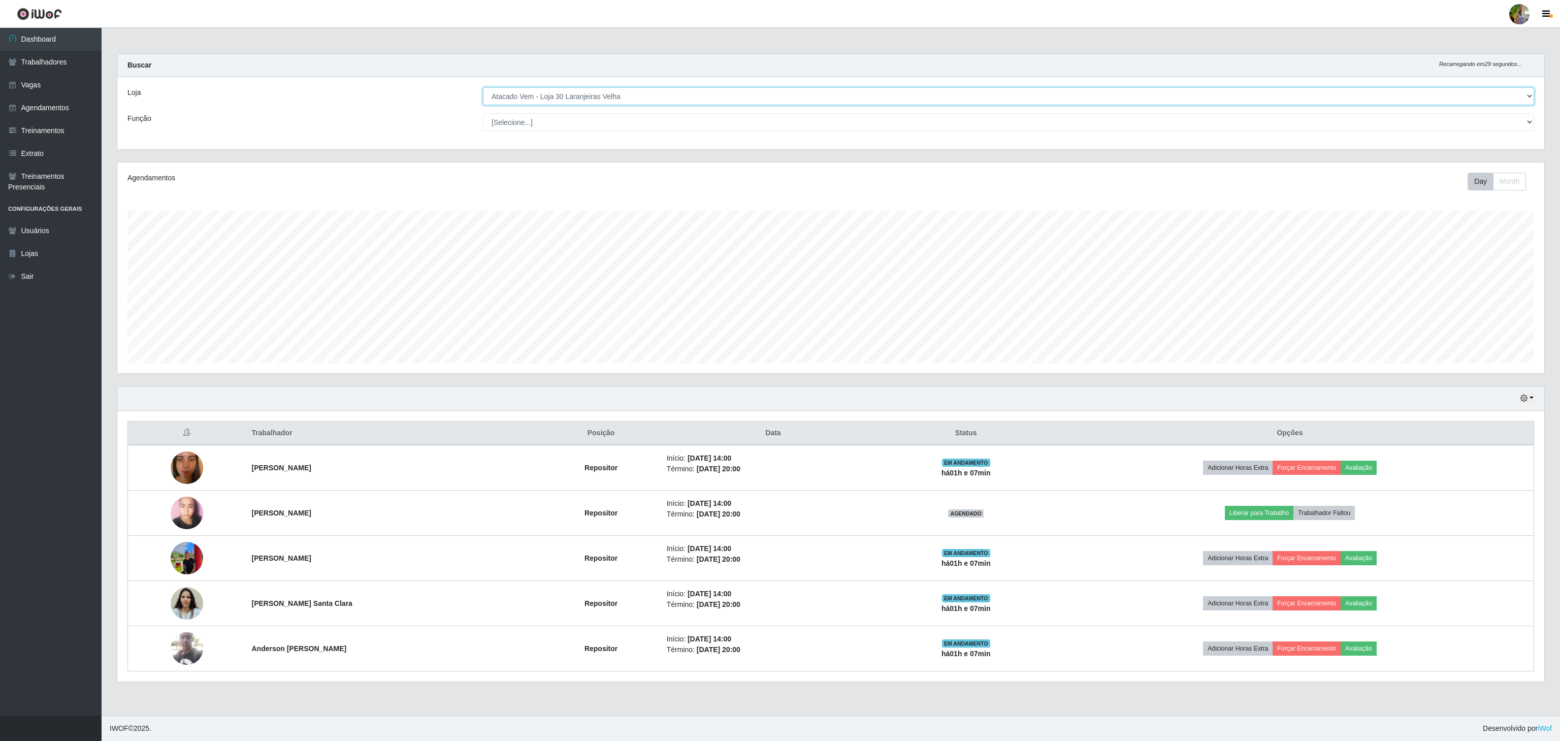
click at [483, 88] on select "[Selecione...] Atacado Vem - [GEOGRAPHIC_DATA] 30 Laranjeiras Velha Atacado Vem…" at bounding box center [1008, 96] width 1051 height 18
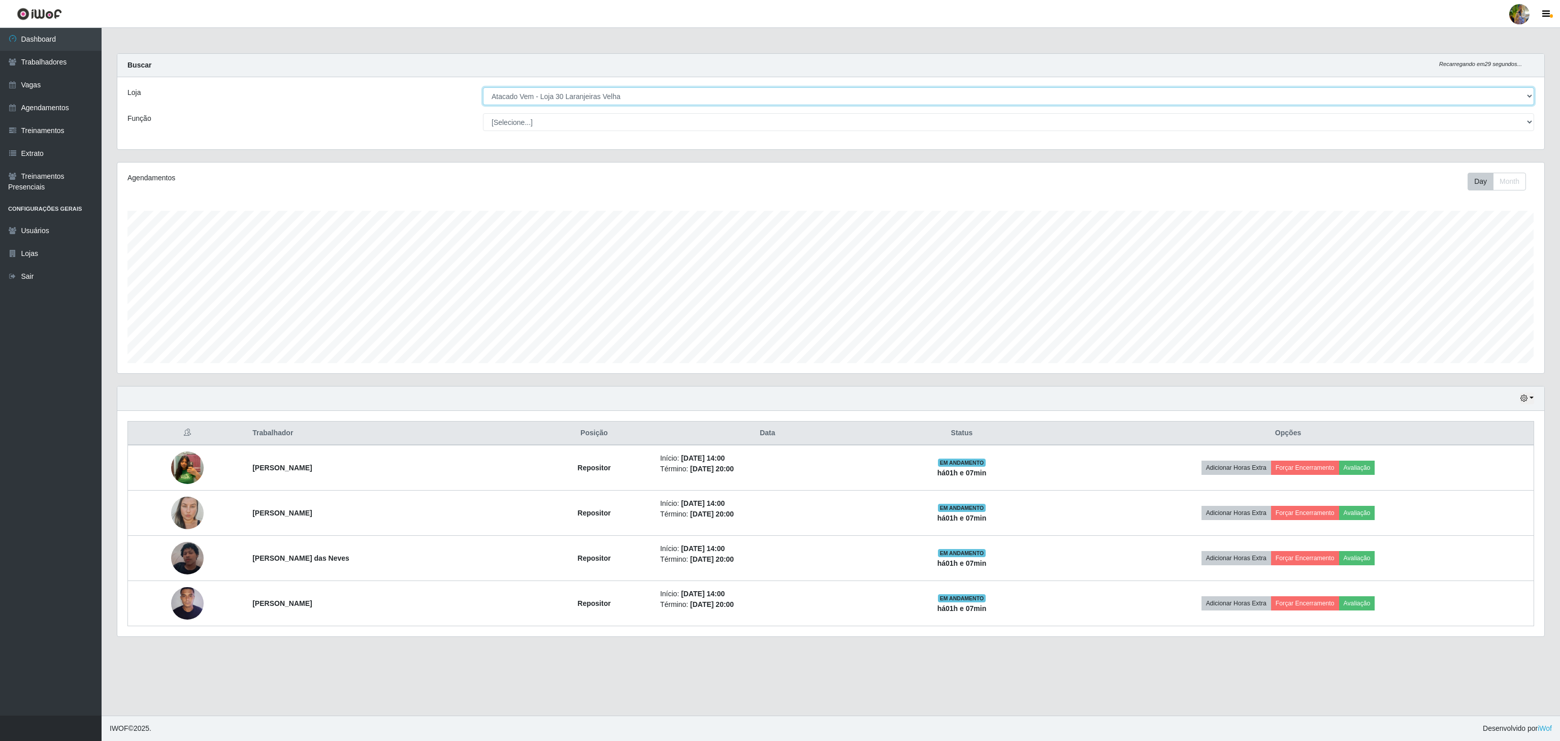
drag, startPoint x: 572, startPoint y: 90, endPoint x: 571, endPoint y: 97, distance: 6.2
click at [572, 90] on select "[Selecione...] Atacado Vem - [GEOGRAPHIC_DATA] 30 Laranjeiras Velha Atacado Vem…" at bounding box center [1008, 96] width 1051 height 18
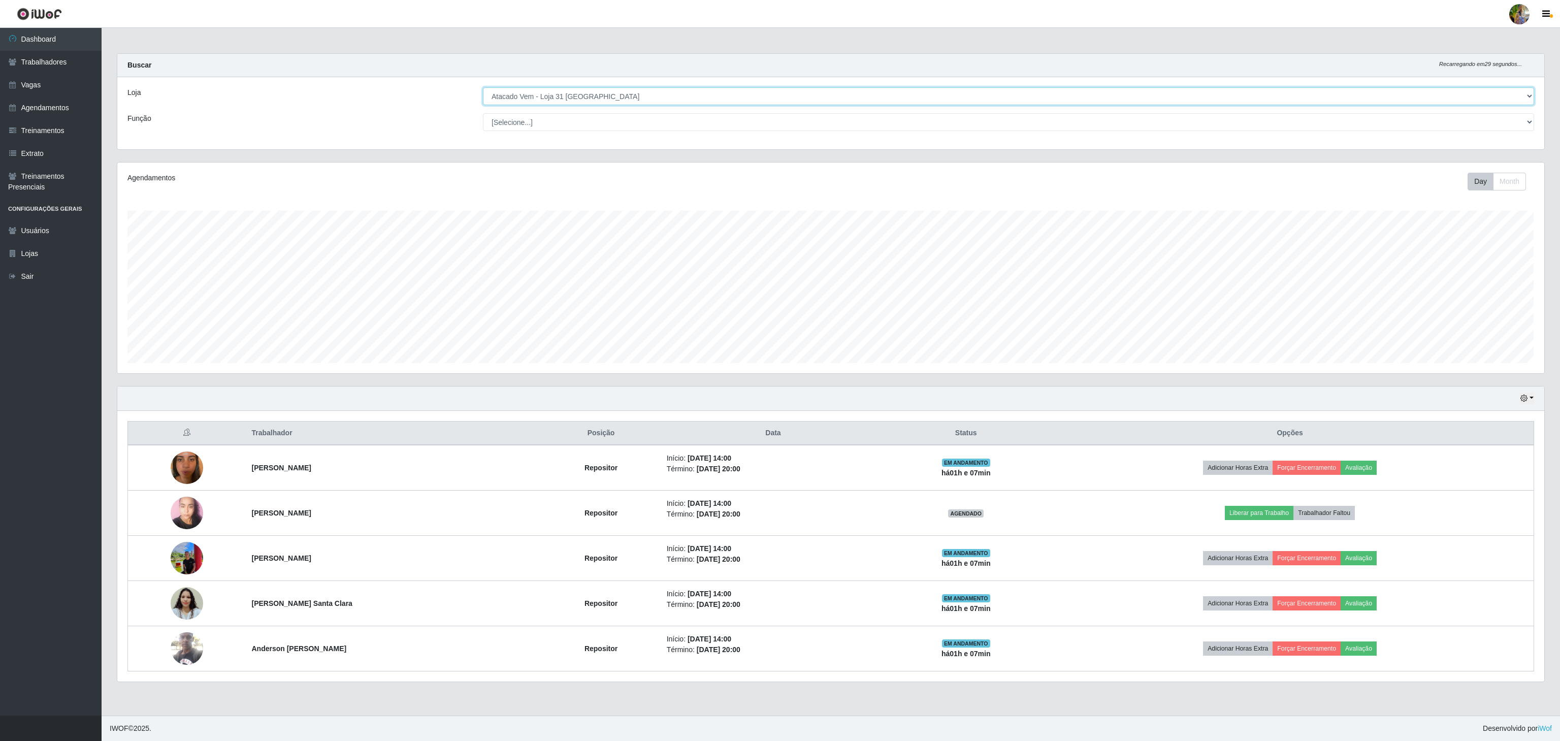
click at [483, 88] on select "[Selecione...] Atacado Vem - [GEOGRAPHIC_DATA] 30 Laranjeiras Velha Atacado Vem…" at bounding box center [1008, 96] width 1051 height 18
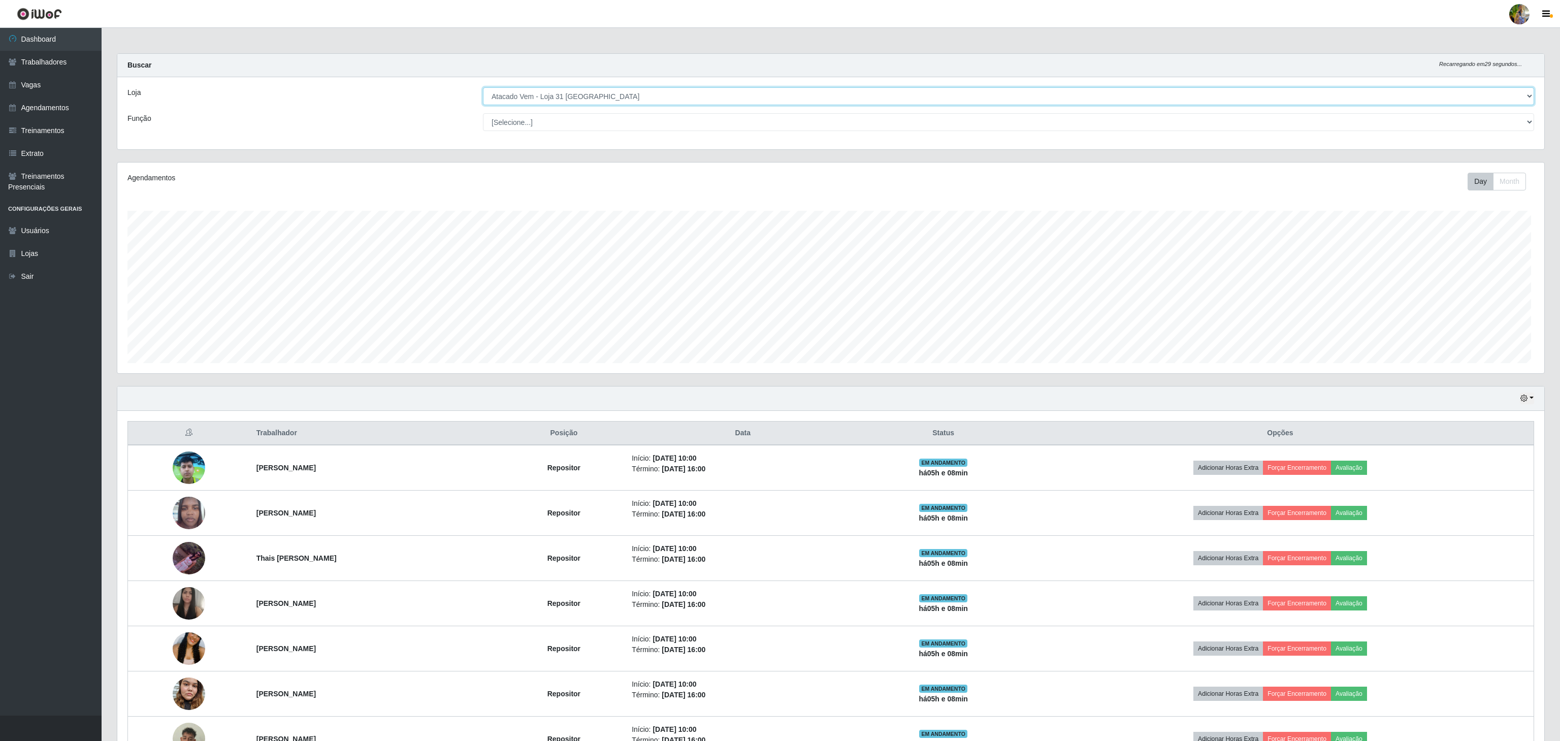
scroll to position [507723, 506509]
click at [898, 88] on select "[Selecione...] Atacado Vem - [GEOGRAPHIC_DATA] 30 Laranjeiras Velha Atacado Vem…" at bounding box center [1007, 96] width 1049 height 18
click at [483, 88] on select "[Selecione...] Atacado Vem - [GEOGRAPHIC_DATA] 30 Laranjeiras Velha Atacado Vem…" at bounding box center [1007, 96] width 1049 height 18
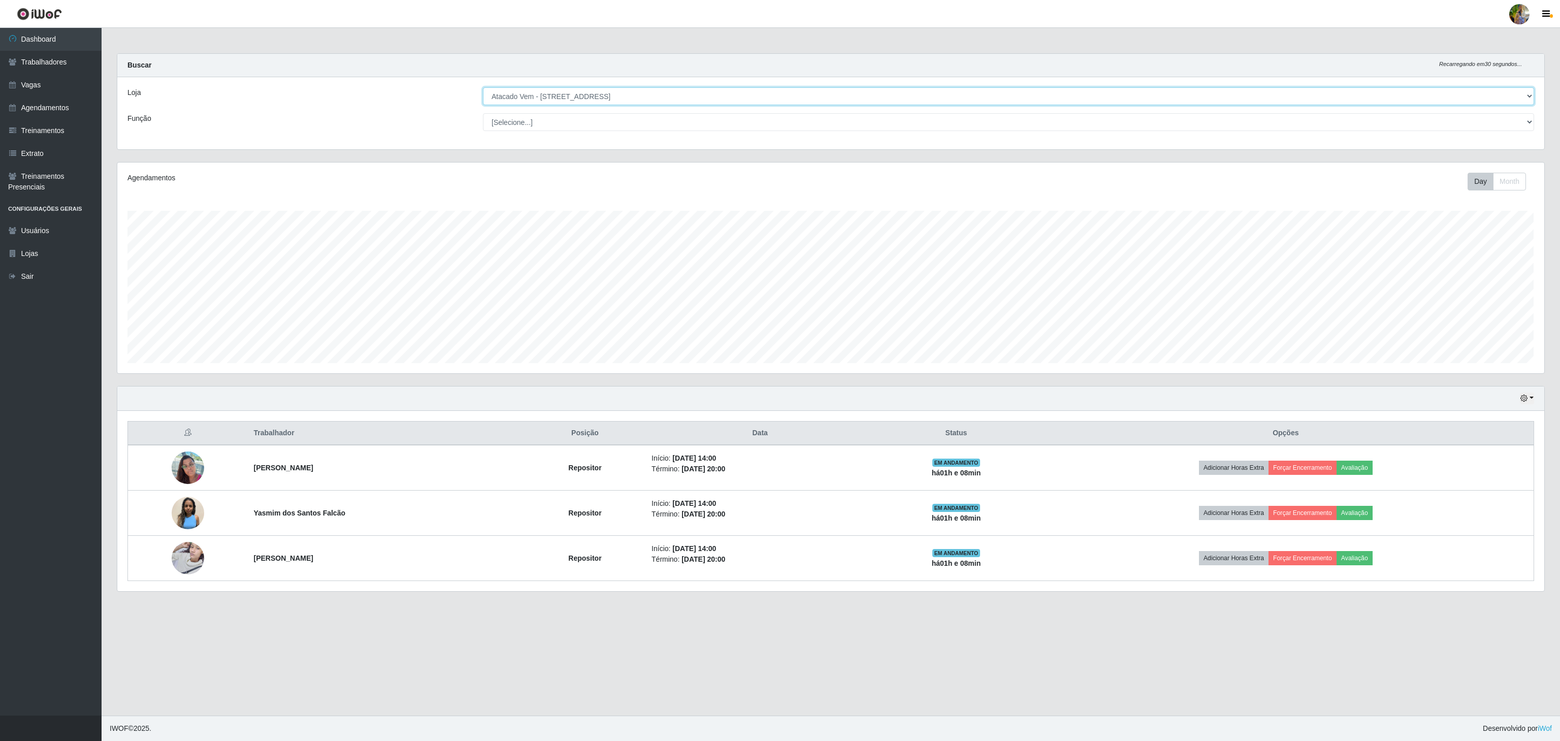
click at [691, 97] on select "[Selecione...] Atacado Vem - [GEOGRAPHIC_DATA] 30 Laranjeiras Velha Atacado Vem…" at bounding box center [1008, 96] width 1051 height 18
click at [483, 88] on select "[Selecione...] Atacado Vem - [GEOGRAPHIC_DATA] 30 Laranjeiras Velha Atacado Vem…" at bounding box center [1008, 96] width 1051 height 18
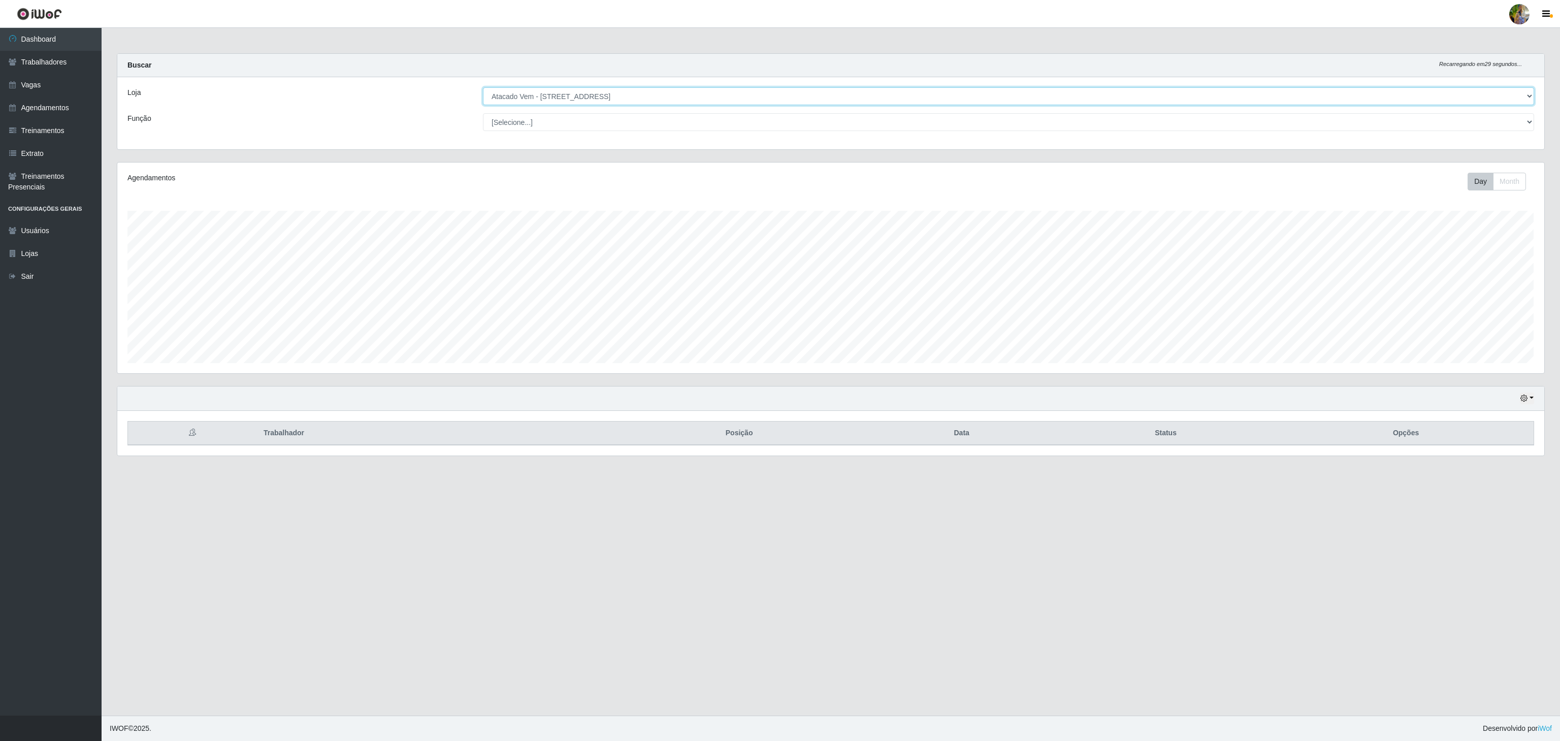
click at [627, 97] on select "[Selecione...] Atacado Vem - [GEOGRAPHIC_DATA] 30 Laranjeiras Velha Atacado Vem…" at bounding box center [1008, 96] width 1051 height 18
click at [483, 88] on select "[Selecione...] Atacado Vem - [GEOGRAPHIC_DATA] 30 Laranjeiras Velha Atacado Vem…" at bounding box center [1008, 96] width 1051 height 18
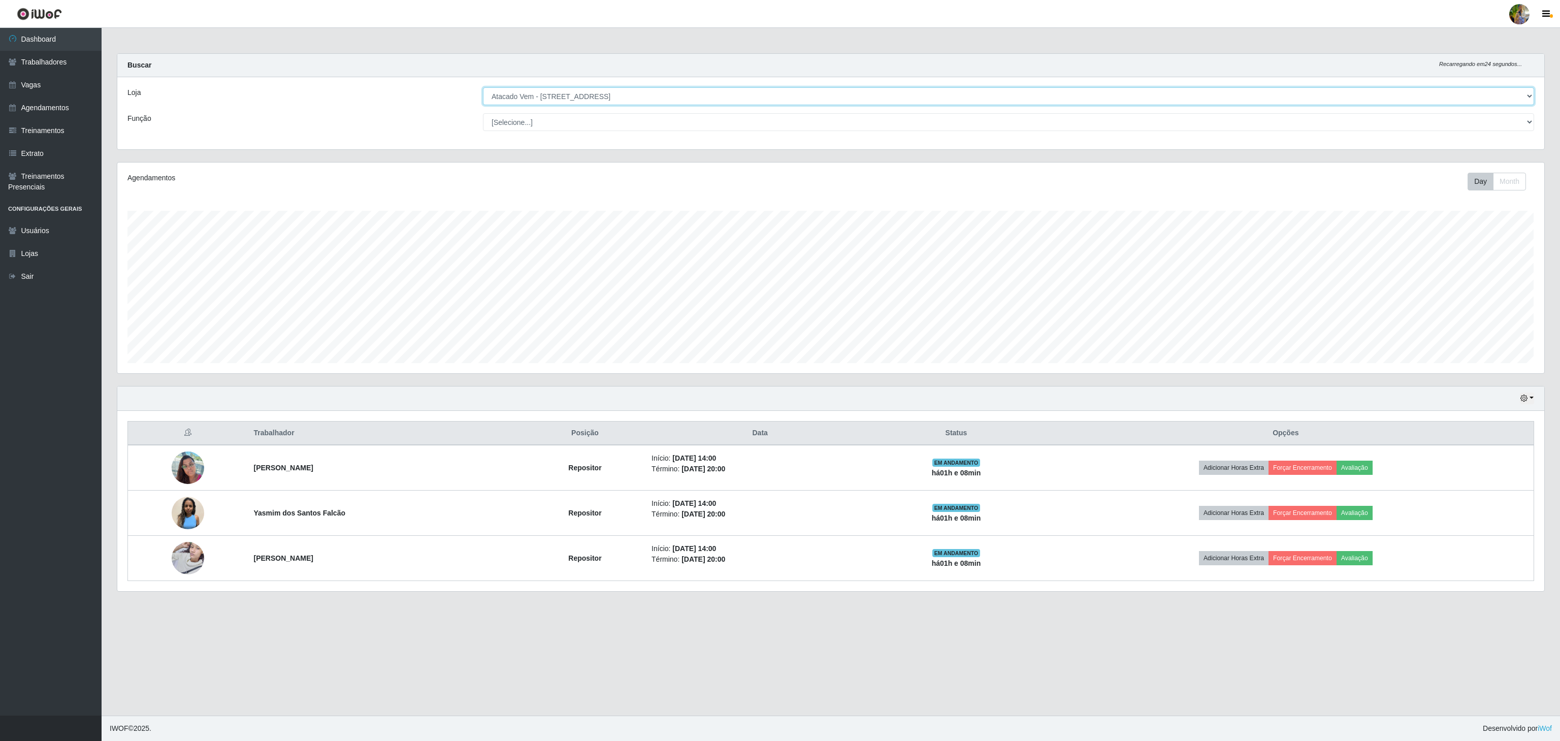
click at [552, 94] on select "[Selecione...] Atacado Vem - [GEOGRAPHIC_DATA] 30 Laranjeiras Velha Atacado Vem…" at bounding box center [1008, 96] width 1051 height 18
click at [483, 88] on select "[Selecione...] Atacado Vem - [GEOGRAPHIC_DATA] 30 Laranjeiras Velha Atacado Vem…" at bounding box center [1008, 96] width 1051 height 18
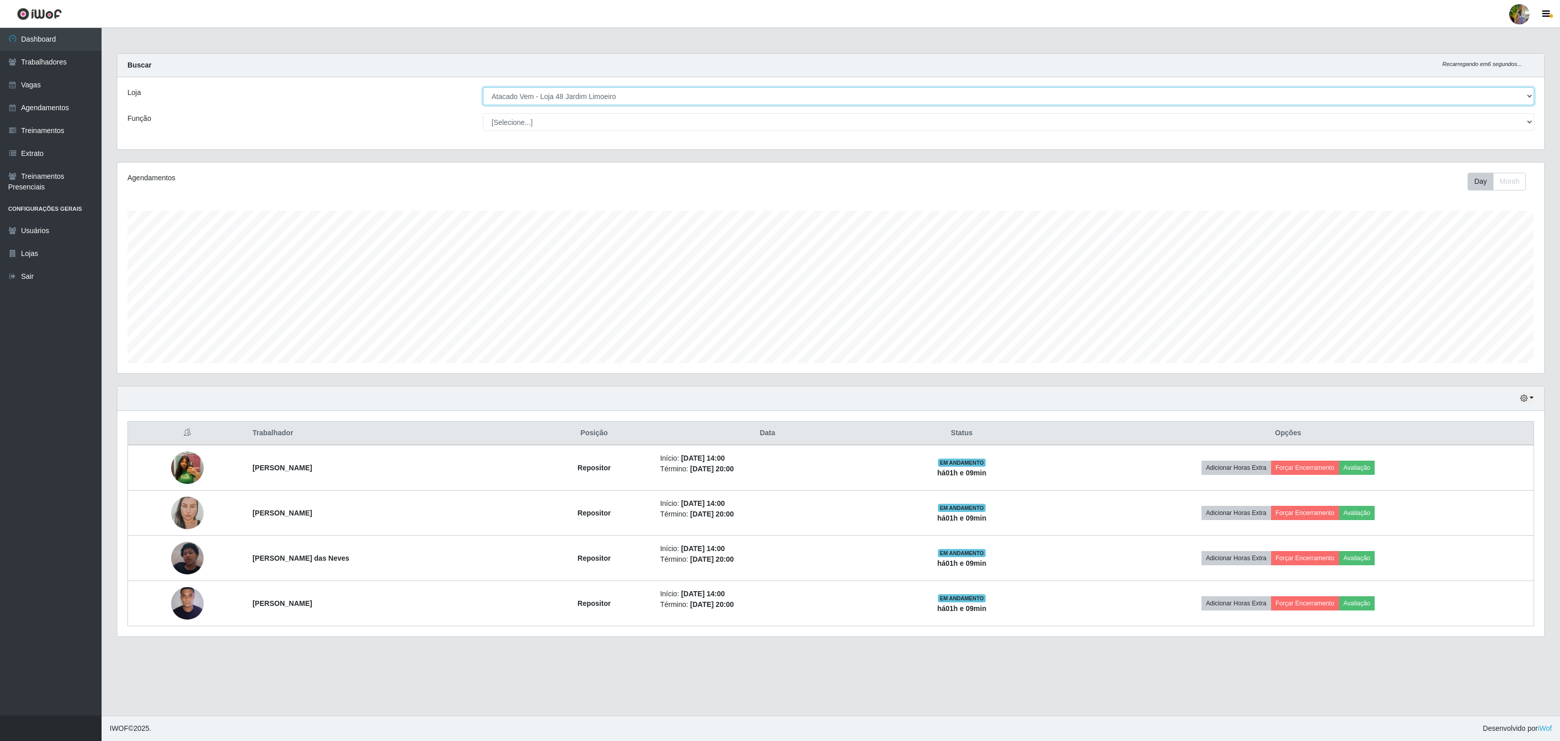
click at [705, 99] on select "[Selecione...] Atacado Vem - [GEOGRAPHIC_DATA] 30 Laranjeiras Velha Atacado Vem…" at bounding box center [1008, 96] width 1051 height 18
click at [483, 88] on select "[Selecione...] Atacado Vem - [GEOGRAPHIC_DATA] 30 Laranjeiras Velha Atacado Vem…" at bounding box center [1008, 96] width 1051 height 18
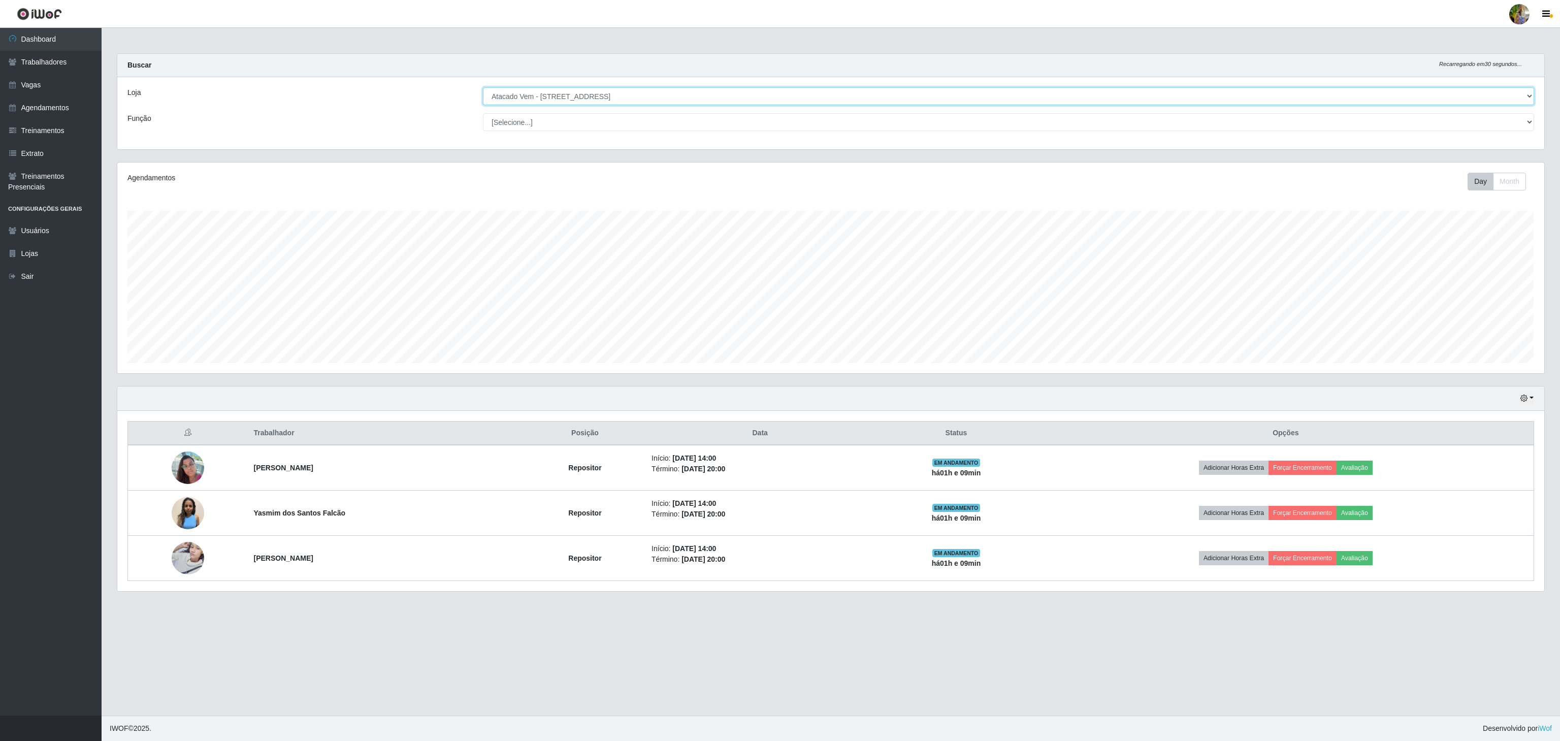
click at [625, 91] on select "[Selecione...] Atacado Vem - [GEOGRAPHIC_DATA] 30 Laranjeiras Velha Atacado Vem…" at bounding box center [1008, 96] width 1051 height 18
click at [483, 88] on select "[Selecione...] Atacado Vem - [GEOGRAPHIC_DATA] 30 Laranjeiras Velha Atacado Vem…" at bounding box center [1008, 96] width 1051 height 18
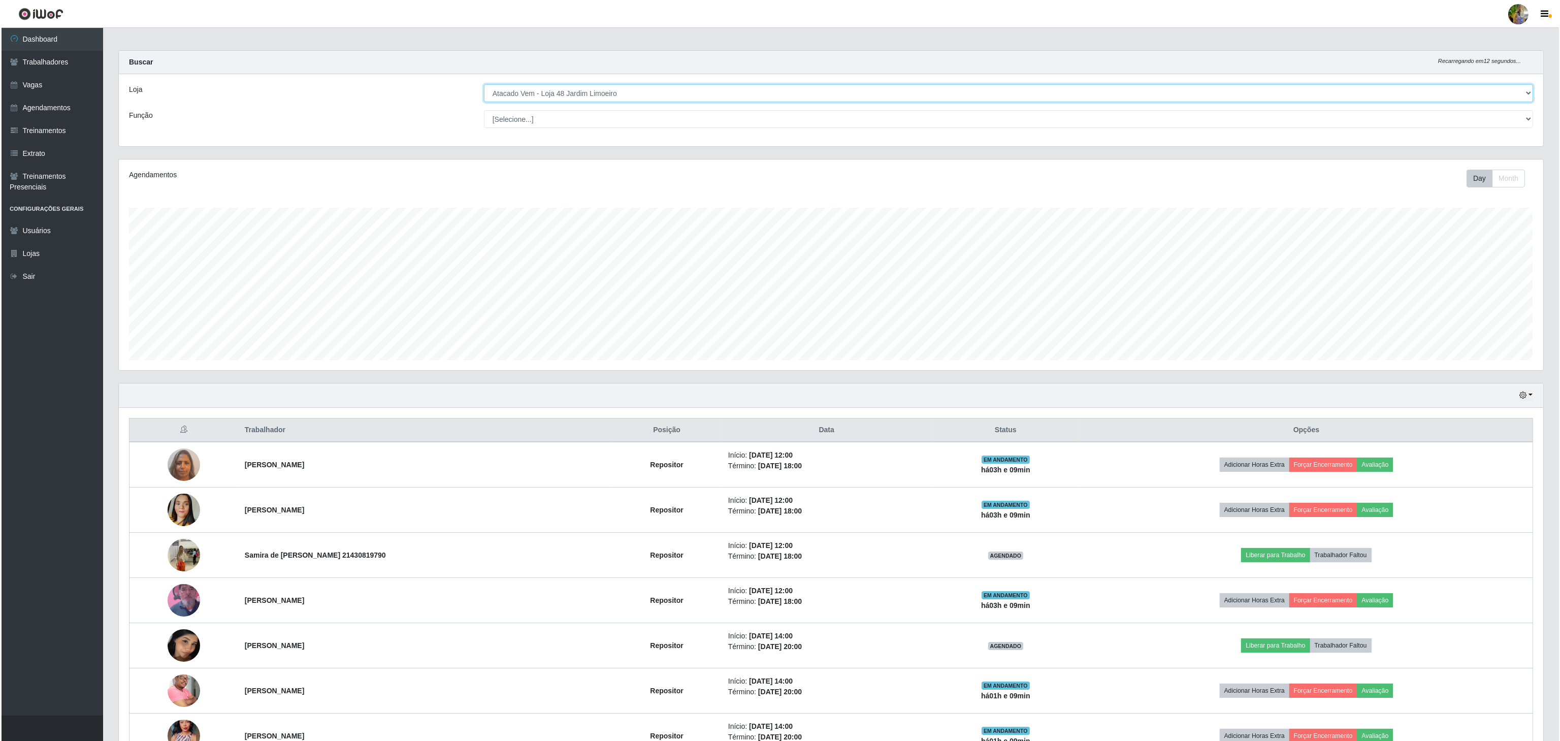
scroll to position [0, 0]
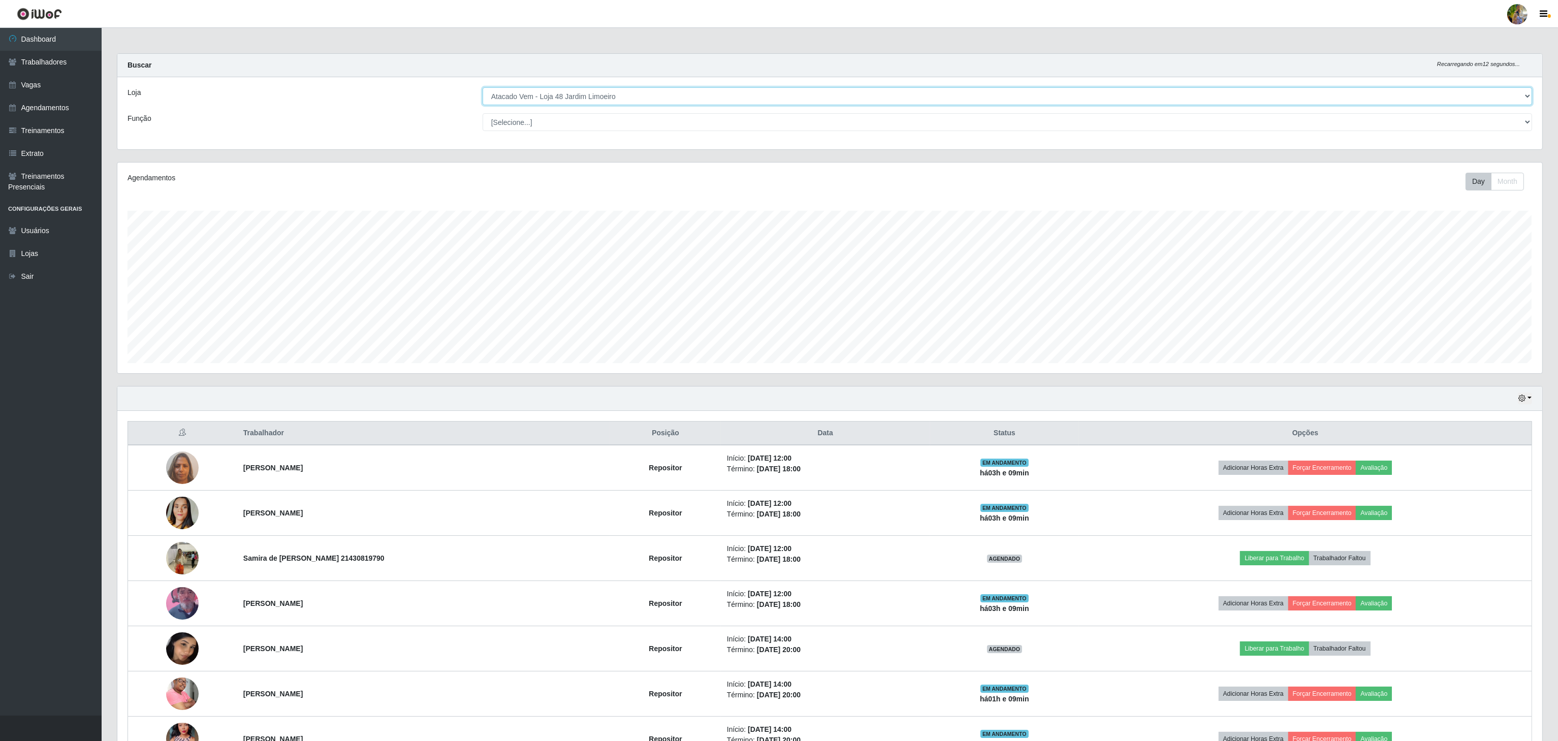
click at [675, 100] on select "[Selecione...] Atacado Vem - [GEOGRAPHIC_DATA] 30 Laranjeiras Velha Atacado Vem…" at bounding box center [1007, 96] width 1049 height 18
click at [655, 94] on select "[Selecione...] Atacado Vem - [GEOGRAPHIC_DATA] 30 Laranjeiras Velha Atacado Vem…" at bounding box center [1007, 96] width 1049 height 18
click at [483, 88] on select "[Selecione...] Atacado Vem - [GEOGRAPHIC_DATA] 30 Laranjeiras Velha Atacado Vem…" at bounding box center [1007, 96] width 1049 height 18
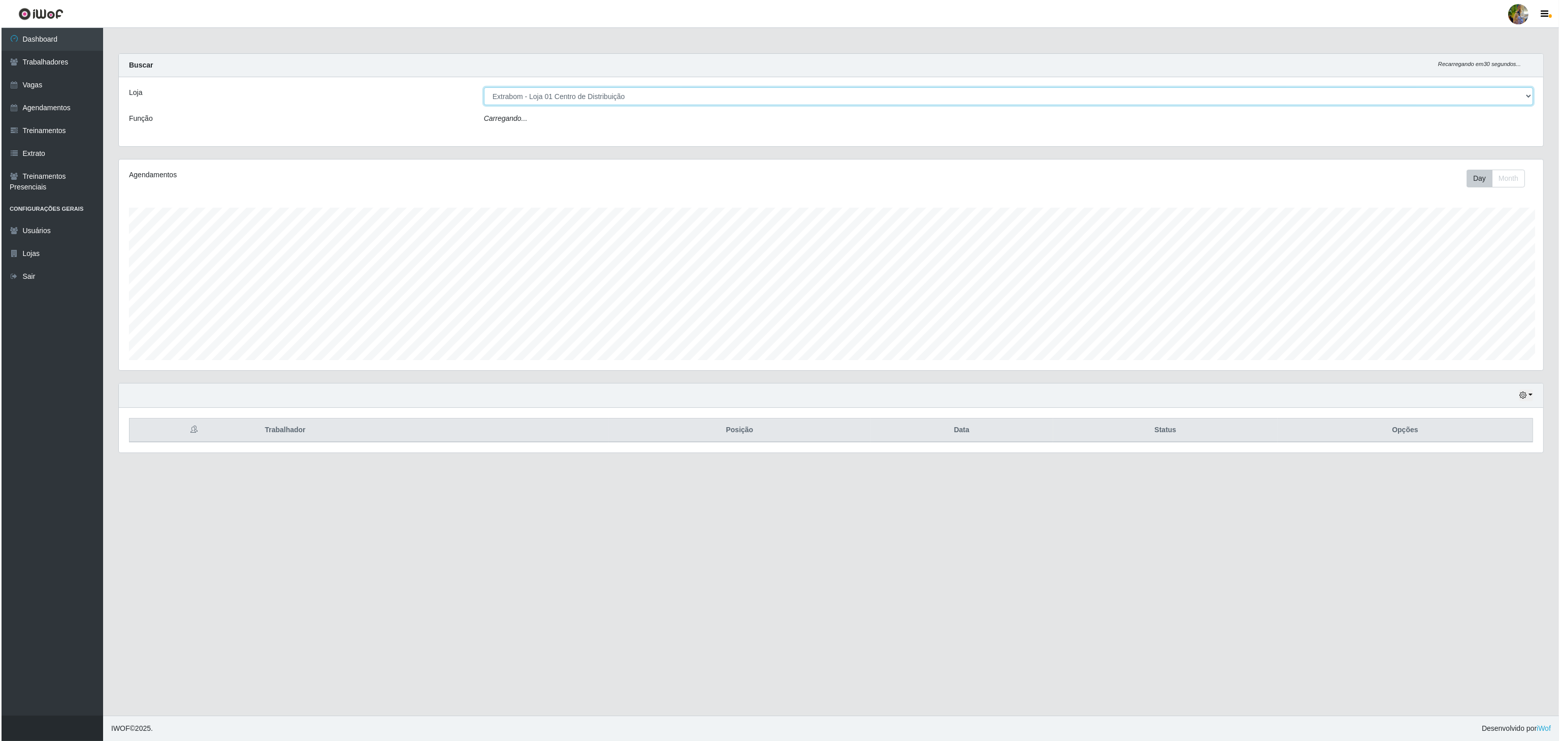
scroll to position [211, 1426]
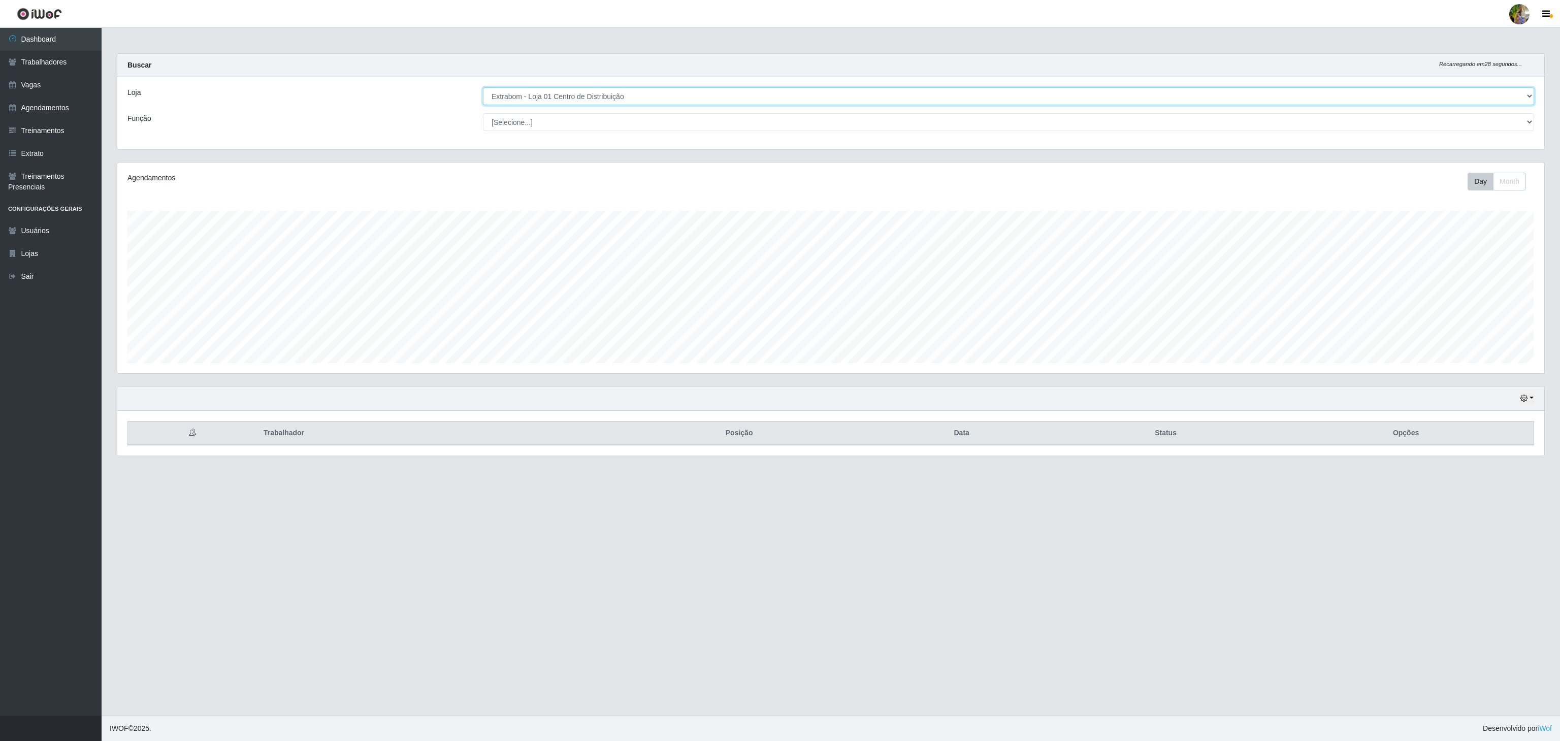
click at [664, 99] on select "[Selecione...] Atacado Vem - [GEOGRAPHIC_DATA] 30 Laranjeiras Velha Atacado Vem…" at bounding box center [1008, 96] width 1051 height 18
click at [483, 88] on select "[Selecione...] Atacado Vem - [GEOGRAPHIC_DATA] 30 Laranjeiras Velha Atacado Vem…" at bounding box center [1008, 96] width 1051 height 18
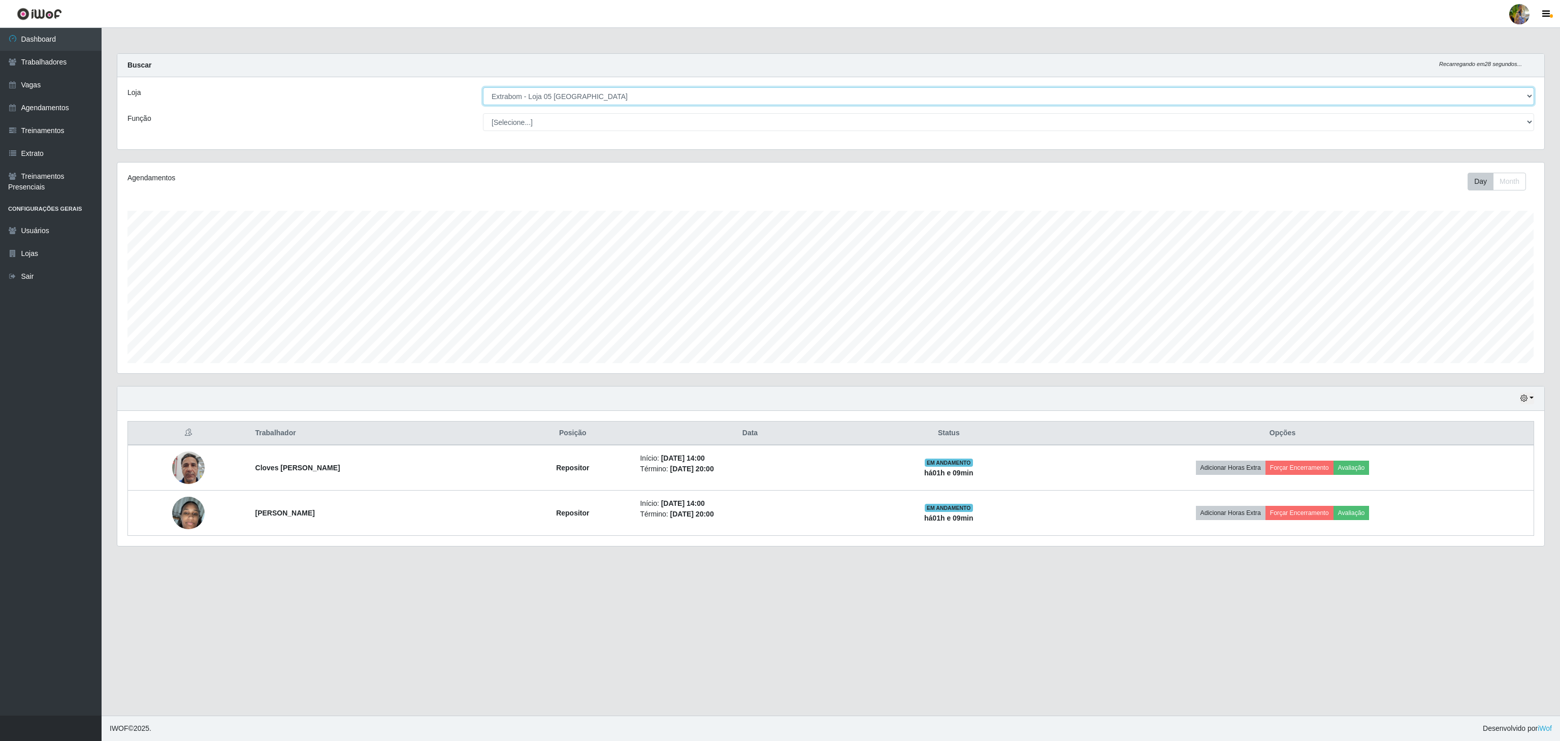
click at [622, 102] on select "[Selecione...] Atacado Vem - [GEOGRAPHIC_DATA] 30 Laranjeiras Velha Atacado Vem…" at bounding box center [1008, 96] width 1051 height 18
click at [483, 88] on select "[Selecione...] Atacado Vem - [GEOGRAPHIC_DATA] 30 Laranjeiras Velha Atacado Vem…" at bounding box center [1008, 96] width 1051 height 18
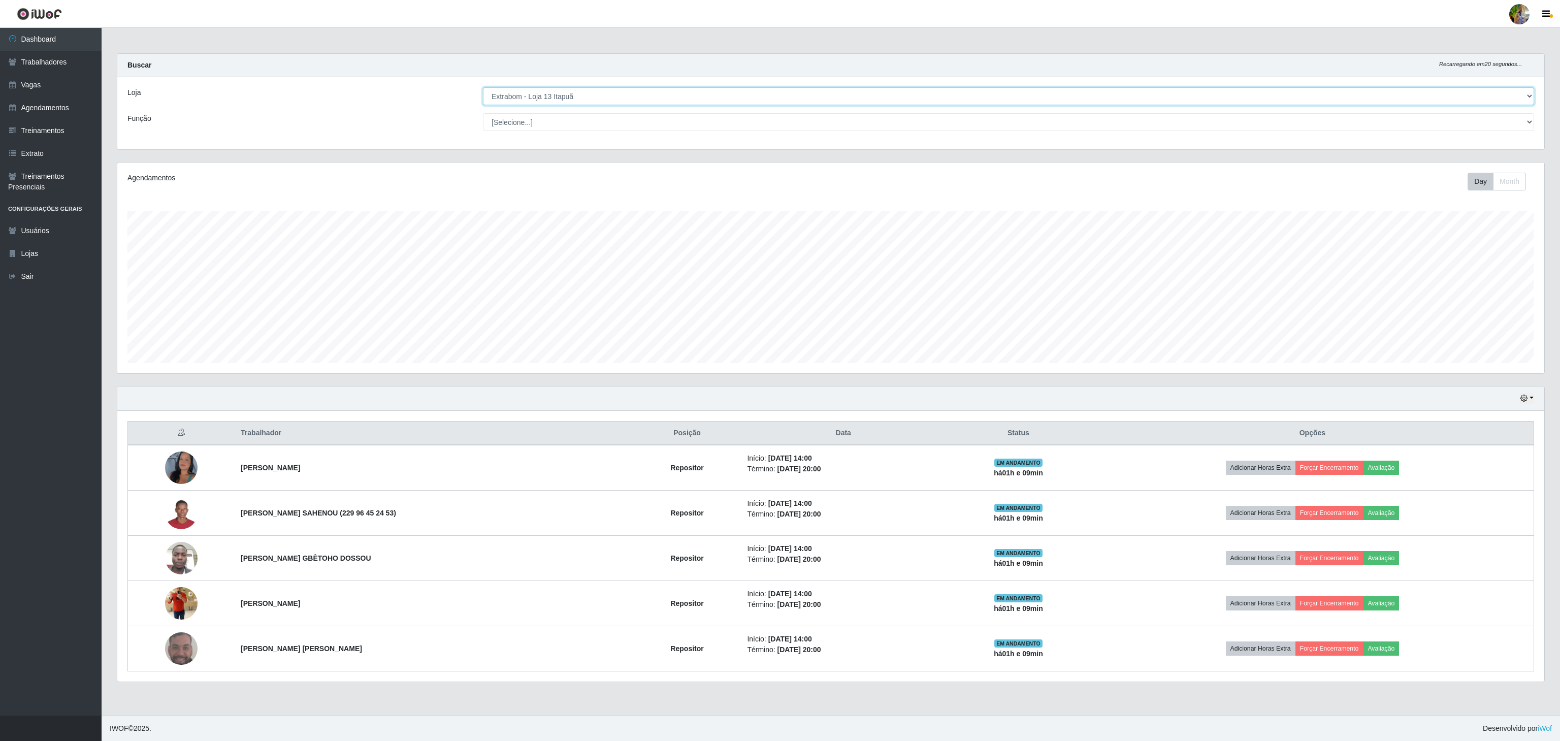
click at [626, 99] on select "[Selecione...] Atacado Vem - [GEOGRAPHIC_DATA] 30 Laranjeiras Velha Atacado Vem…" at bounding box center [1008, 96] width 1051 height 18
click at [483, 88] on select "[Selecione...] Atacado Vem - [GEOGRAPHIC_DATA] 30 Laranjeiras Velha Atacado Vem…" at bounding box center [1008, 96] width 1051 height 18
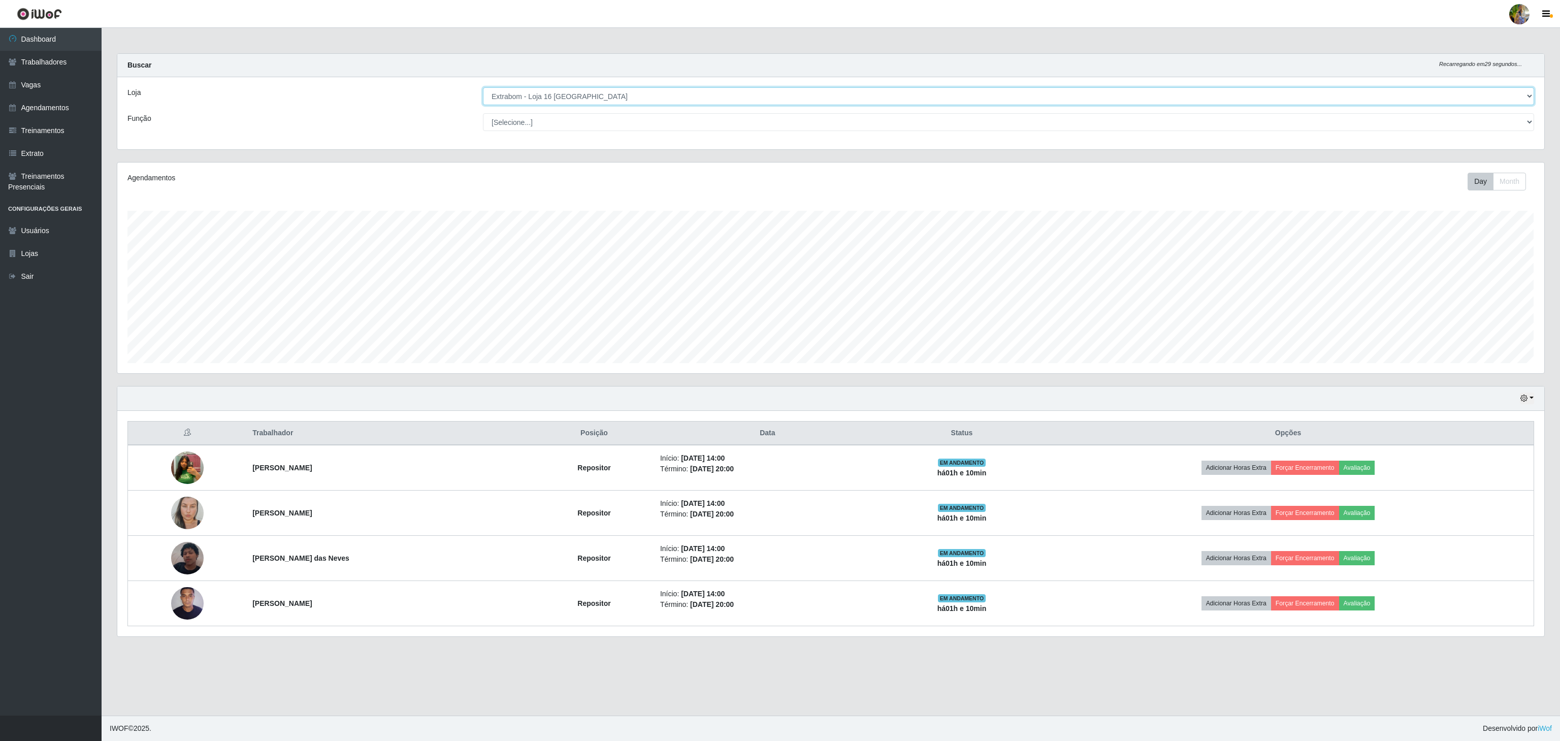
click at [683, 94] on select "[Selecione...] Atacado Vem - [GEOGRAPHIC_DATA] 30 Laranjeiras Velha Atacado Vem…" at bounding box center [1008, 96] width 1051 height 18
click at [483, 88] on select "[Selecione...] Atacado Vem - [GEOGRAPHIC_DATA] 30 Laranjeiras Velha Atacado Vem…" at bounding box center [1008, 96] width 1051 height 18
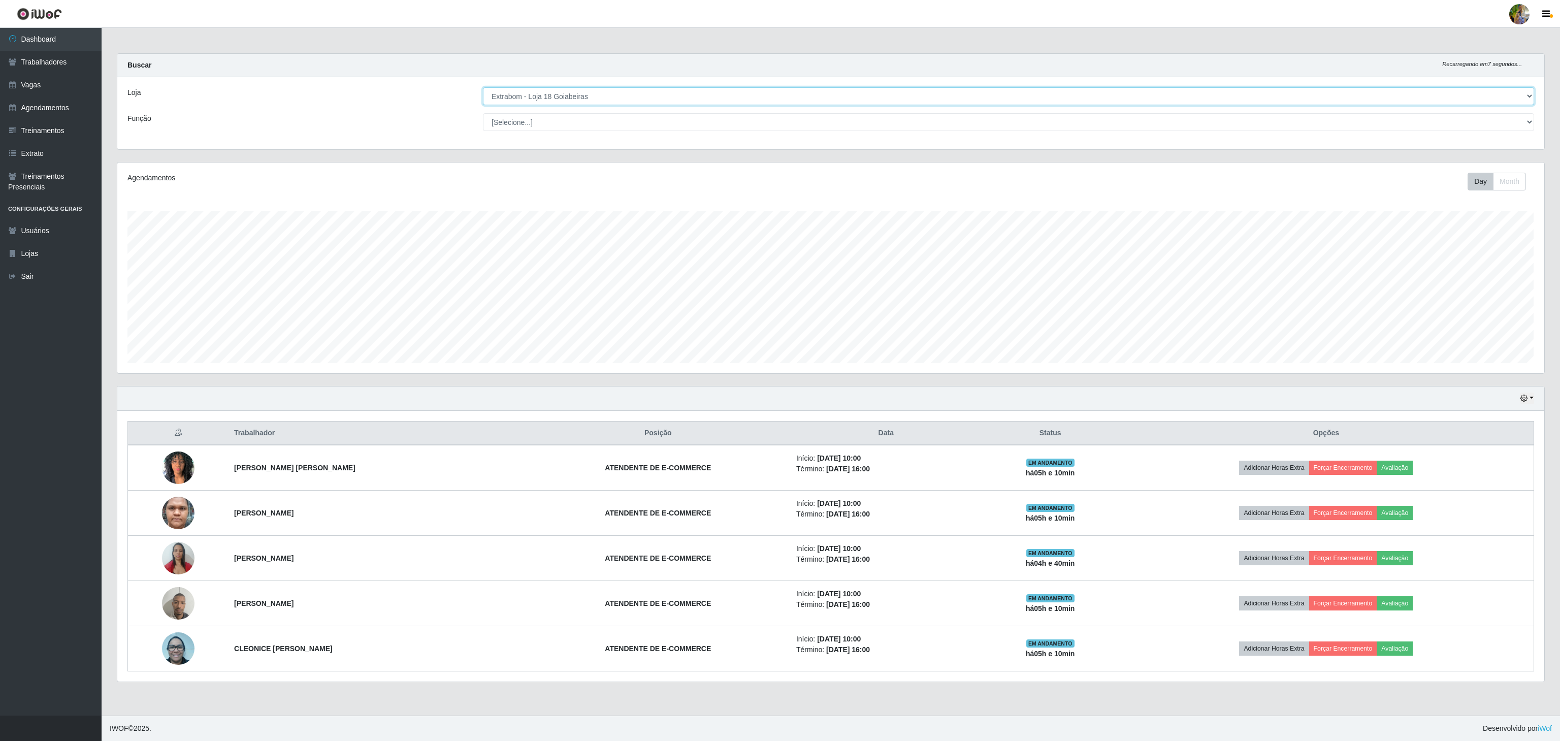
click at [514, 97] on select "[Selecione...] Atacado Vem - [GEOGRAPHIC_DATA] 30 Laranjeiras Velha Atacado Vem…" at bounding box center [1008, 96] width 1051 height 18
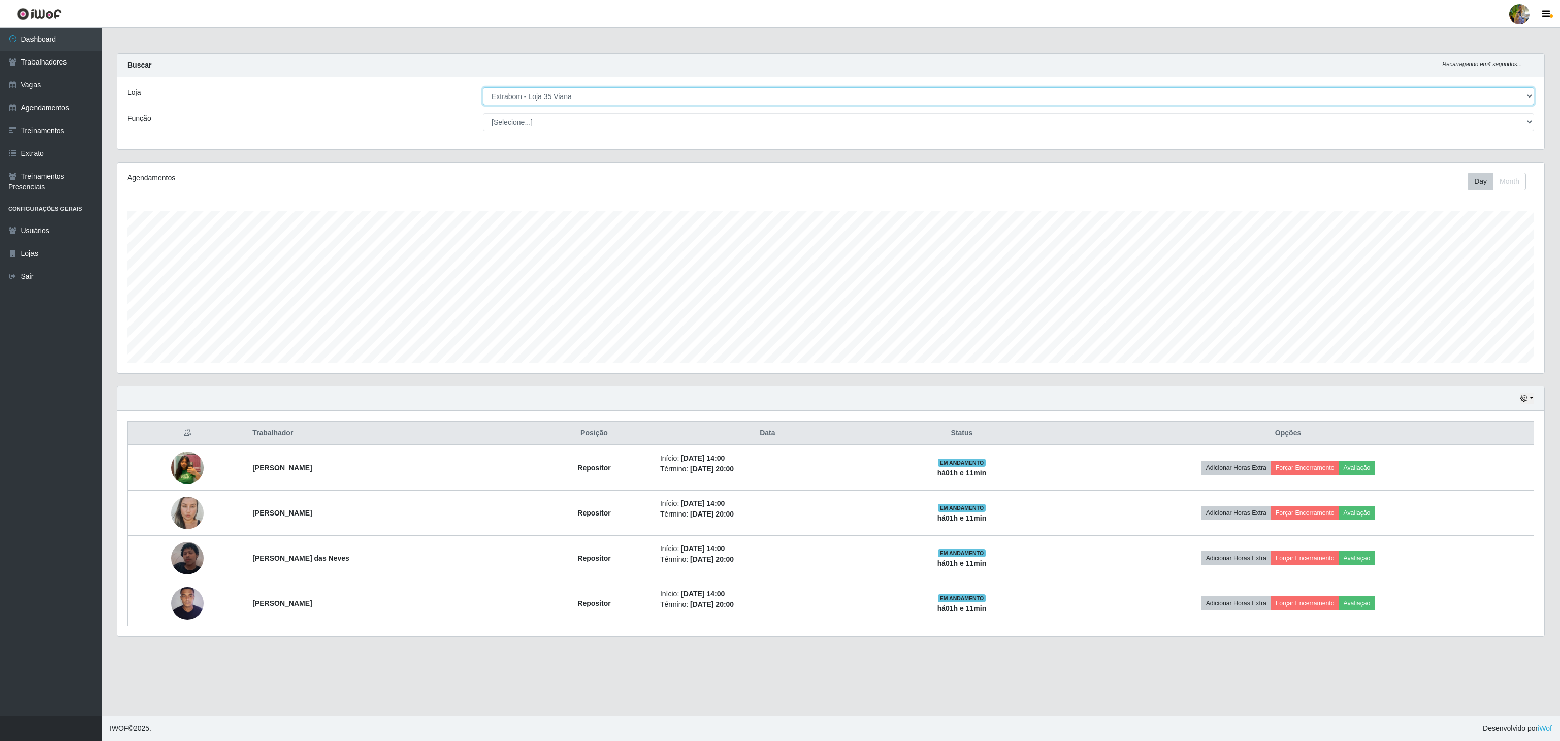
click at [483, 88] on select "[Selecione...] Atacado Vem - [GEOGRAPHIC_DATA] 30 Laranjeiras Velha Atacado Vem…" at bounding box center [1008, 96] width 1051 height 18
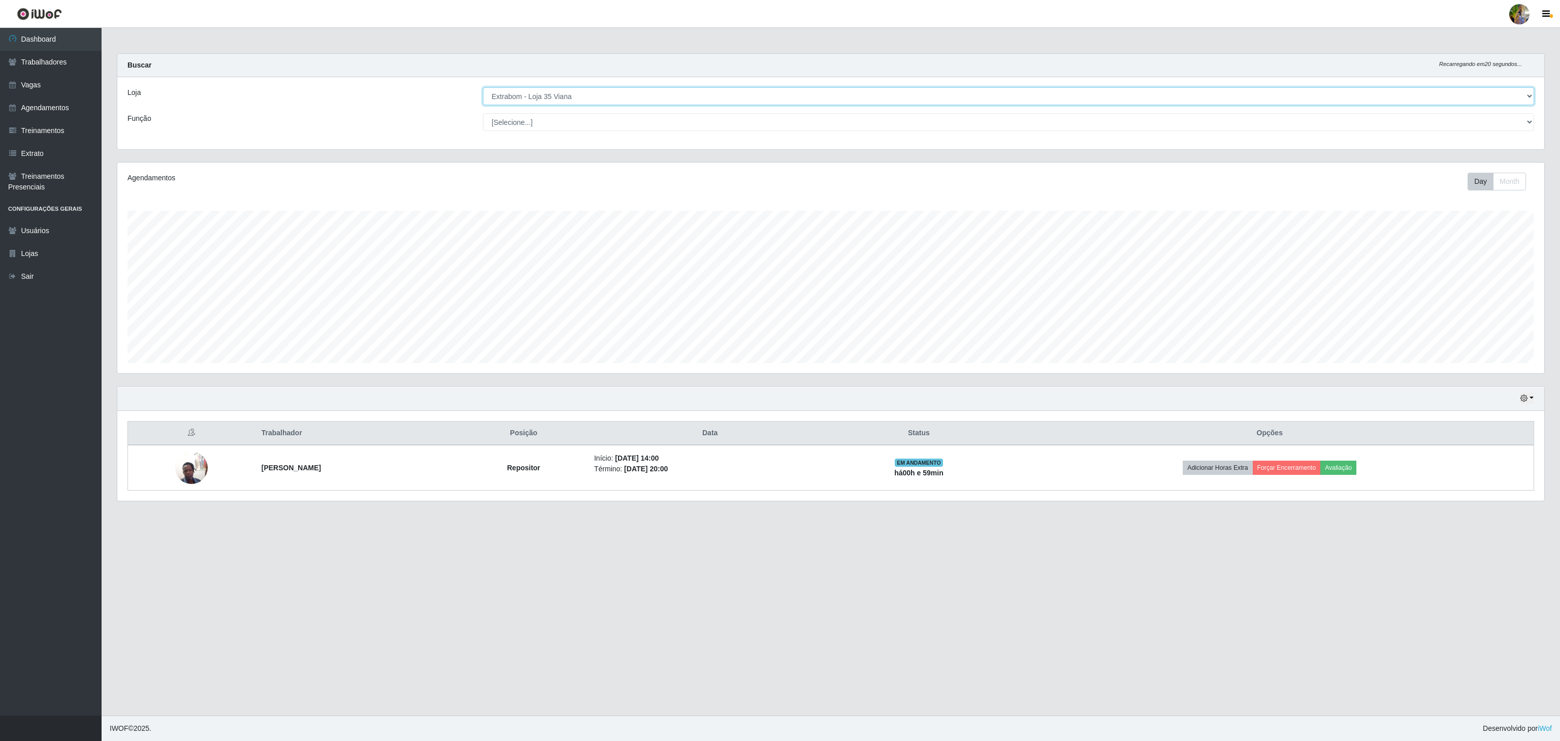
drag, startPoint x: 593, startPoint y: 88, endPoint x: 592, endPoint y: 103, distance: 14.8
click at [593, 88] on select "[Selecione...] Atacado Vem - [GEOGRAPHIC_DATA] 30 Laranjeiras Velha Atacado Vem…" at bounding box center [1008, 96] width 1051 height 18
click at [483, 88] on select "[Selecione...] Atacado Vem - [GEOGRAPHIC_DATA] 30 Laranjeiras Velha Atacado Vem…" at bounding box center [1008, 96] width 1051 height 18
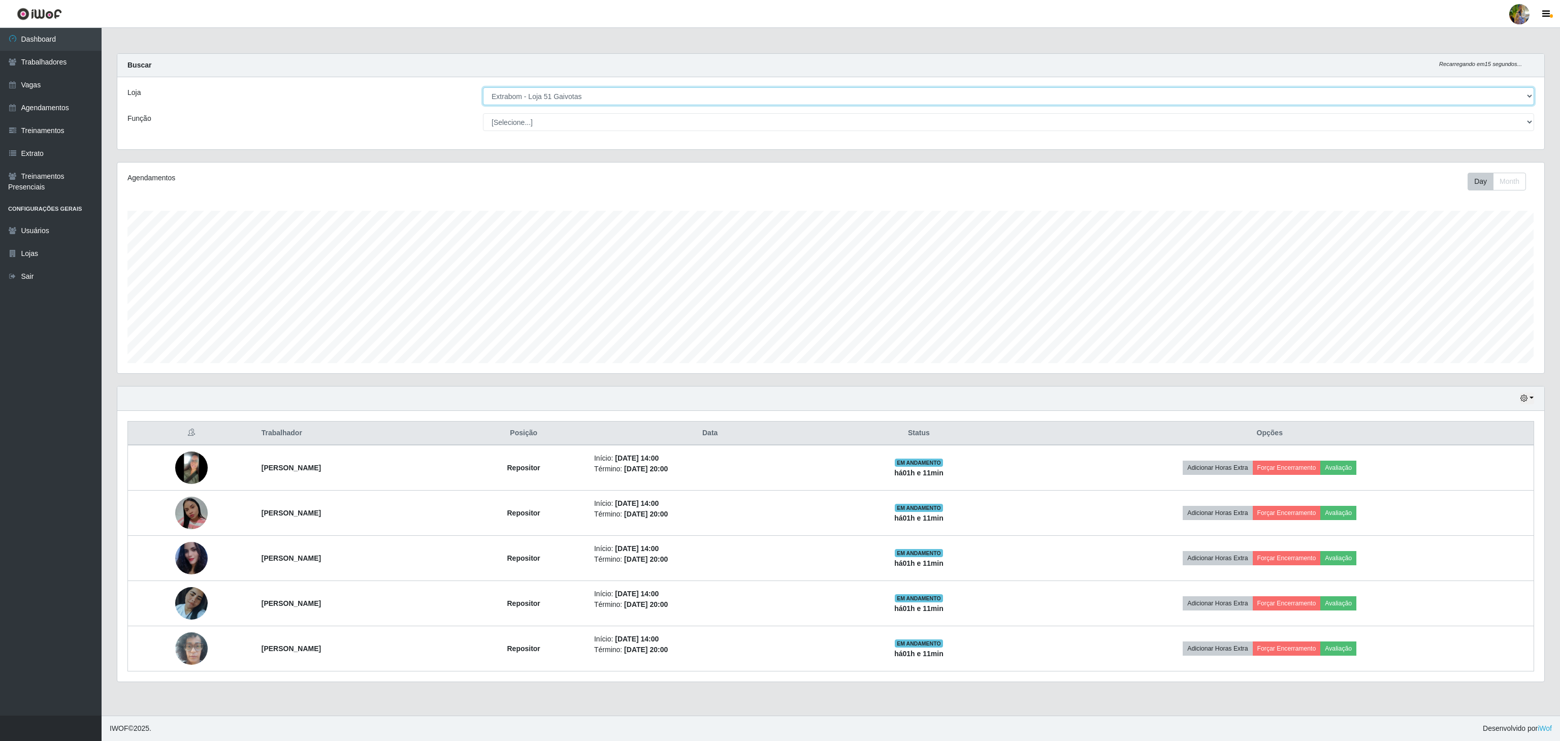
click at [583, 92] on select "[Selecione...] Atacado Vem - [GEOGRAPHIC_DATA] 30 Laranjeiras Velha Atacado Vem…" at bounding box center [1008, 96] width 1051 height 18
click at [483, 88] on select "[Selecione...] Atacado Vem - [GEOGRAPHIC_DATA] 30 Laranjeiras Velha Atacado Vem…" at bounding box center [1008, 96] width 1051 height 18
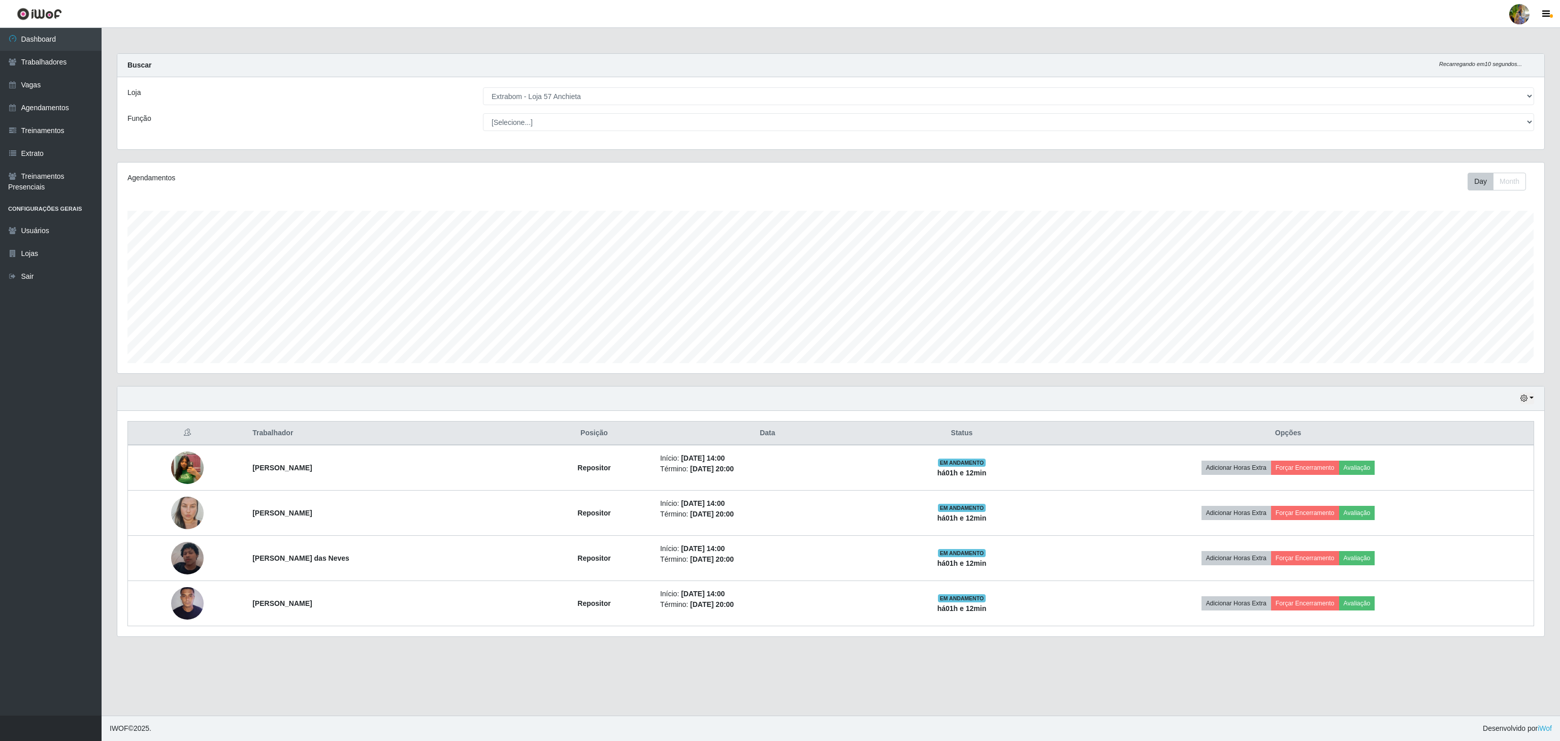
click at [1420, 382] on div "Agendamentos Day Month 06/08 Agendamentos 42" at bounding box center [831, 274] width 1444 height 224
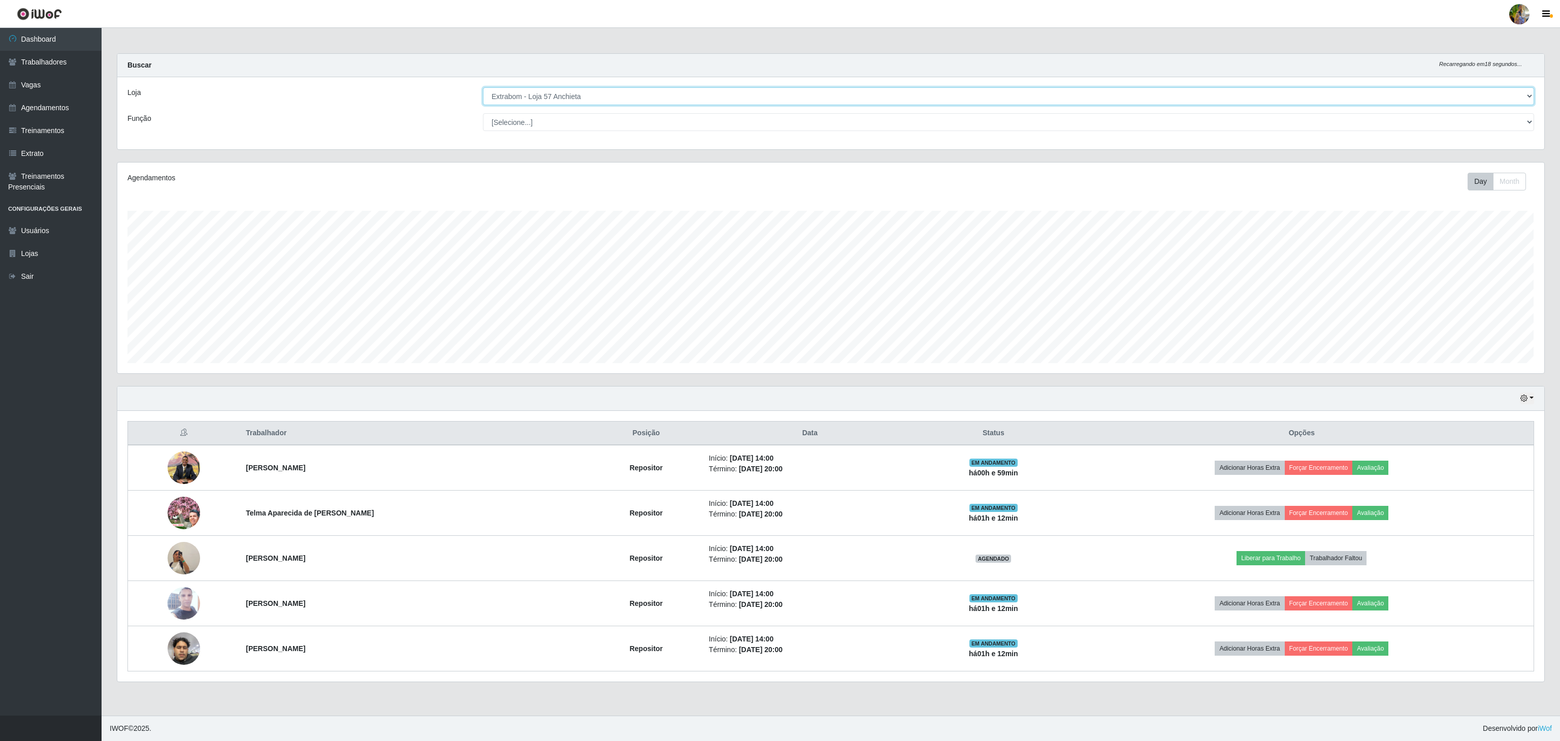
click at [536, 88] on select "[Selecione...] Atacado Vem - [GEOGRAPHIC_DATA] 30 Laranjeiras Velha Atacado Vem…" at bounding box center [1008, 96] width 1051 height 18
click at [483, 88] on select "[Selecione...] Atacado Vem - [GEOGRAPHIC_DATA] 30 Laranjeiras Velha Atacado Vem…" at bounding box center [1008, 96] width 1051 height 18
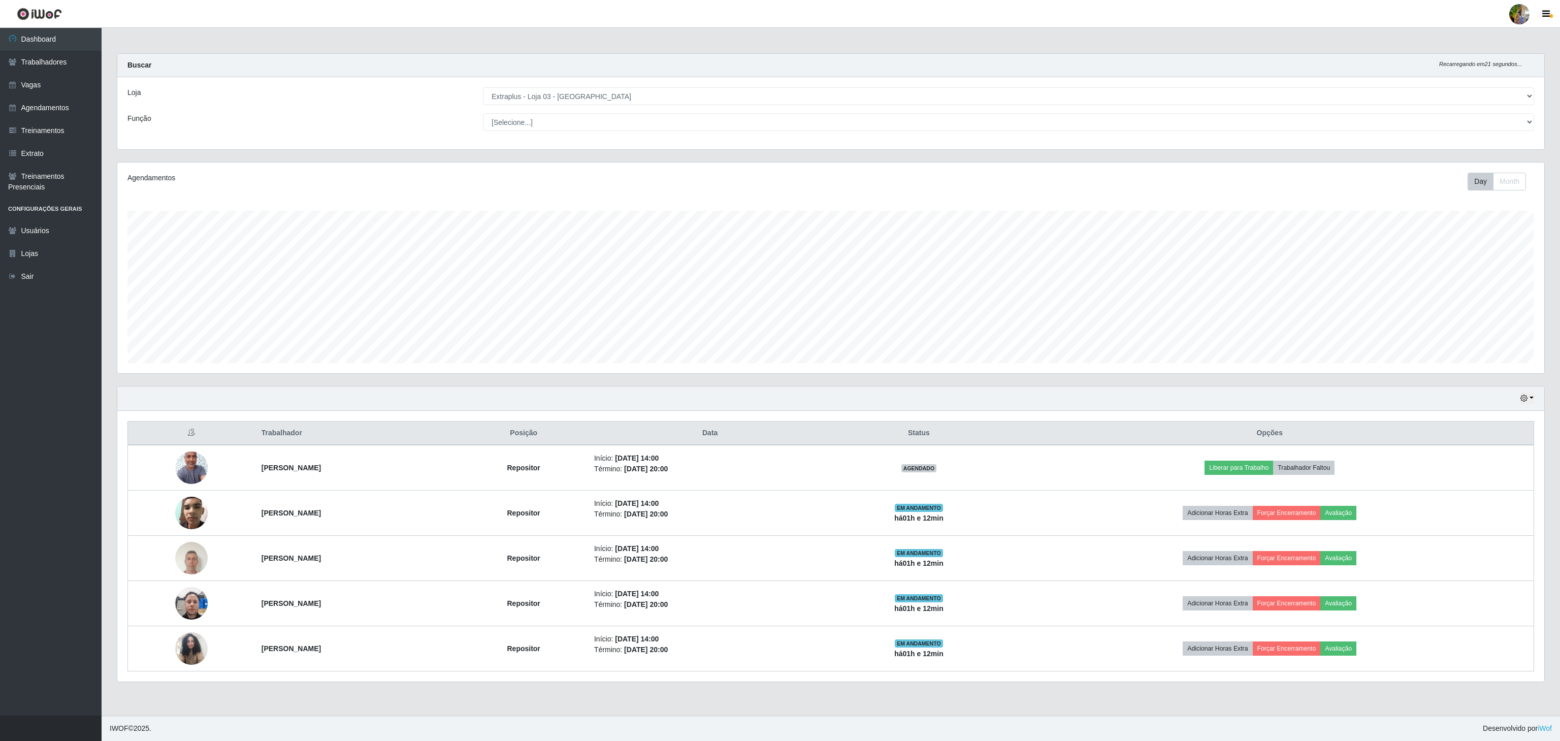
click at [345, 398] on div "Hoje 1 dia 3 dias 1 Semana Não encerrados" at bounding box center [830, 399] width 1427 height 24
click at [657, 98] on select "[Selecione...] Atacado Vem - [GEOGRAPHIC_DATA] 30 Laranjeiras Velha Atacado Vem…" at bounding box center [1008, 96] width 1051 height 18
select select "451"
click at [483, 88] on select "[Selecione...] Atacado Vem - [GEOGRAPHIC_DATA] 30 Laranjeiras Velha Atacado Vem…" at bounding box center [1008, 96] width 1051 height 18
